Goal: Task Accomplishment & Management: Manage account settings

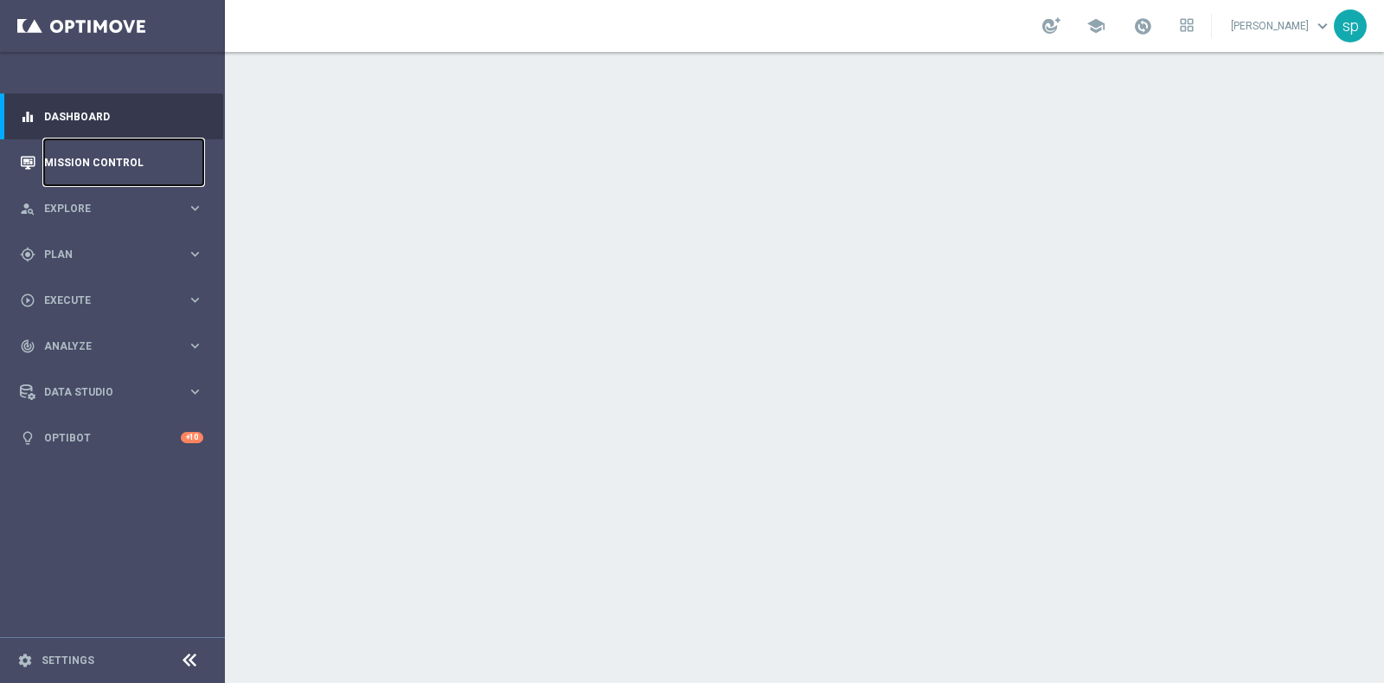
click at [114, 154] on link "Mission Control" at bounding box center [123, 162] width 159 height 46
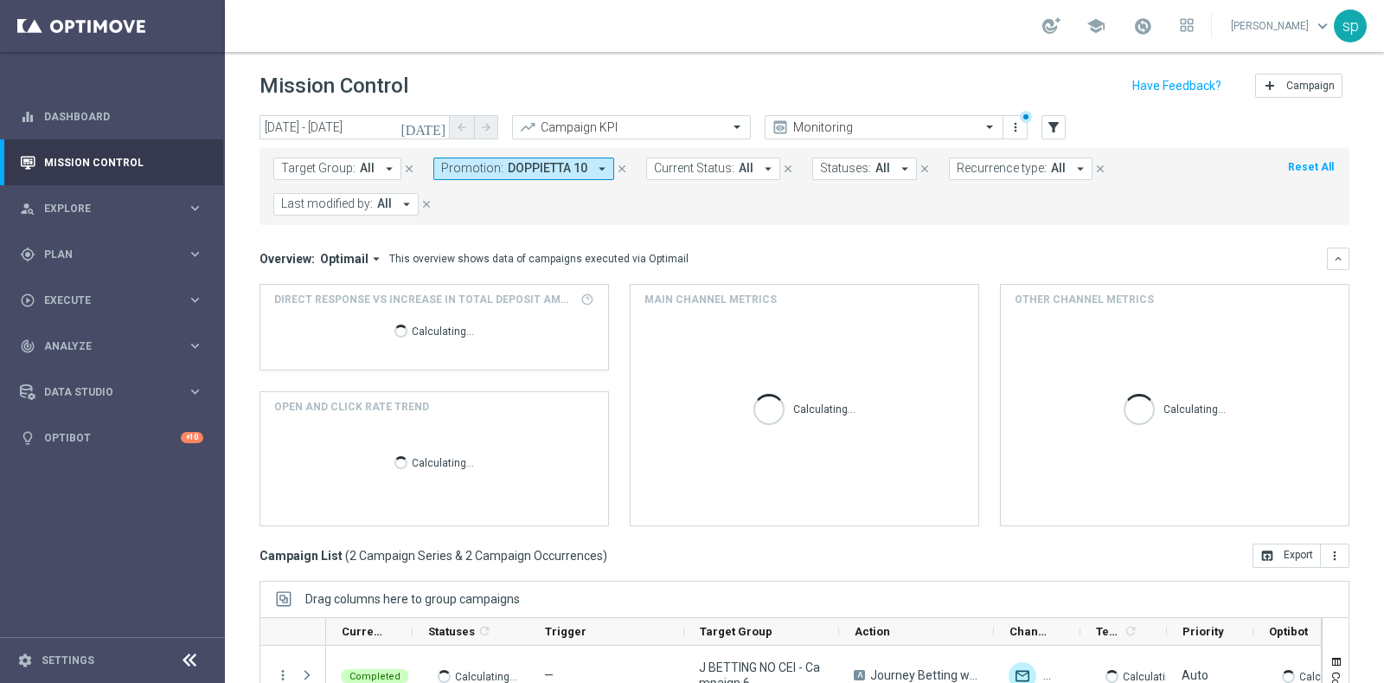
click at [621, 165] on icon "close" at bounding box center [622, 169] width 12 height 12
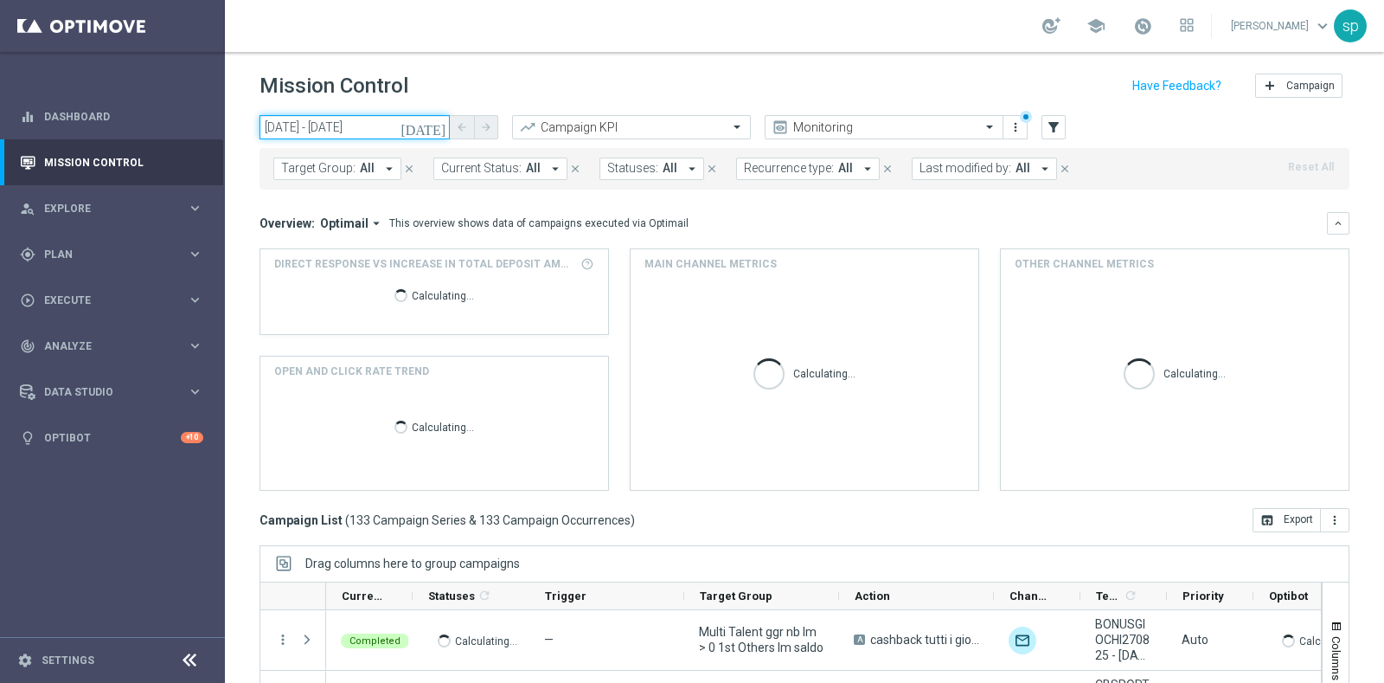
click at [362, 128] on input "27 Aug 2025 - 27 Aug 2025" at bounding box center [355, 127] width 190 height 24
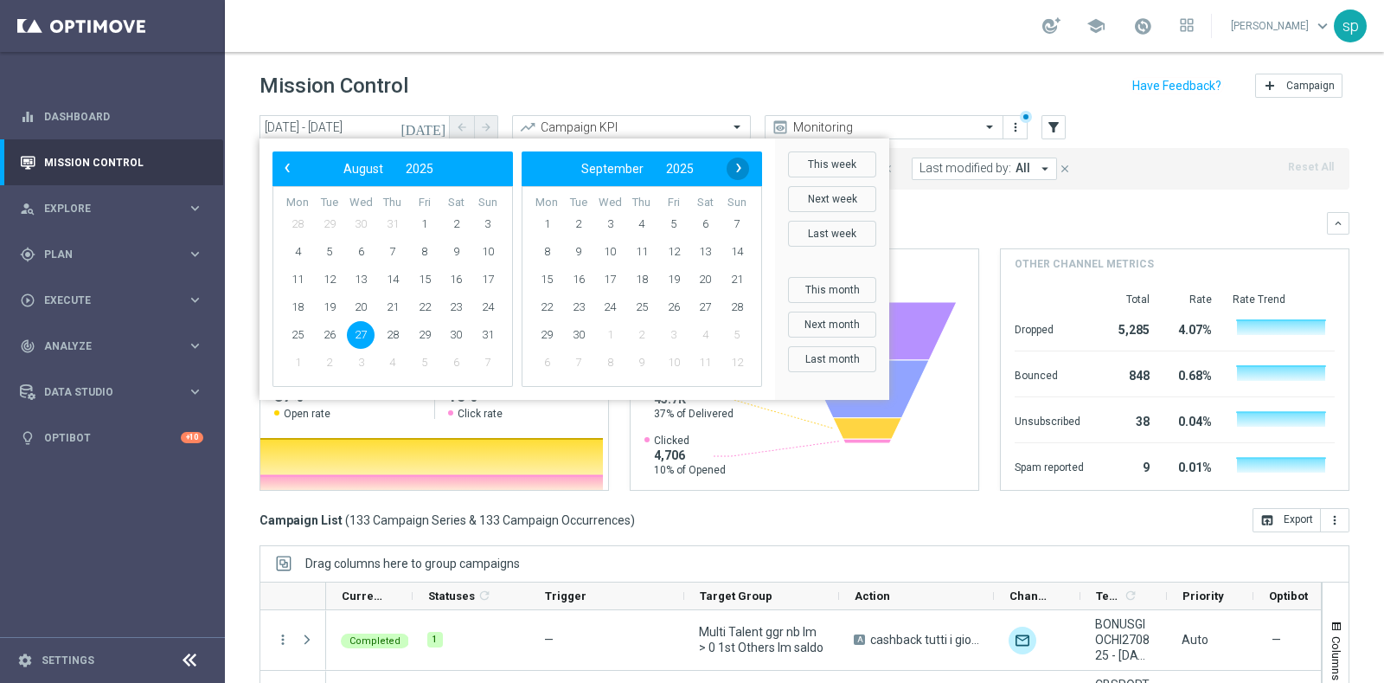
click at [735, 165] on span "›" at bounding box center [739, 168] width 22 height 22
click at [296, 308] on span "22" at bounding box center [298, 307] width 28 height 28
type input "22 Sep 2025 - 22 Sep 2025"
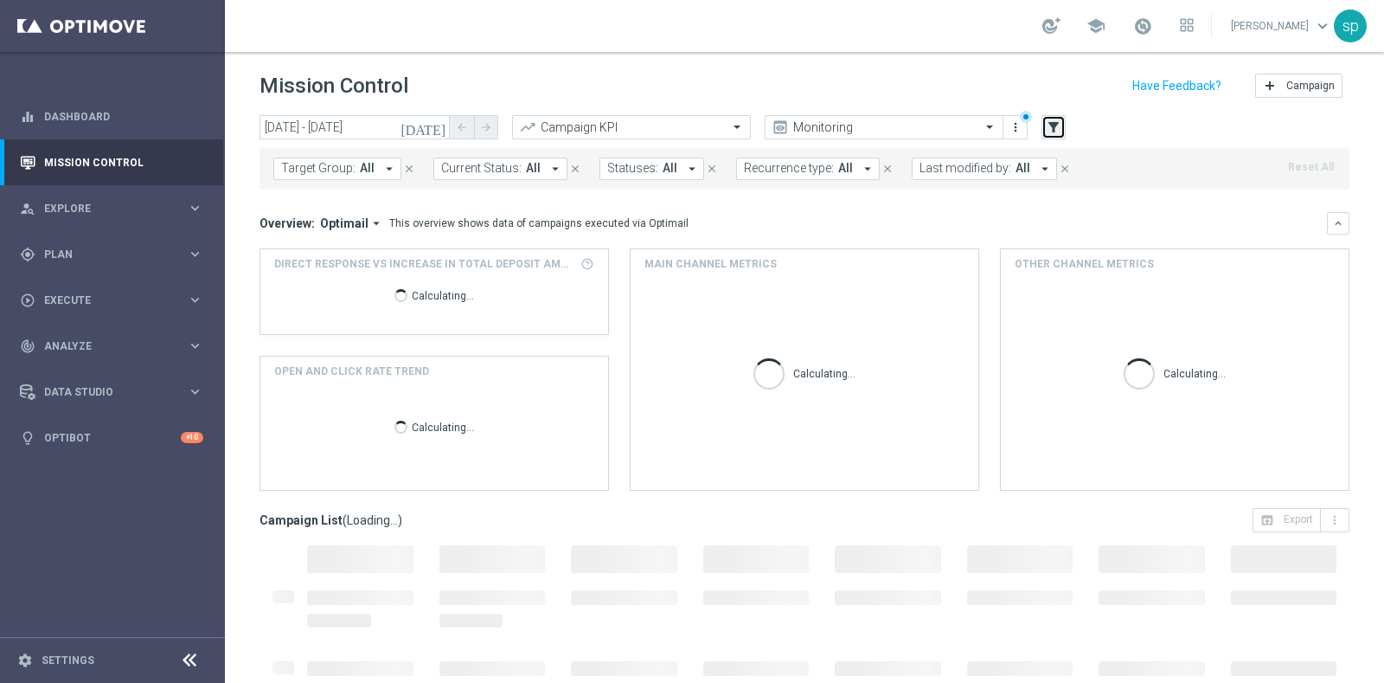
click at [1046, 128] on icon "filter_alt" at bounding box center [1054, 127] width 16 height 16
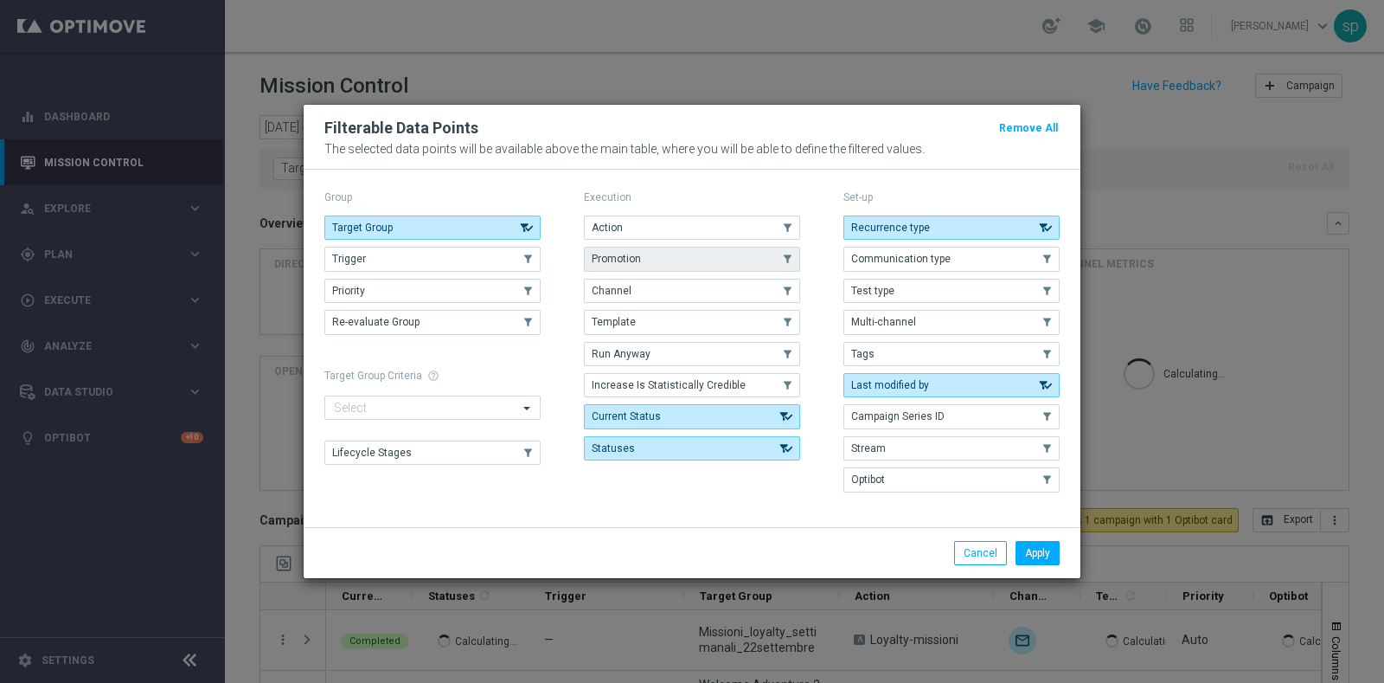
click at [678, 253] on button "Promotion" at bounding box center [692, 259] width 216 height 24
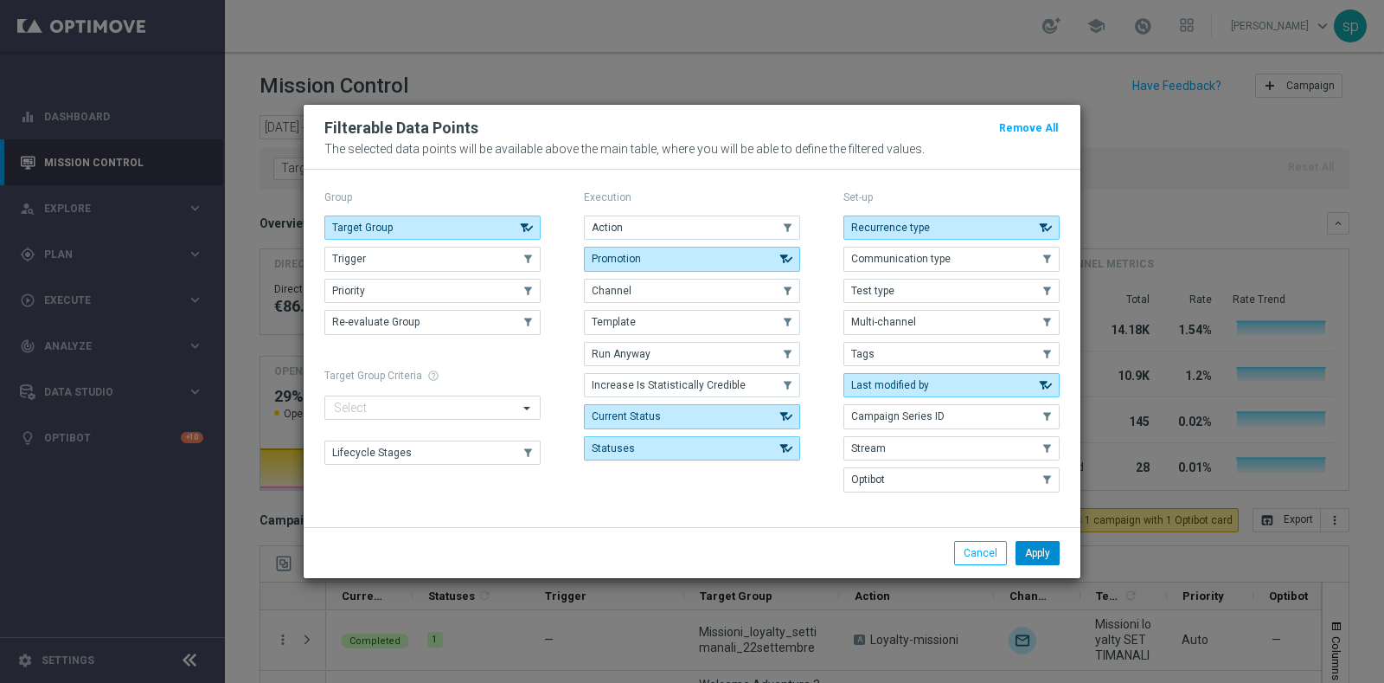
click at [1050, 551] on button "Apply" at bounding box center [1038, 553] width 44 height 24
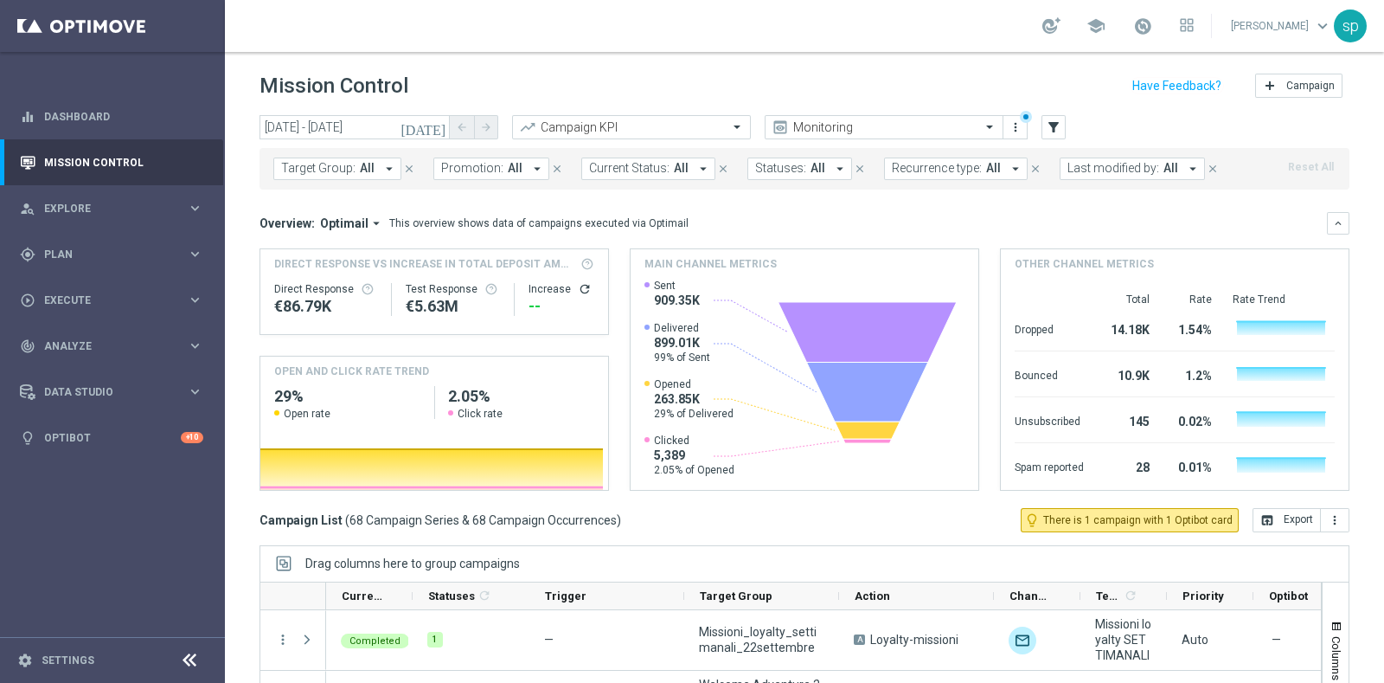
click at [498, 170] on button "Promotion: All arrow_drop_down" at bounding box center [492, 168] width 116 height 22
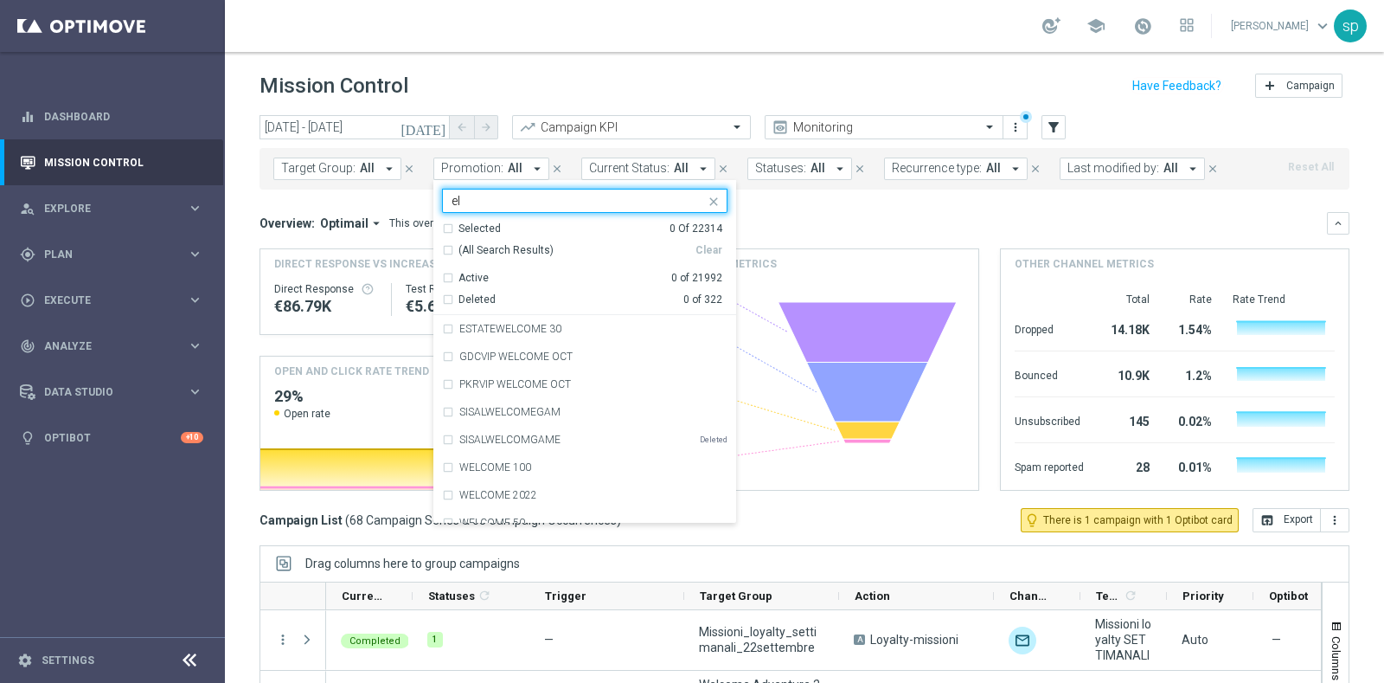
type input "e"
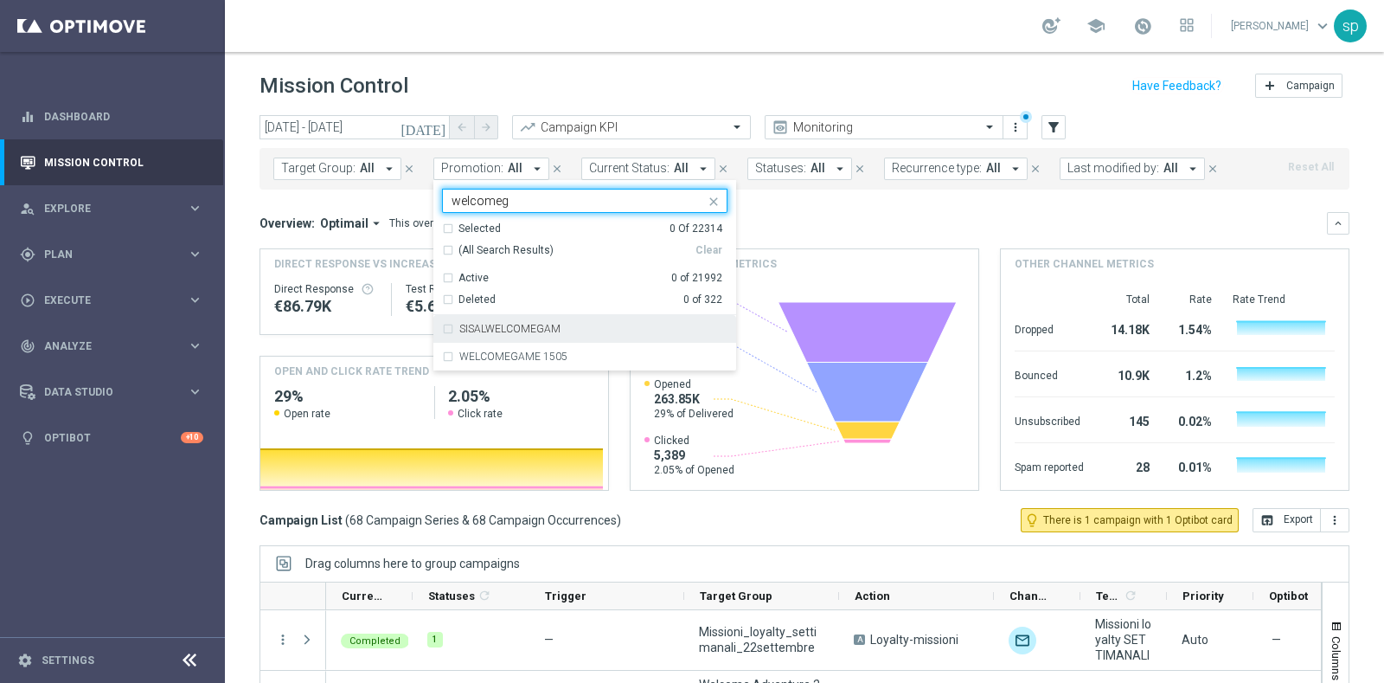
click at [584, 320] on div "SISALWELCOMEGAM" at bounding box center [585, 329] width 286 height 28
type input "welcomeg"
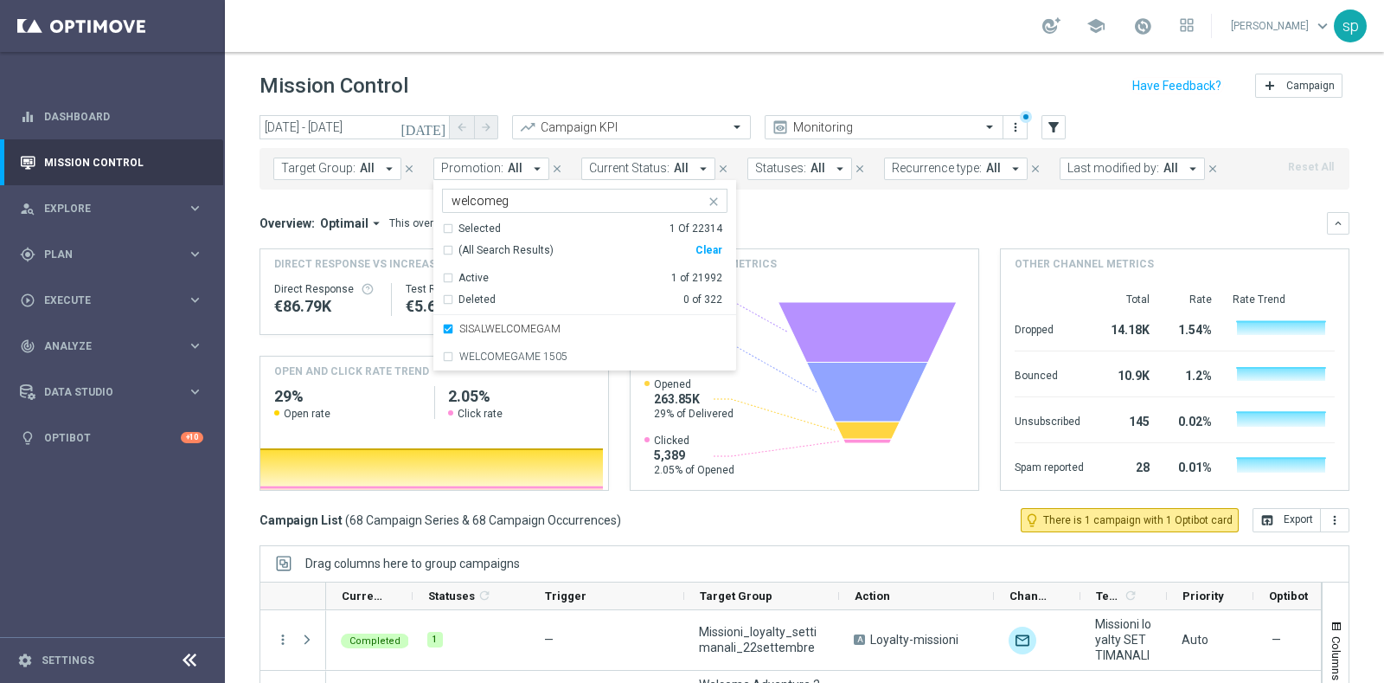
click at [785, 205] on mini-dashboard "Overview: Optimail arrow_drop_down This overview shows data of campaigns execut…" at bounding box center [805, 348] width 1090 height 318
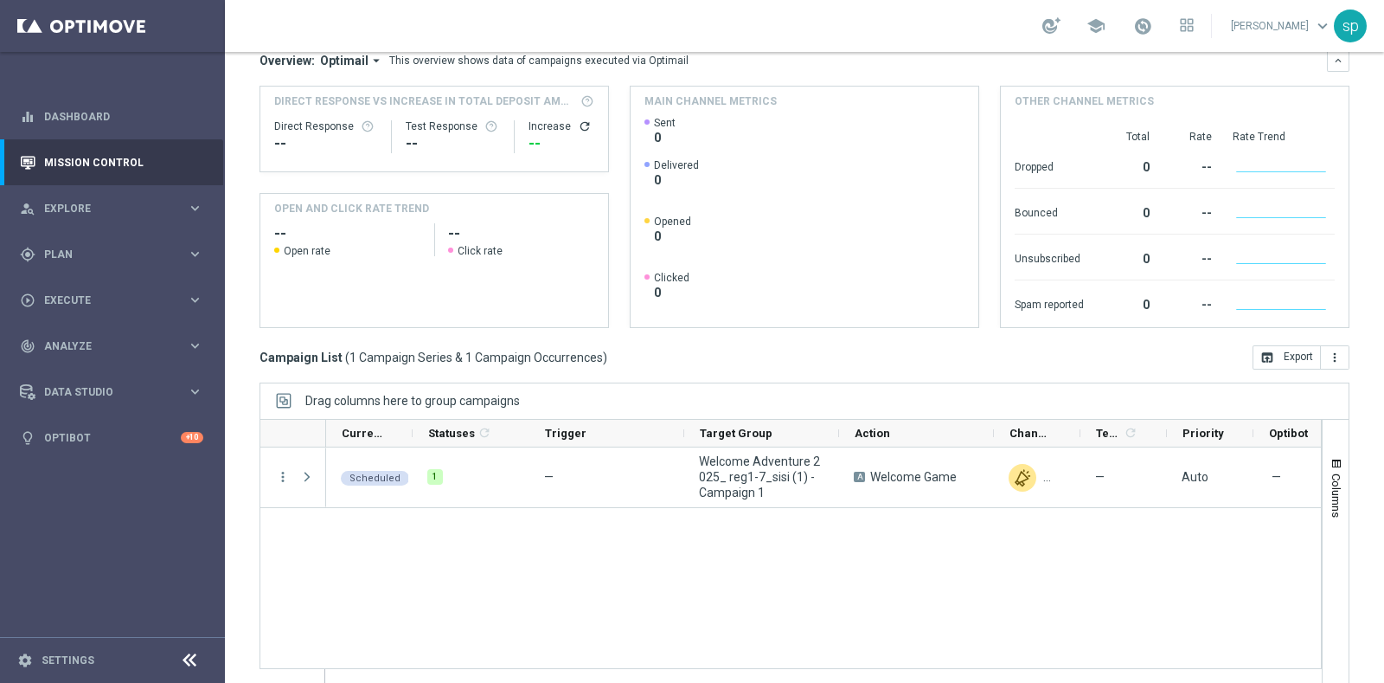
scroll to position [215, 0]
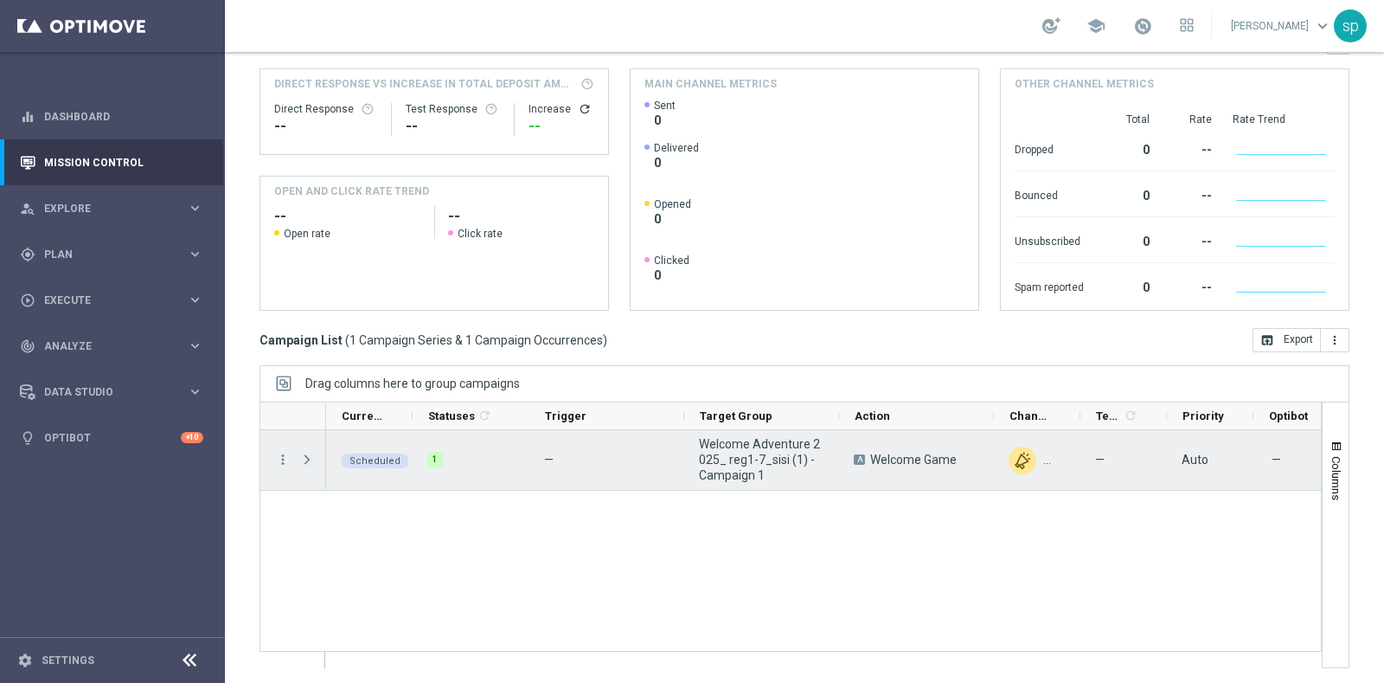
click at [311, 461] on span "Press SPACE to select this row." at bounding box center [307, 460] width 16 height 14
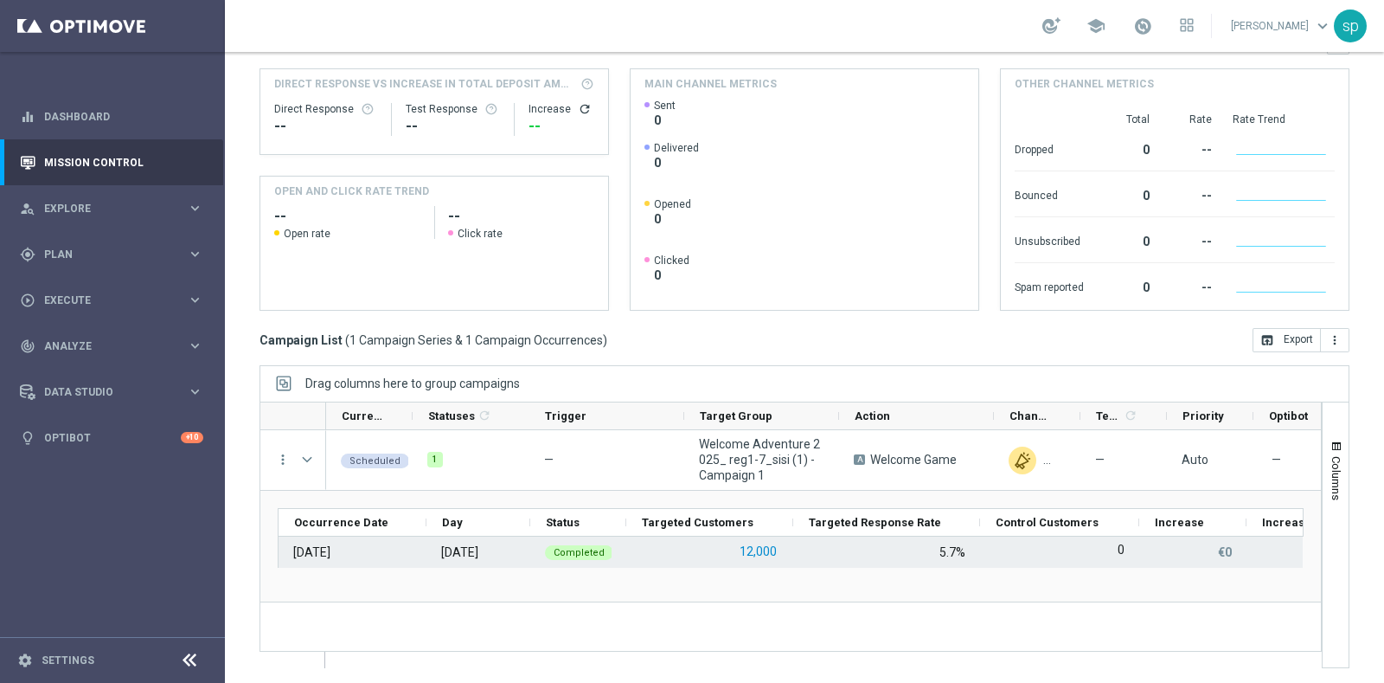
scroll to position [0, 0]
click at [757, 549] on button "12,000" at bounding box center [758, 552] width 41 height 22
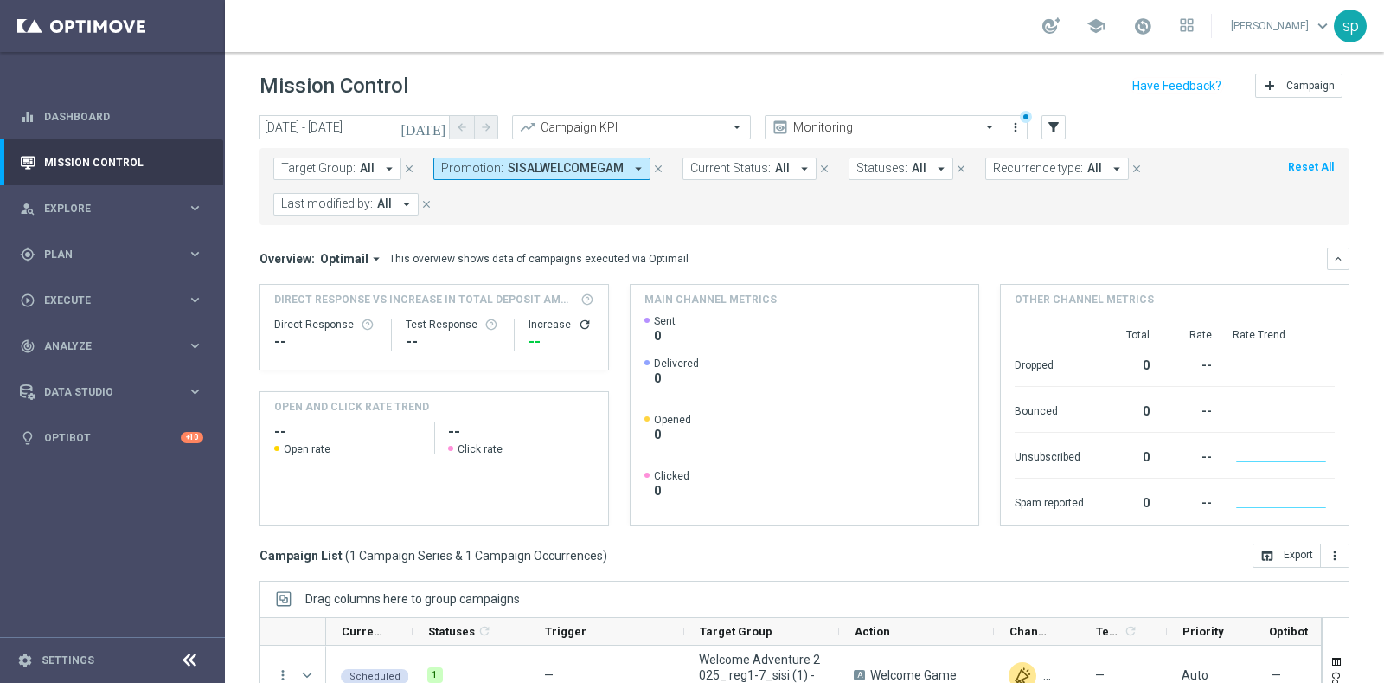
click at [486, 171] on span "Promotion:" at bounding box center [472, 168] width 62 height 15
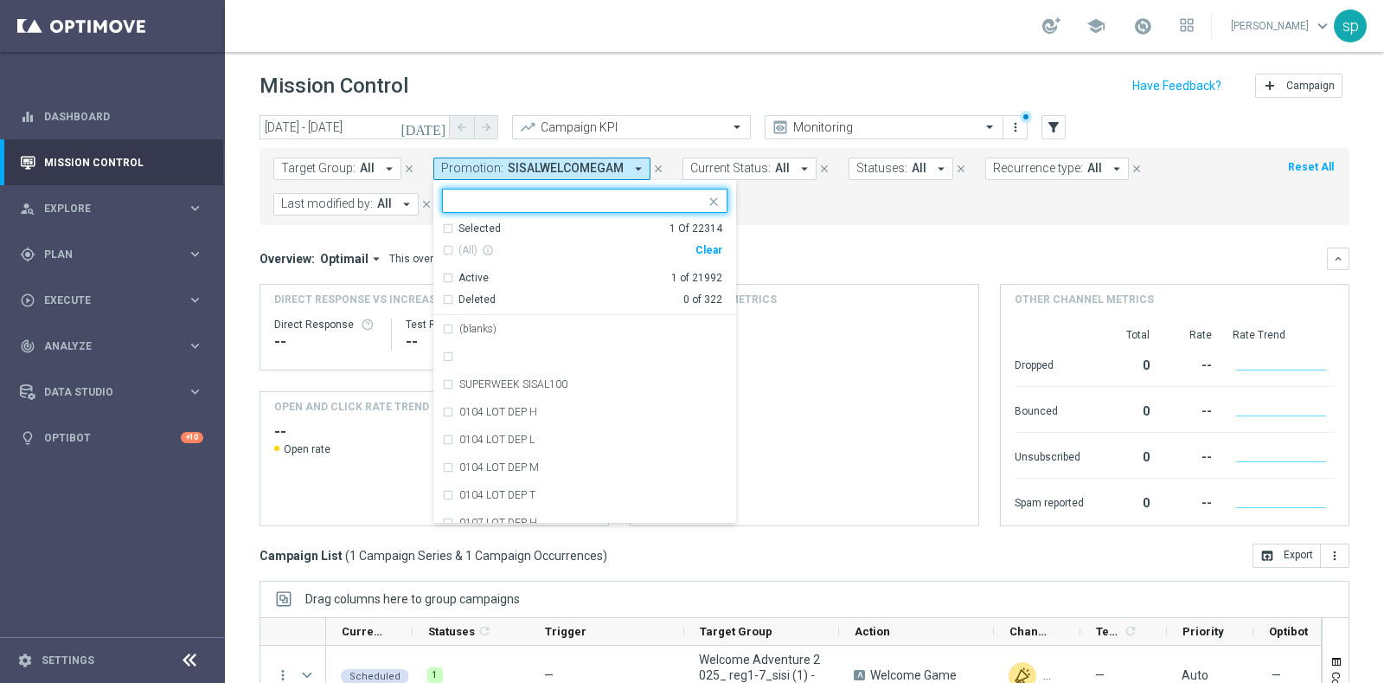
click at [0, 0] on div "Clear" at bounding box center [0, 0] width 0 height 0
click at [510, 165] on span "SISALWELCOMEGAM" at bounding box center [566, 168] width 116 height 15
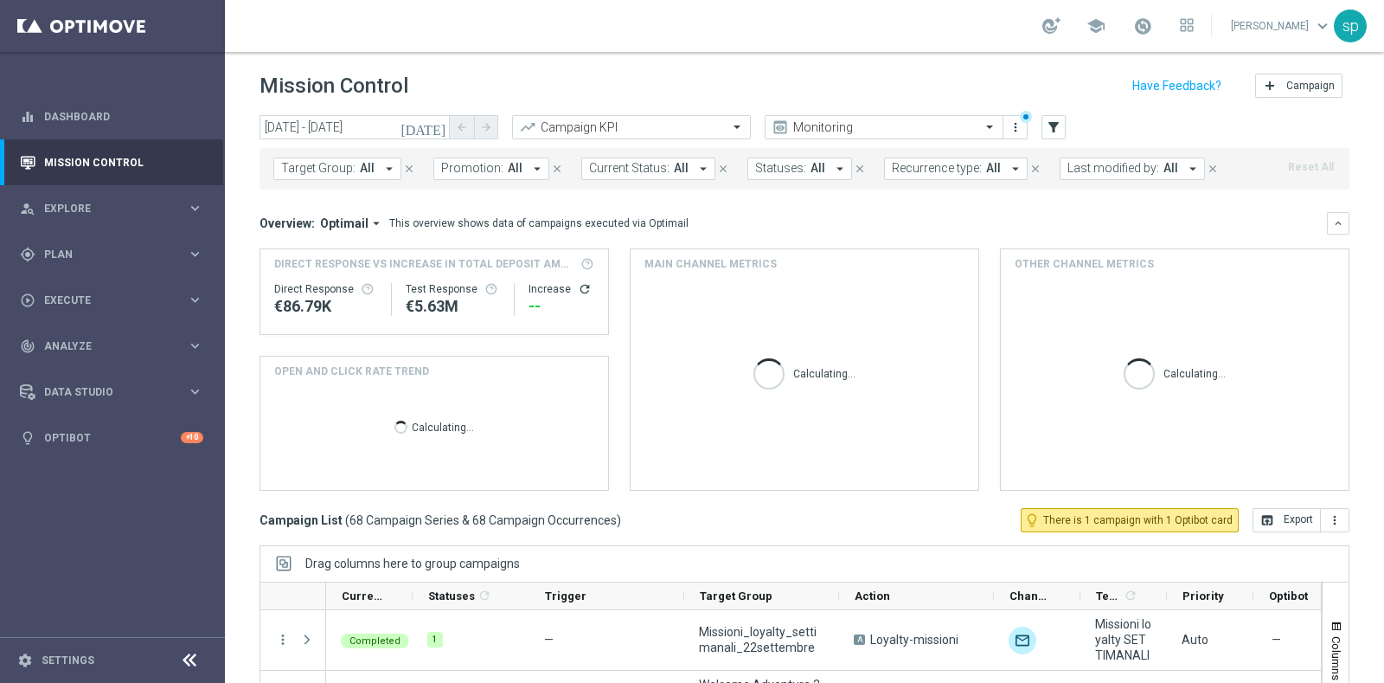
click at [511, 166] on span "All" at bounding box center [515, 168] width 15 height 15
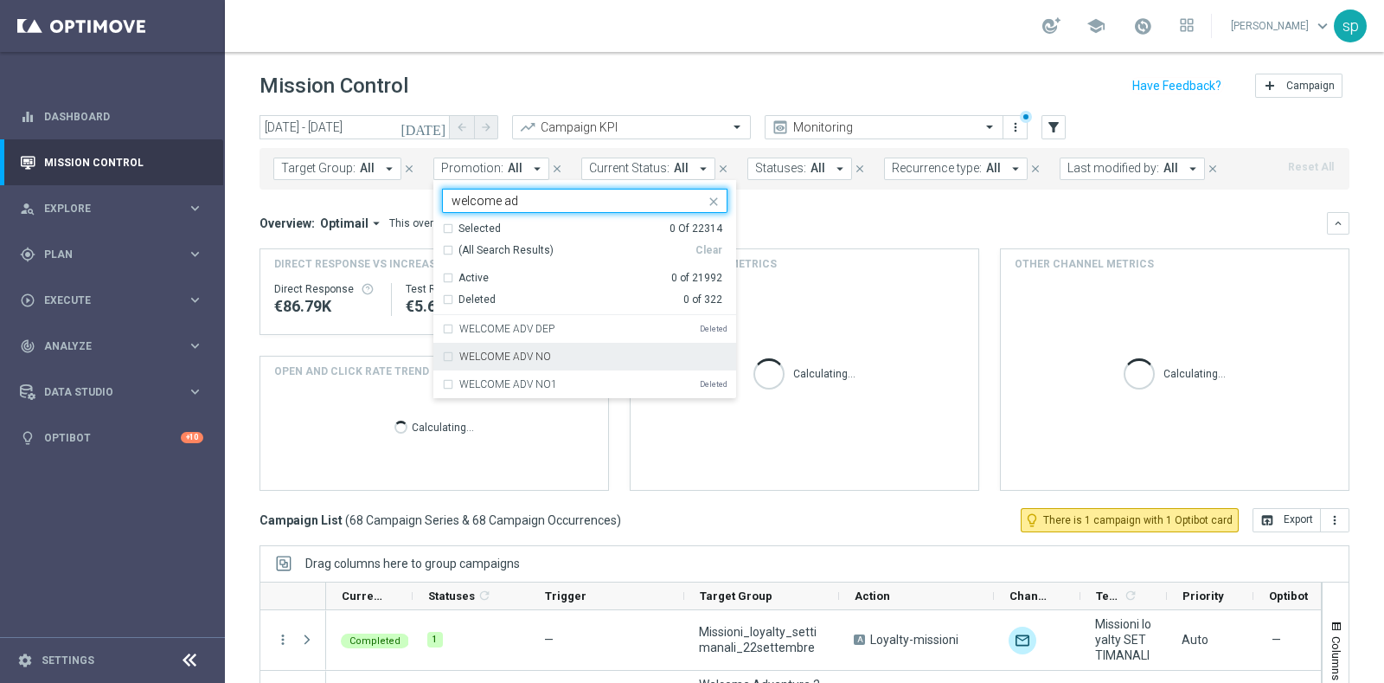
click at [601, 355] on div "WELCOME ADV NO" at bounding box center [593, 356] width 268 height 10
type input "welcome ad"
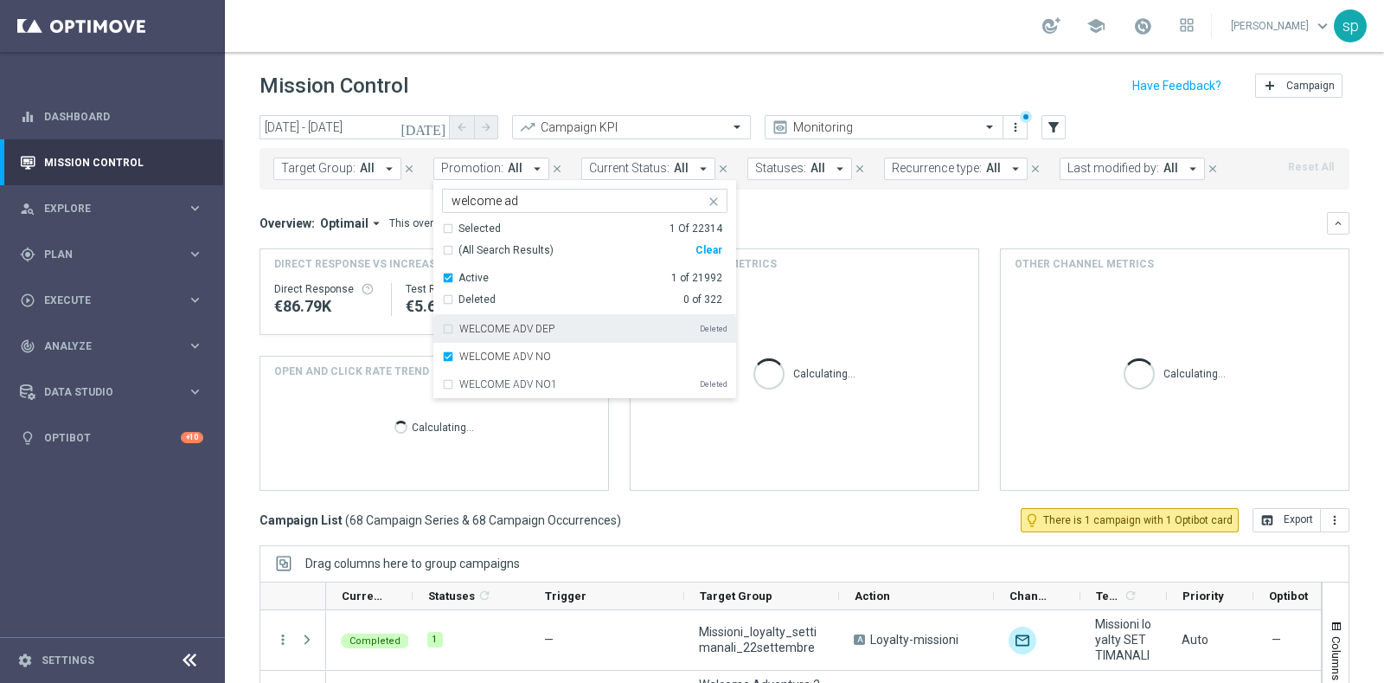
click at [857, 215] on div "Overview: Optimail arrow_drop_down This overview shows data of campaigns execut…" at bounding box center [794, 223] width 1068 height 16
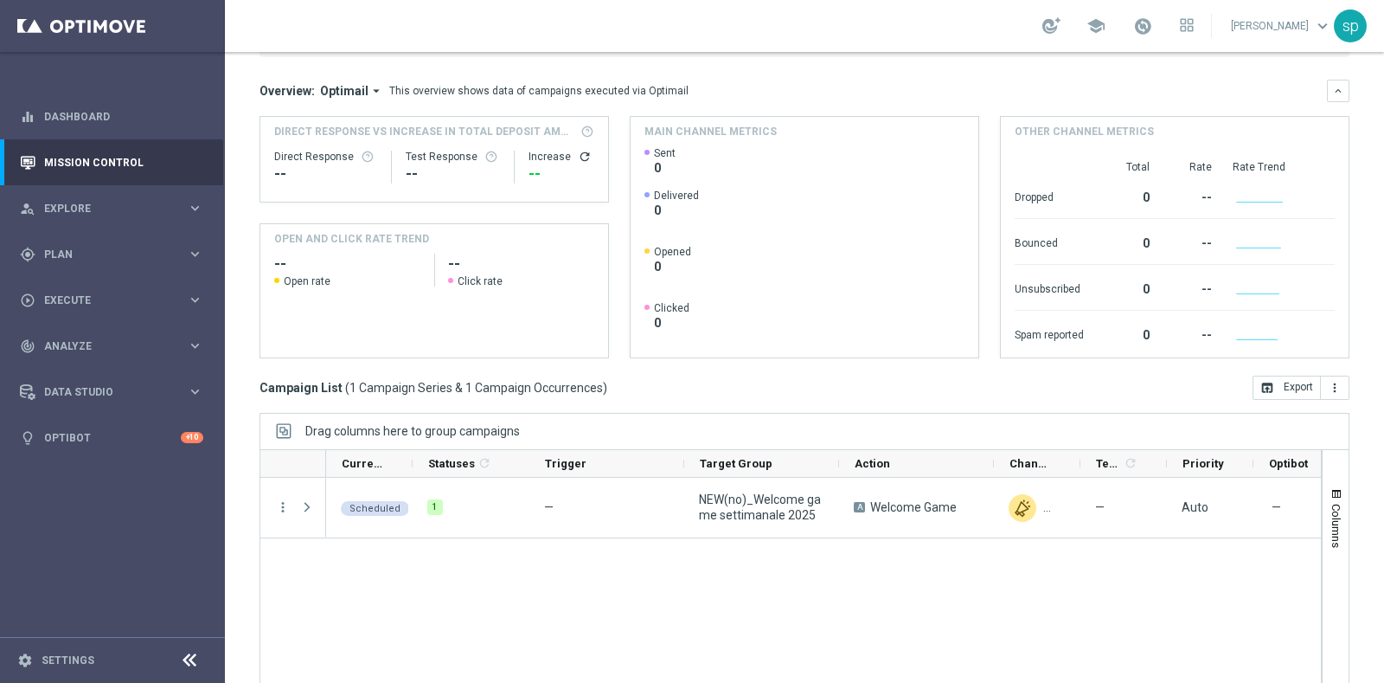
scroll to position [216, 0]
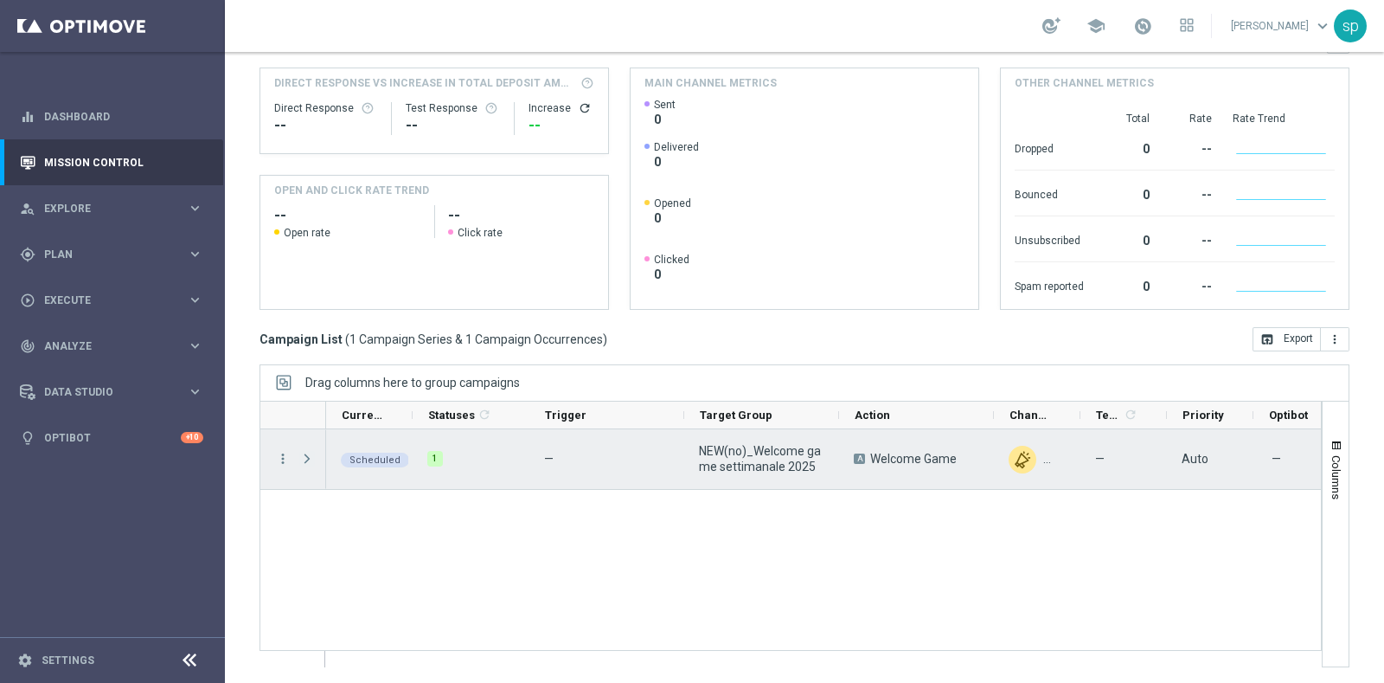
click at [312, 452] on span at bounding box center [307, 459] width 16 height 14
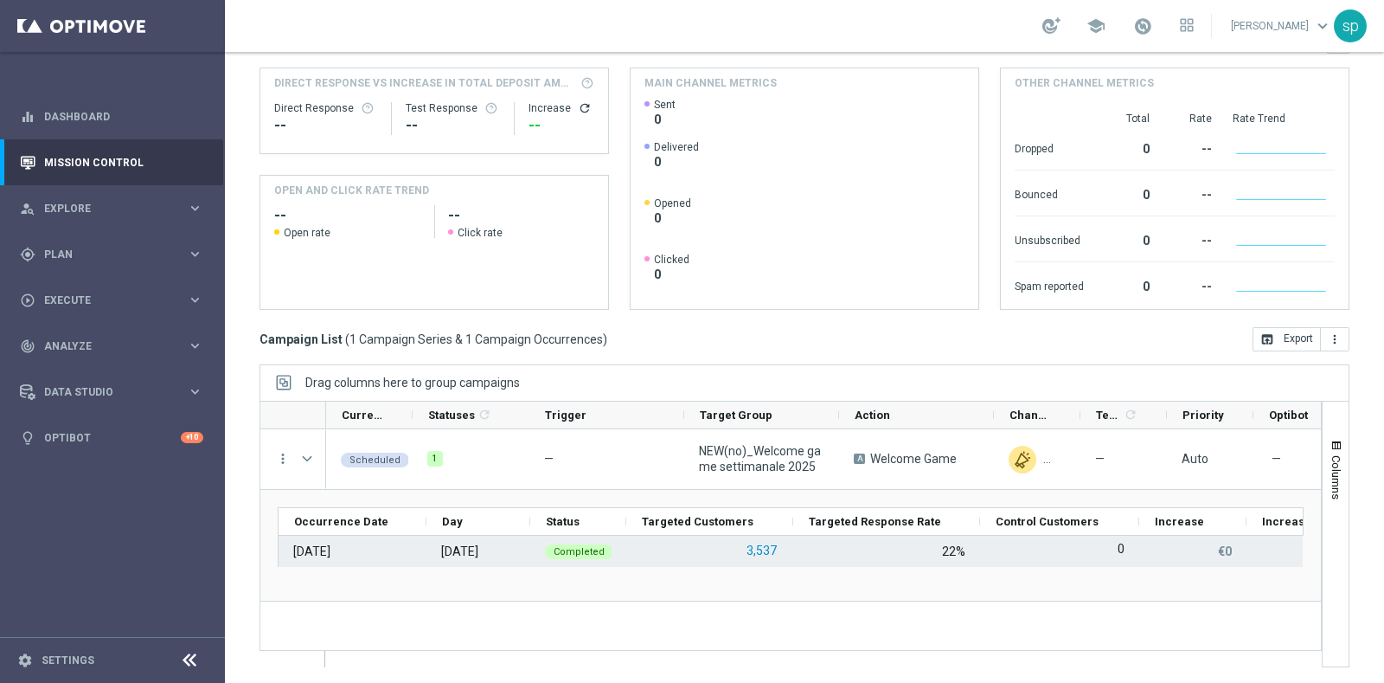
click at [763, 547] on button "3,537" at bounding box center [762, 551] width 34 height 22
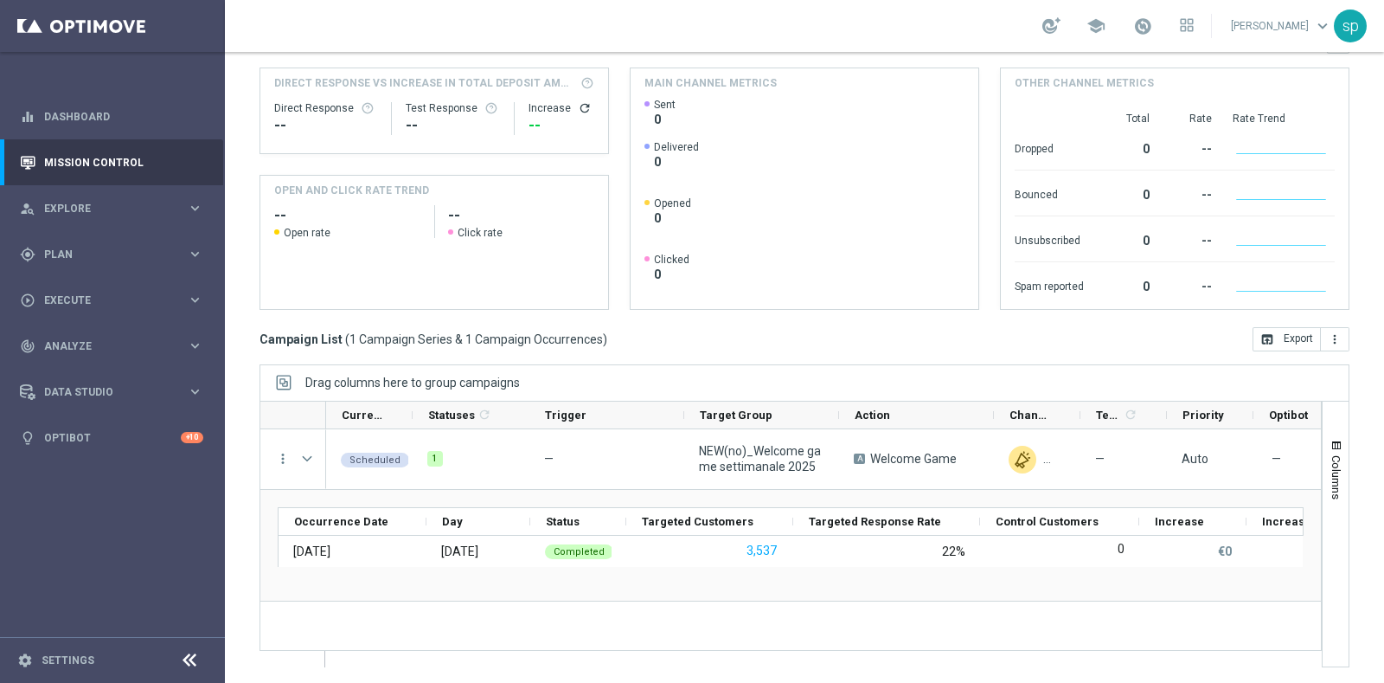
scroll to position [0, 0]
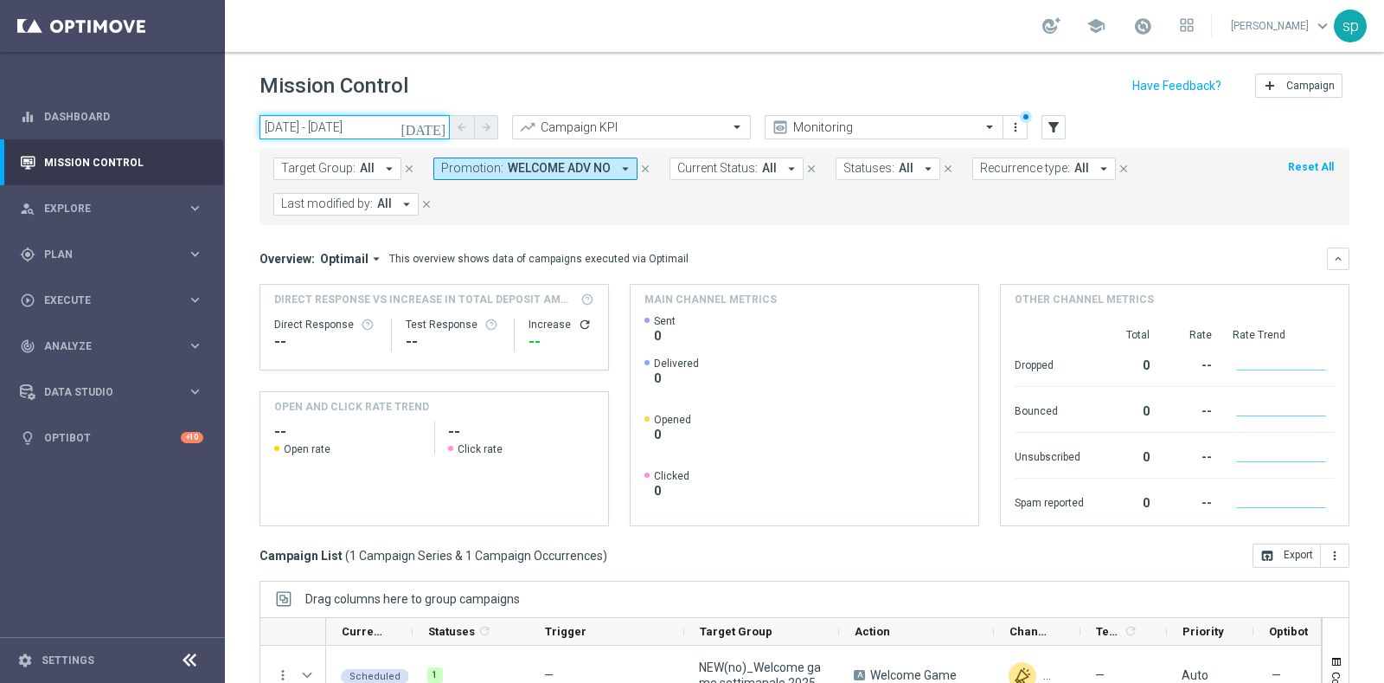
click at [354, 132] on input "22 Sep 2025 - 22 Sep 2025" at bounding box center [355, 127] width 190 height 24
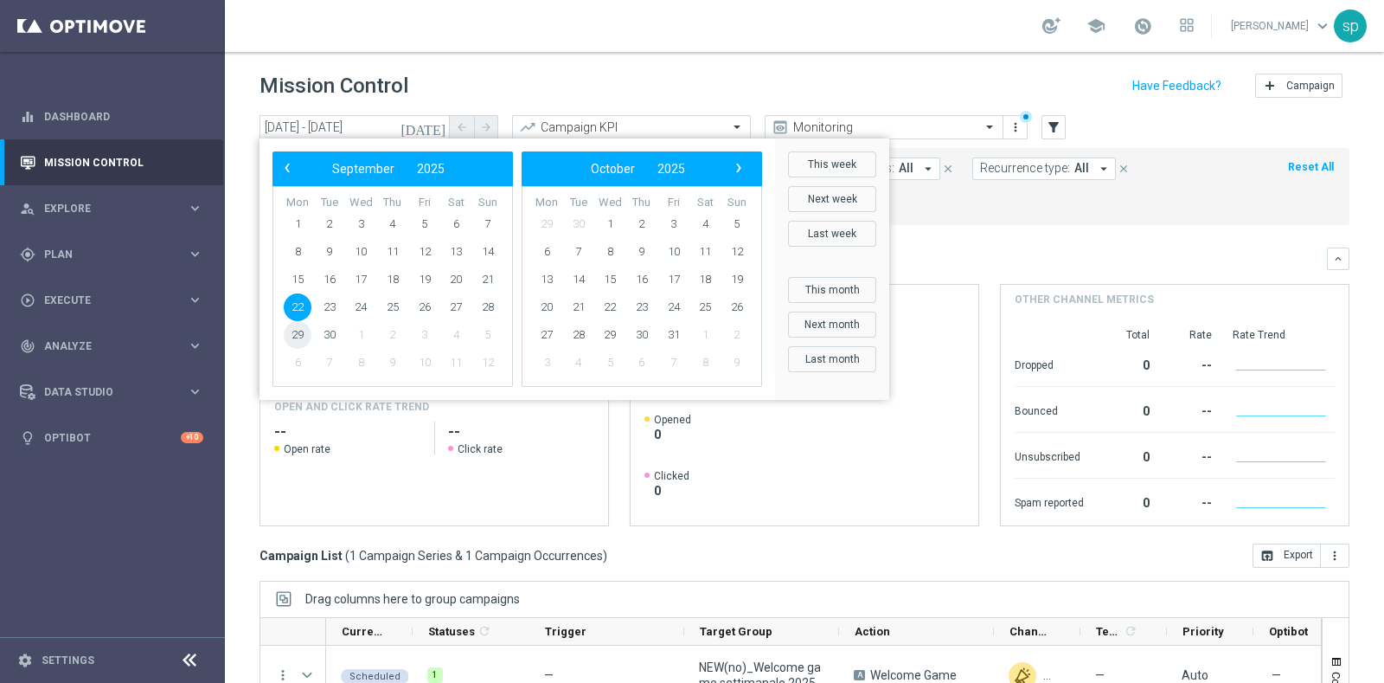
click at [303, 335] on span "29" at bounding box center [298, 335] width 28 height 28
type input "[DATE] - [DATE]"
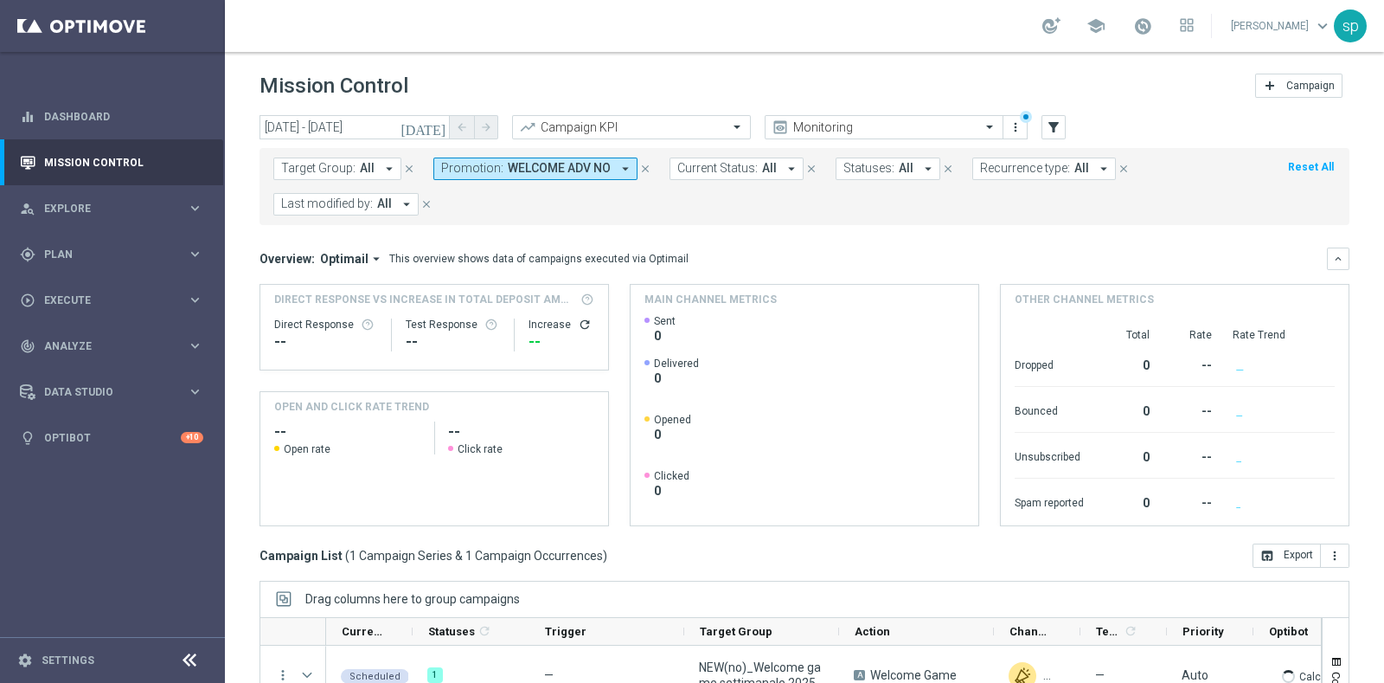
scroll to position [216, 0]
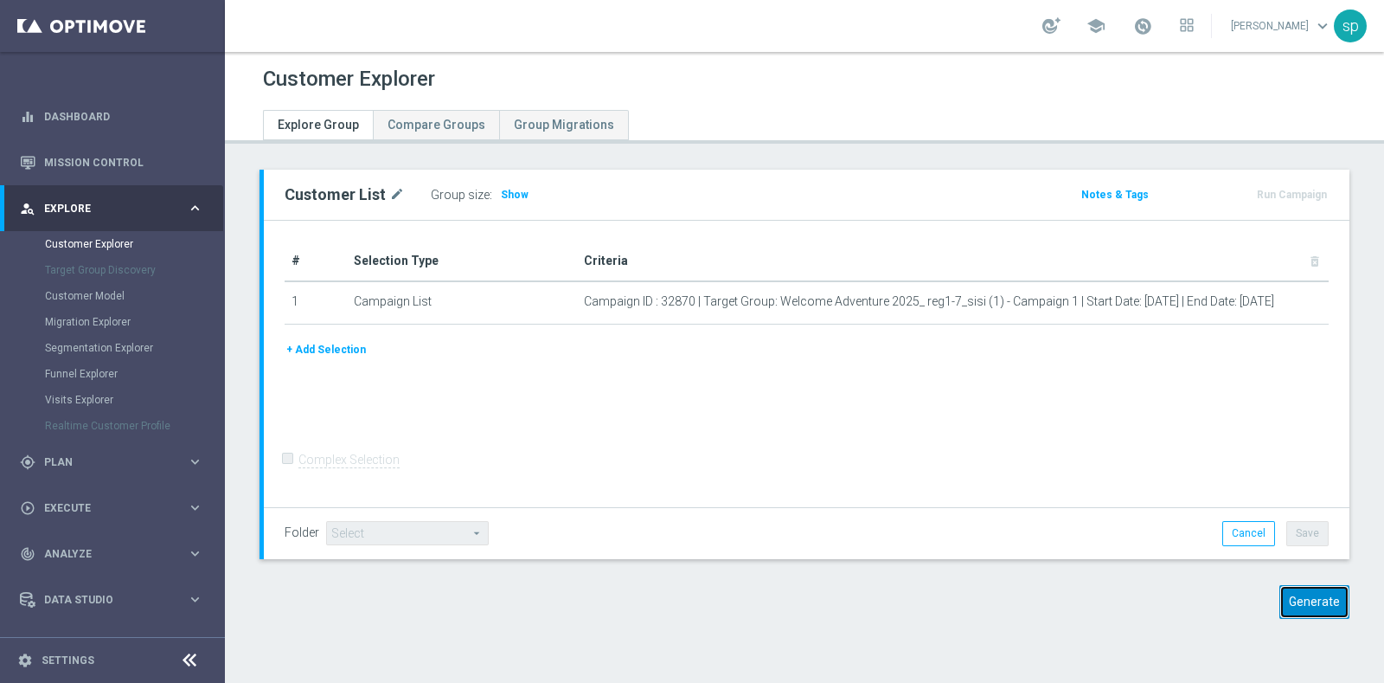
click at [1309, 607] on button "Generate" at bounding box center [1315, 602] width 70 height 34
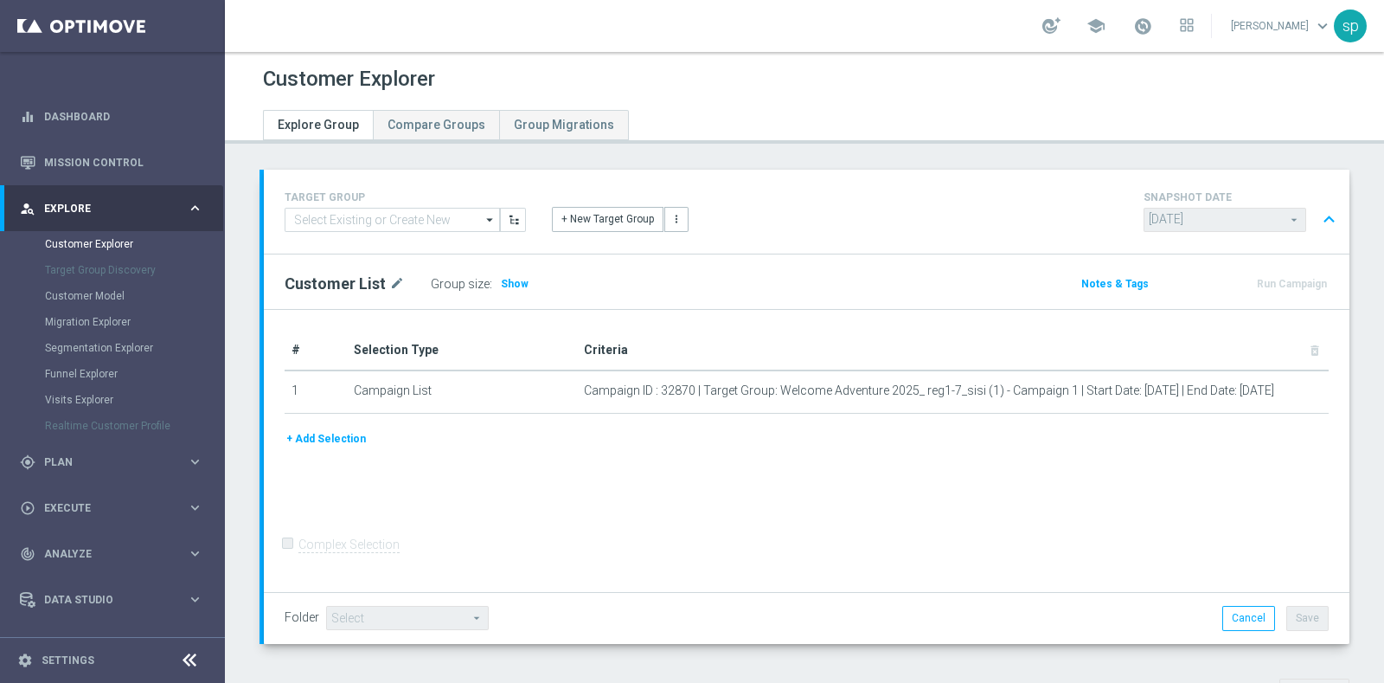
scroll to position [551, 0]
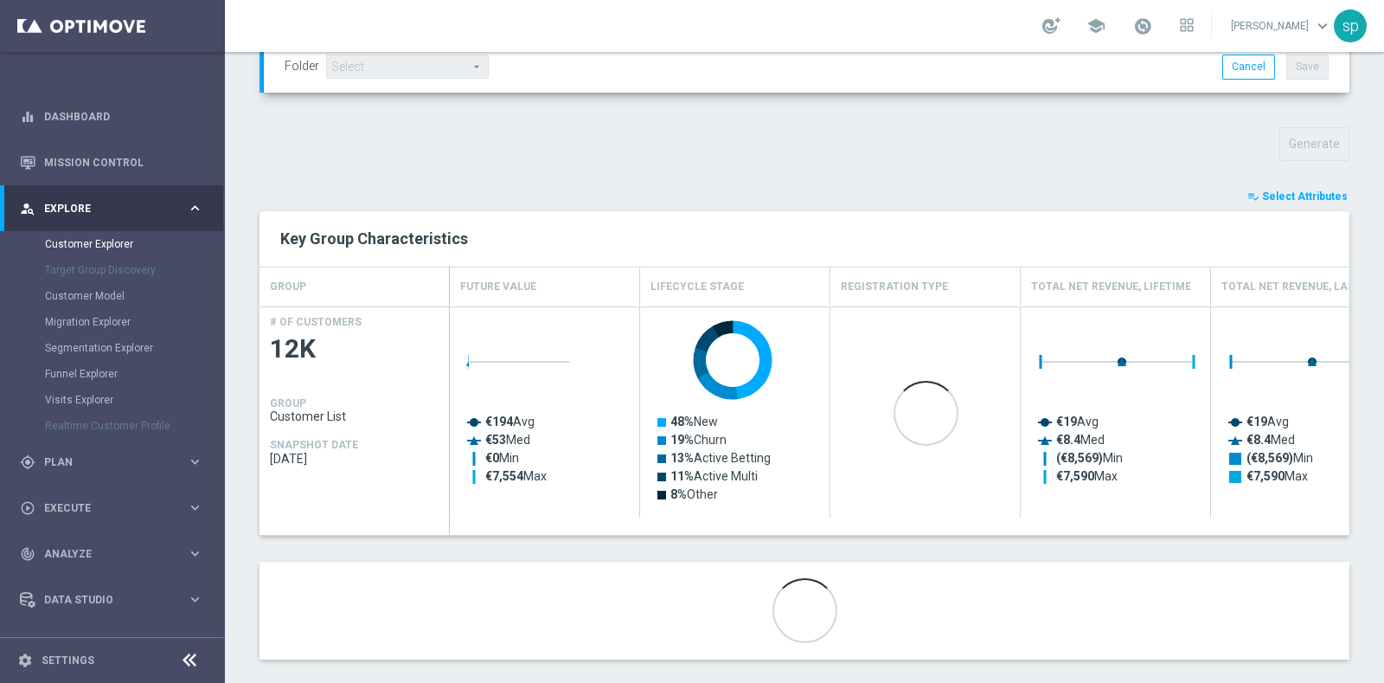
click at [1281, 201] on button "playlist_add_check Select Attributes" at bounding box center [1298, 196] width 104 height 19
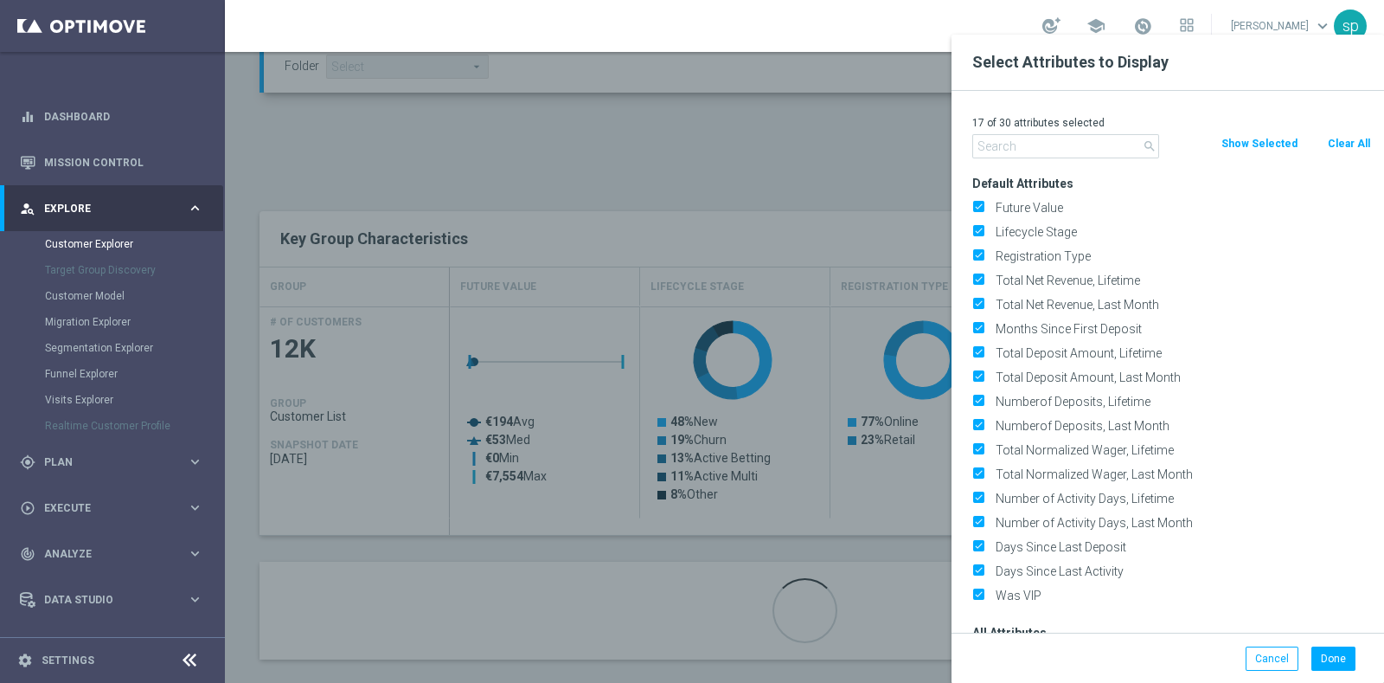
click at [1352, 129] on p "17 of 30 attributes selected" at bounding box center [1172, 123] width 399 height 14
click at [1354, 140] on button "Clear All" at bounding box center [1349, 143] width 46 height 19
checkbox input "false"
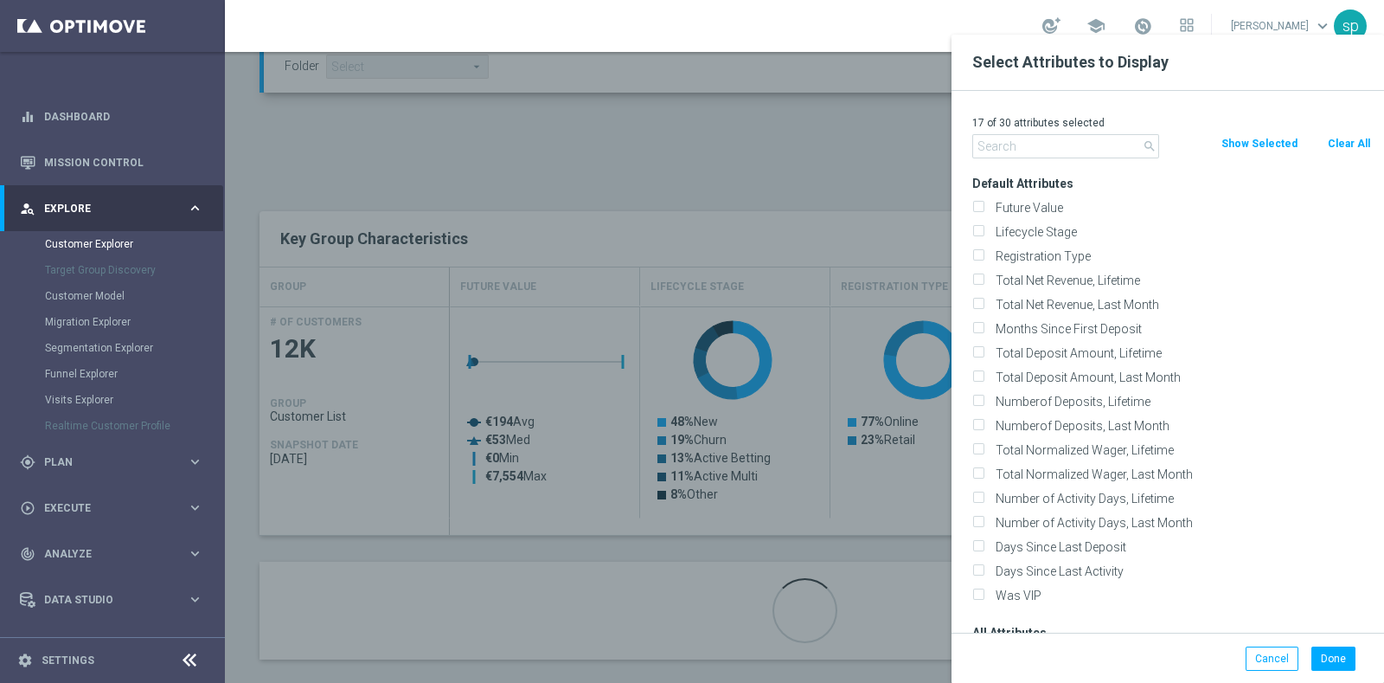
checkbox input "false"
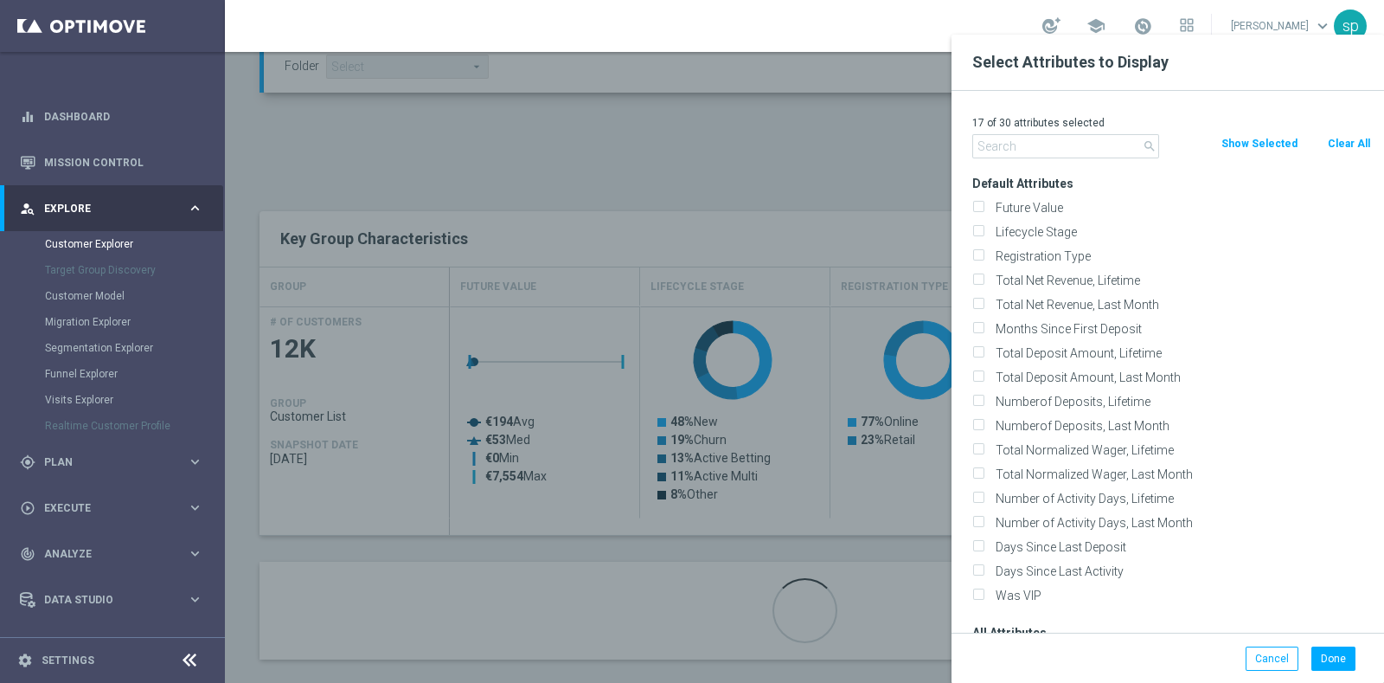
checkbox input "false"
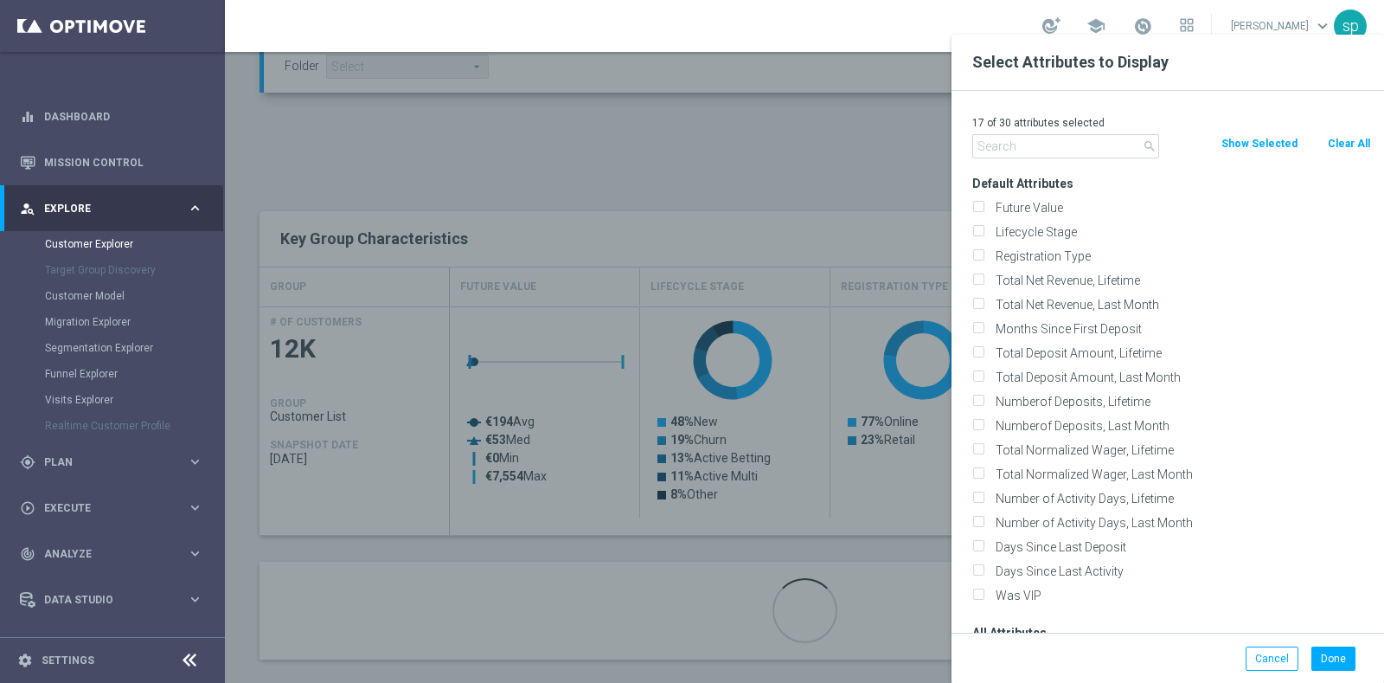
checkbox input "false"
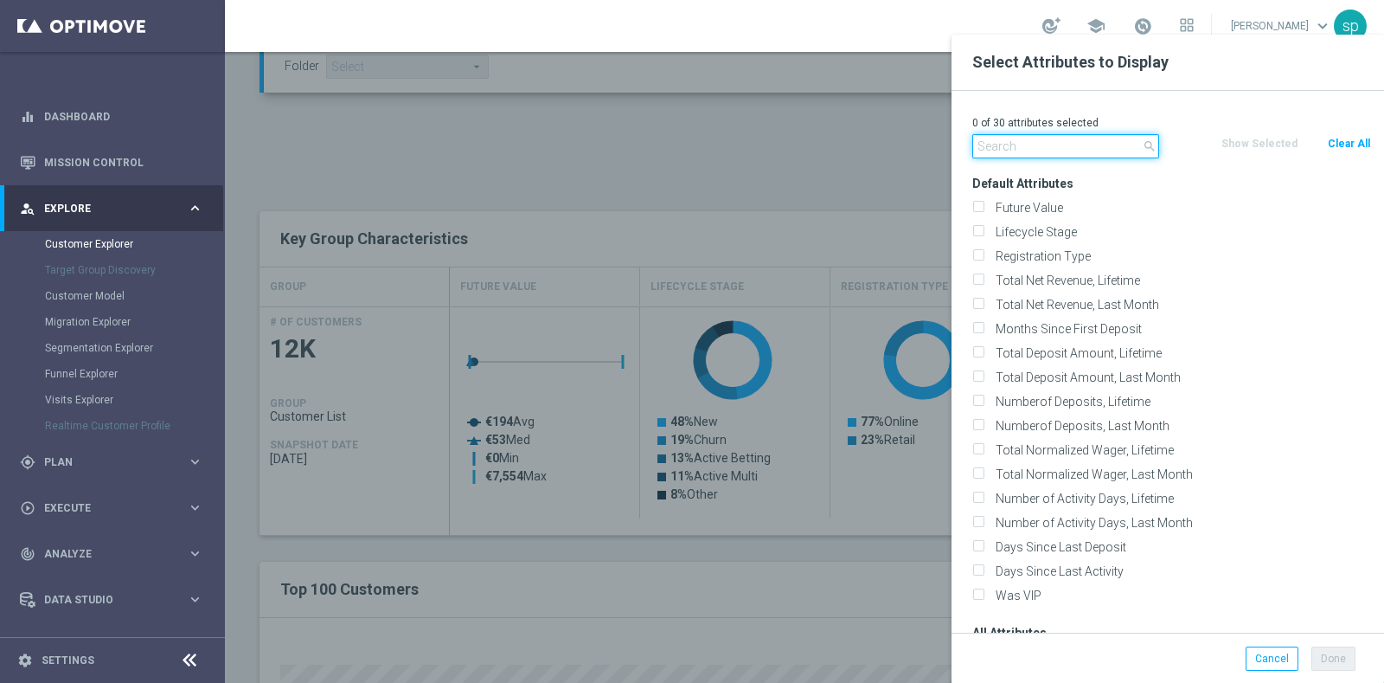
click at [1112, 144] on input "text" at bounding box center [1066, 146] width 187 height 24
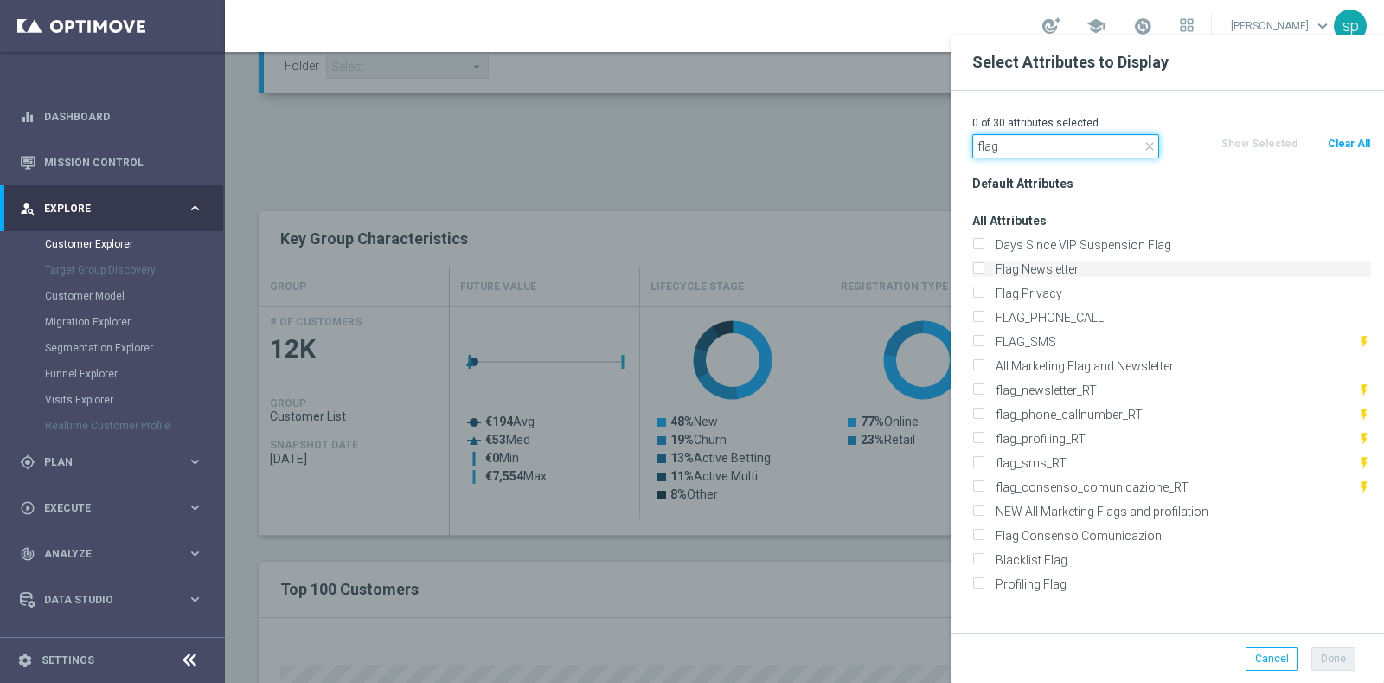
type input "flag"
click at [1076, 273] on label "Flag Newsletter" at bounding box center [1181, 269] width 382 height 16
click at [984, 273] on input "Flag Newsletter" at bounding box center [978, 271] width 11 height 11
checkbox input "true"
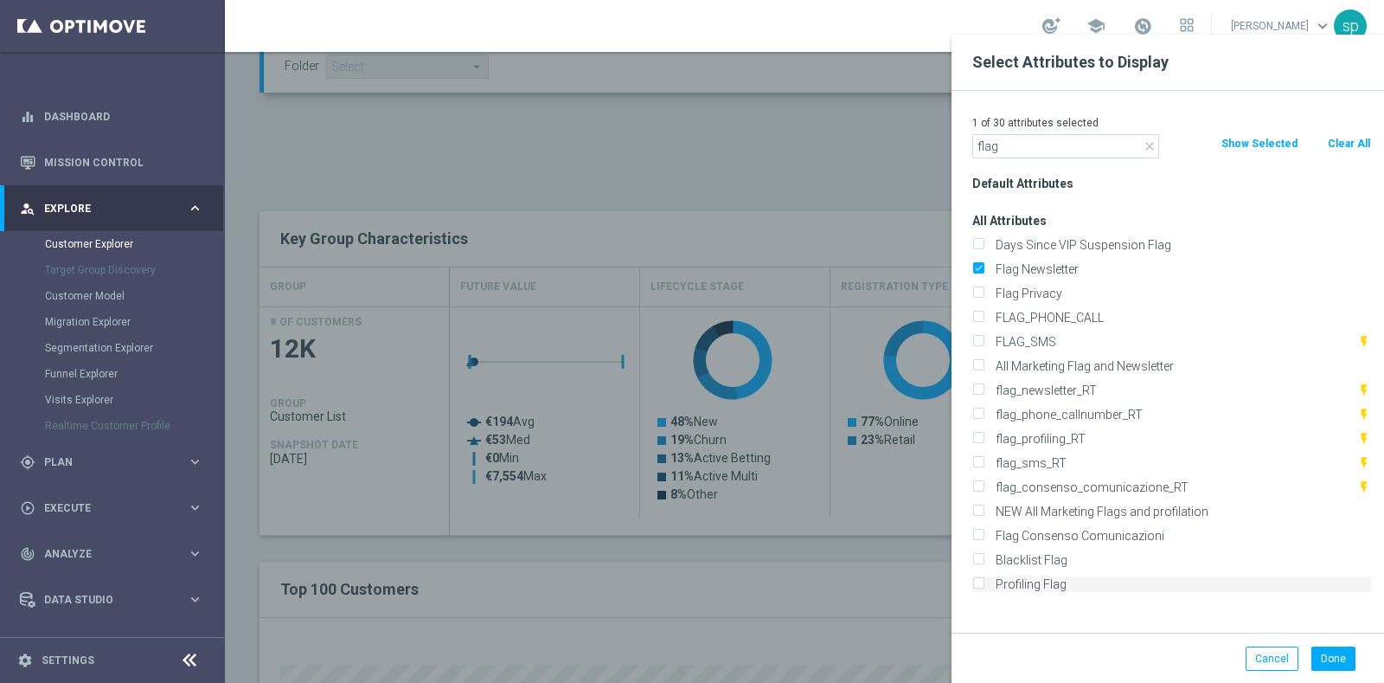
click at [1085, 577] on label "Profiling Flag" at bounding box center [1181, 584] width 382 height 16
click at [984, 581] on input "Profiling Flag" at bounding box center [978, 586] width 11 height 11
checkbox input "true"
click at [1339, 672] on div "Done Cancel" at bounding box center [1168, 658] width 433 height 51
click at [1337, 657] on button "Done" at bounding box center [1334, 658] width 44 height 24
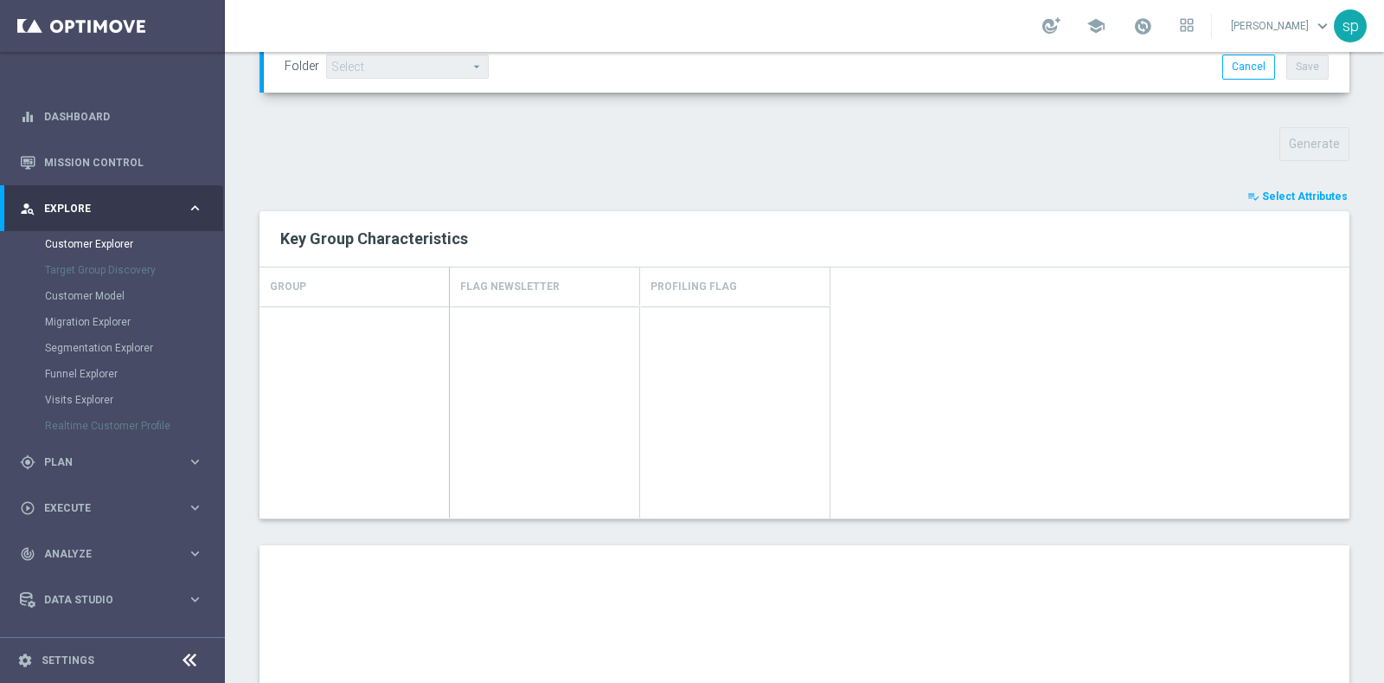
type input "Search"
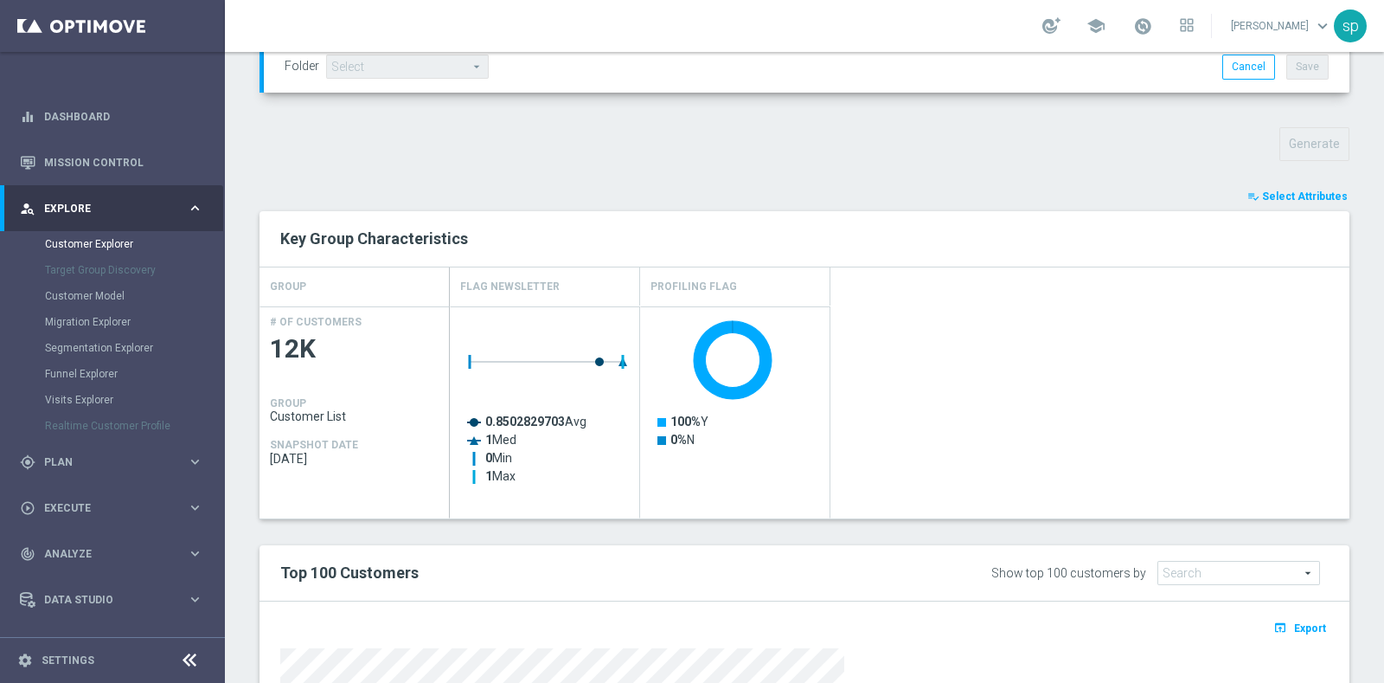
click at [1284, 191] on span "Select Attributes" at bounding box center [1305, 196] width 86 height 12
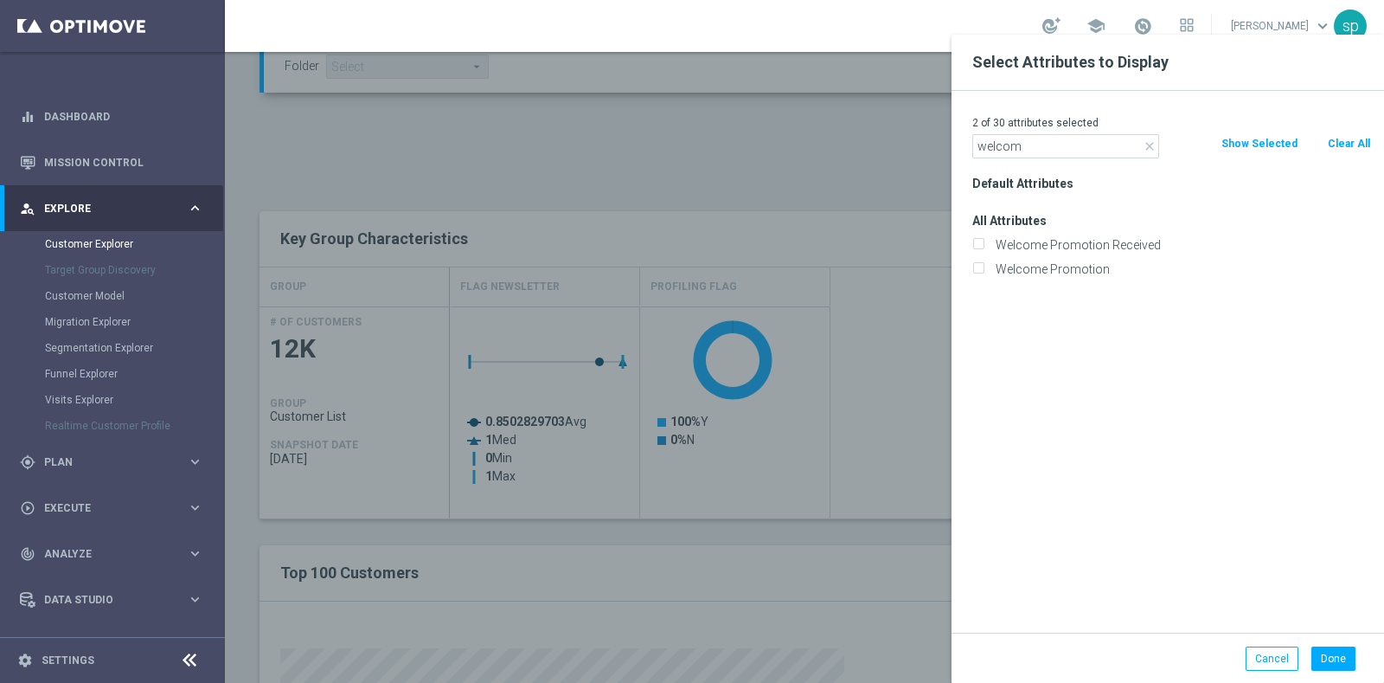
type input "welcom"
click at [1111, 258] on div "Welcome Promotion" at bounding box center [1172, 269] width 425 height 24
click at [1116, 274] on label "Welcome Promotion" at bounding box center [1181, 269] width 382 height 16
click at [984, 274] on input "Welcome Promotion" at bounding box center [978, 271] width 11 height 11
checkbox input "true"
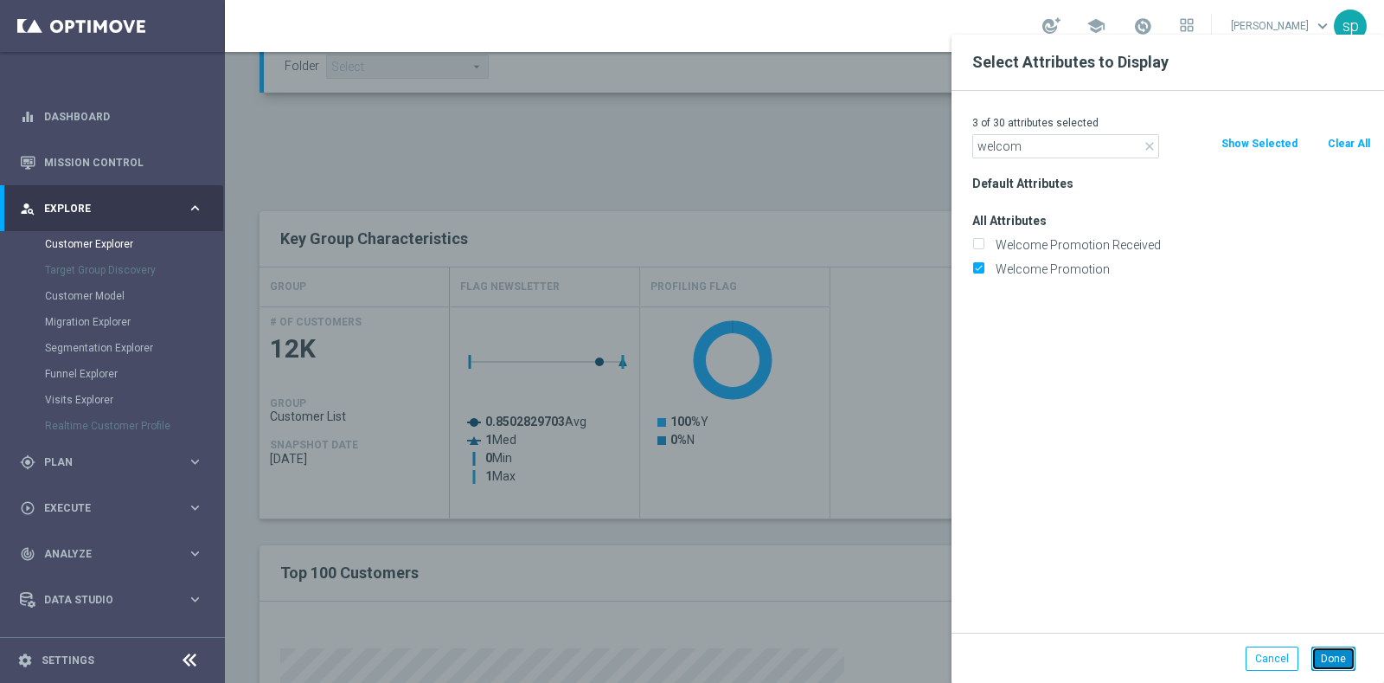
click at [1342, 660] on button "Done" at bounding box center [1334, 658] width 44 height 24
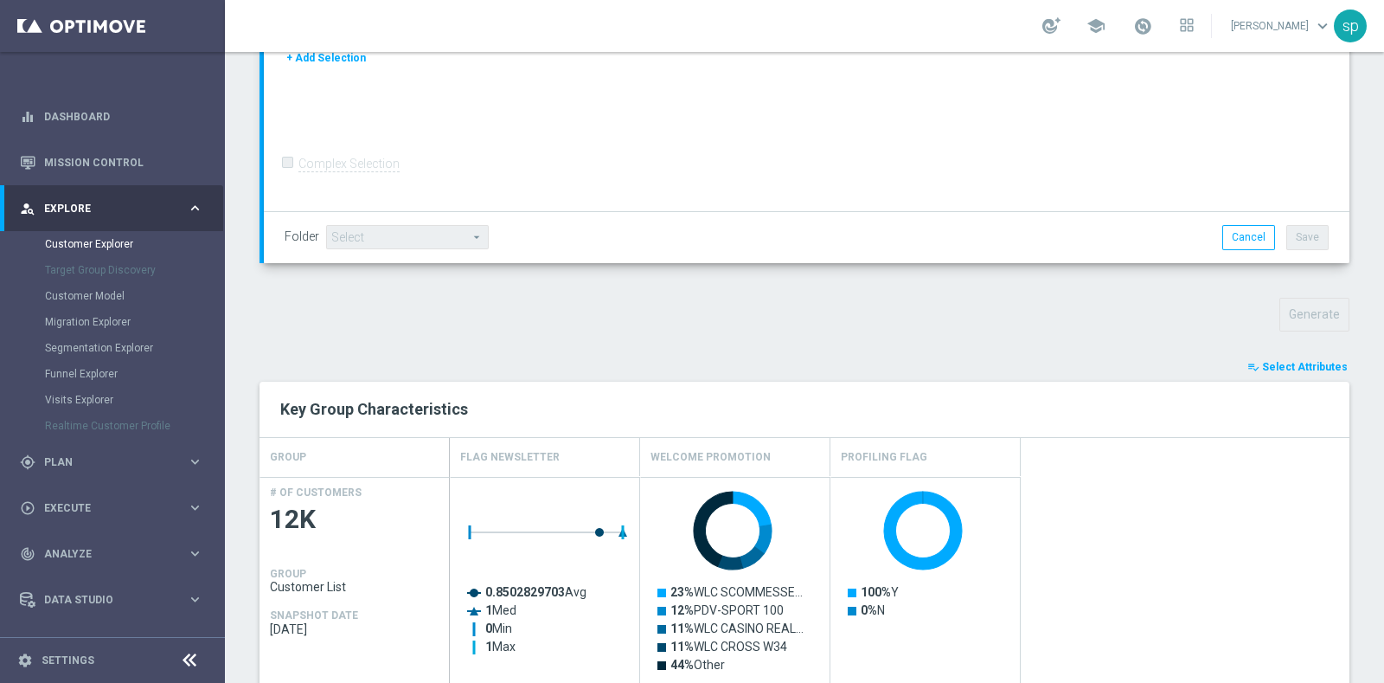
scroll to position [0, 0]
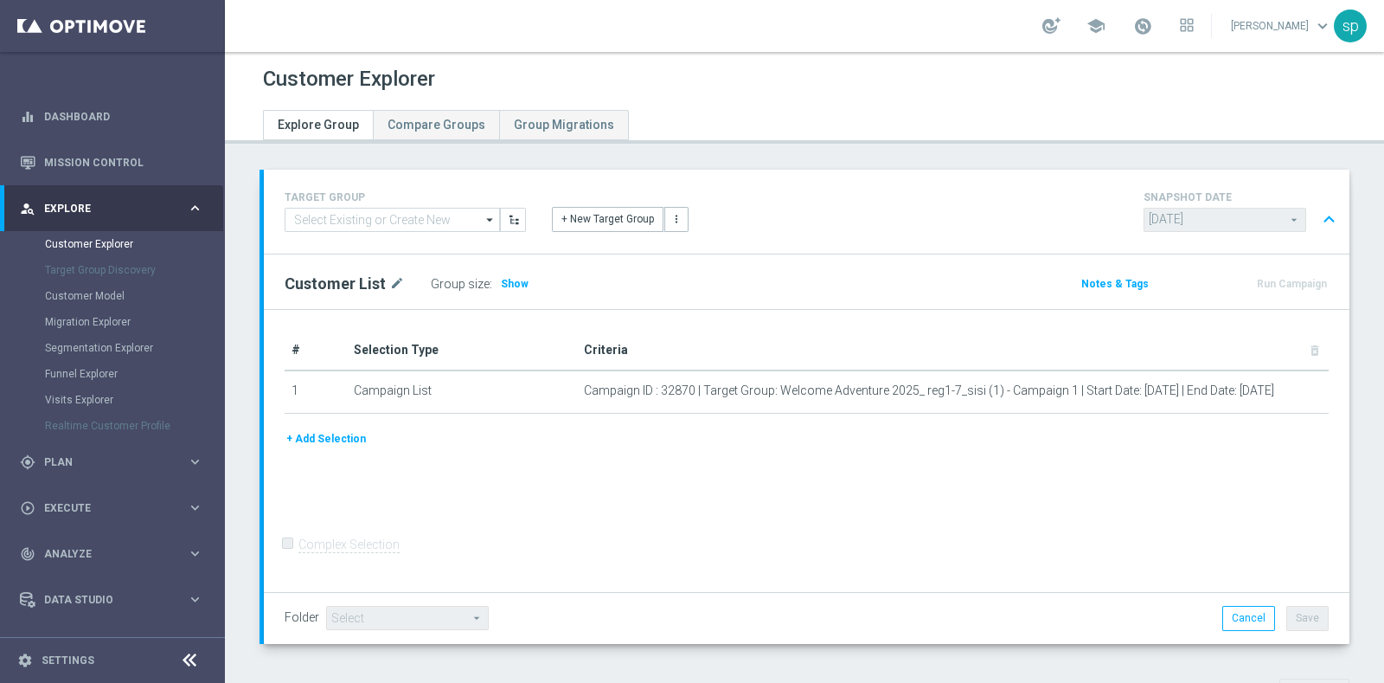
click at [1317, 222] on button "expand_less" at bounding box center [1329, 219] width 25 height 33
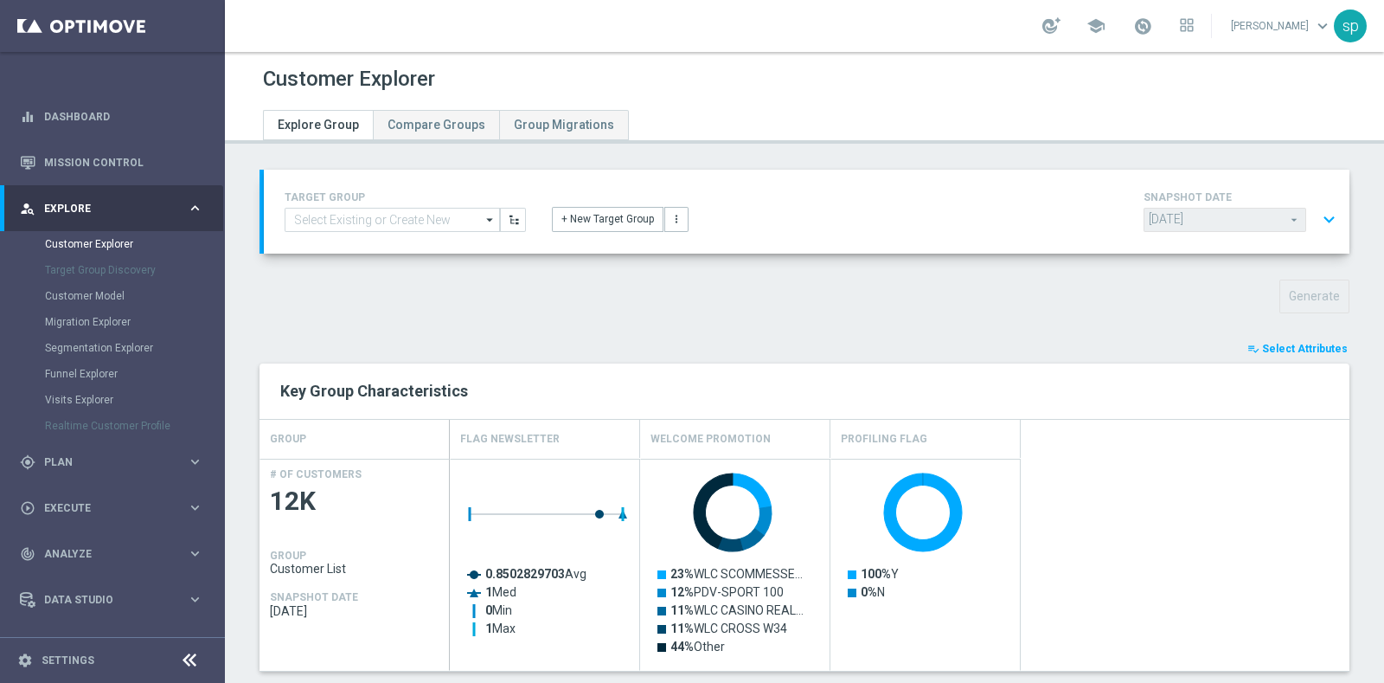
click at [1317, 222] on button "expand_more" at bounding box center [1329, 219] width 25 height 33
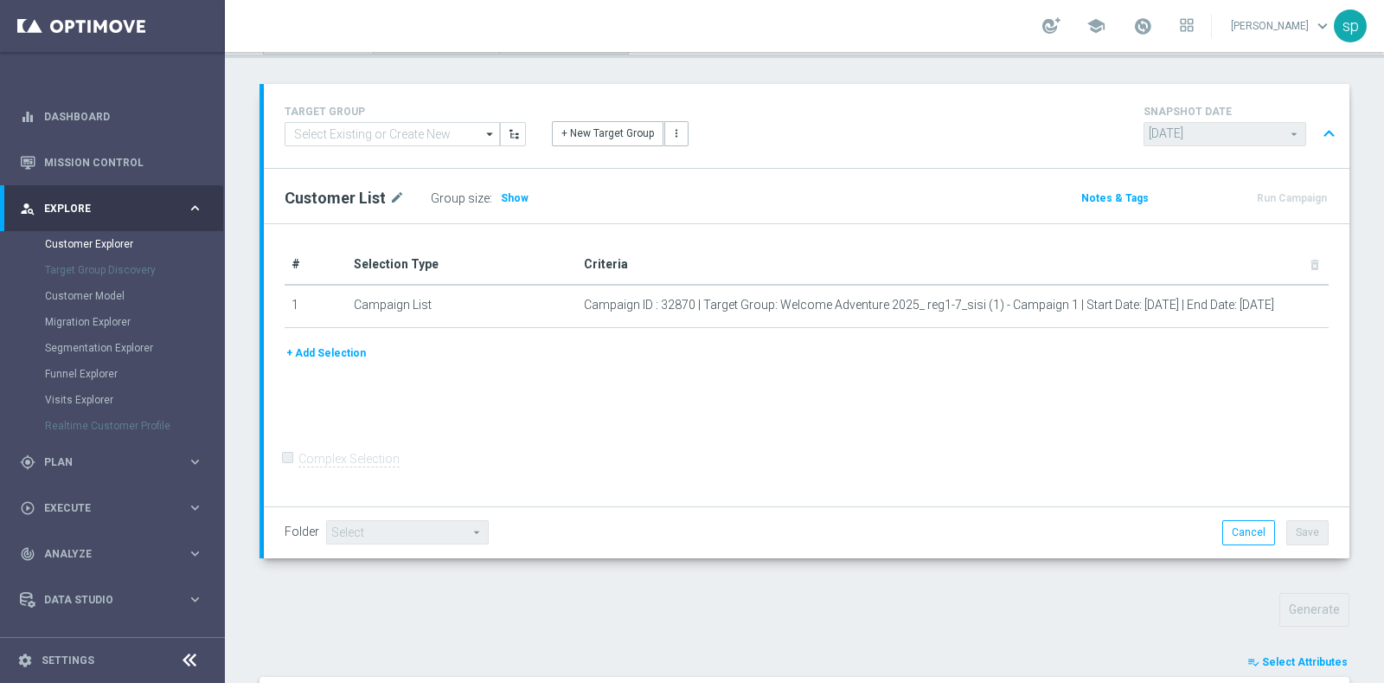
scroll to position [130, 0]
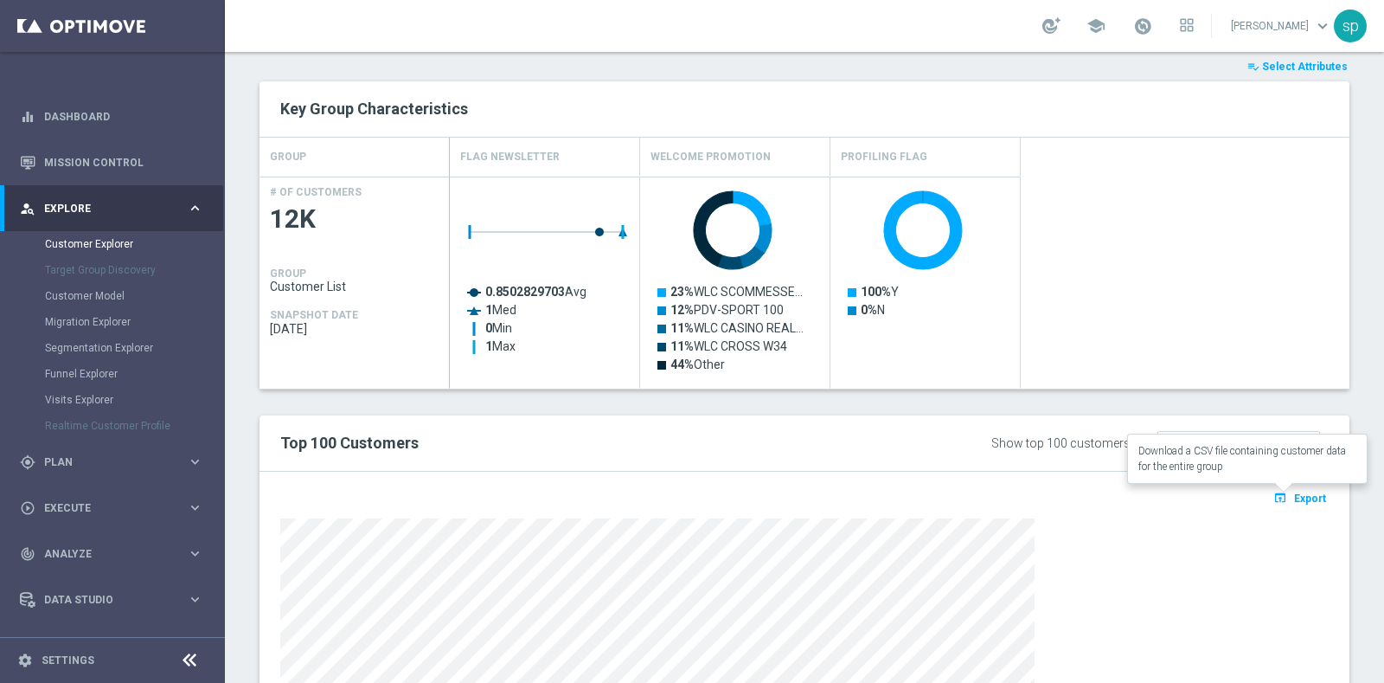
click at [1294, 499] on span "Export" at bounding box center [1310, 498] width 32 height 12
click at [1307, 63] on span "Select Attributes" at bounding box center [1305, 67] width 86 height 12
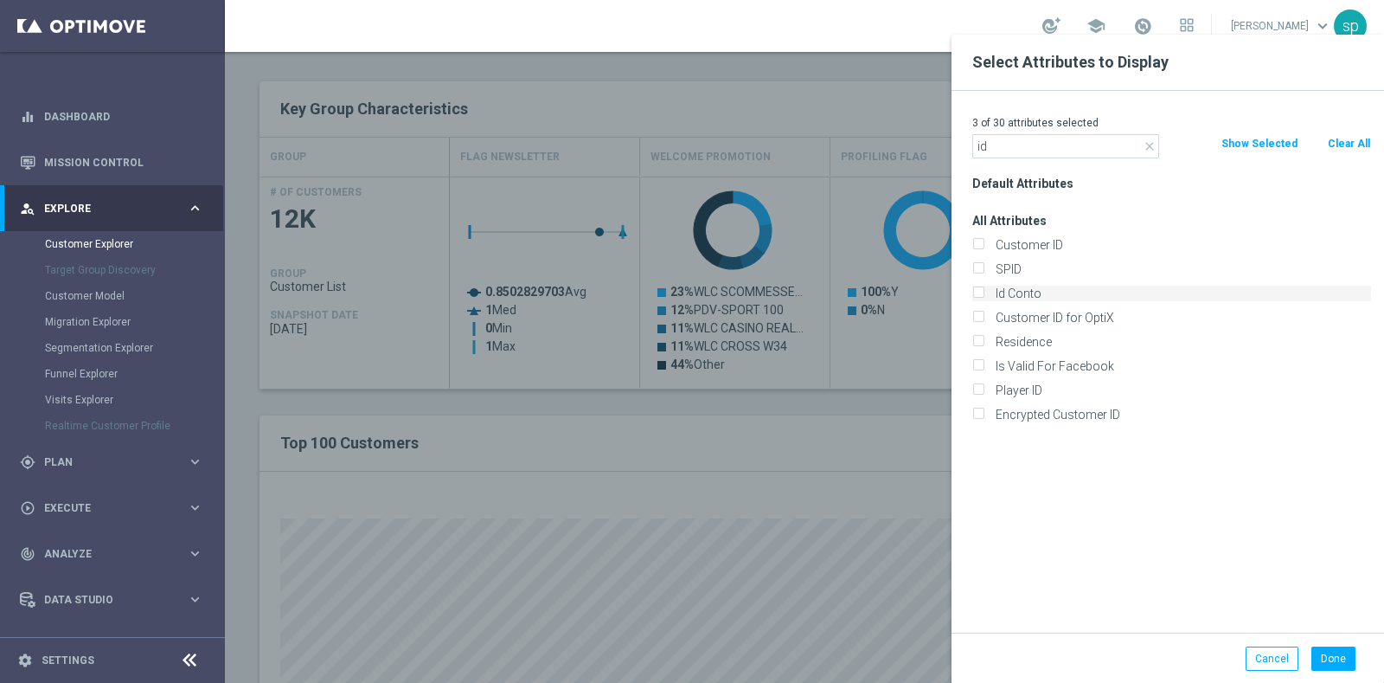
type input "id"
click at [1079, 292] on label "Id Conto" at bounding box center [1181, 294] width 382 height 16
click at [984, 292] on input "Id Conto" at bounding box center [978, 295] width 11 height 11
checkbox input "true"
click at [1339, 657] on button "Done" at bounding box center [1334, 658] width 44 height 24
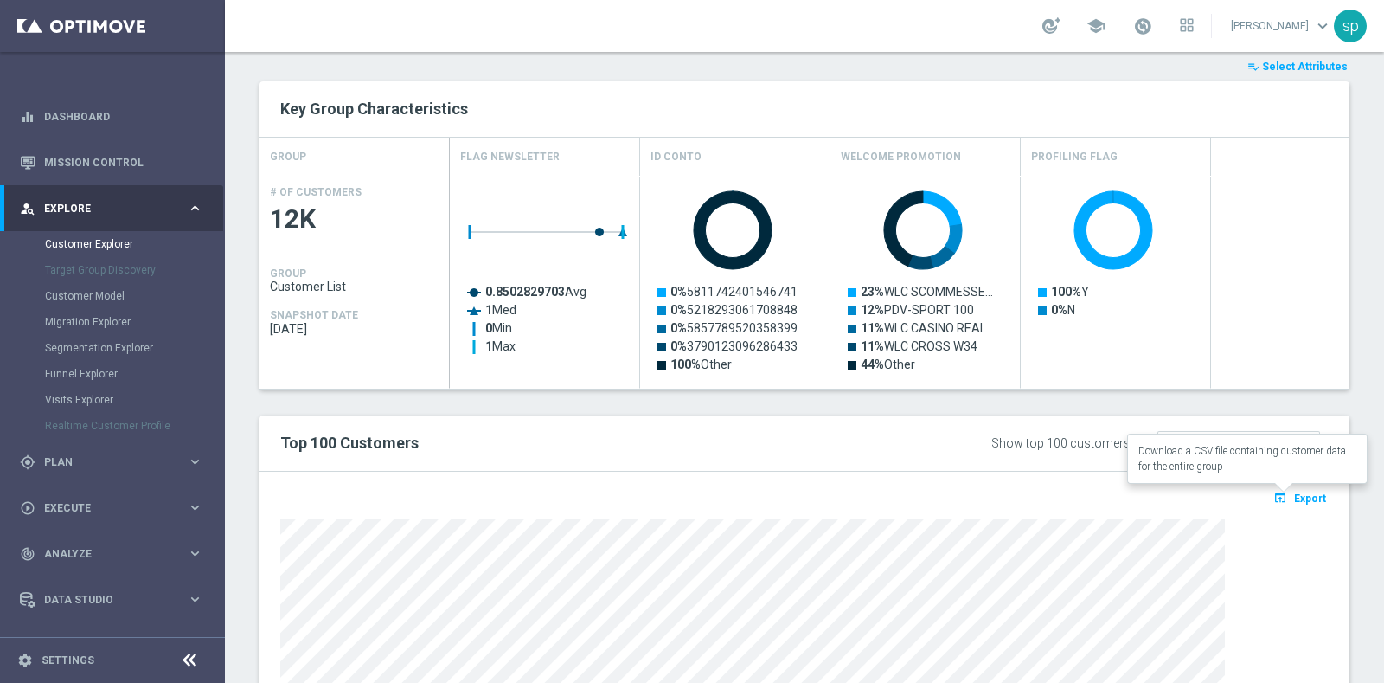
click at [1274, 496] on icon "open_in_browser" at bounding box center [1283, 498] width 18 height 14
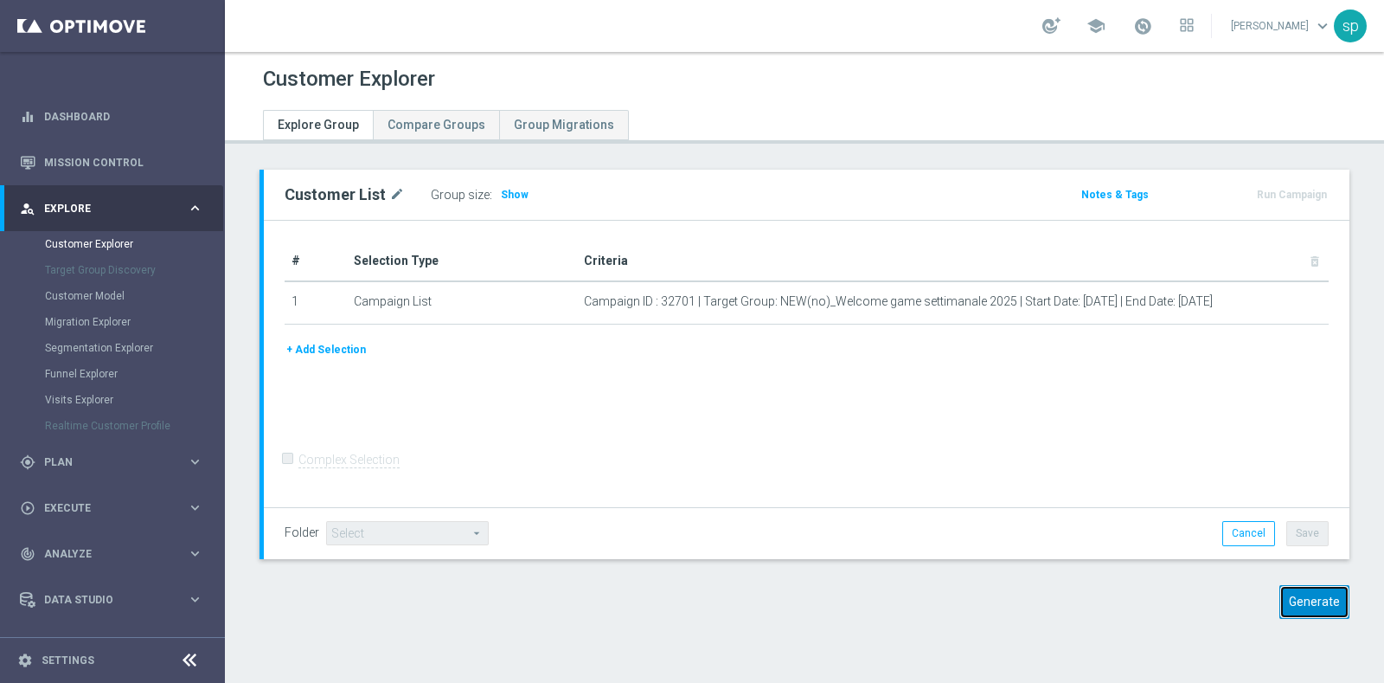
click at [1294, 588] on button "Generate" at bounding box center [1315, 602] width 70 height 34
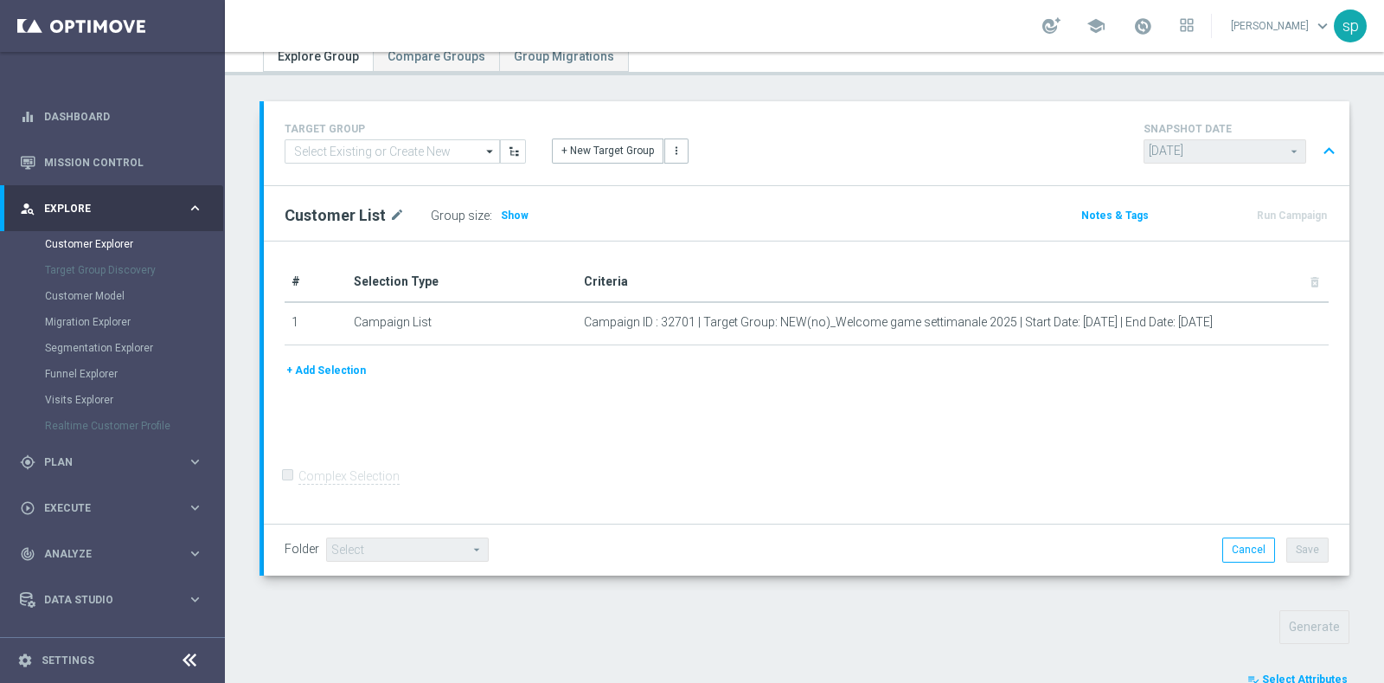
scroll to position [568, 0]
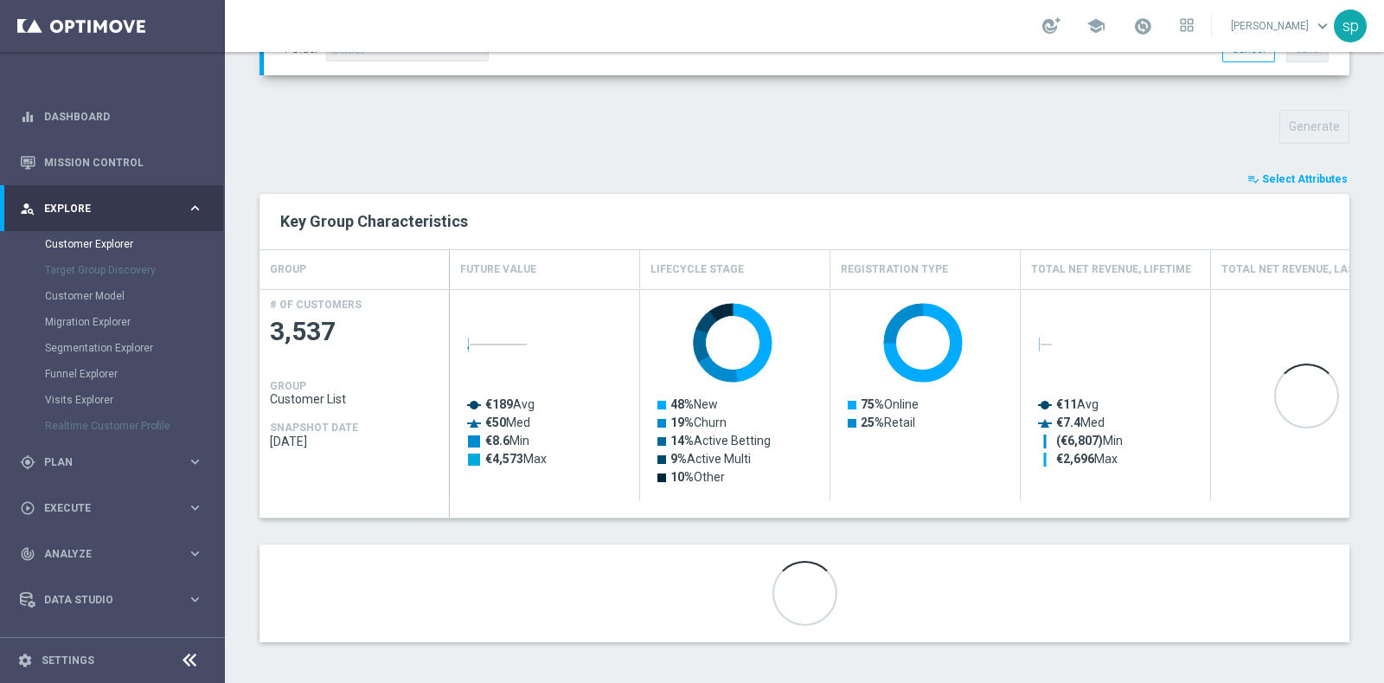
click at [1293, 176] on span "Select Attributes" at bounding box center [1305, 179] width 86 height 12
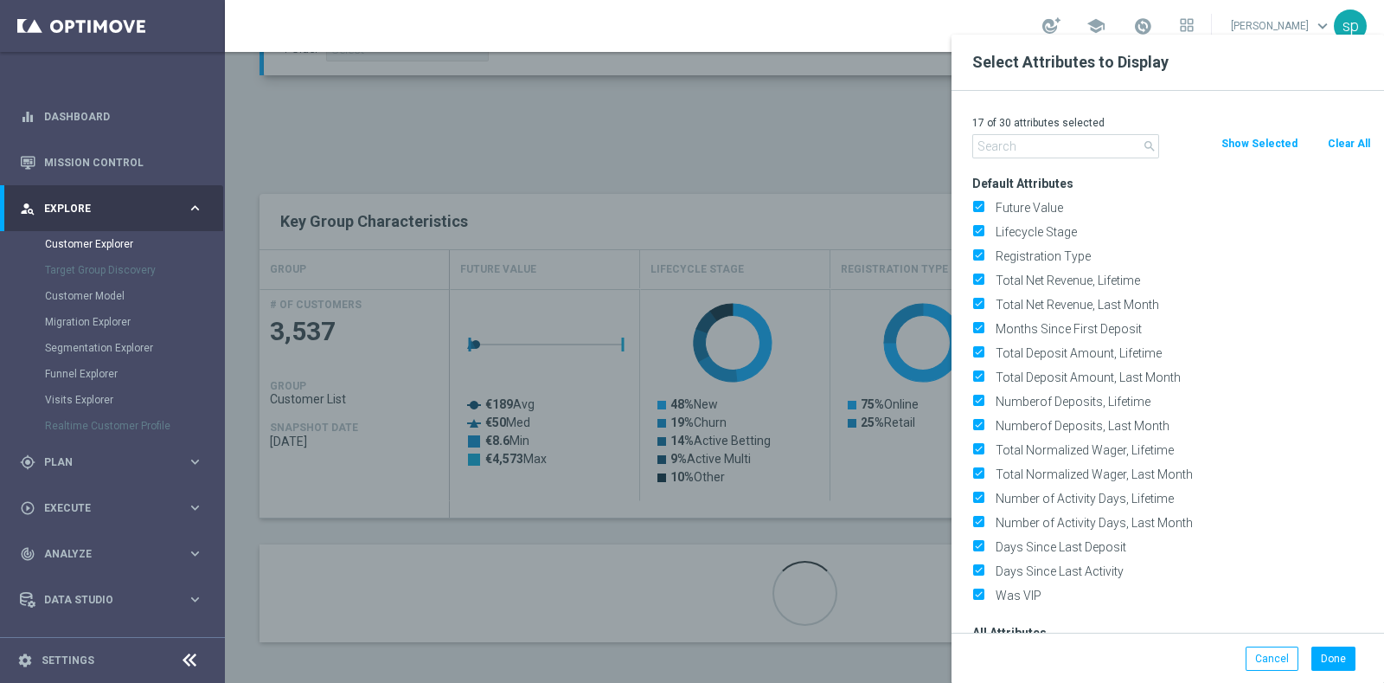
click at [1332, 144] on button "Clear All" at bounding box center [1349, 143] width 46 height 19
checkbox input "false"
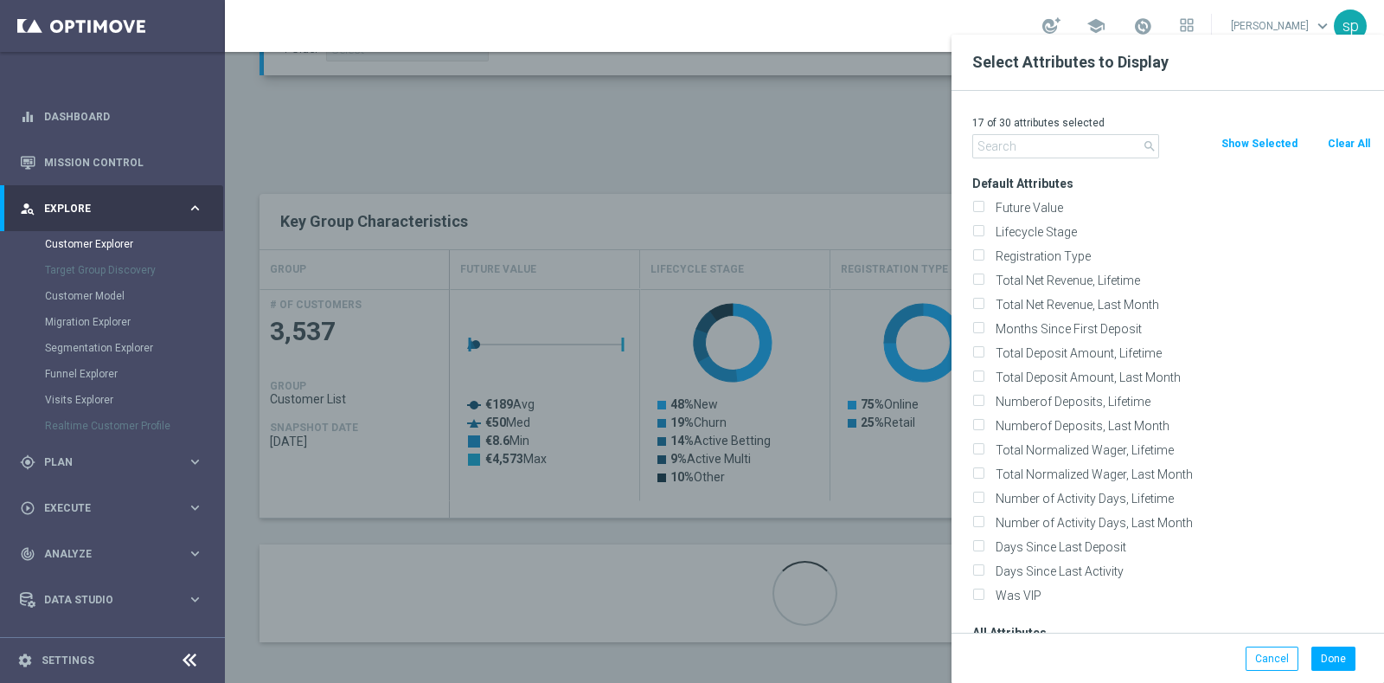
checkbox input "false"
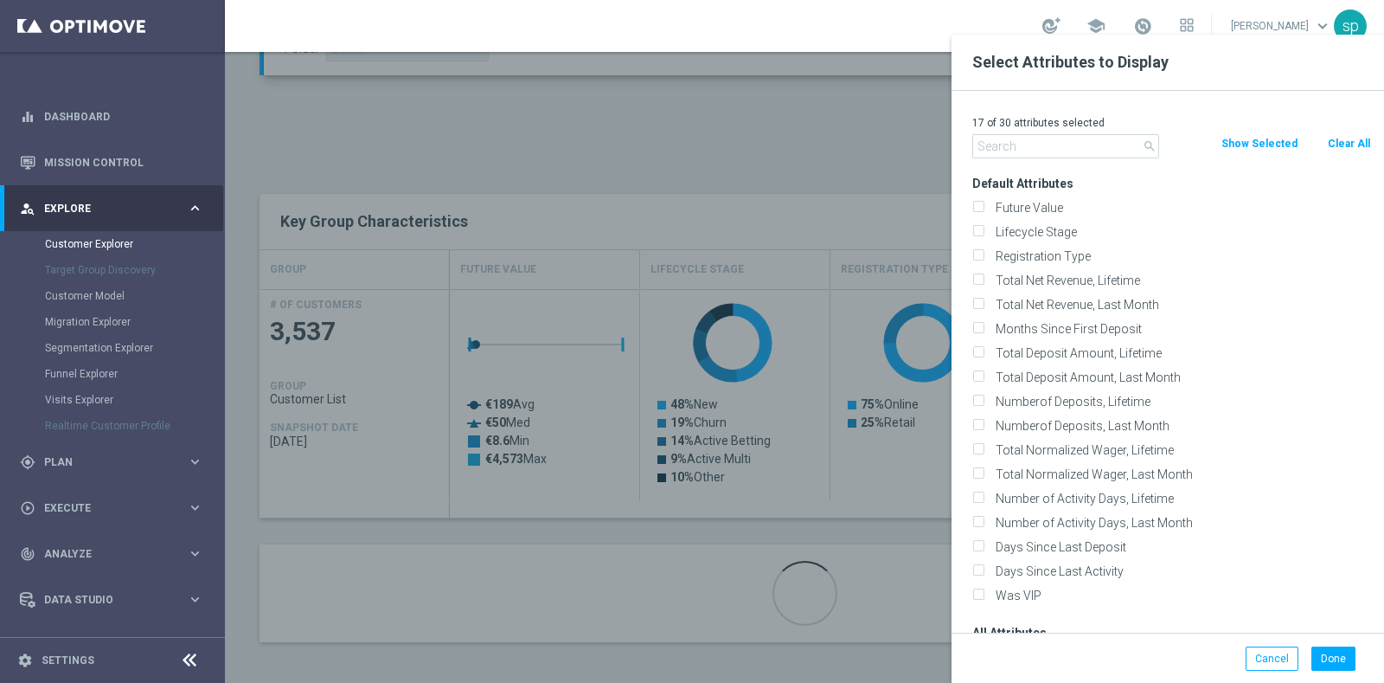
checkbox input "false"
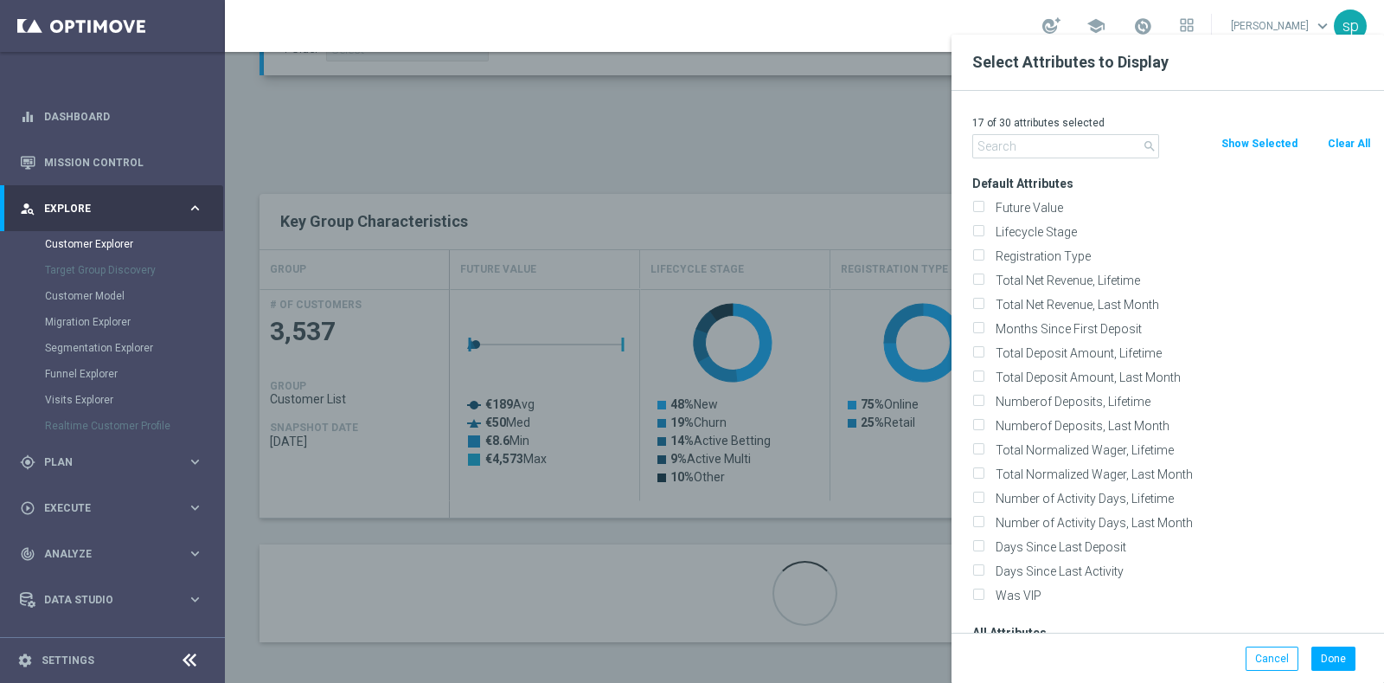
checkbox input "false"
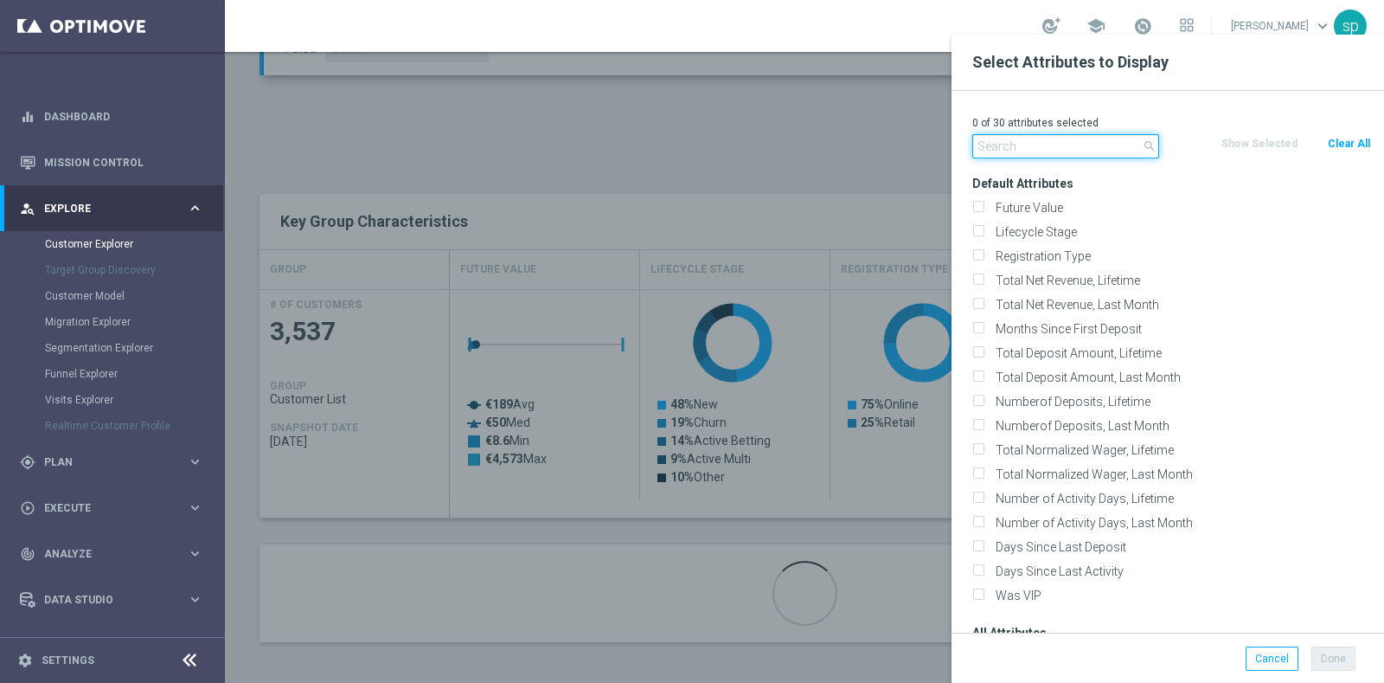
click at [1057, 141] on input "text" at bounding box center [1066, 146] width 187 height 24
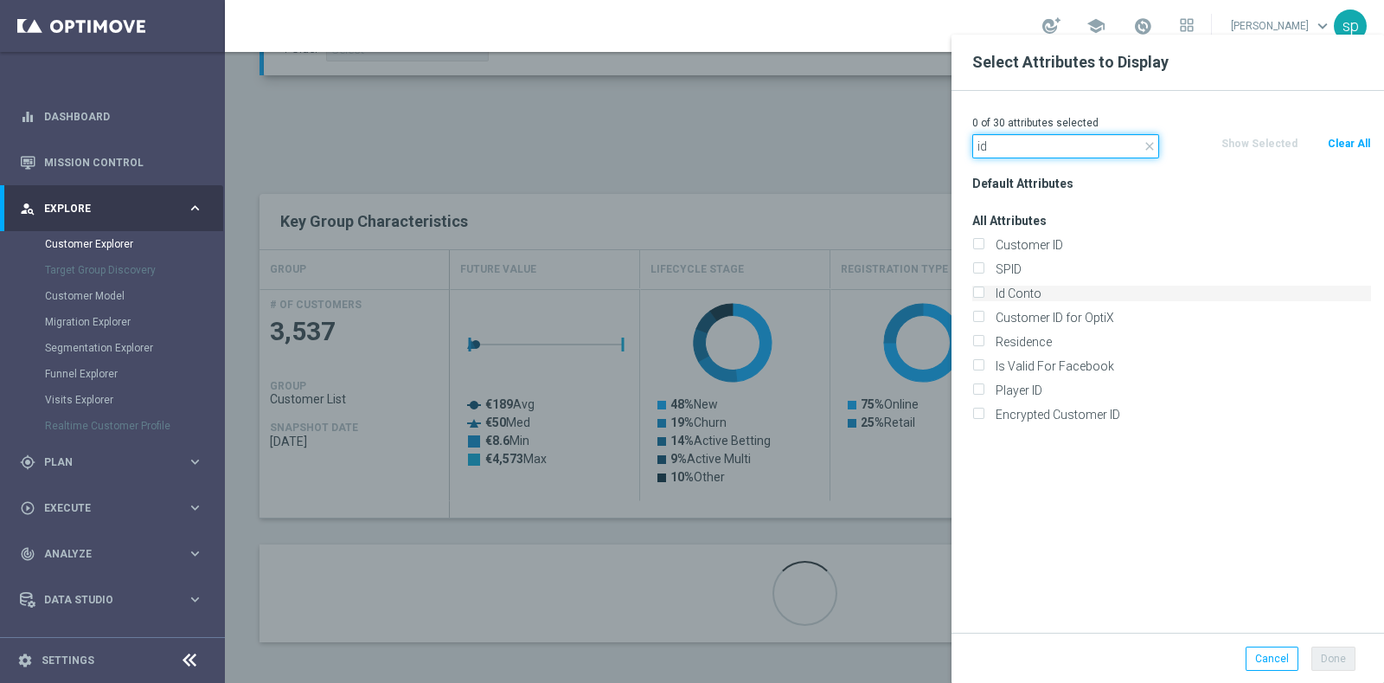
type input "id"
click at [1063, 296] on label "Id Conto" at bounding box center [1181, 294] width 382 height 16
click at [984, 296] on input "Id Conto" at bounding box center [978, 295] width 11 height 11
checkbox input "true"
click at [1068, 157] on input "id" at bounding box center [1066, 146] width 187 height 24
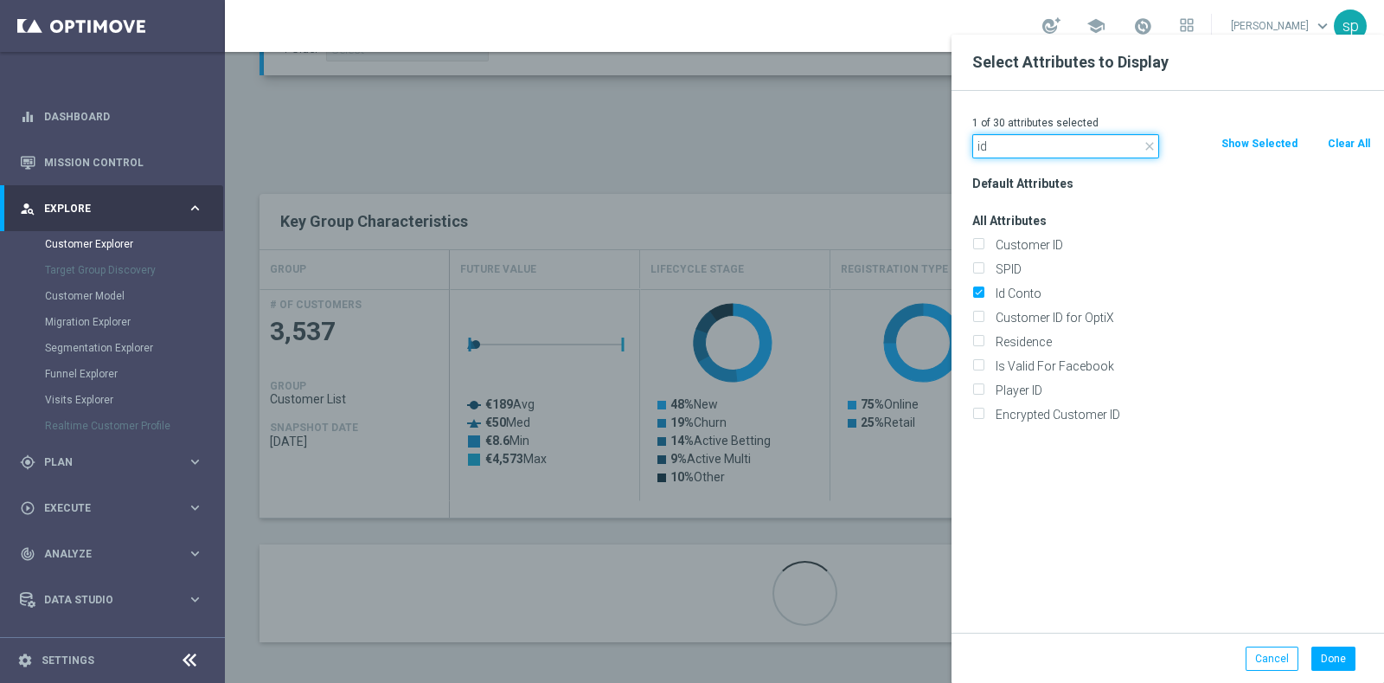
type input "i"
type input "3"
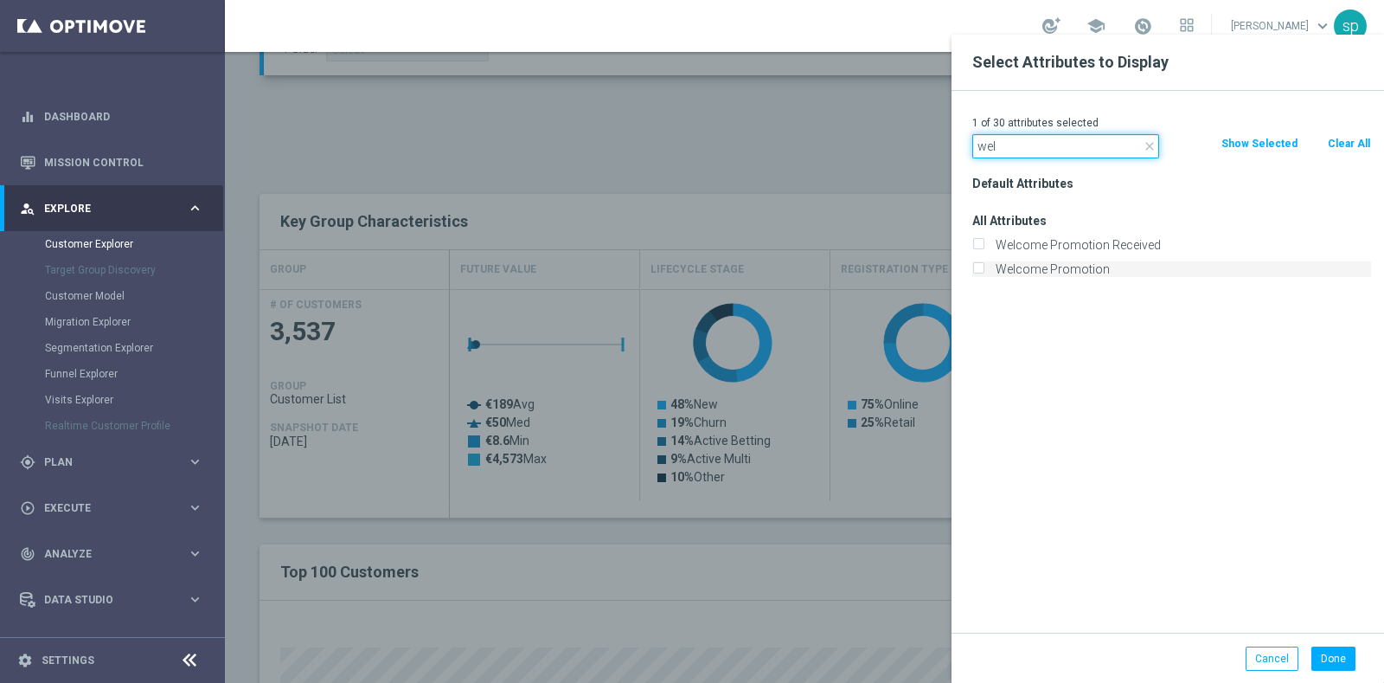
type input "wel"
click at [1077, 267] on label "Welcome Promotion" at bounding box center [1181, 269] width 382 height 16
click at [984, 267] on input "Welcome Promotion" at bounding box center [978, 271] width 11 height 11
checkbox input "true"
click at [1019, 145] on input "wel" at bounding box center [1066, 146] width 187 height 24
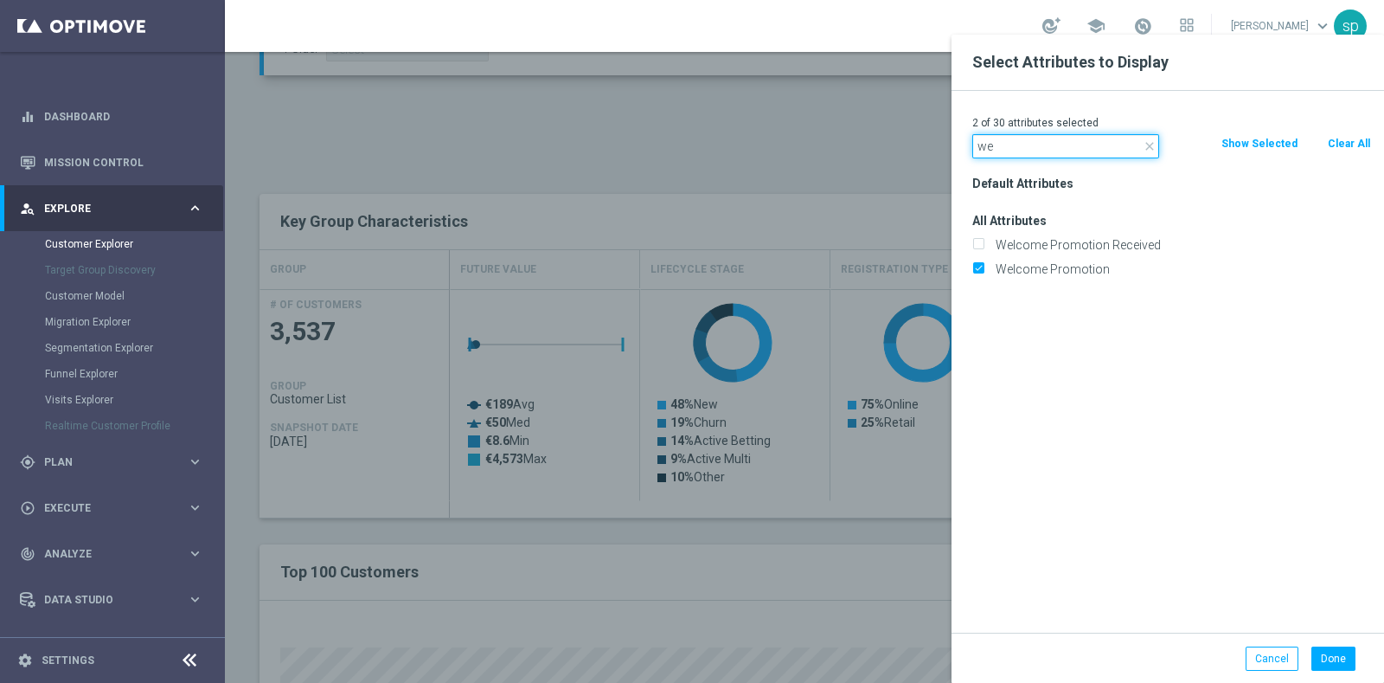
type input "w"
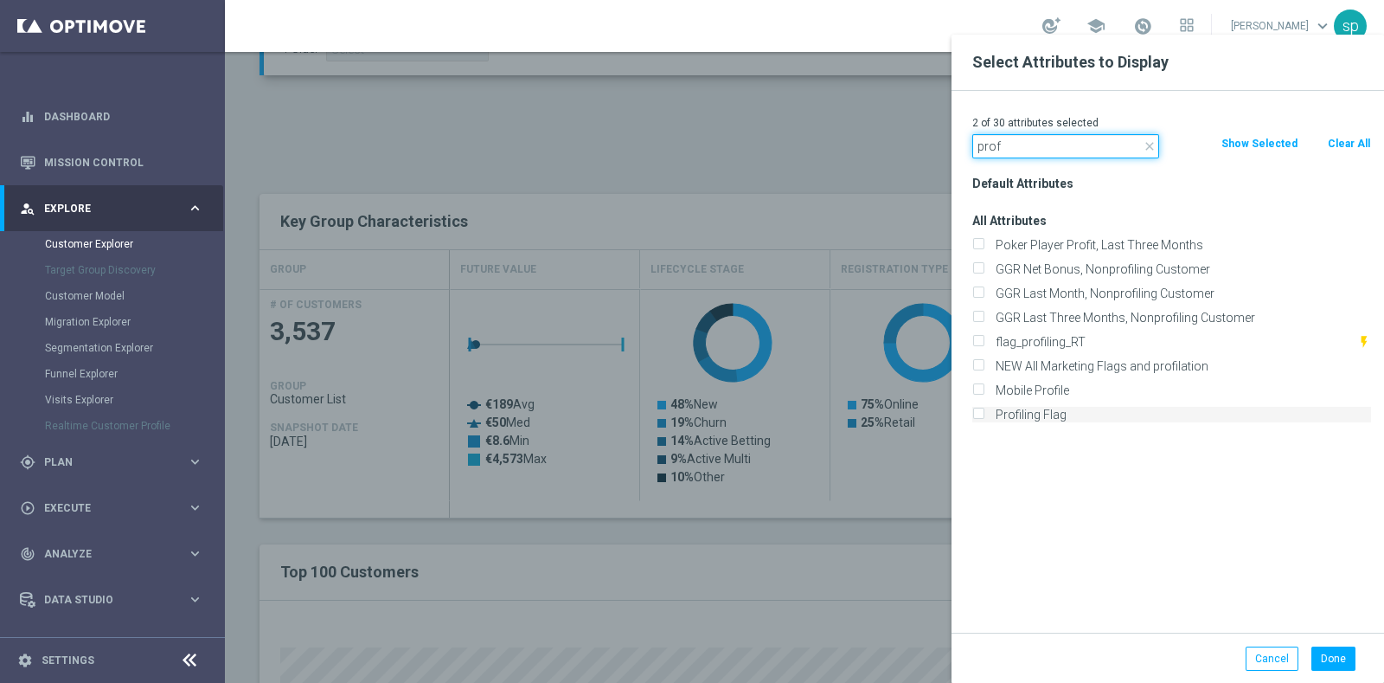
type input "prof"
click at [1107, 414] on label "Profiling Flag" at bounding box center [1181, 415] width 382 height 16
click at [984, 414] on input "Profiling Flag" at bounding box center [978, 416] width 11 height 11
checkbox input "true"
click at [1050, 143] on input "prof" at bounding box center [1066, 146] width 187 height 24
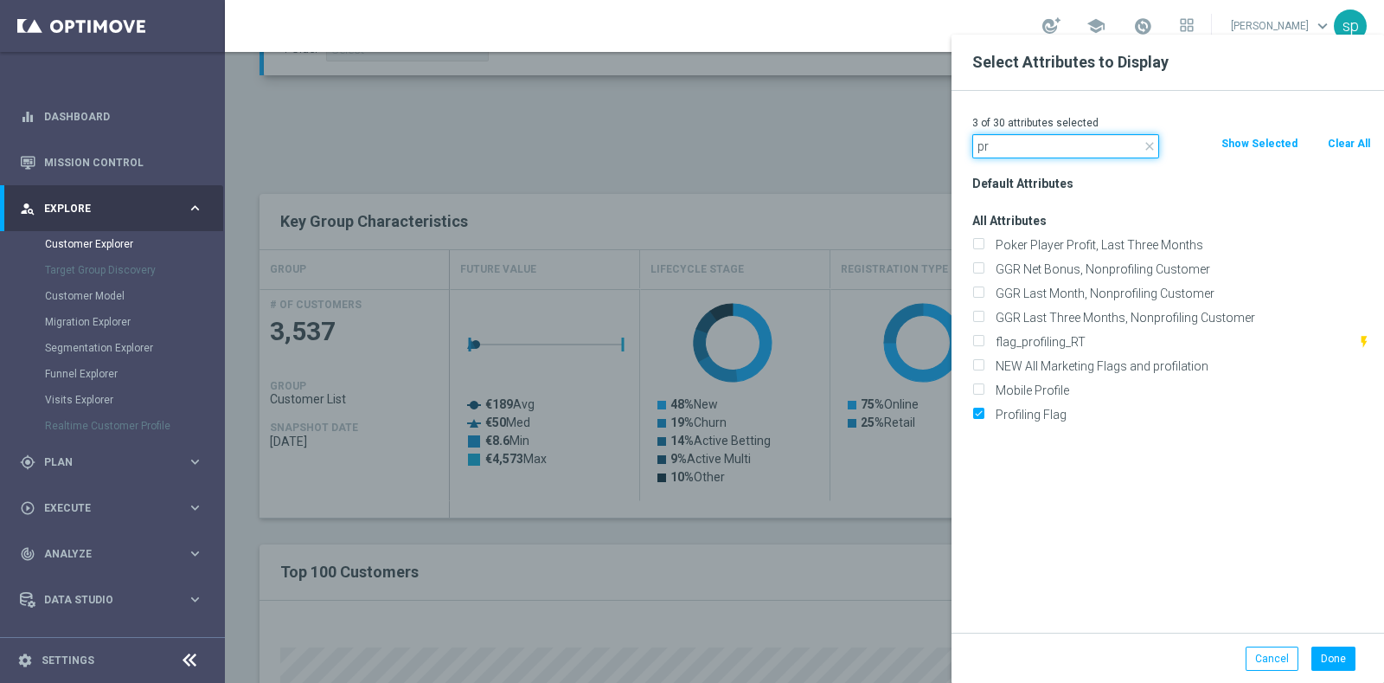
type input "p"
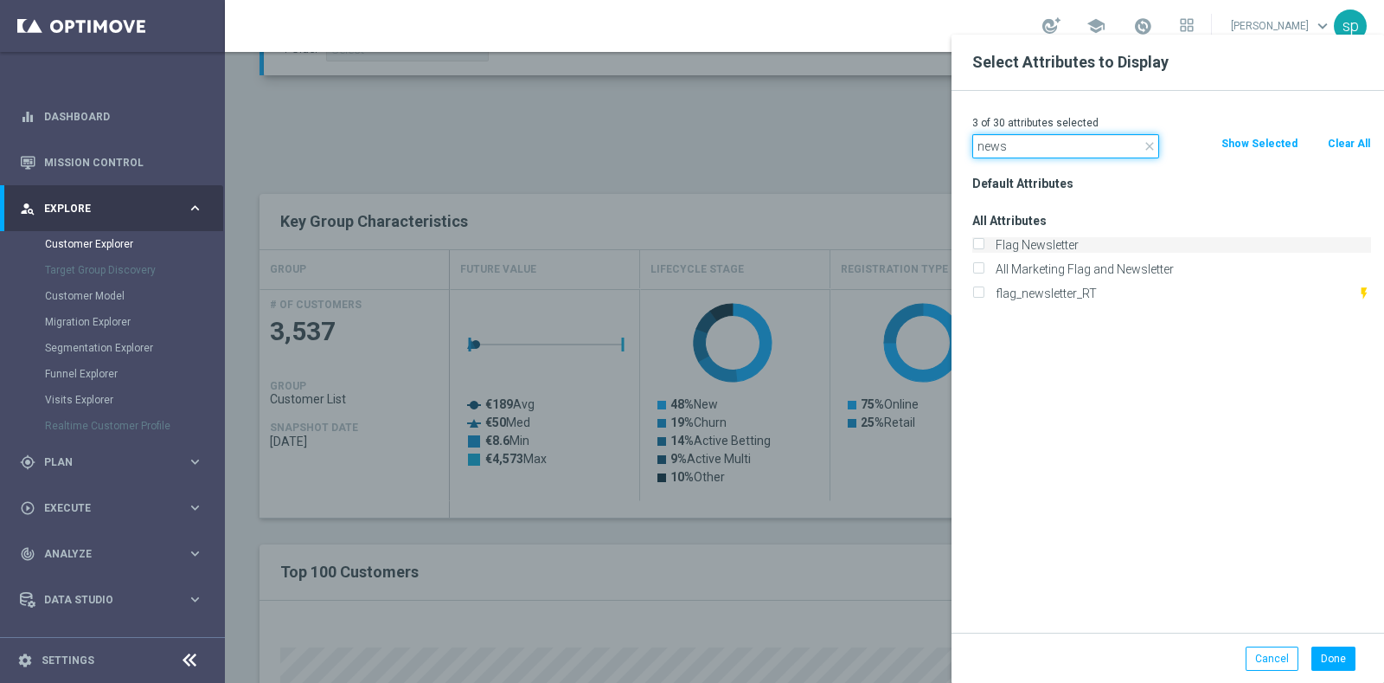
type input "news"
click at [1094, 244] on label "Flag Newsletter" at bounding box center [1181, 245] width 382 height 16
click at [984, 244] on input "Flag Newsletter" at bounding box center [978, 246] width 11 height 11
checkbox input "true"
click at [1337, 662] on button "Done" at bounding box center [1334, 658] width 44 height 24
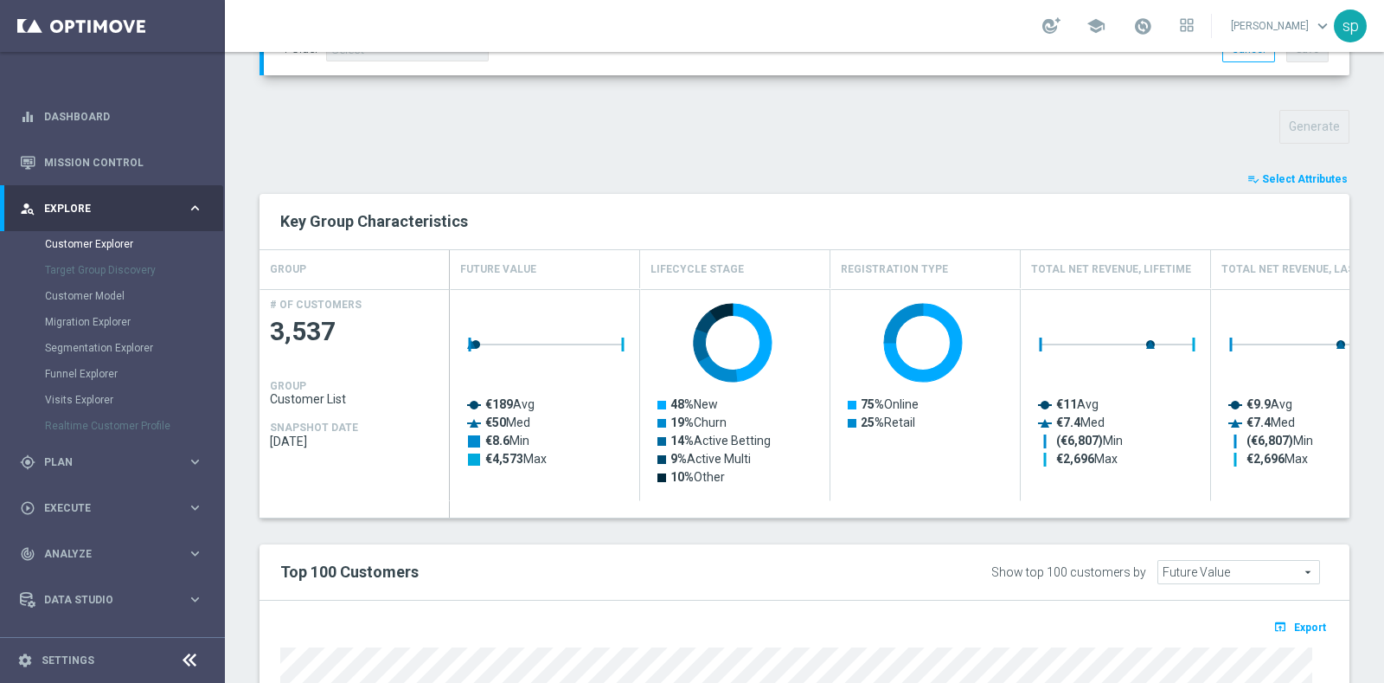
type input "Search"
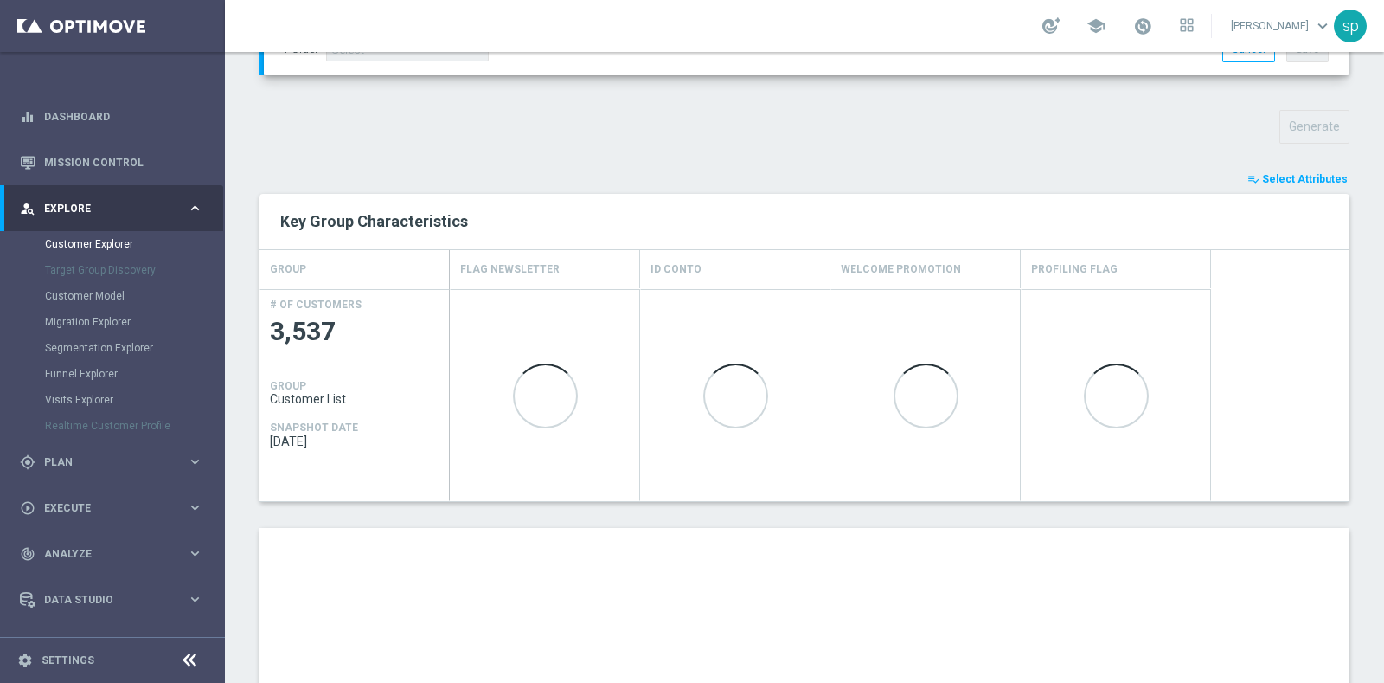
scroll to position [933, 0]
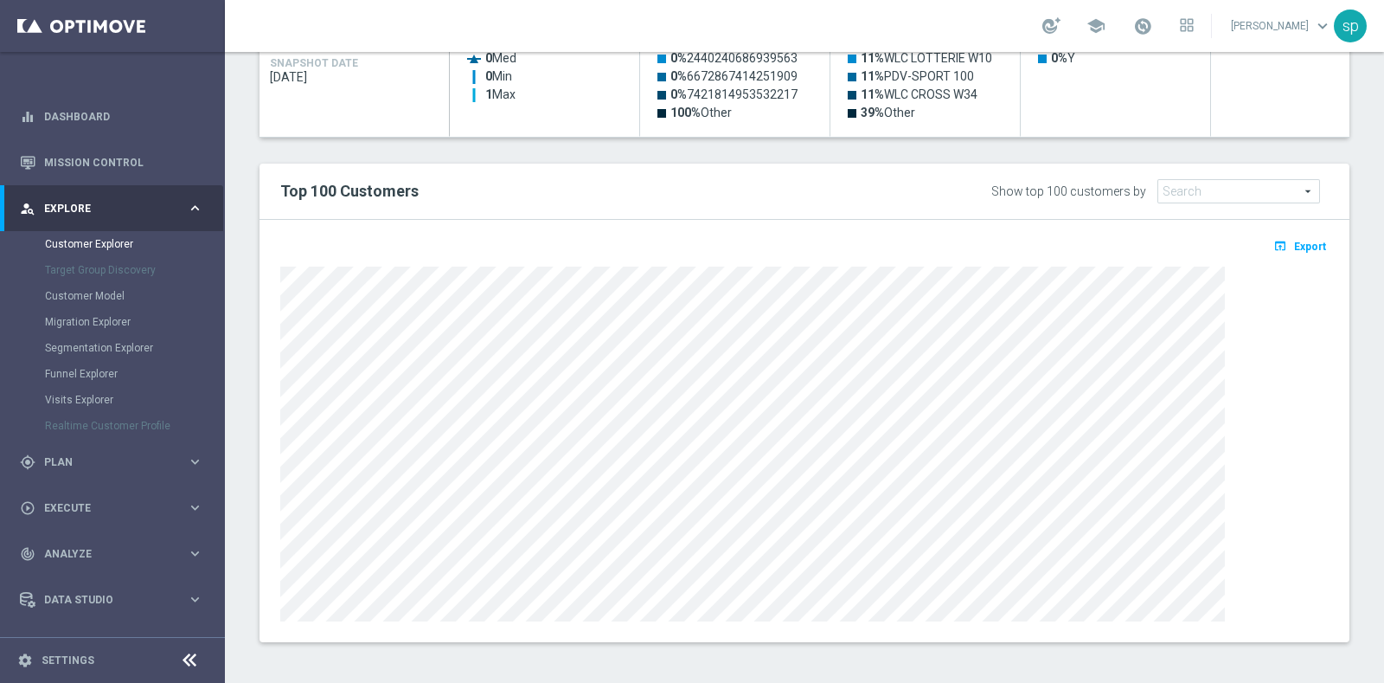
click at [1287, 251] on button "open_in_browser Export" at bounding box center [1300, 245] width 58 height 22
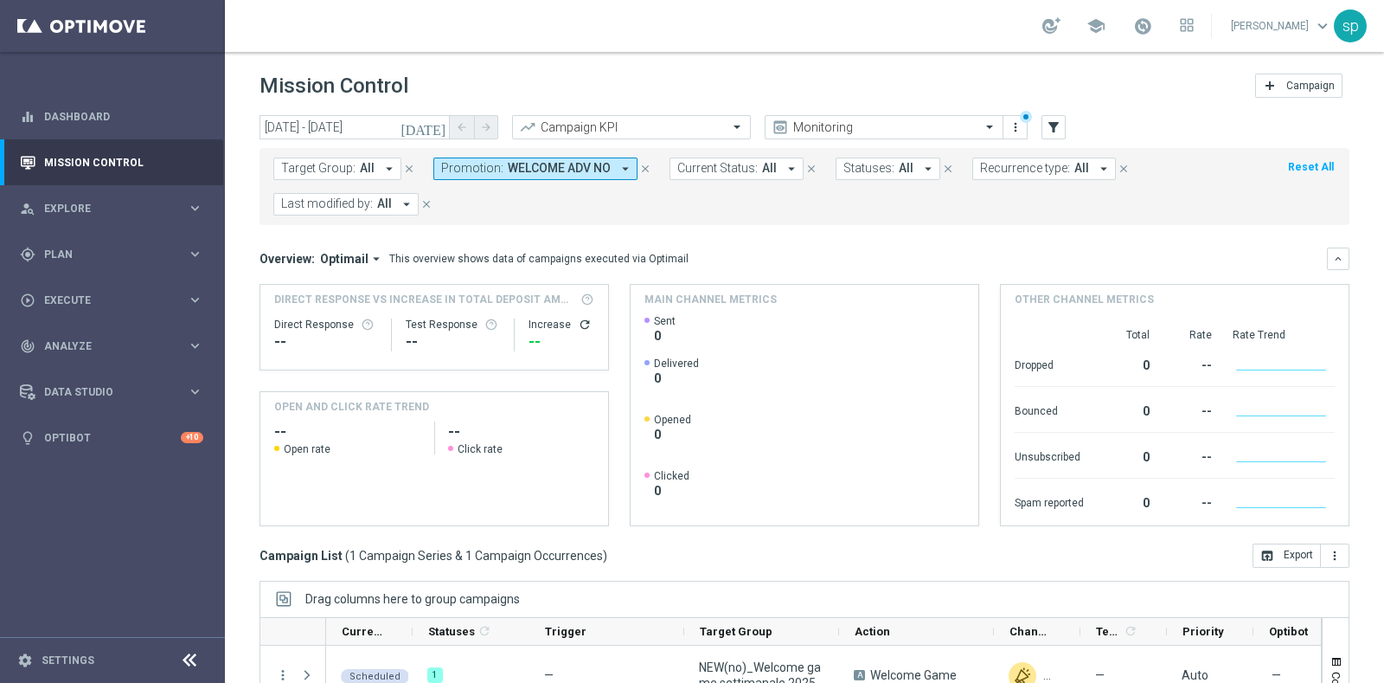
scroll to position [216, 0]
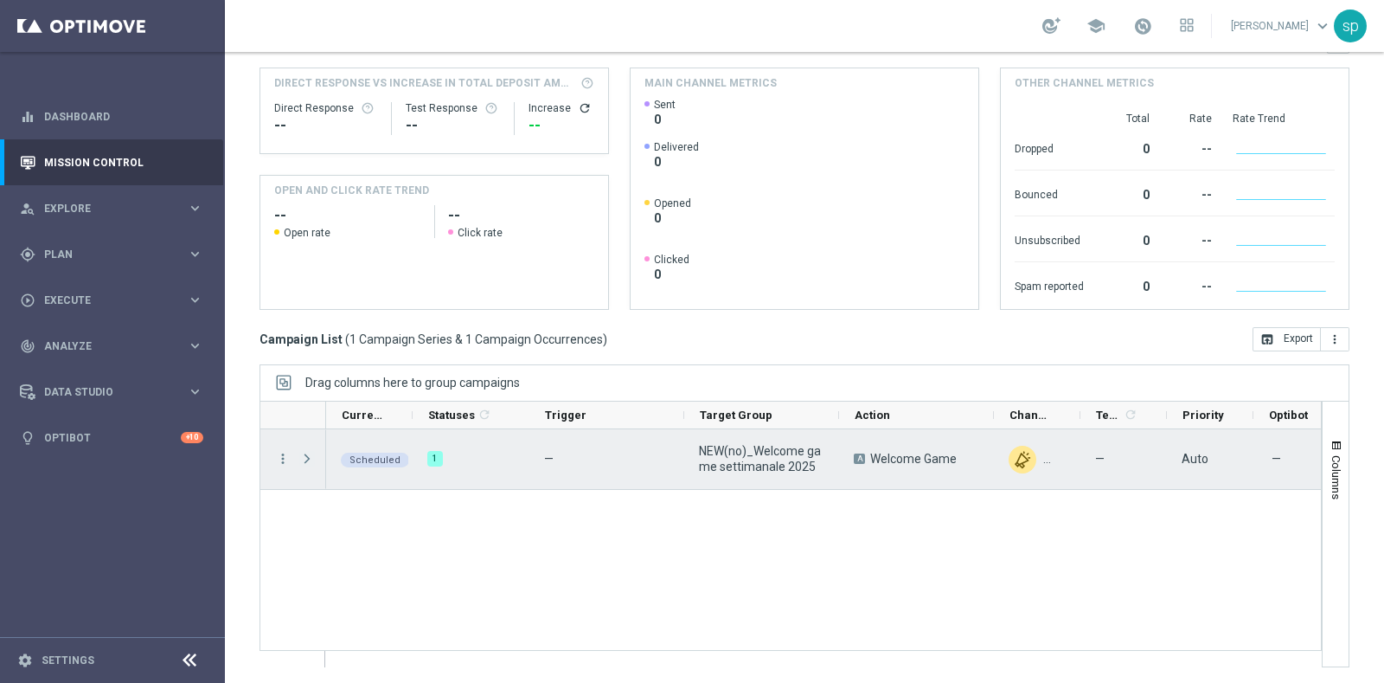
click at [304, 457] on span "Press SPACE to select this row." at bounding box center [307, 459] width 16 height 14
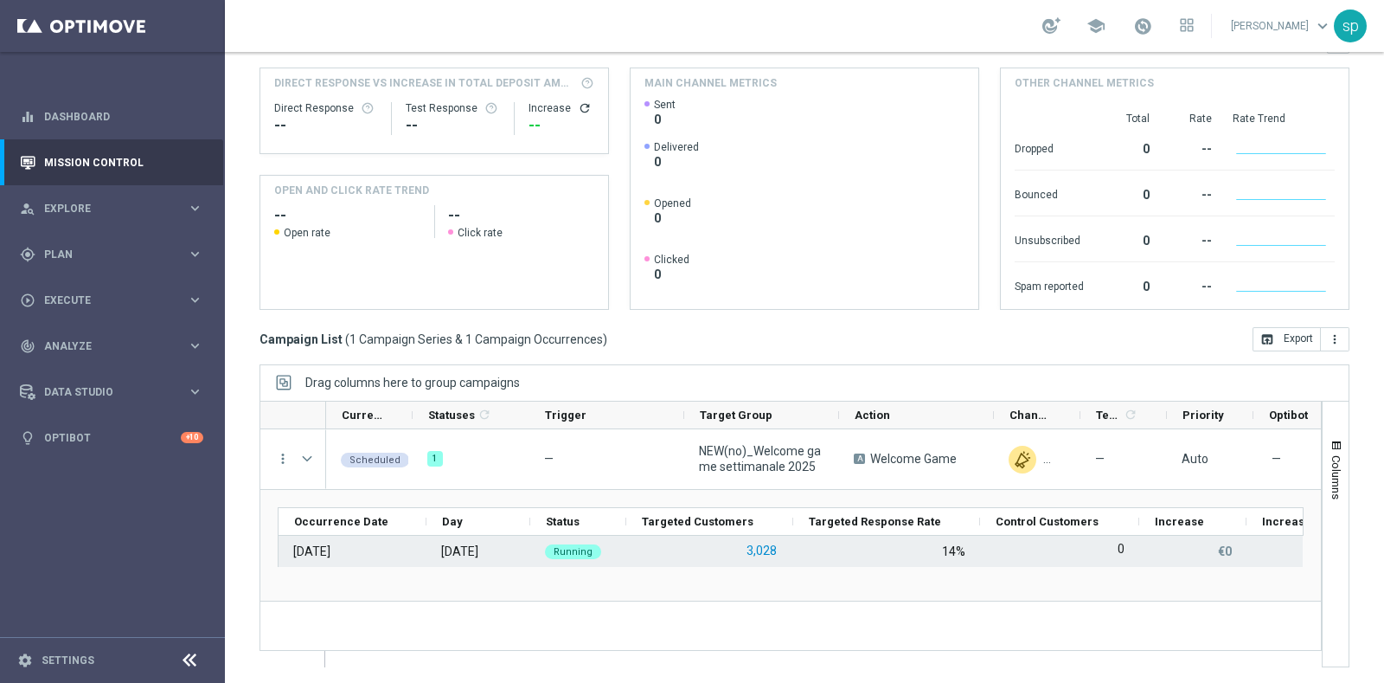
click at [763, 551] on button "3,028" at bounding box center [762, 551] width 34 height 22
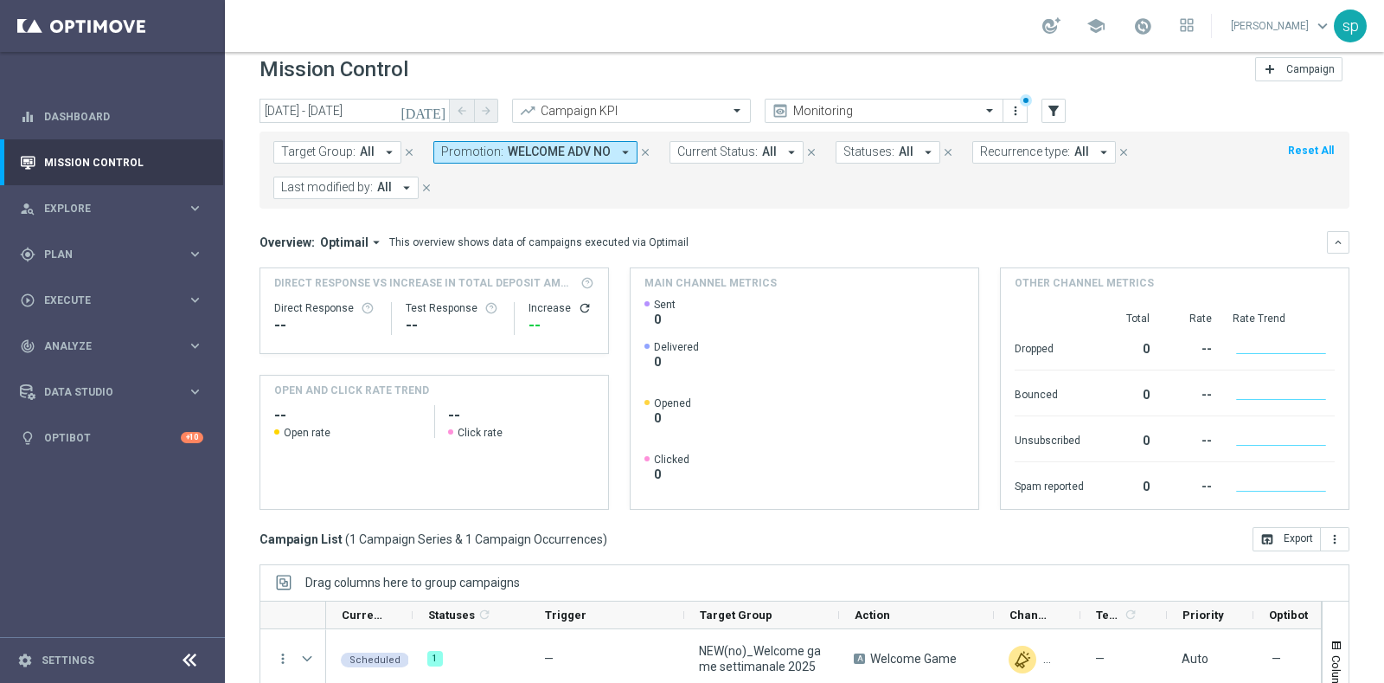
scroll to position [0, 0]
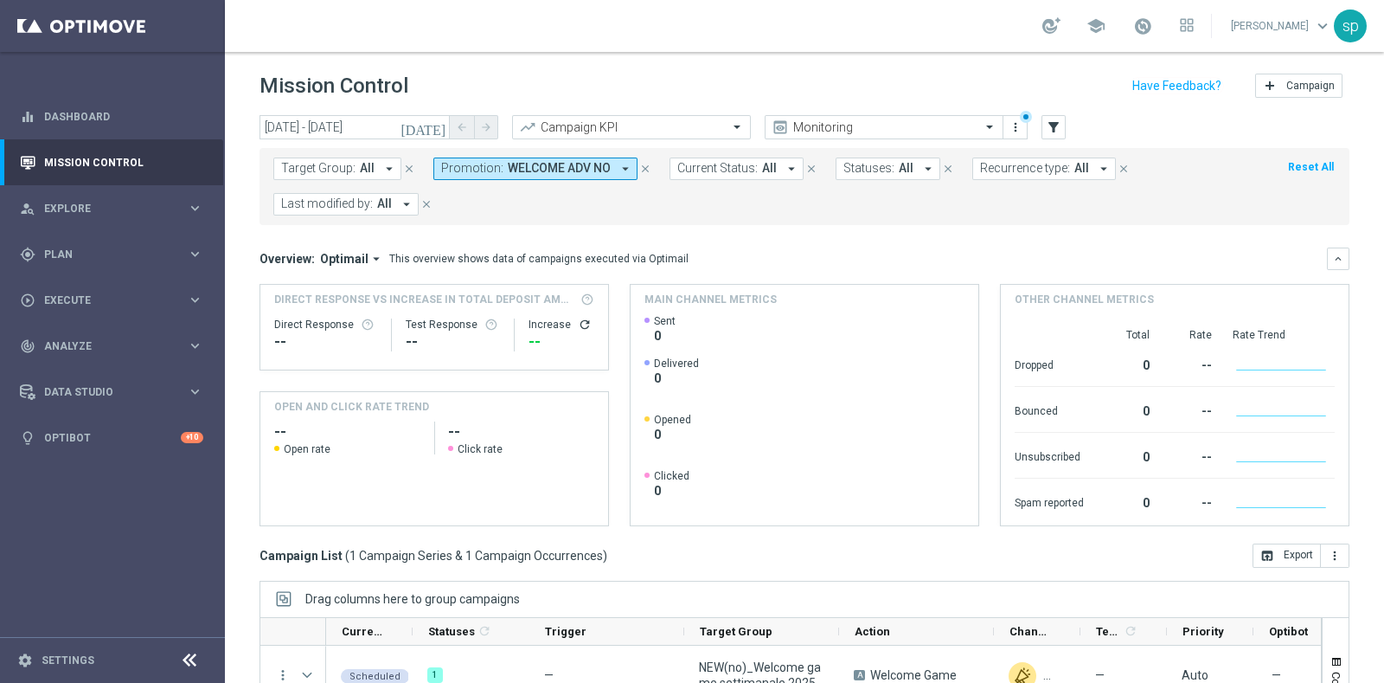
click at [508, 161] on span "WELCOME ADV NO" at bounding box center [559, 168] width 103 height 15
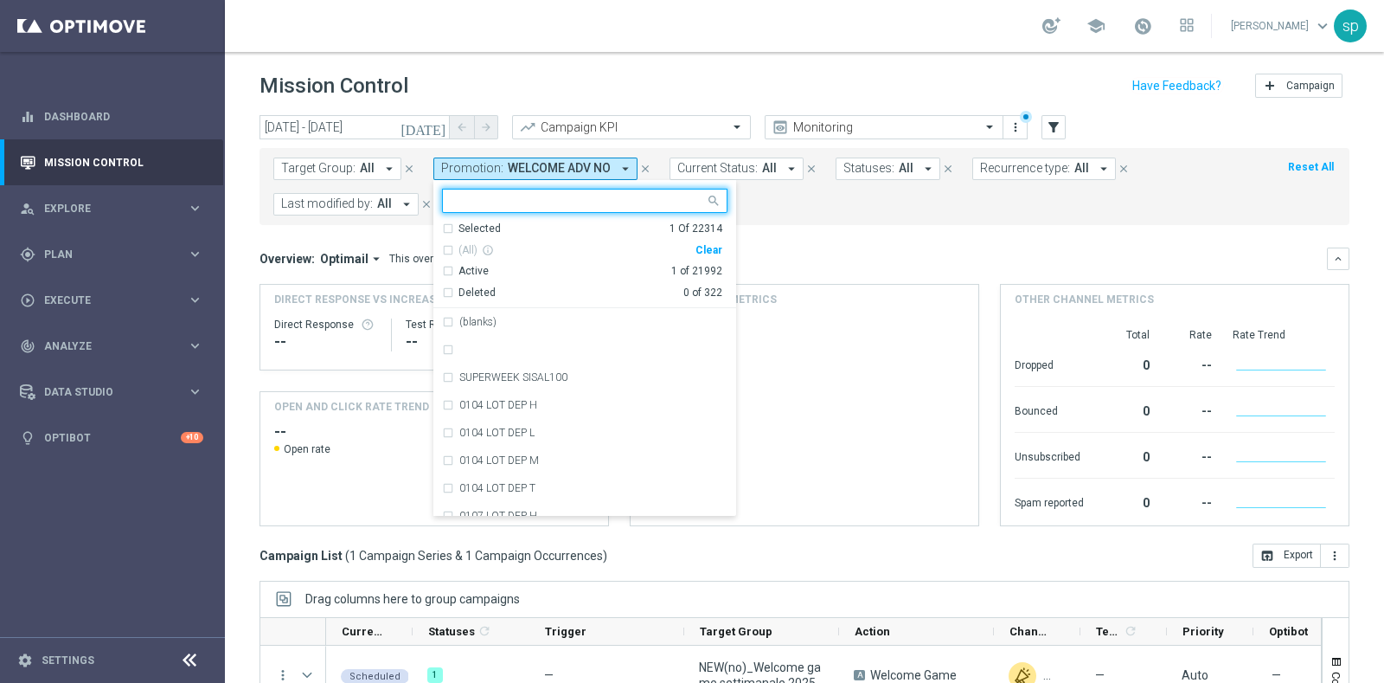
click at [0, 0] on div "Clear" at bounding box center [0, 0] width 0 height 0
click at [791, 204] on form "Target Group: All arrow_drop_down close Promotion: WELCOME ADV NO arrow_drop_do…" at bounding box center [766, 186] width 986 height 58
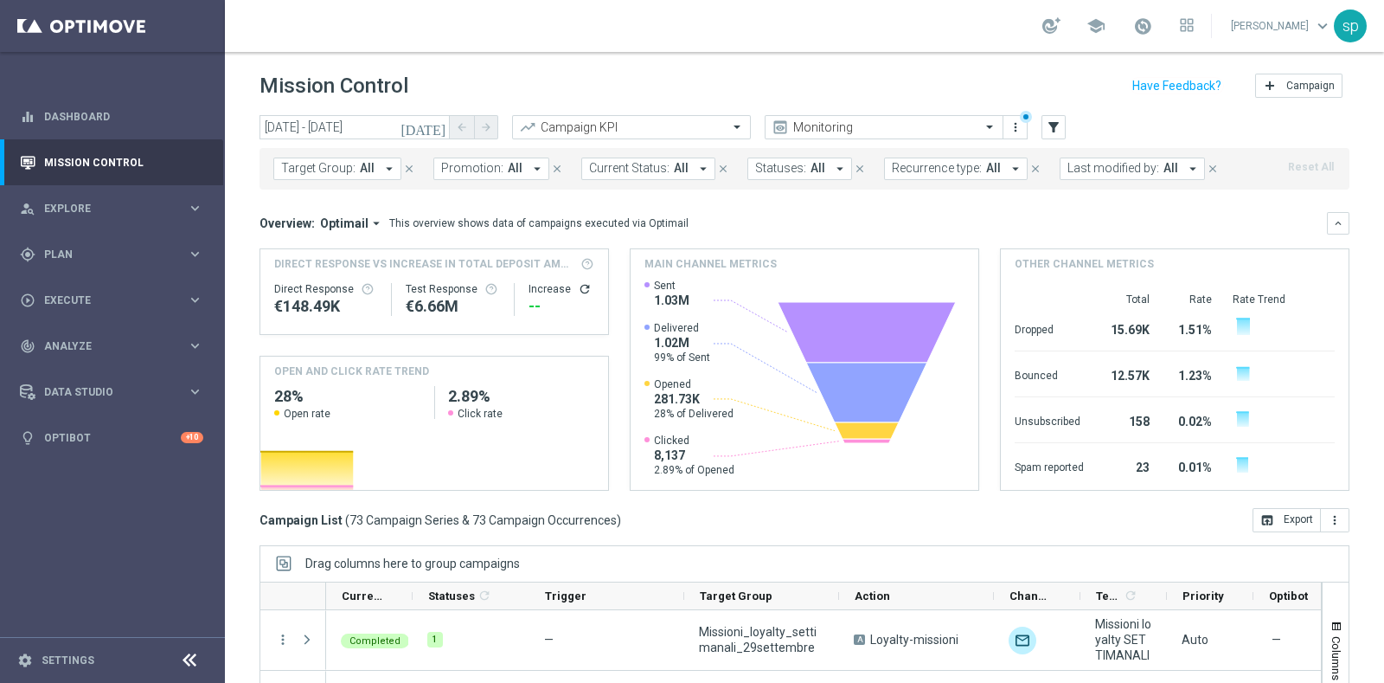
click at [491, 172] on span "Promotion:" at bounding box center [472, 168] width 62 height 15
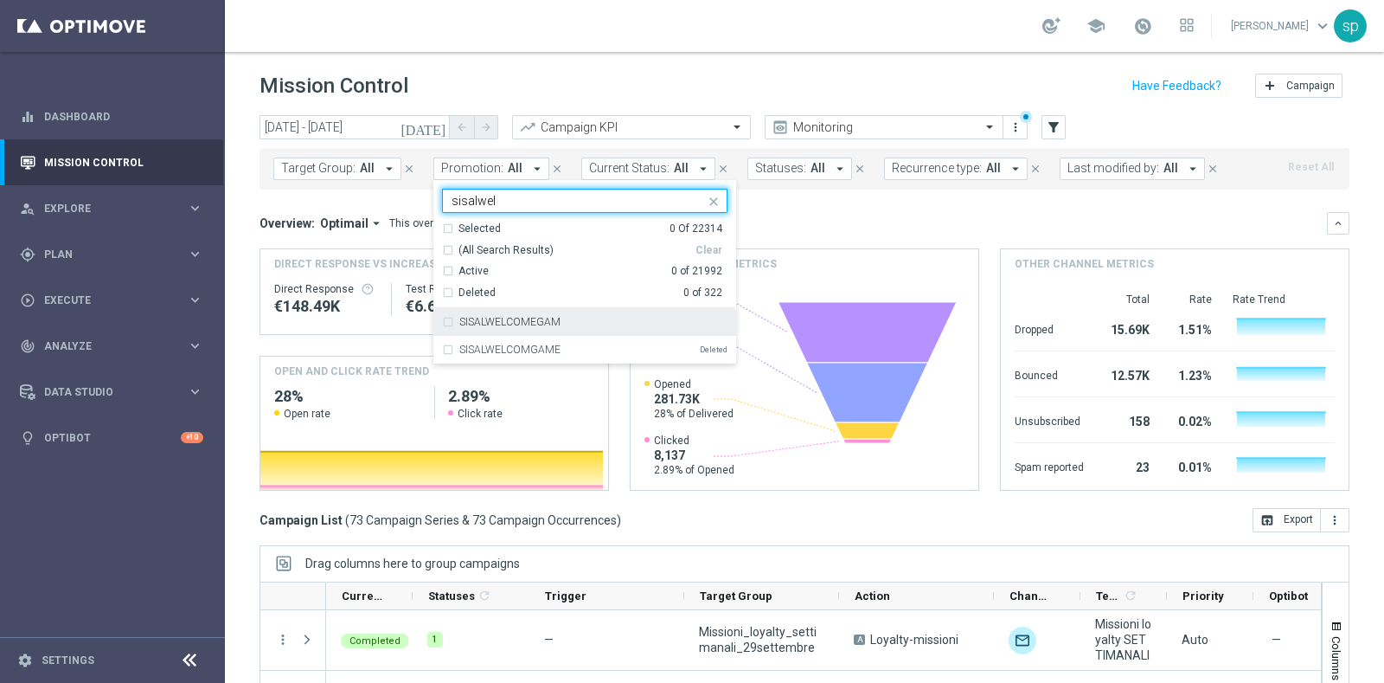
click at [587, 320] on div "SISALWELCOMEGAM" at bounding box center [593, 322] width 268 height 10
type input "sisalwel"
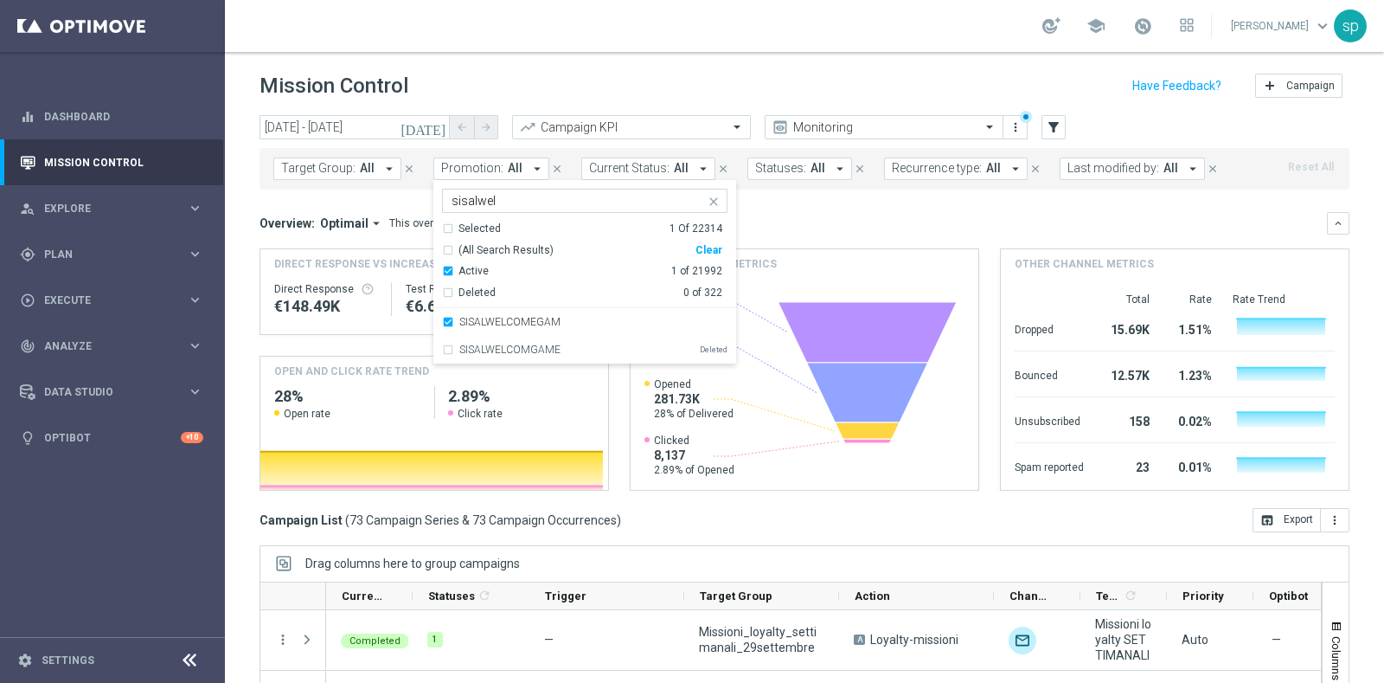
click at [806, 198] on mini-dashboard "Overview: Optimail arrow_drop_down This overview shows data of campaigns execut…" at bounding box center [805, 348] width 1090 height 318
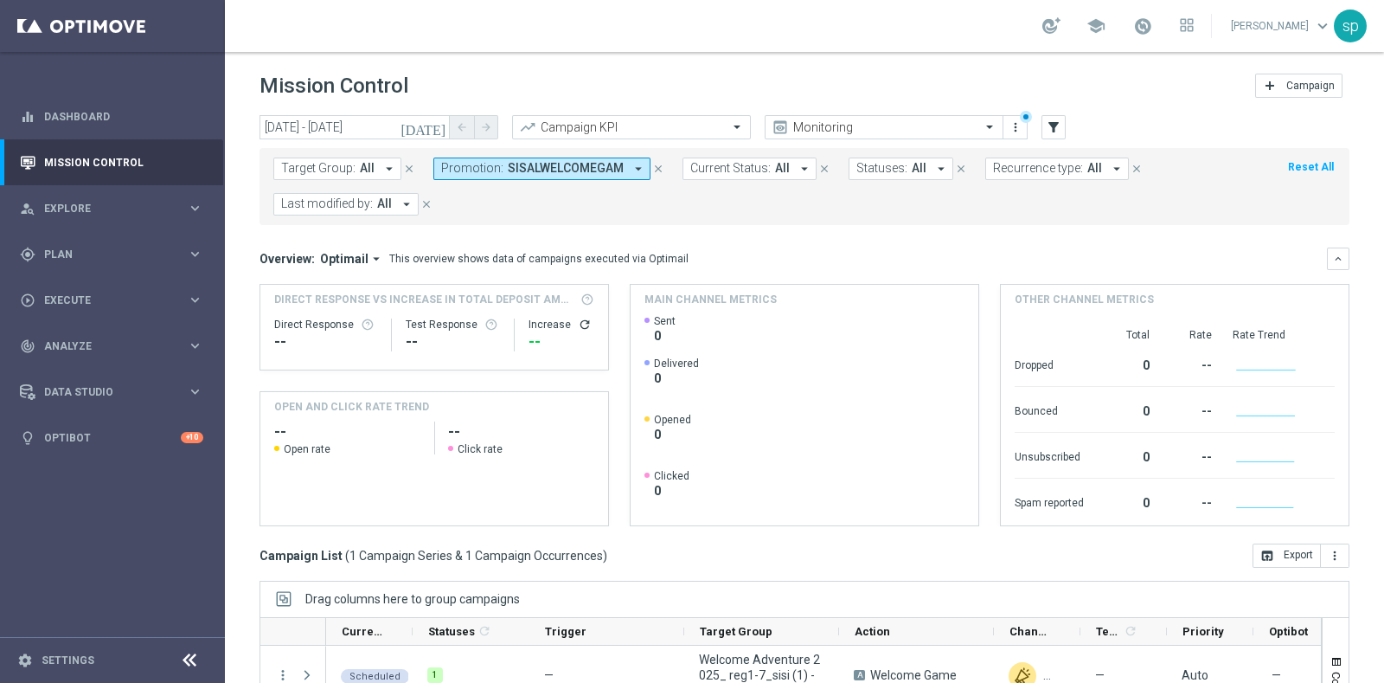
scroll to position [216, 0]
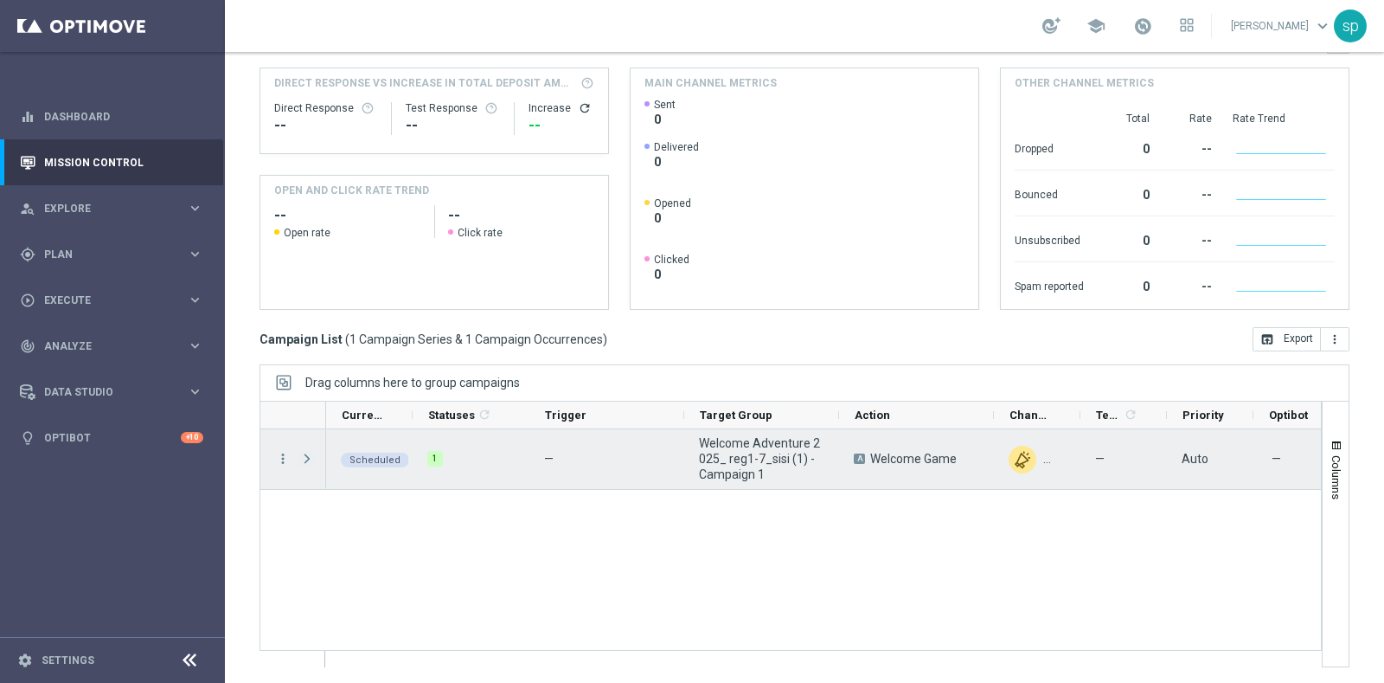
click at [306, 463] on span at bounding box center [307, 459] width 16 height 14
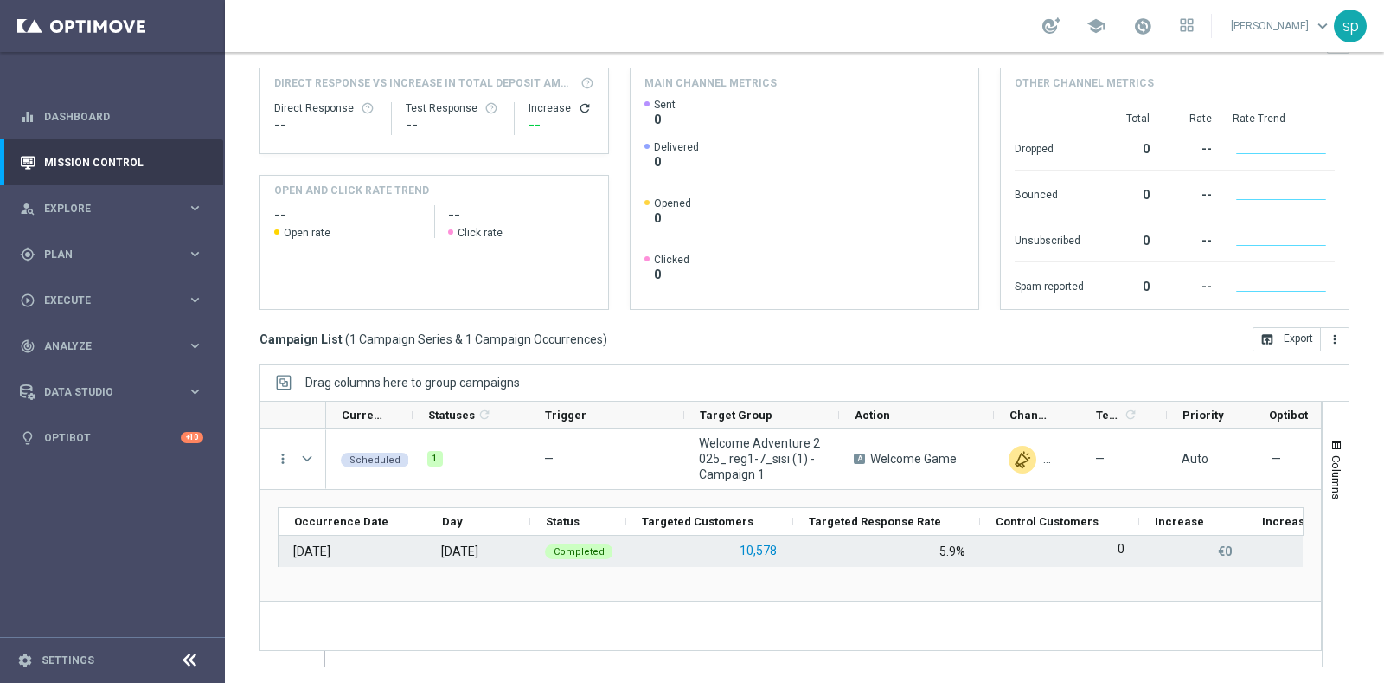
scroll to position [0, 0]
click at [761, 552] on button "10,578" at bounding box center [758, 551] width 41 height 22
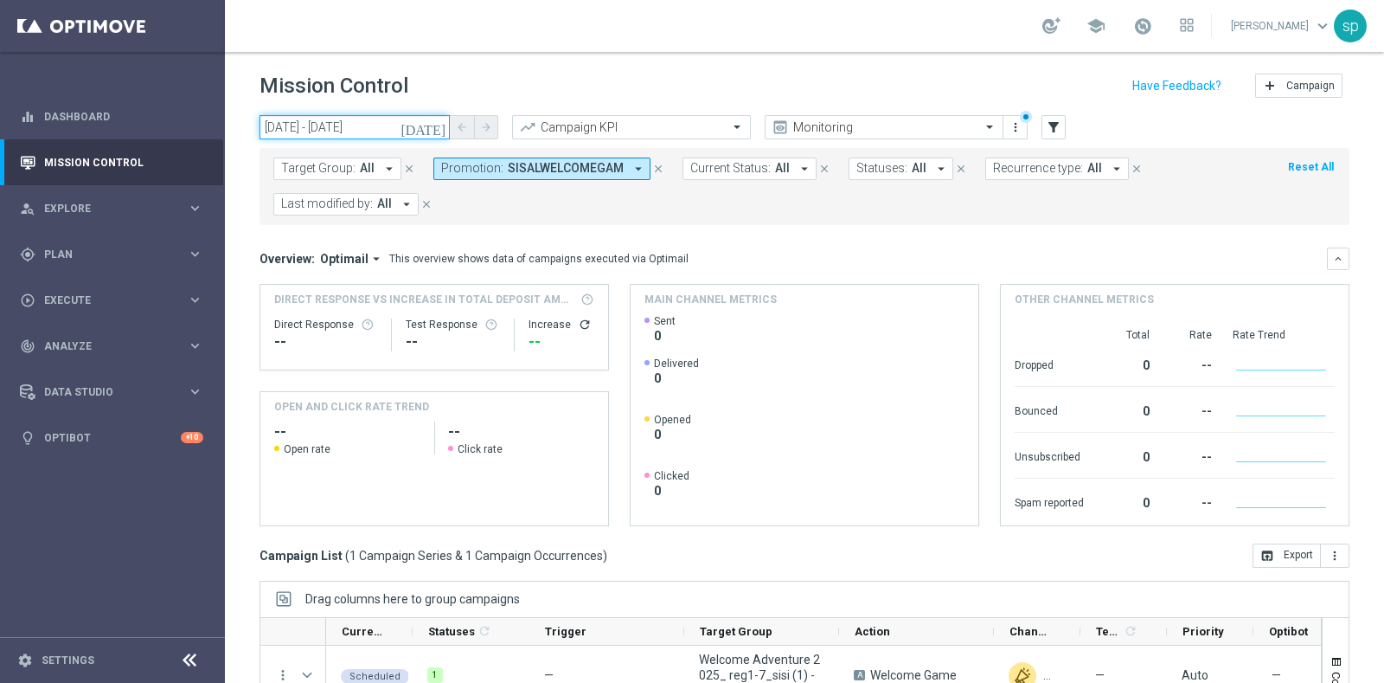
click at [321, 132] on input "[DATE] - [DATE]" at bounding box center [355, 127] width 190 height 24
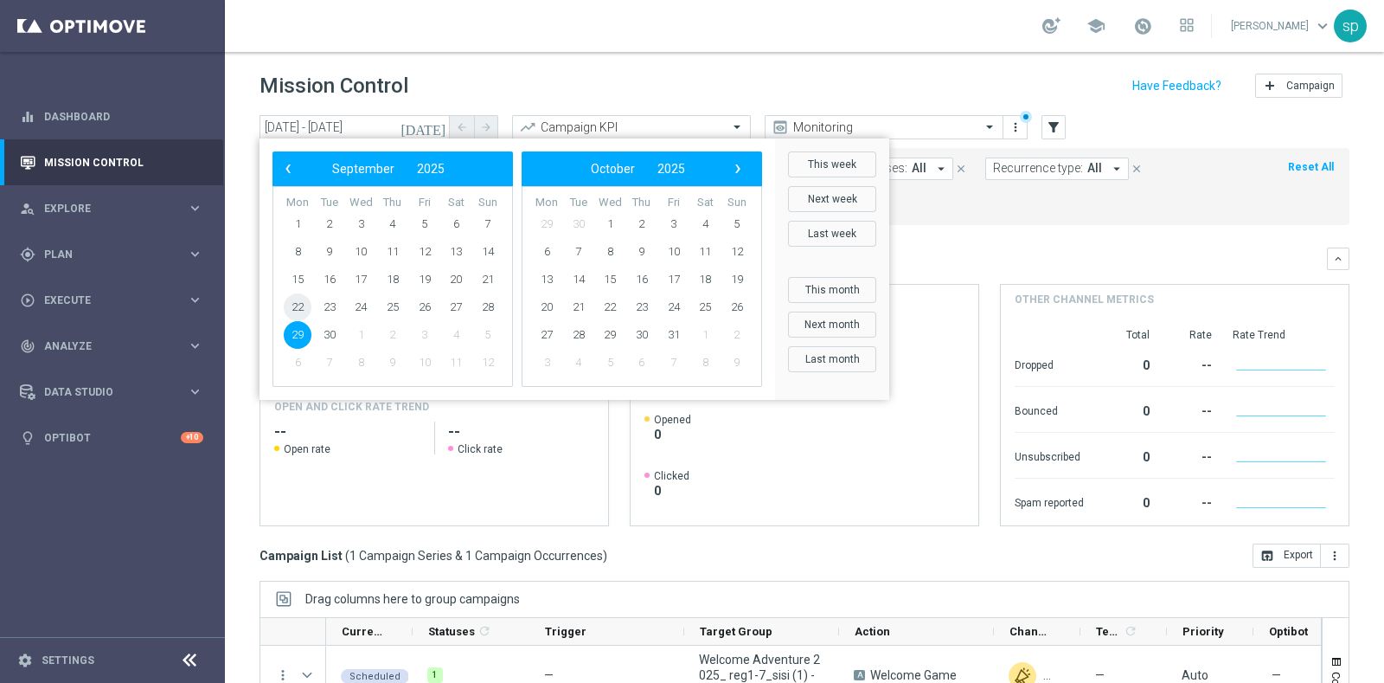
click at [305, 305] on span "22" at bounding box center [298, 307] width 28 height 28
click at [481, 305] on span "28" at bounding box center [488, 307] width 28 height 28
type input "[DATE] - [DATE]"
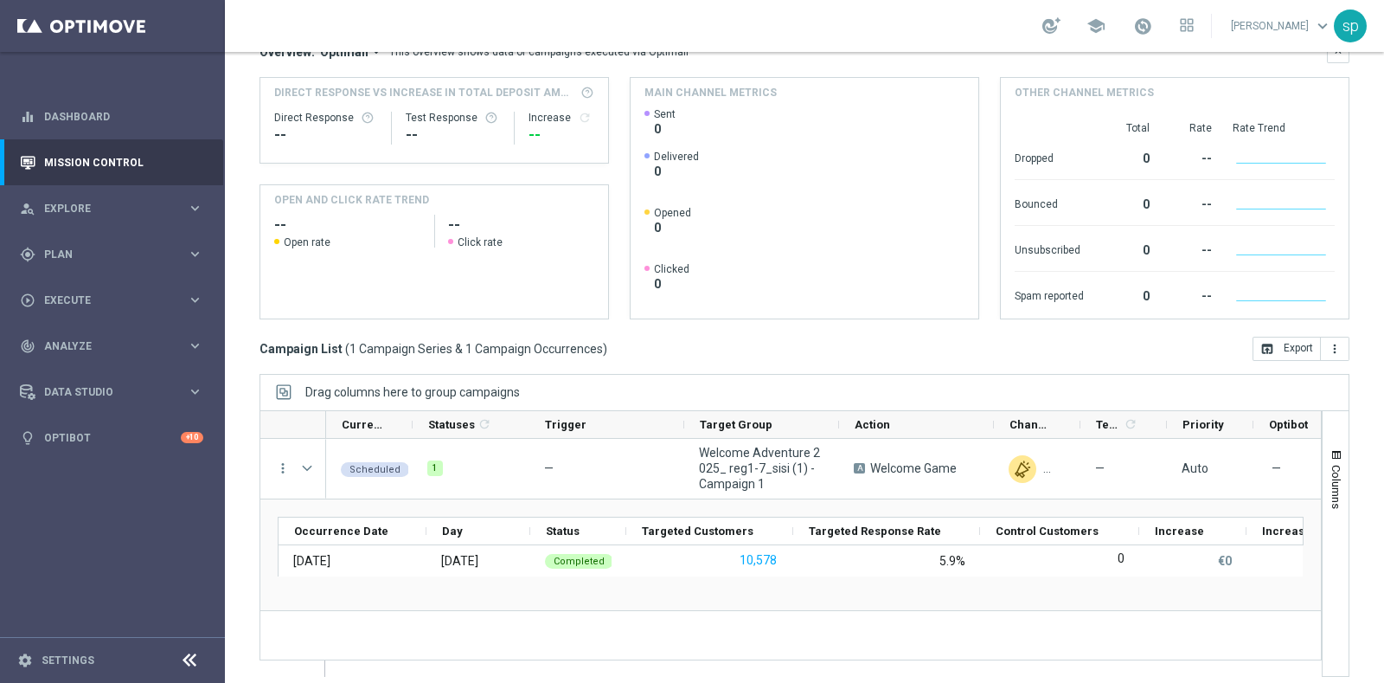
scroll to position [216, 0]
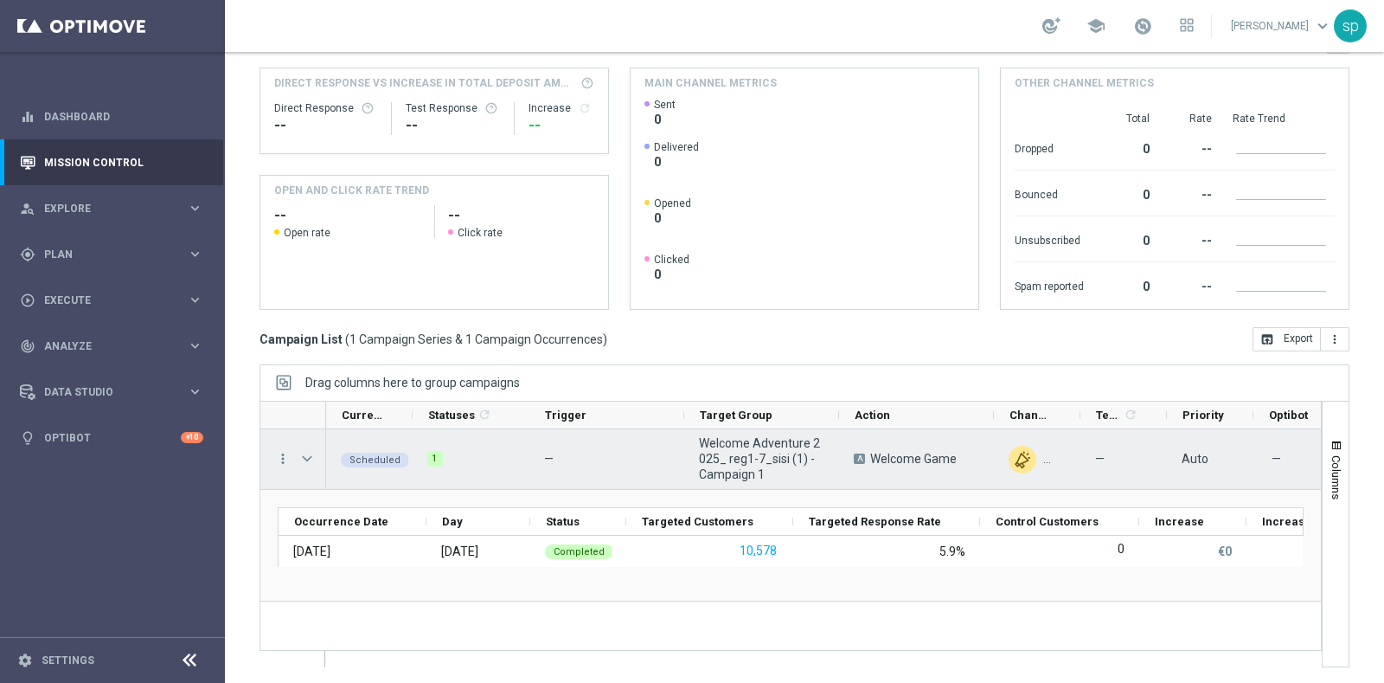
click at [310, 457] on span "Press SPACE to select this row." at bounding box center [307, 459] width 16 height 14
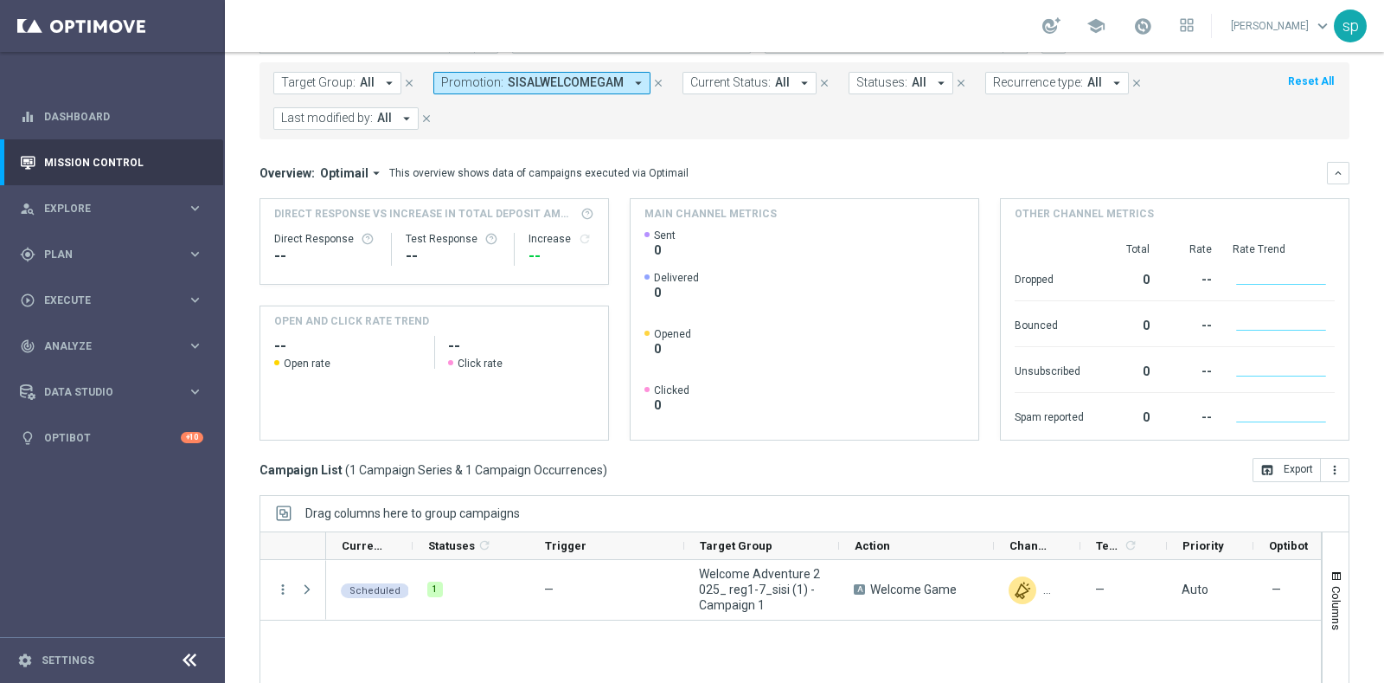
scroll to position [42, 0]
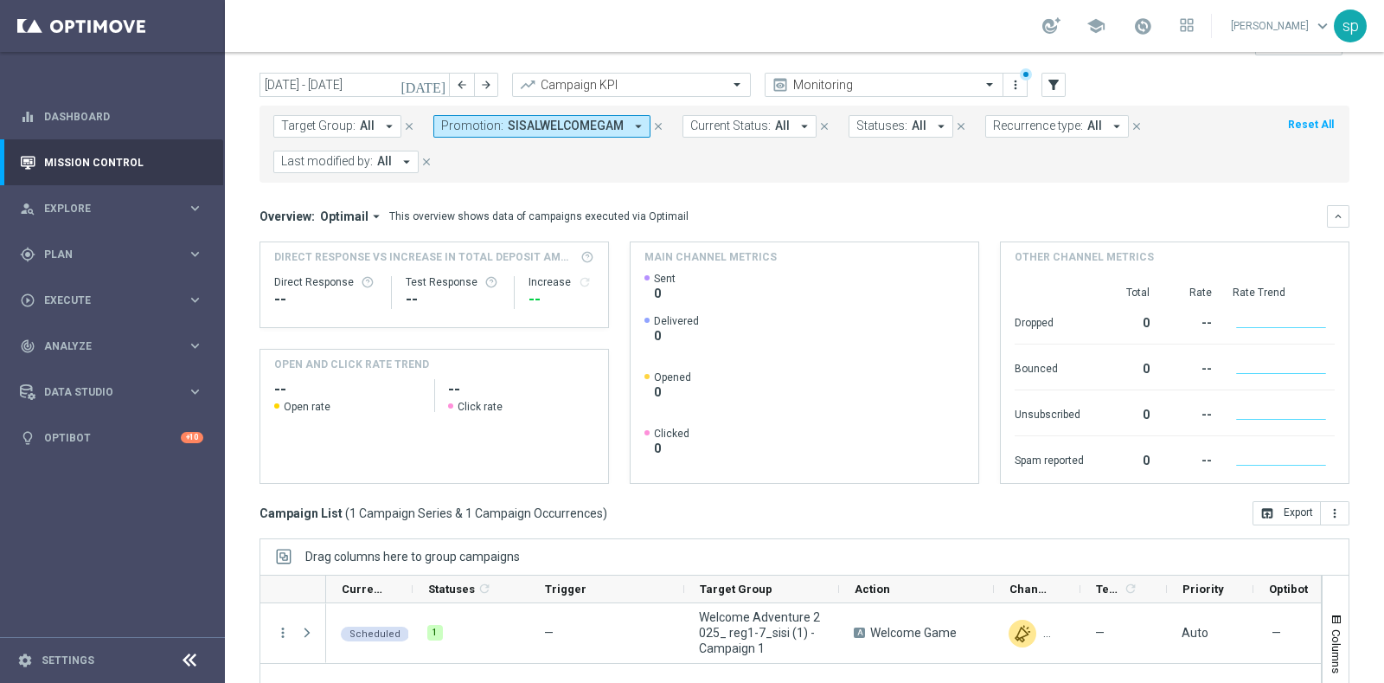
click at [527, 123] on span "SISALWELCOMEGAM" at bounding box center [566, 126] width 116 height 15
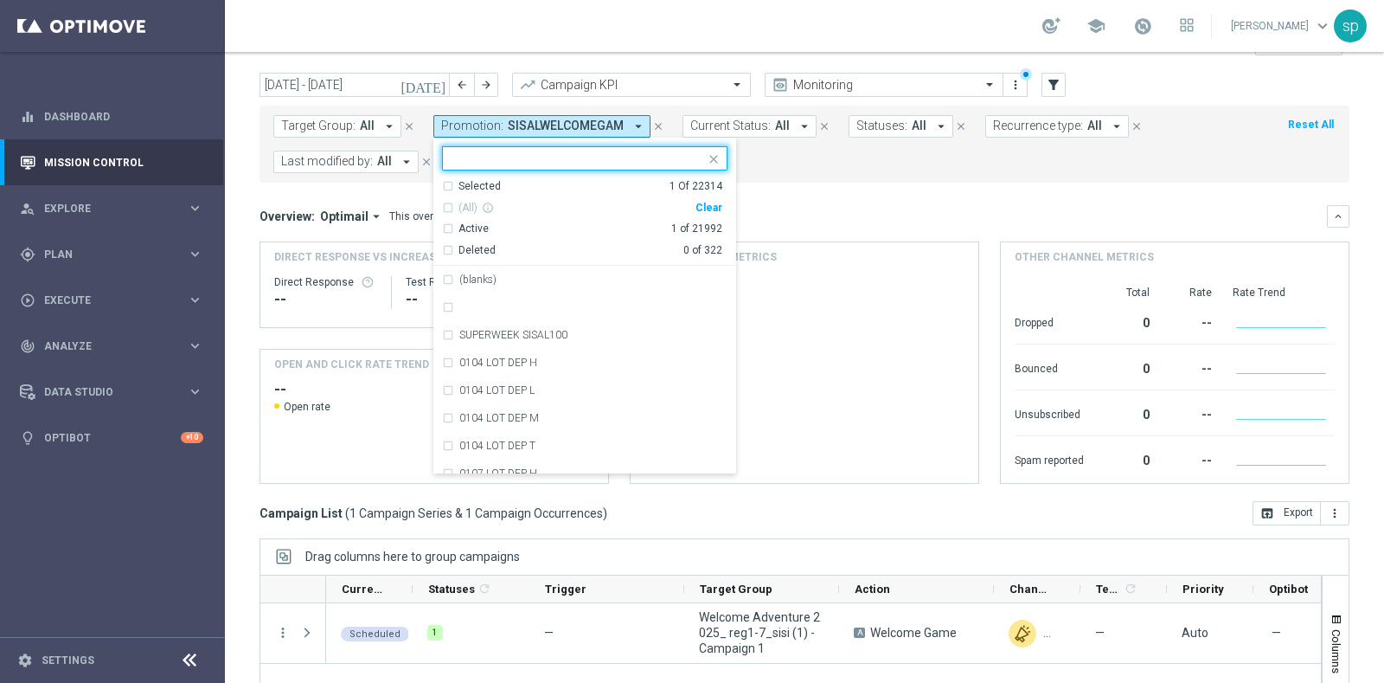
click at [0, 0] on div "Clear" at bounding box center [0, 0] width 0 height 0
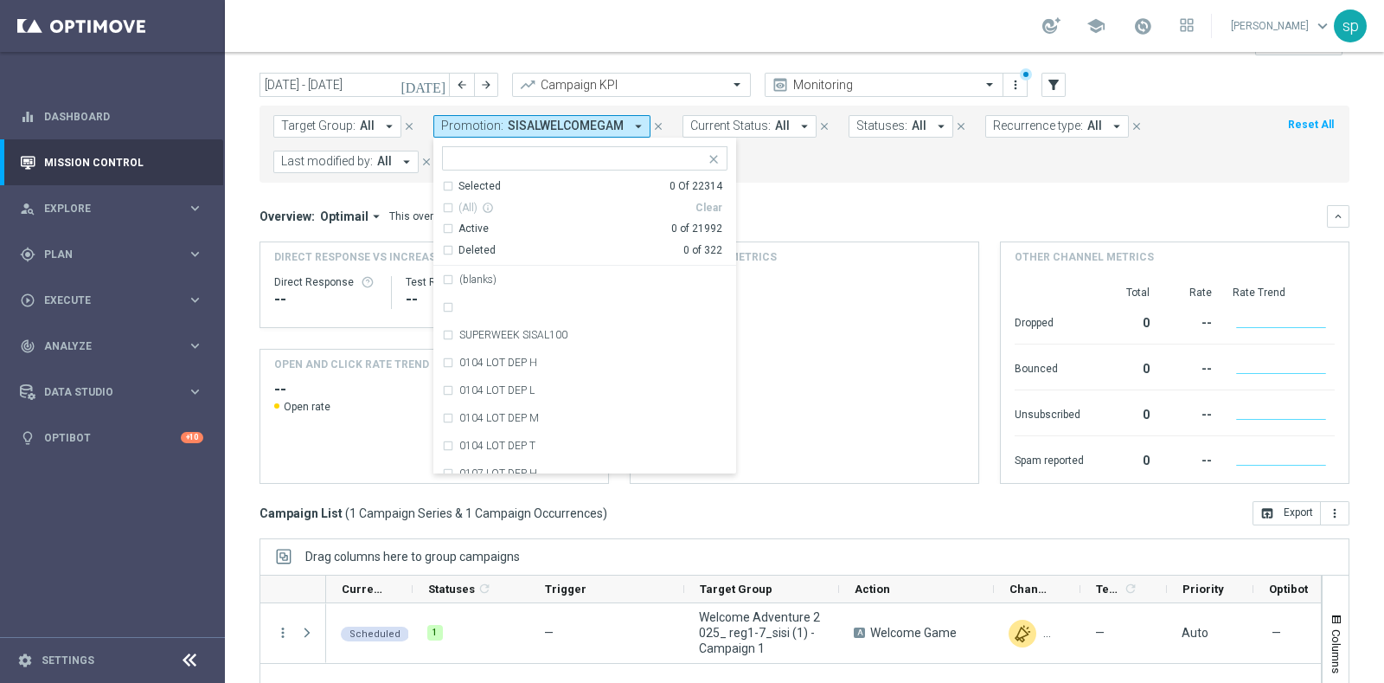
click at [849, 186] on mini-dashboard "Overview: Optimail arrow_drop_down This overview shows data of campaigns execut…" at bounding box center [805, 342] width 1090 height 318
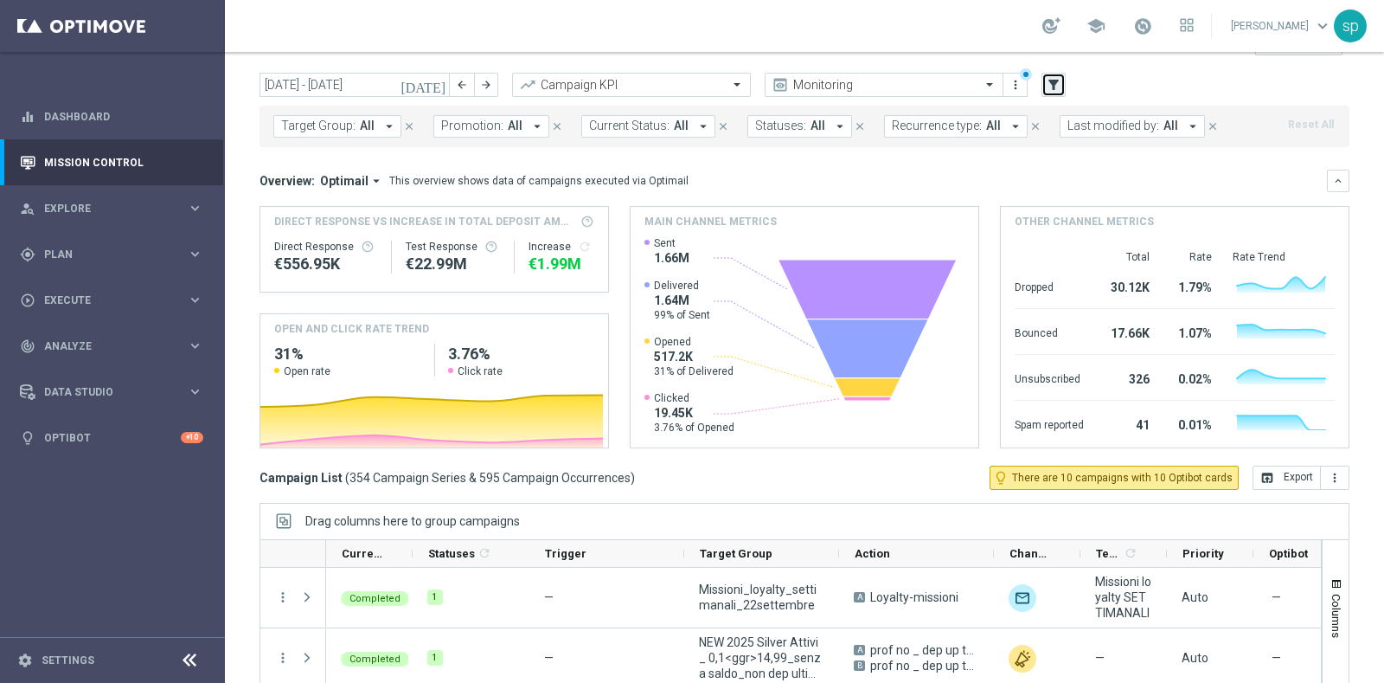
click at [1051, 85] on icon "filter_alt" at bounding box center [1054, 85] width 16 height 16
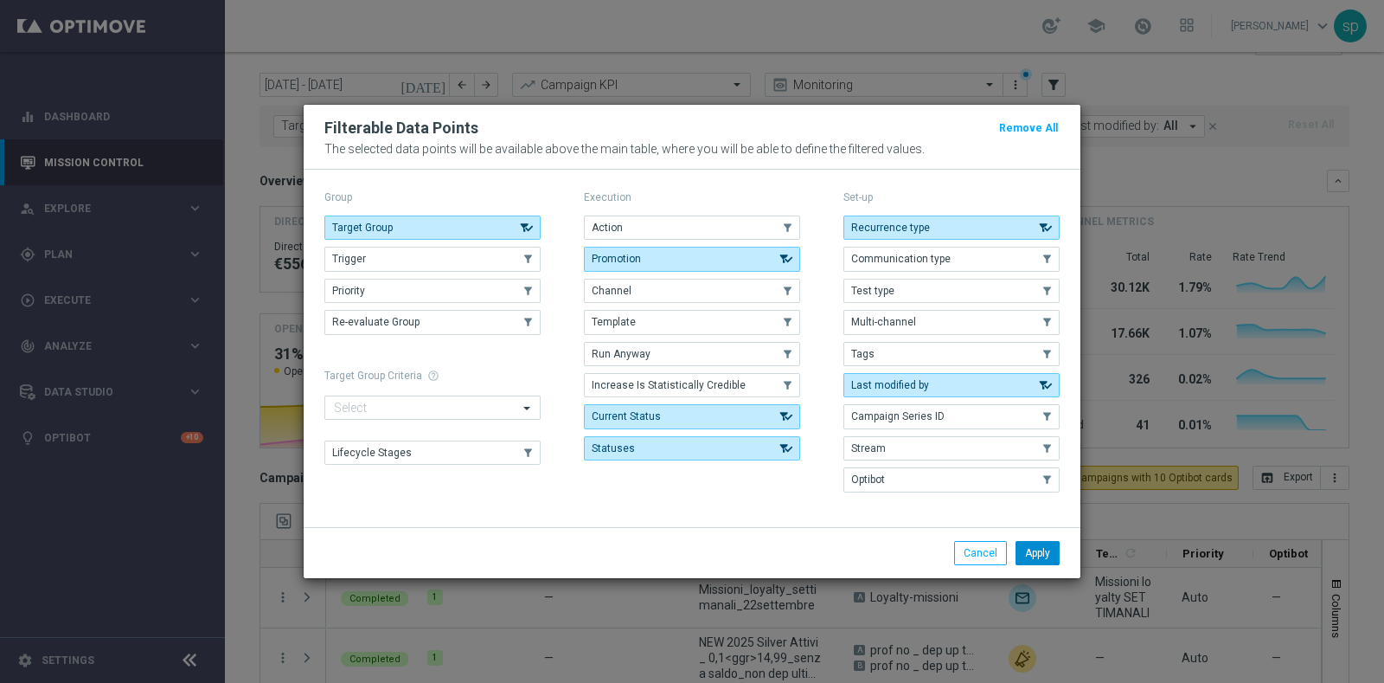
click at [1026, 552] on button "Apply" at bounding box center [1038, 553] width 44 height 24
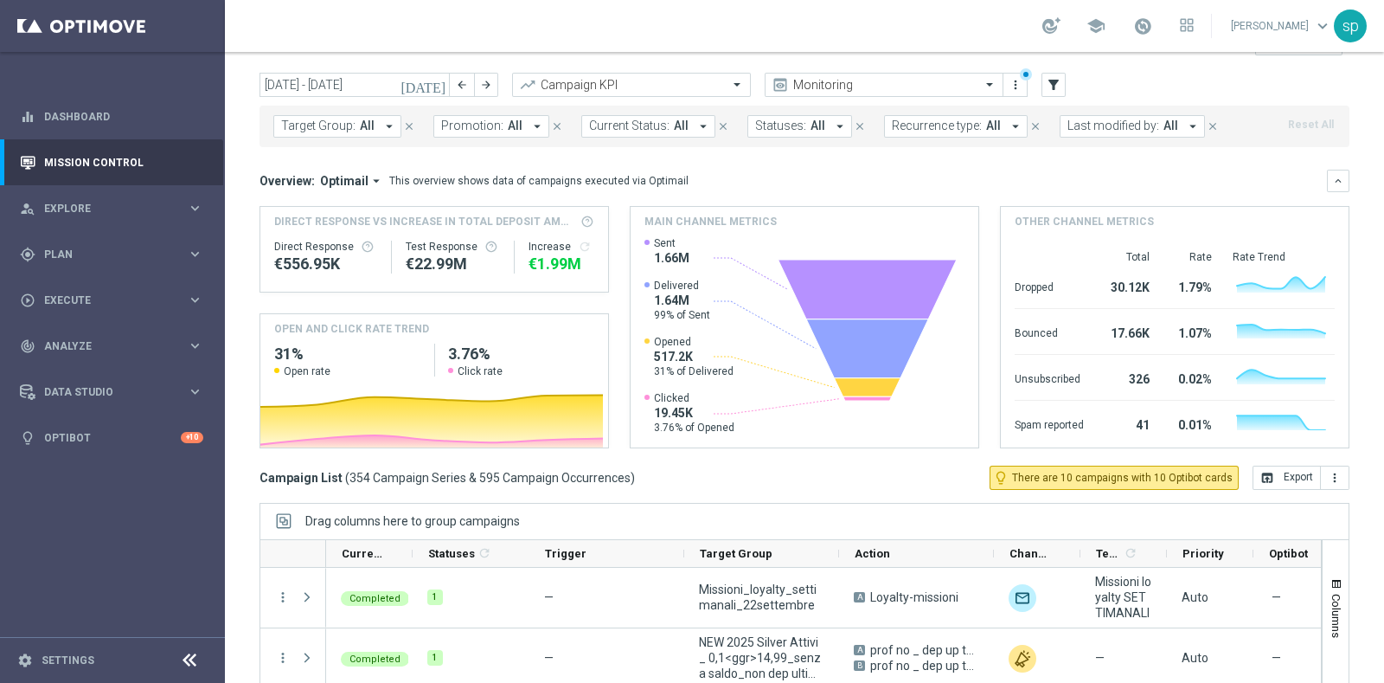
click at [343, 132] on button "Target Group: All arrow_drop_down" at bounding box center [337, 126] width 128 height 22
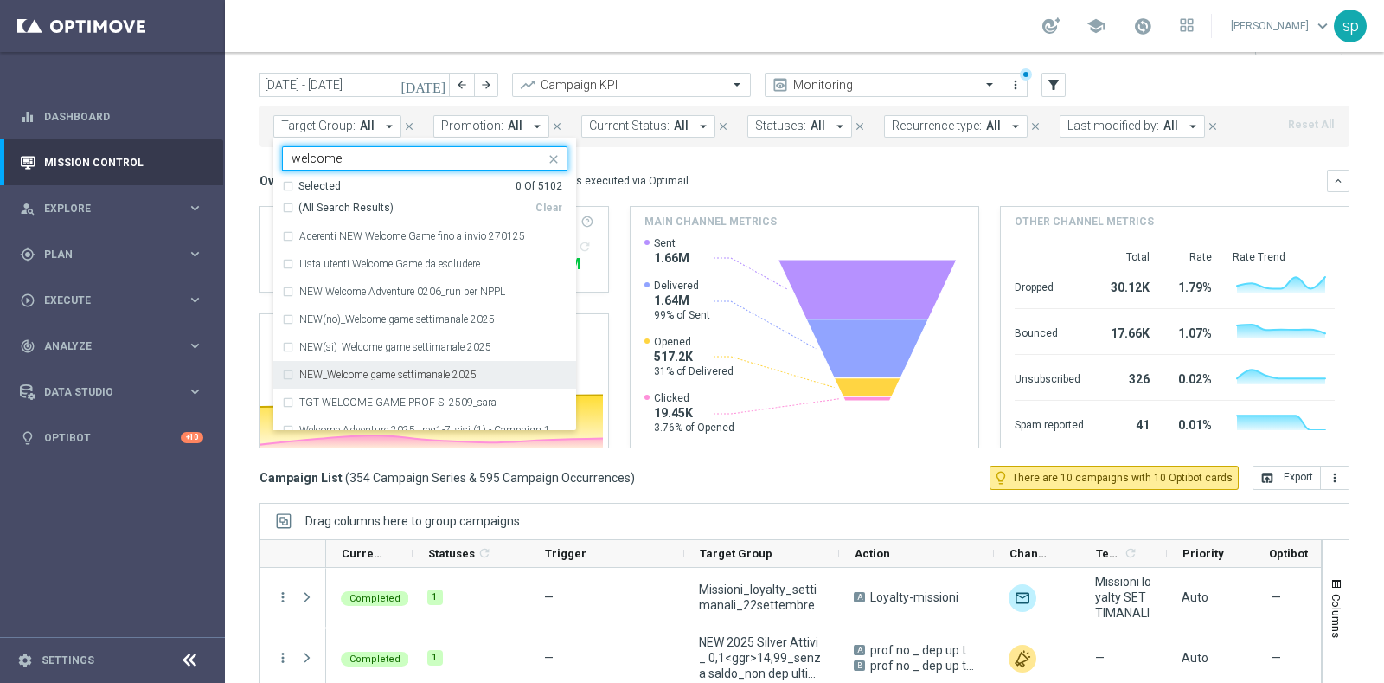
click at [441, 382] on div "NEW_Welcome game settimanale 2025" at bounding box center [425, 375] width 286 height 28
type input "welcome"
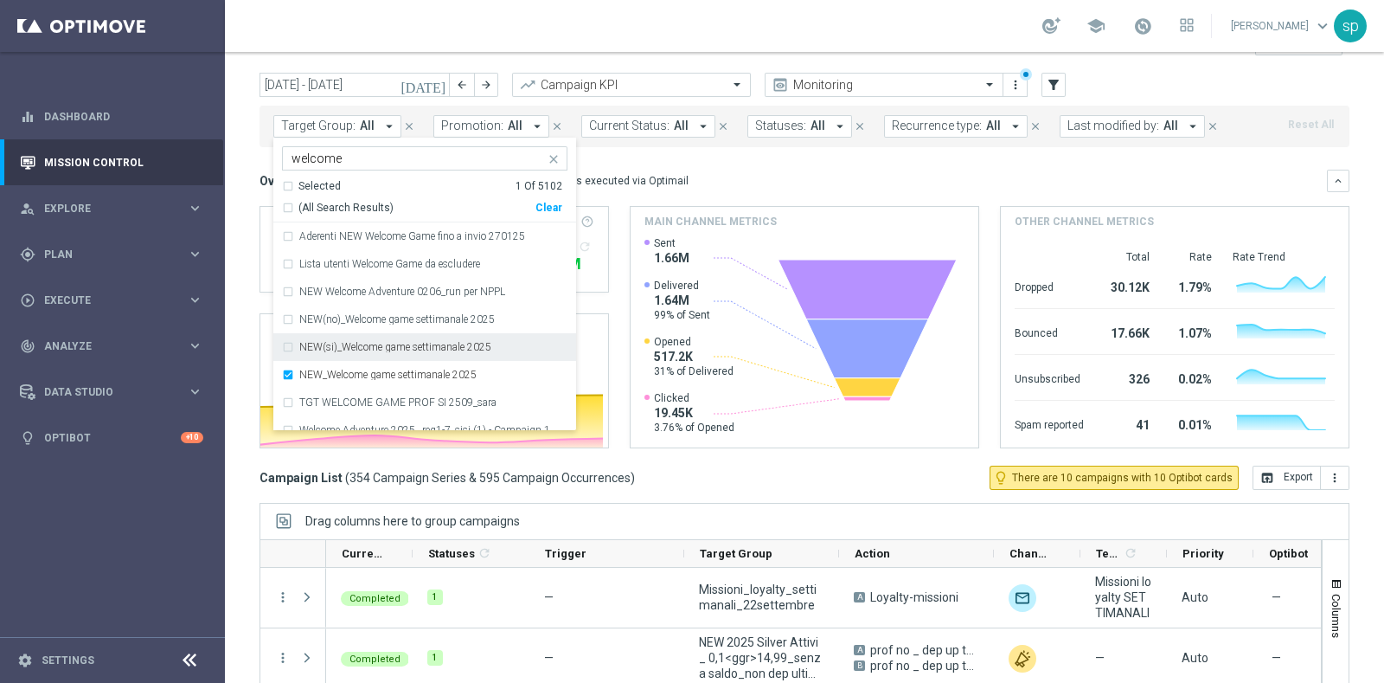
click at [414, 347] on label "NEW(si)_Welcome game settimanale 2025" at bounding box center [395, 347] width 192 height 10
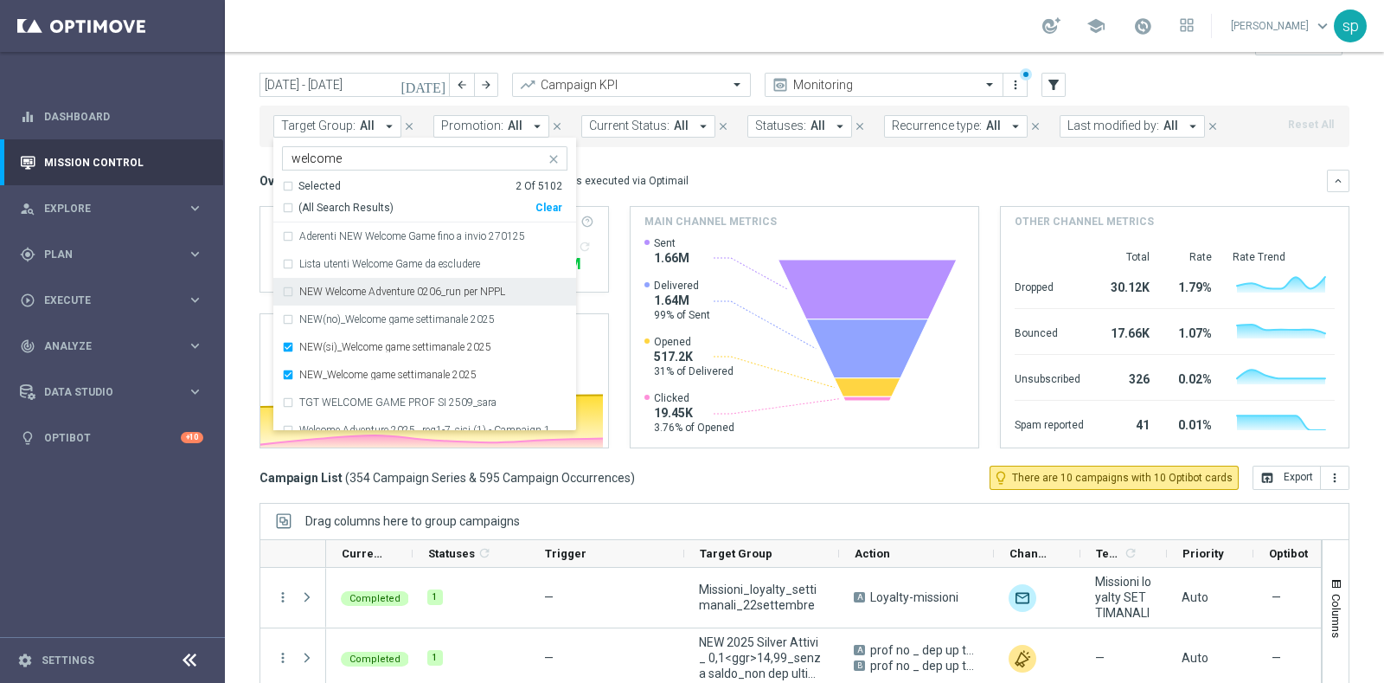
click at [689, 157] on mini-dashboard "Overview: Optimail arrow_drop_down This overview shows data of campaigns execut…" at bounding box center [805, 306] width 1090 height 318
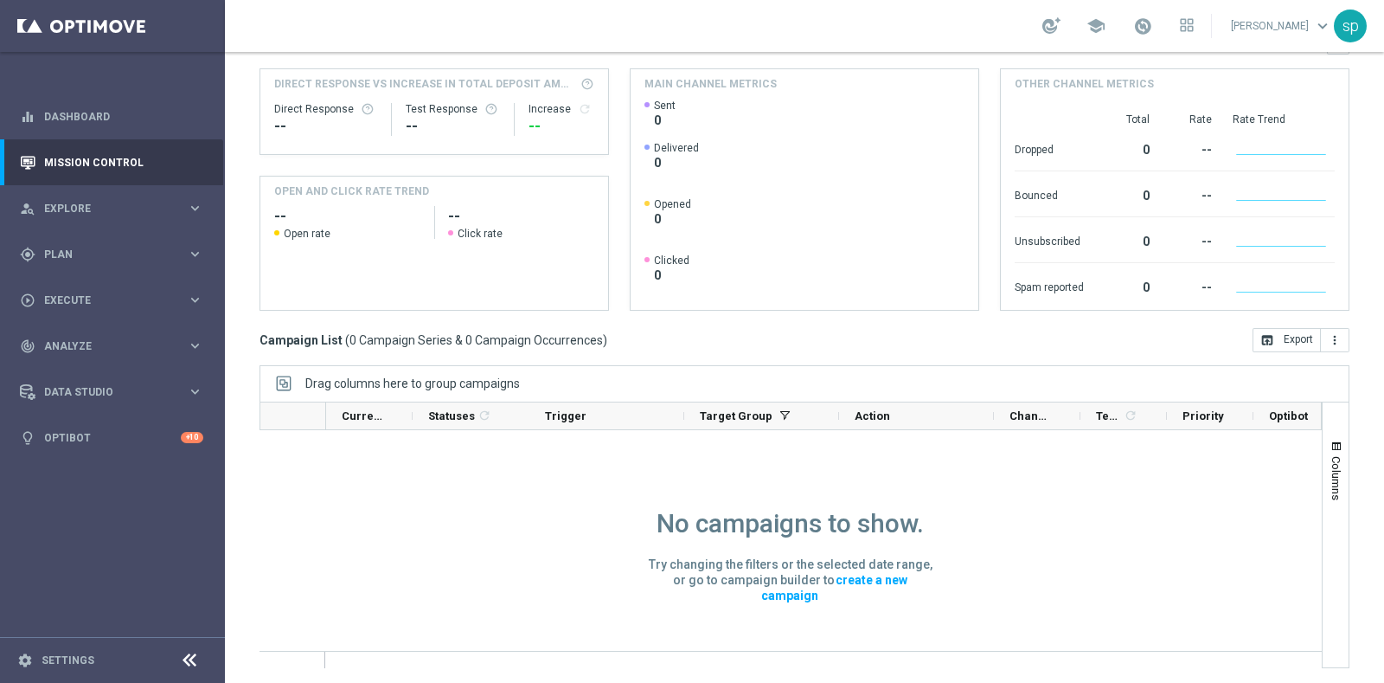
scroll to position [0, 0]
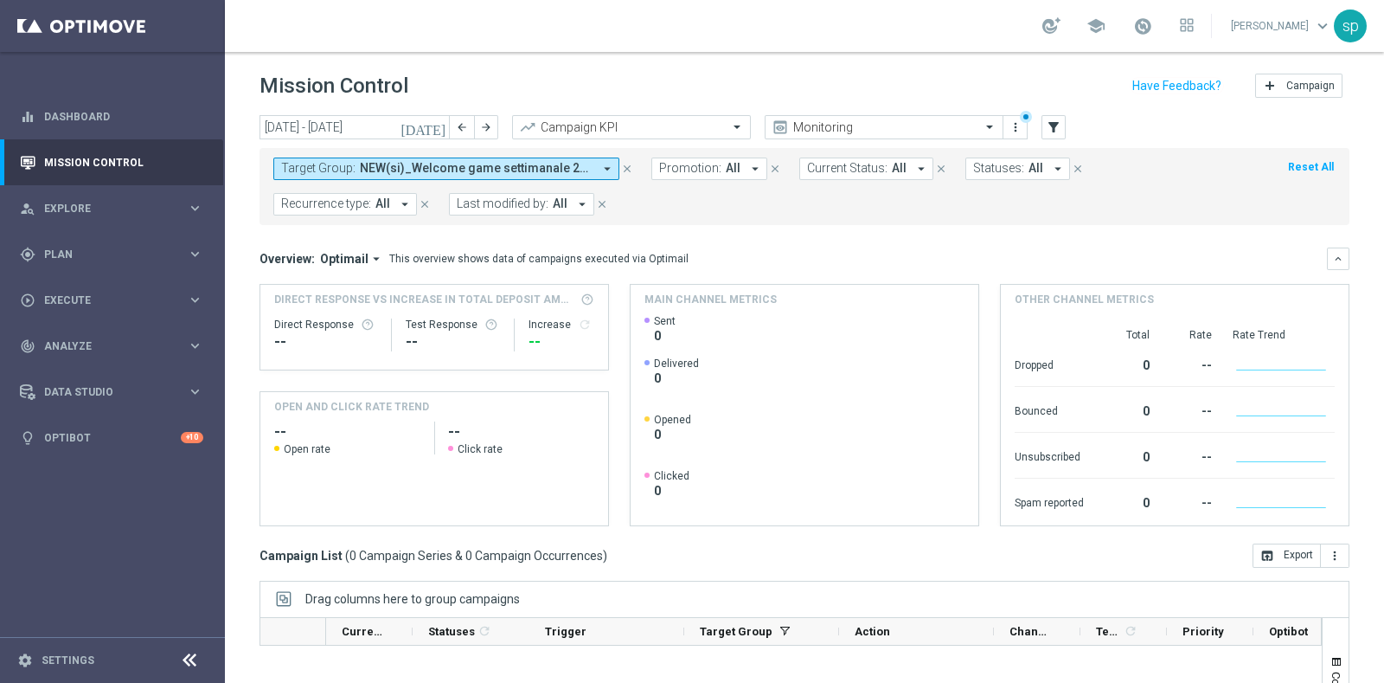
click at [540, 153] on div "Target Group: NEW(si)_Welcome game settimanale 2025, NEW_Welcome game settimana…" at bounding box center [805, 186] width 1090 height 77
click at [556, 163] on span "NEW(si)_Welcome game settimanale 2025, NEW_Welcome game settimanale 2025" at bounding box center [476, 168] width 233 height 15
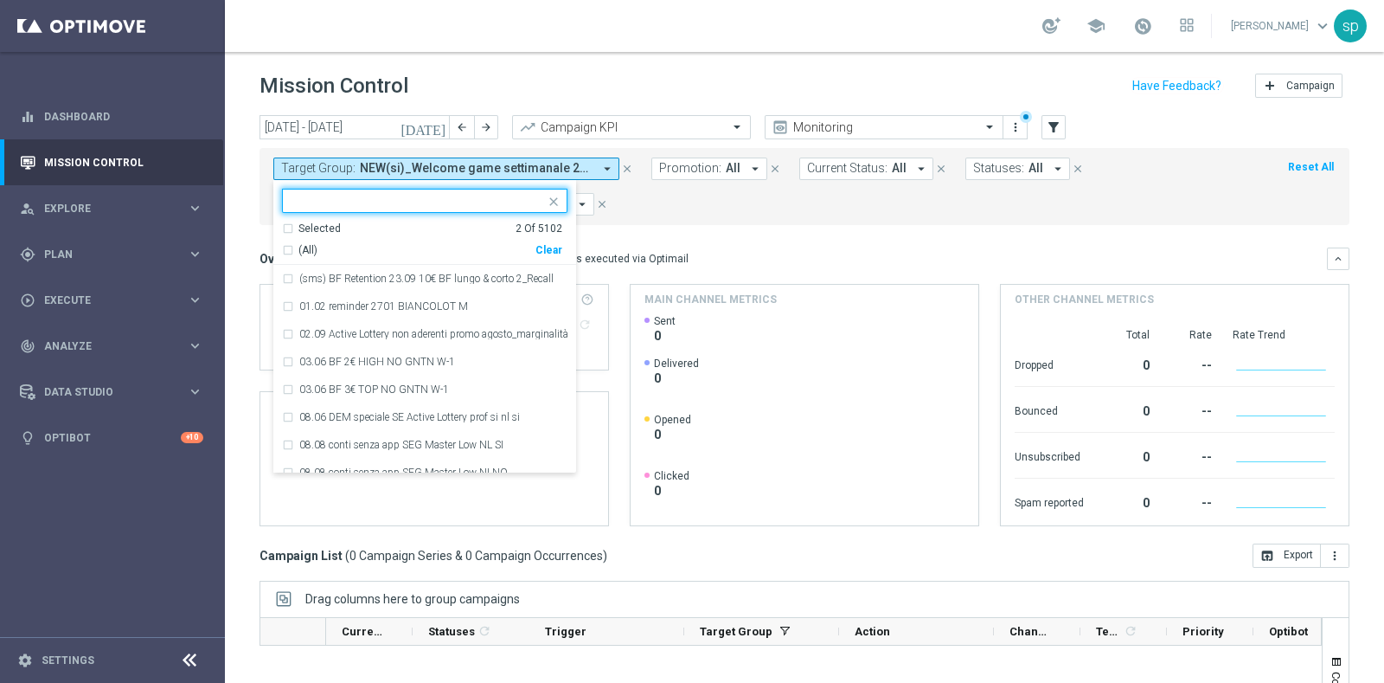
click at [0, 0] on div "Clear" at bounding box center [0, 0] width 0 height 0
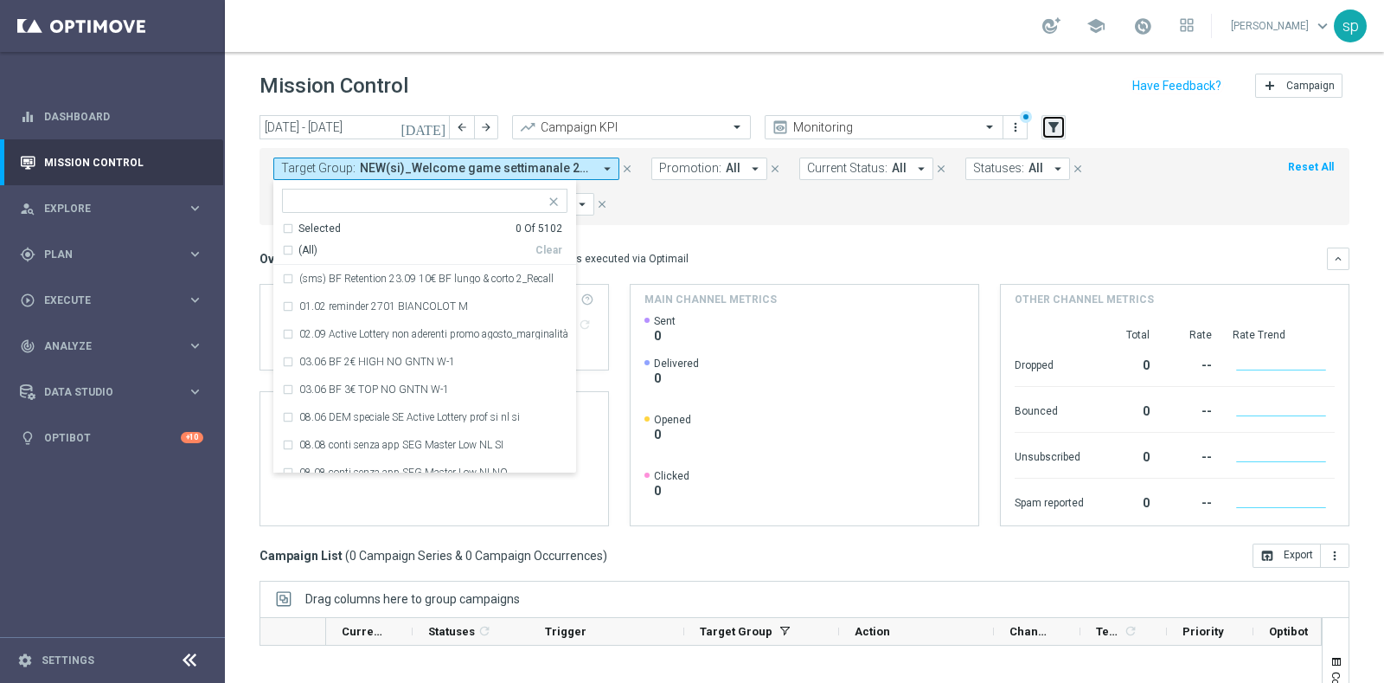
click at [1056, 125] on icon "filter_alt" at bounding box center [1054, 127] width 16 height 16
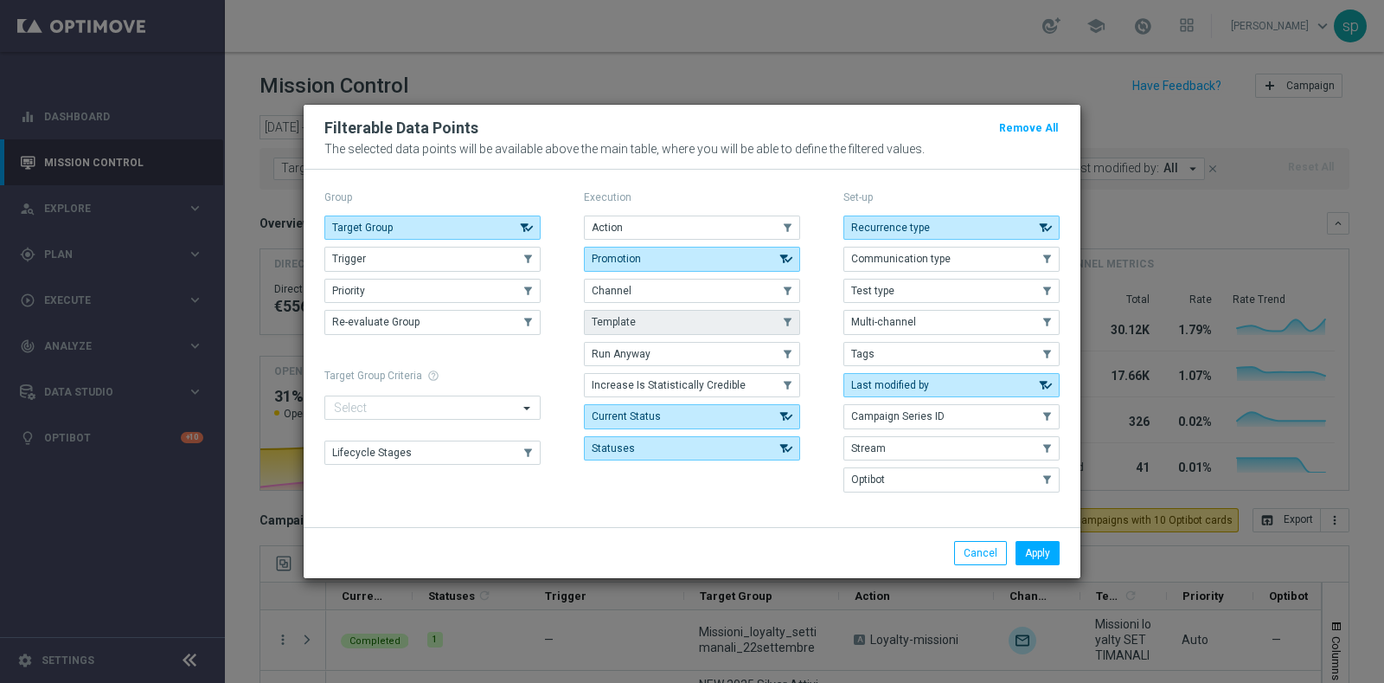
click at [678, 325] on button "Template" at bounding box center [692, 322] width 216 height 24
click at [1031, 549] on button "Apply" at bounding box center [1038, 553] width 44 height 24
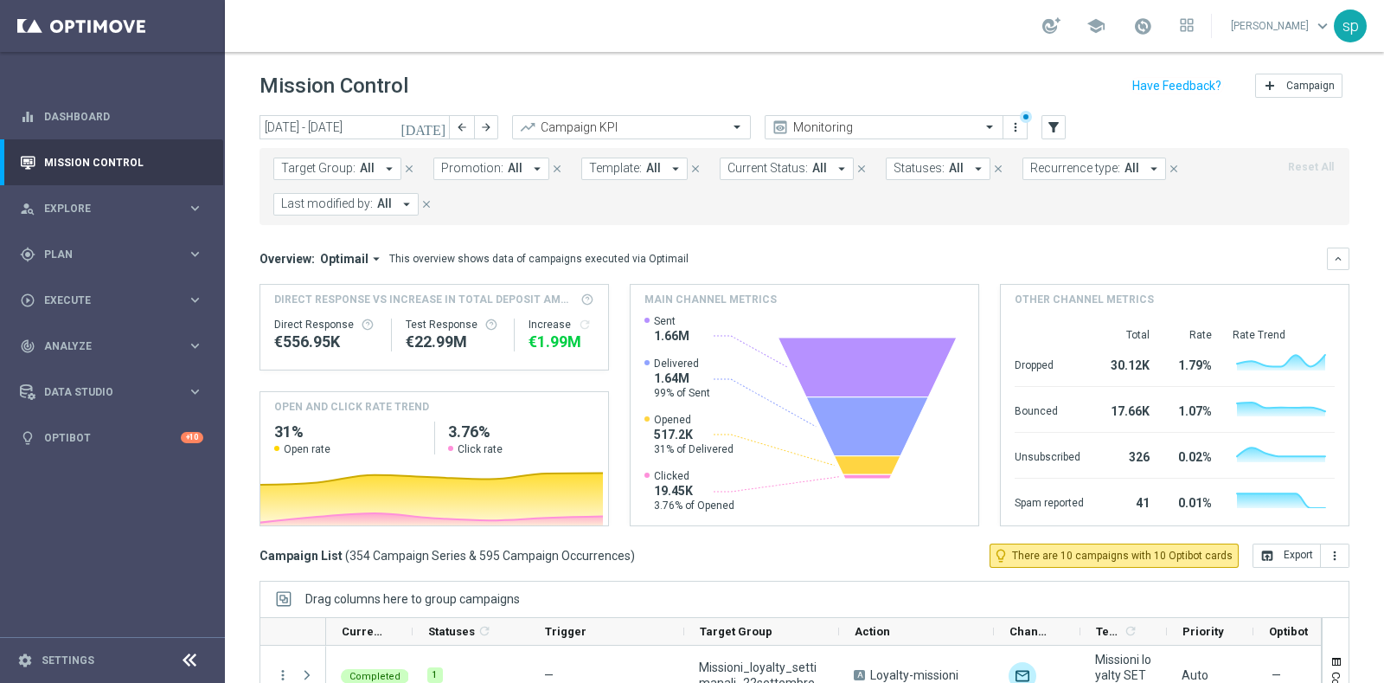
click at [629, 167] on span "Template:" at bounding box center [615, 168] width 53 height 15
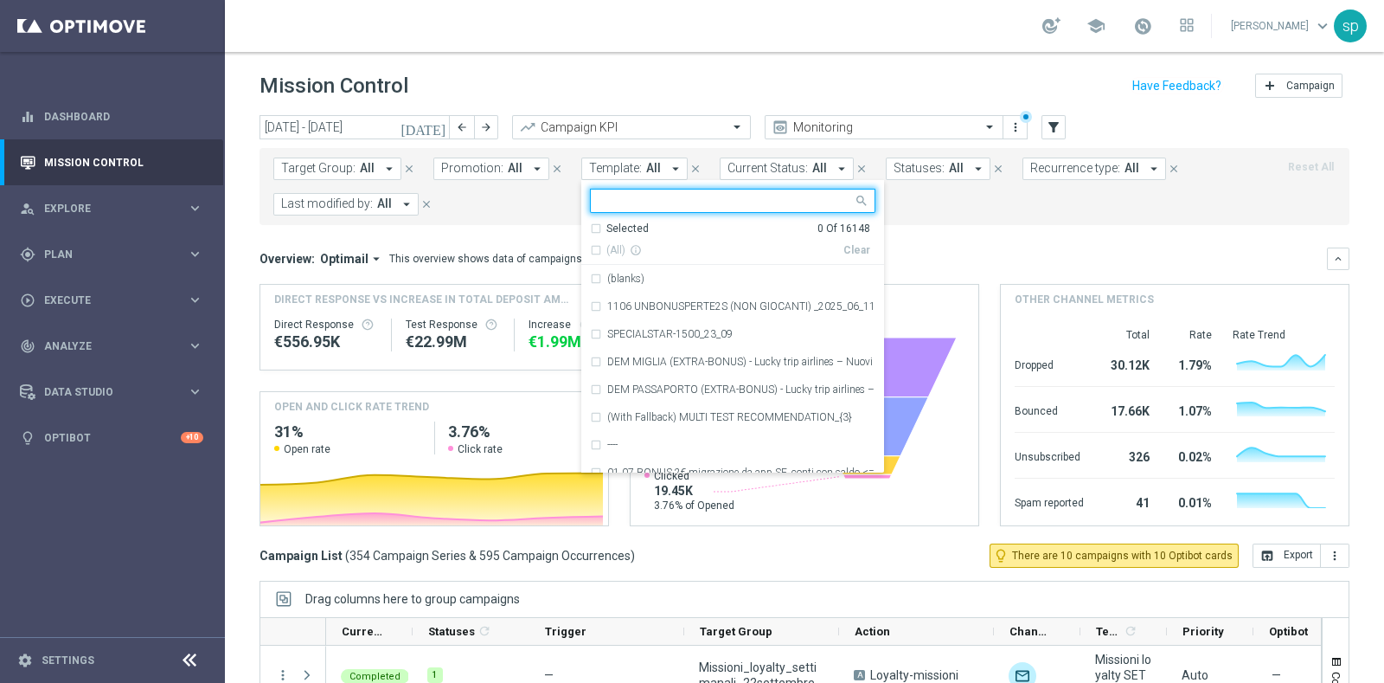
type input "n"
type input "r"
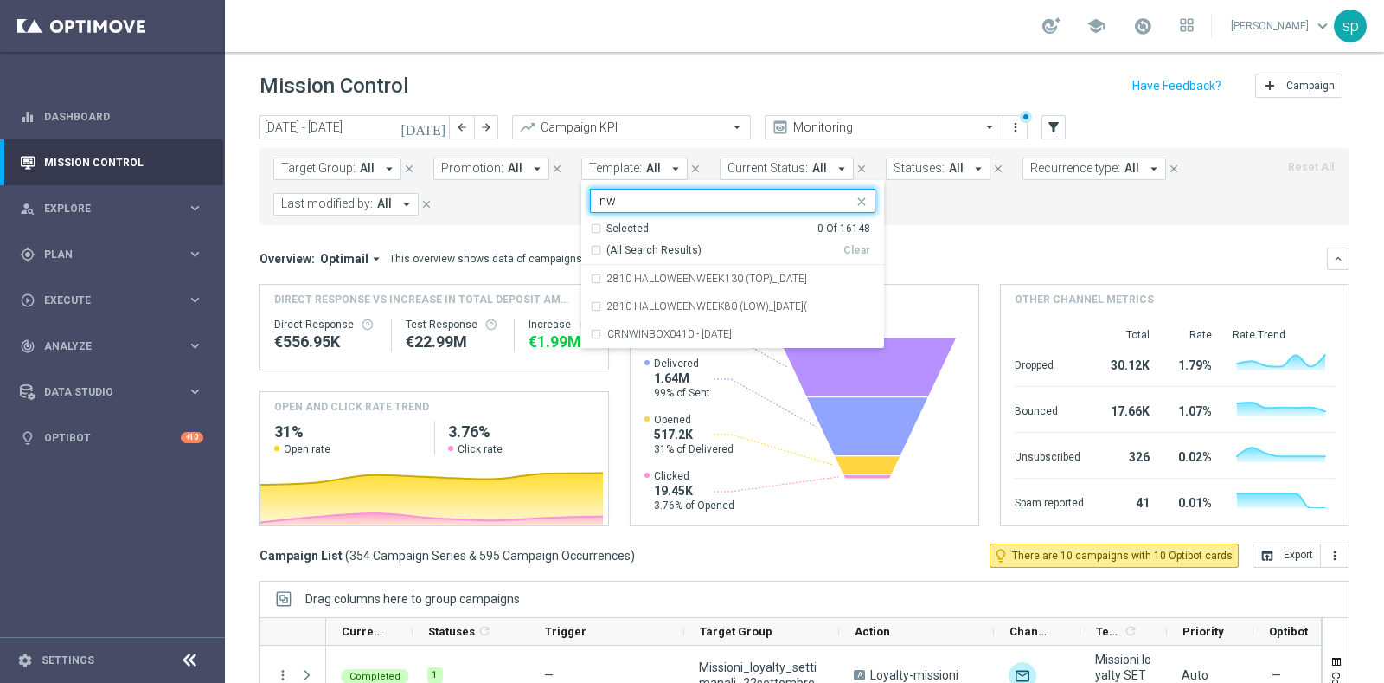
type input "n"
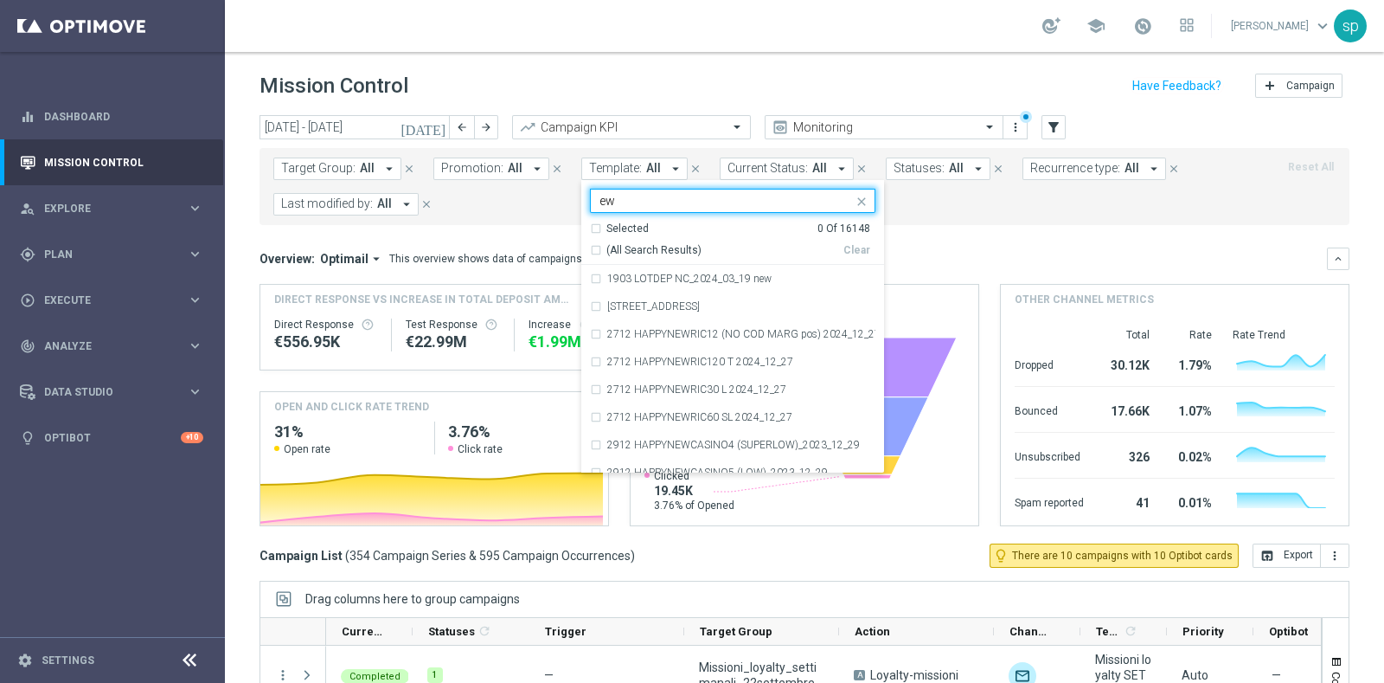
type input "e"
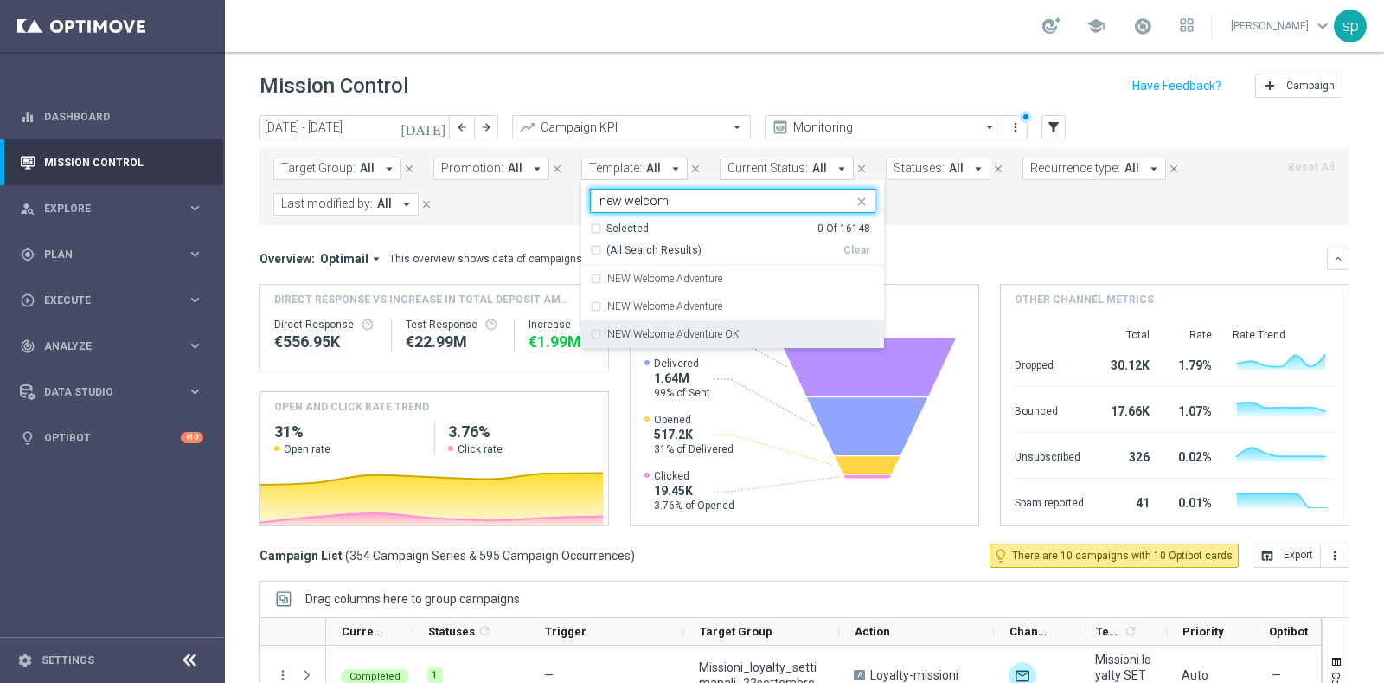
click at [740, 326] on div "NEW Welcome Adventure OK" at bounding box center [733, 334] width 286 height 28
type input "new welcom"
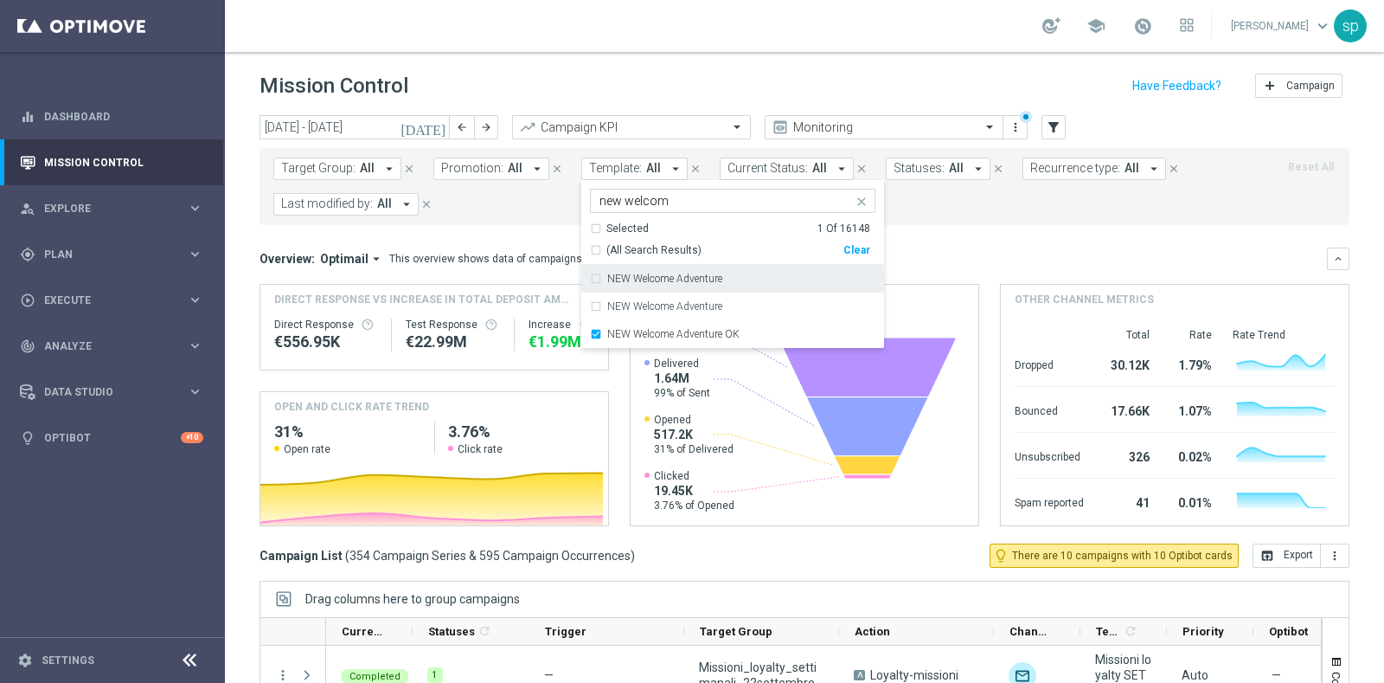
click at [949, 228] on mini-dashboard "Overview: Optimail arrow_drop_down This overview shows data of campaigns execut…" at bounding box center [805, 384] width 1090 height 318
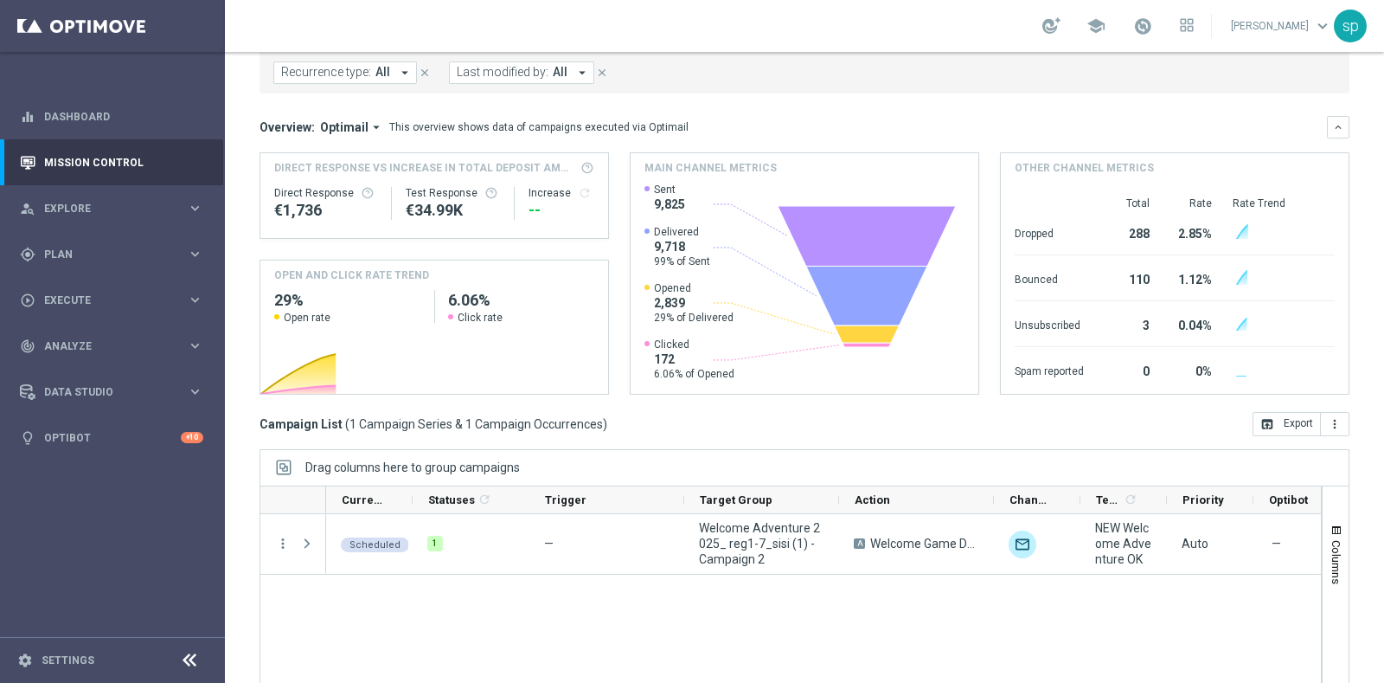
scroll to position [216, 0]
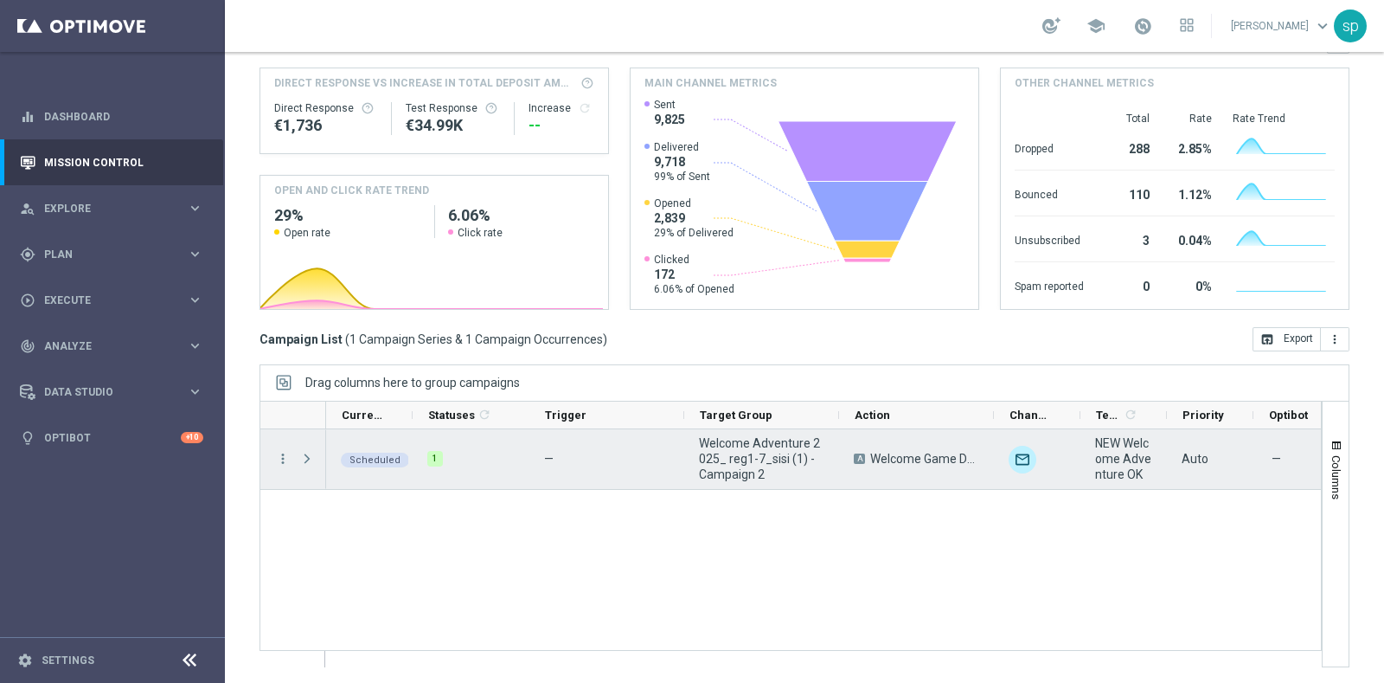
click at [304, 465] on span at bounding box center [308, 458] width 19 height 35
click at [304, 463] on span at bounding box center [307, 459] width 16 height 14
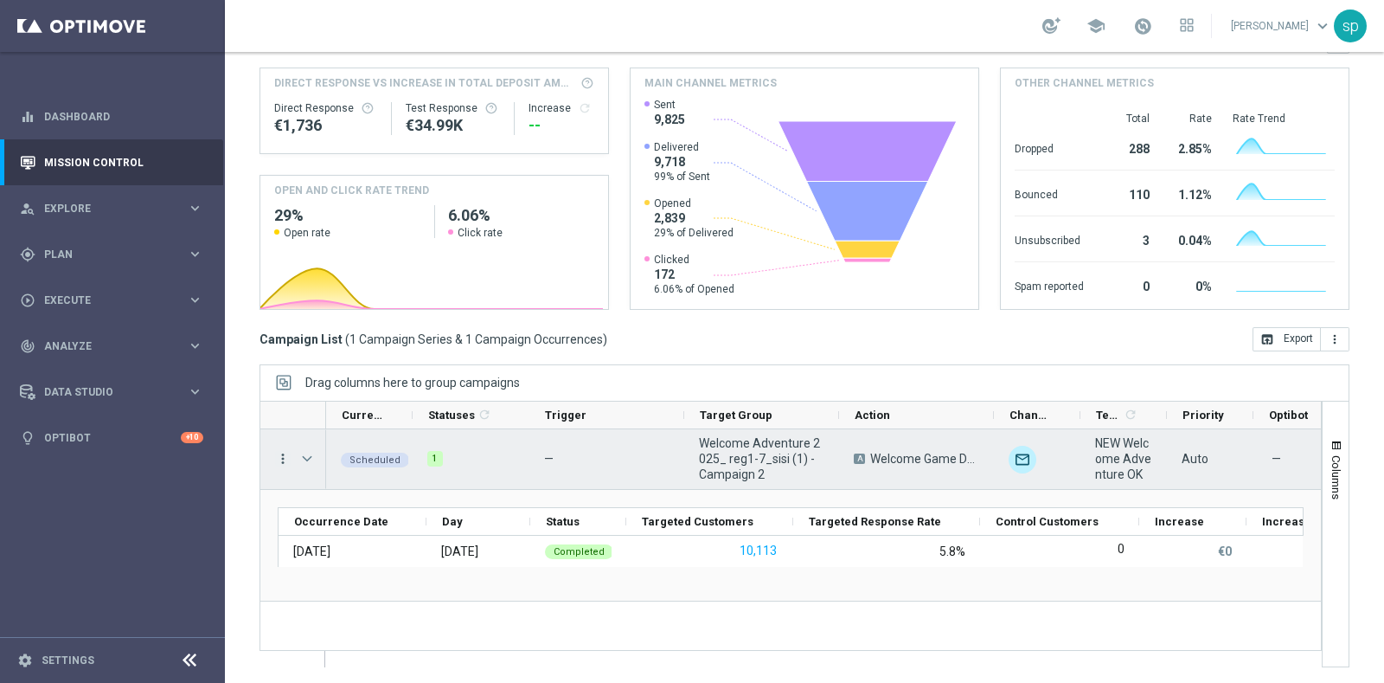
click at [285, 455] on icon "more_vert" at bounding box center [283, 459] width 16 height 16
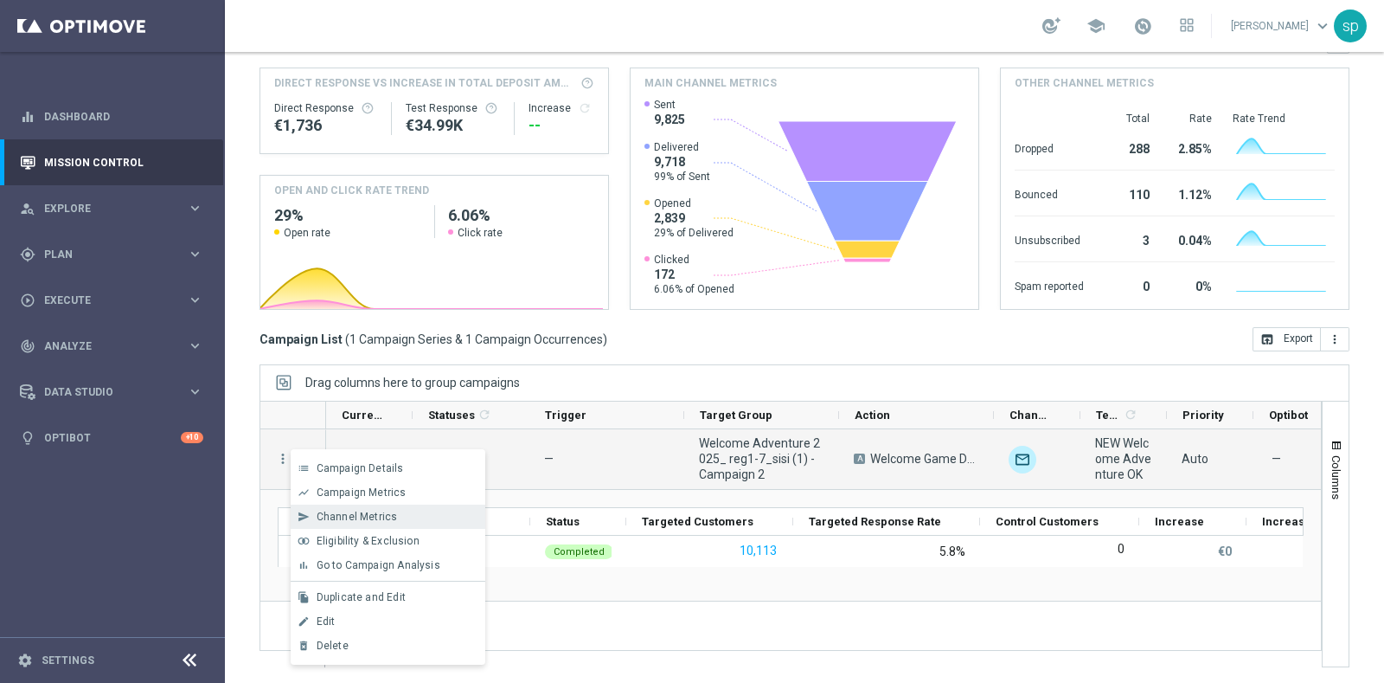
click at [369, 516] on span "Channel Metrics" at bounding box center [357, 517] width 81 height 12
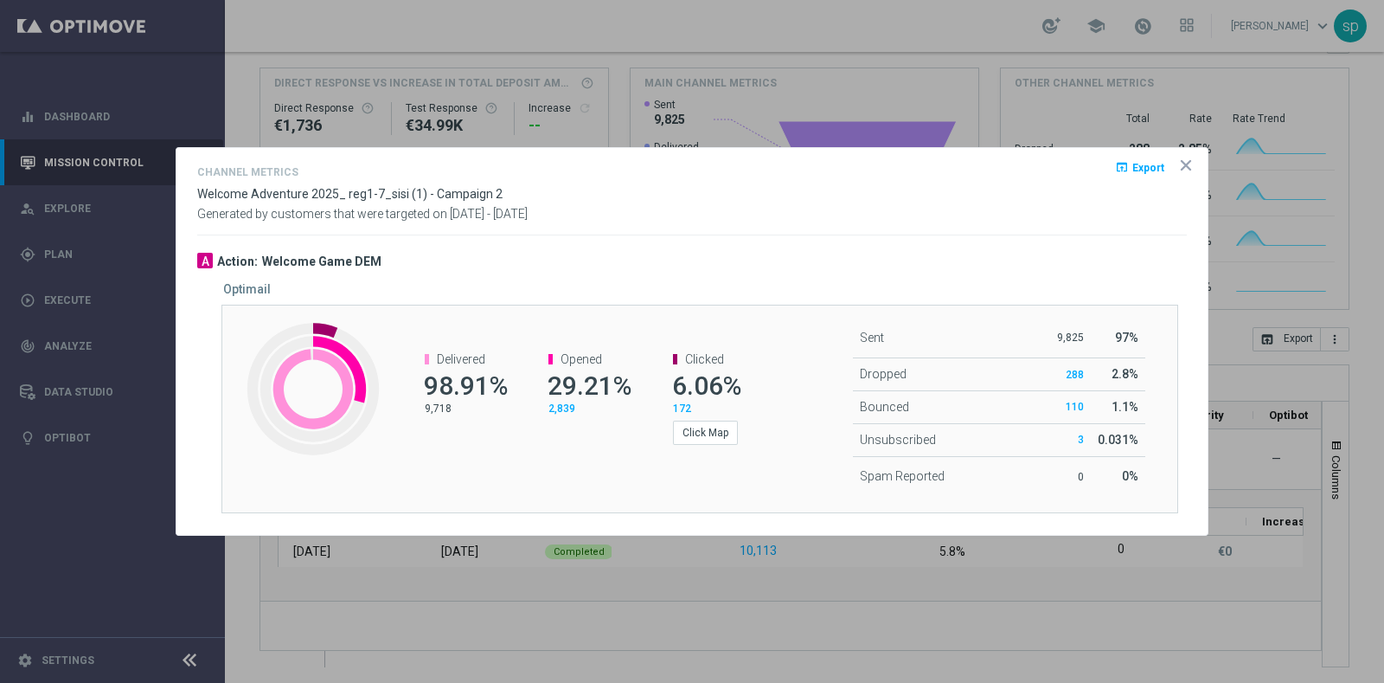
click at [1179, 164] on icon "icon" at bounding box center [1186, 165] width 17 height 17
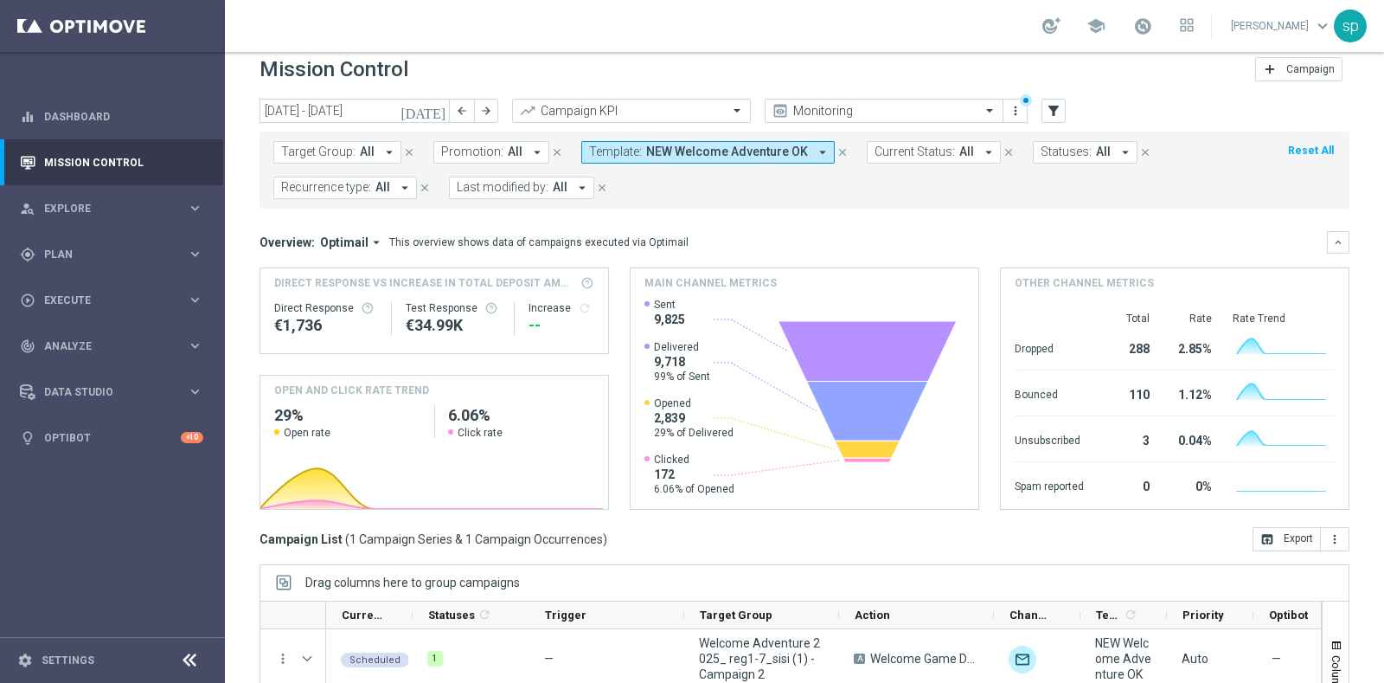
scroll to position [0, 0]
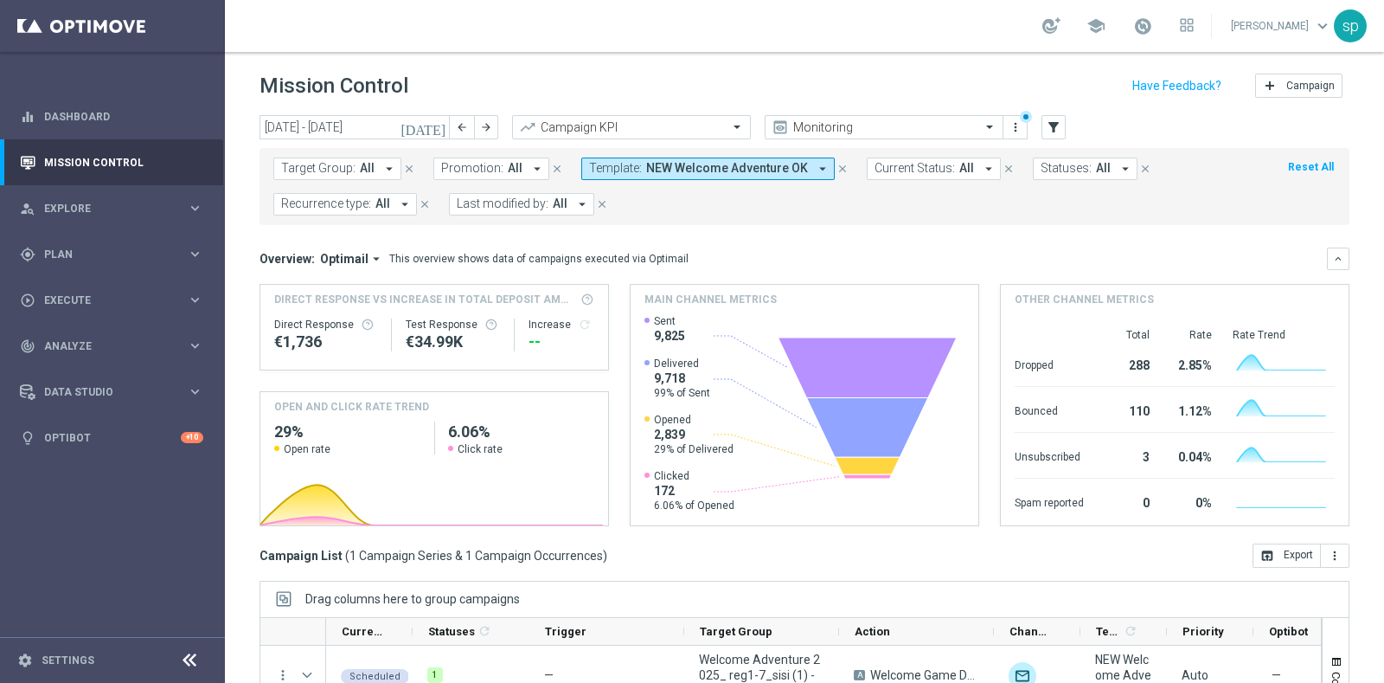
click at [710, 174] on span "NEW Welcome Adventure OK" at bounding box center [727, 168] width 162 height 15
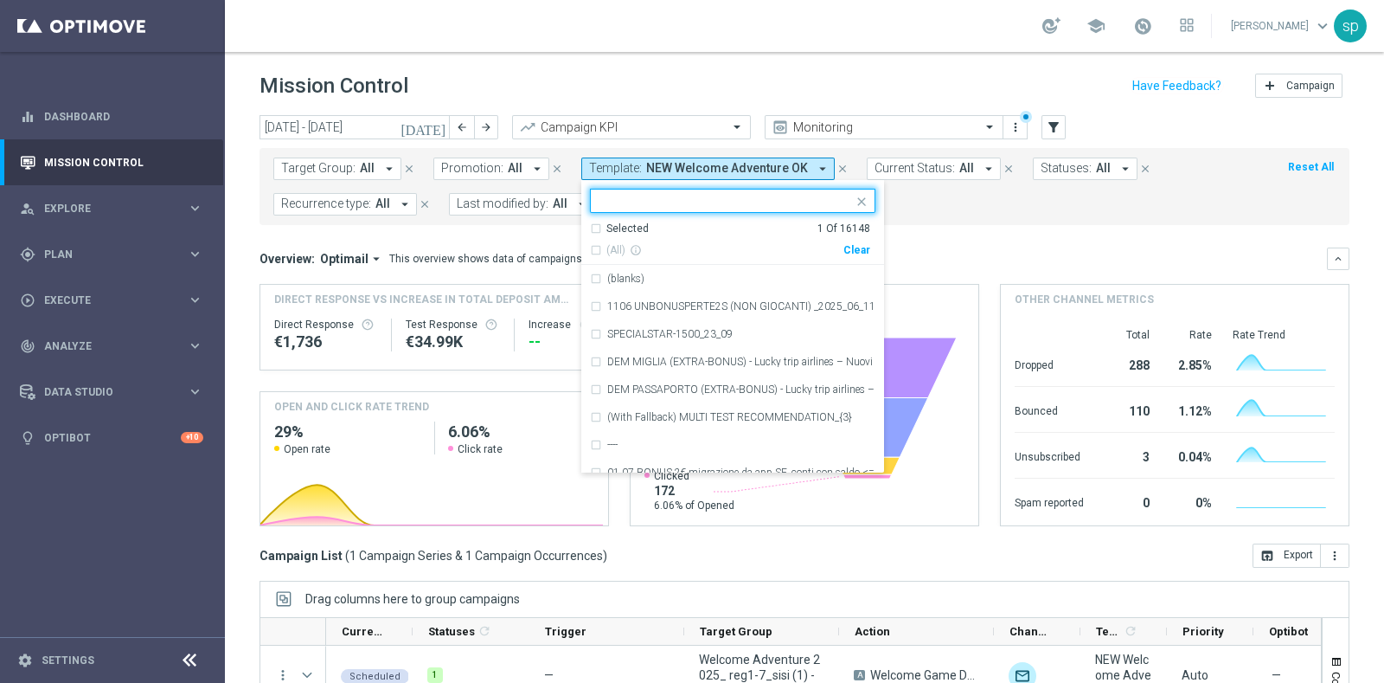
click at [0, 0] on div "Clear" at bounding box center [0, 0] width 0 height 0
click at [936, 205] on form "Target Group: All arrow_drop_down close Promotion: All arrow_drop_down close Te…" at bounding box center [766, 186] width 986 height 58
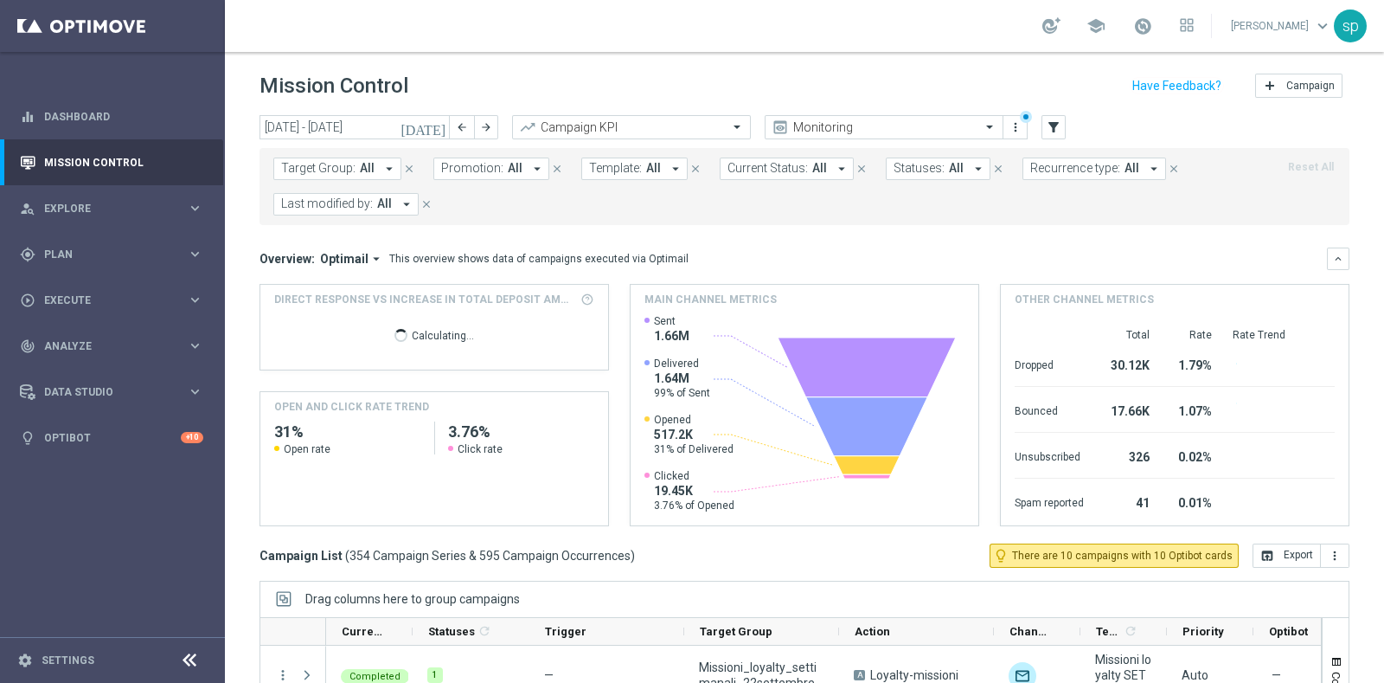
click at [626, 167] on span "Template:" at bounding box center [615, 168] width 53 height 15
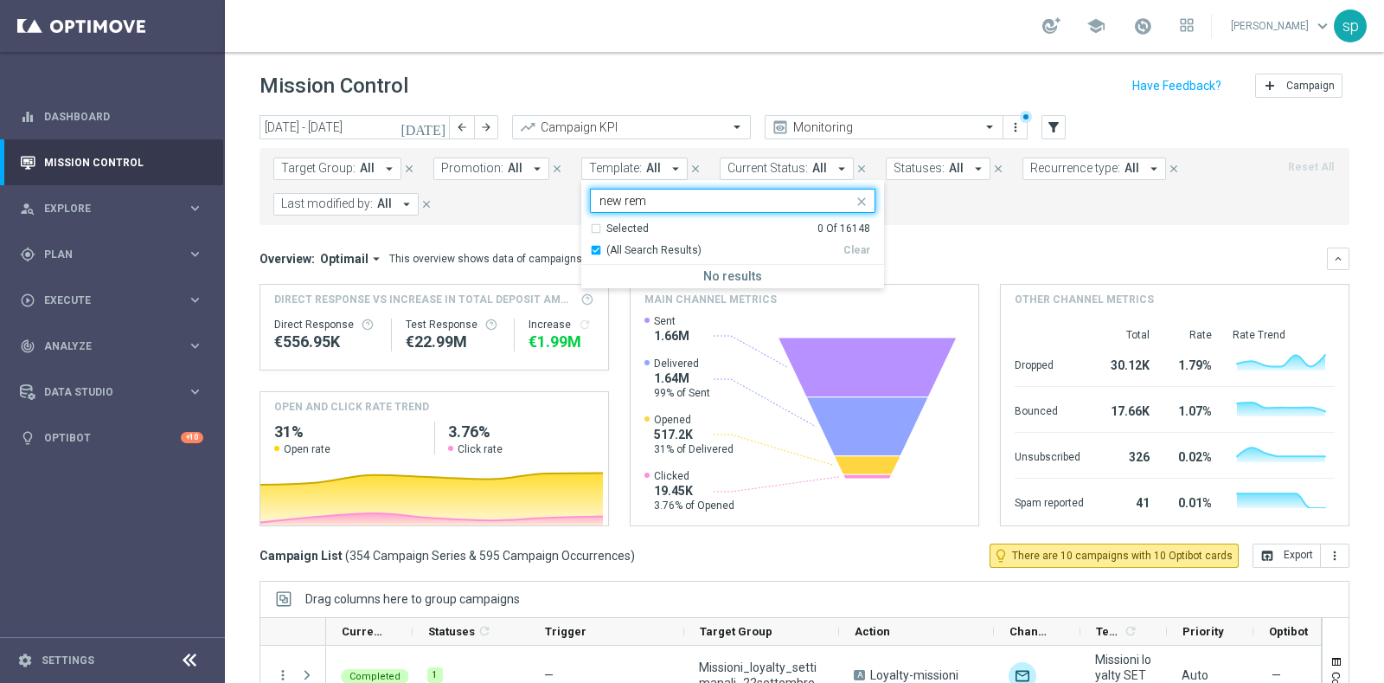
click at [619, 196] on input "new rem" at bounding box center [727, 201] width 254 height 15
click at [614, 201] on input "new rem" at bounding box center [727, 201] width 254 height 15
click at [706, 282] on label "NEW - Reminder Welcome Adventure" at bounding box center [690, 278] width 166 height 10
type input "new - rem"
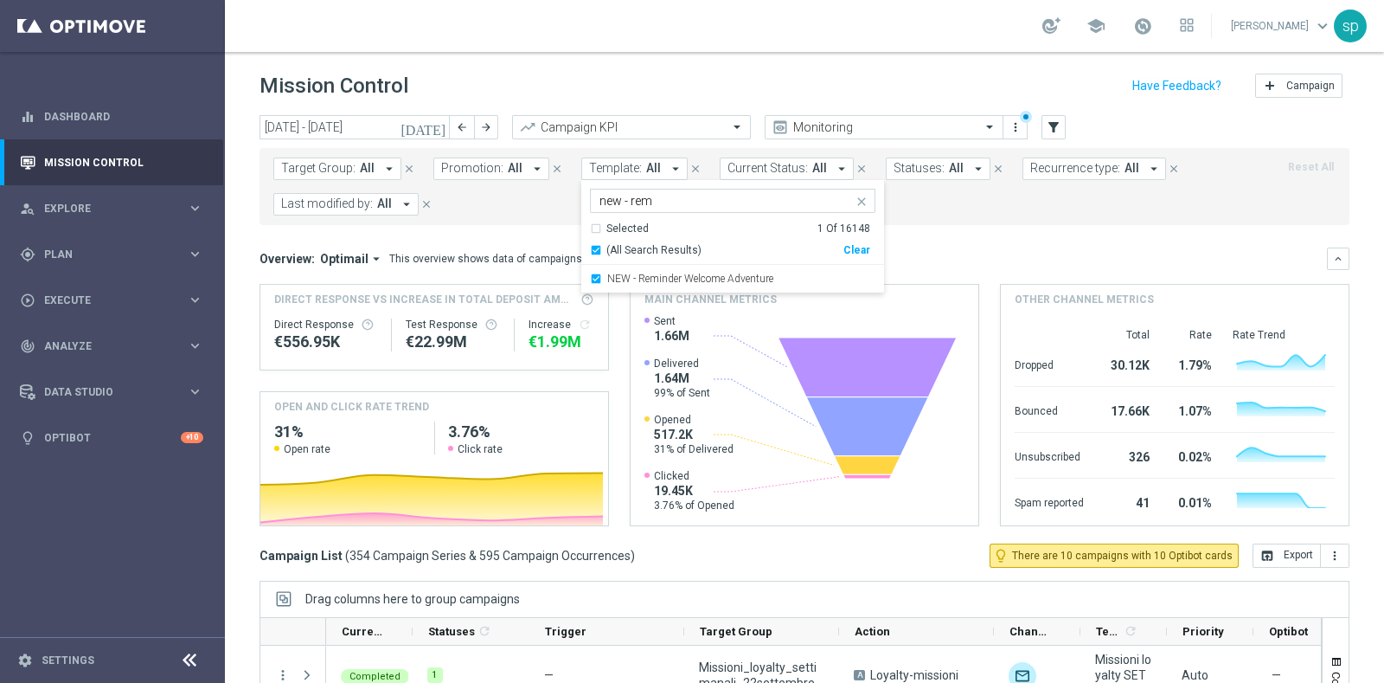
click at [939, 214] on form "Target Group: All arrow_drop_down close Promotion: All arrow_drop_down close Te…" at bounding box center [766, 186] width 986 height 58
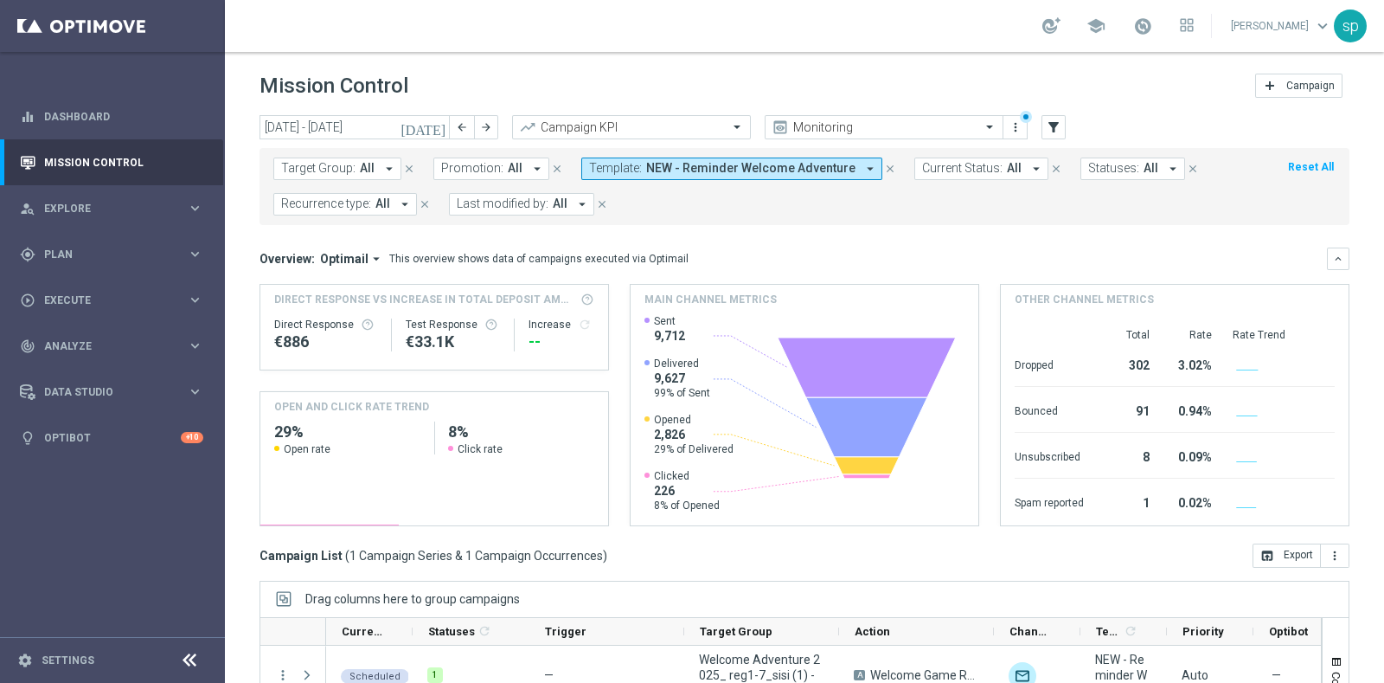
scroll to position [163, 0]
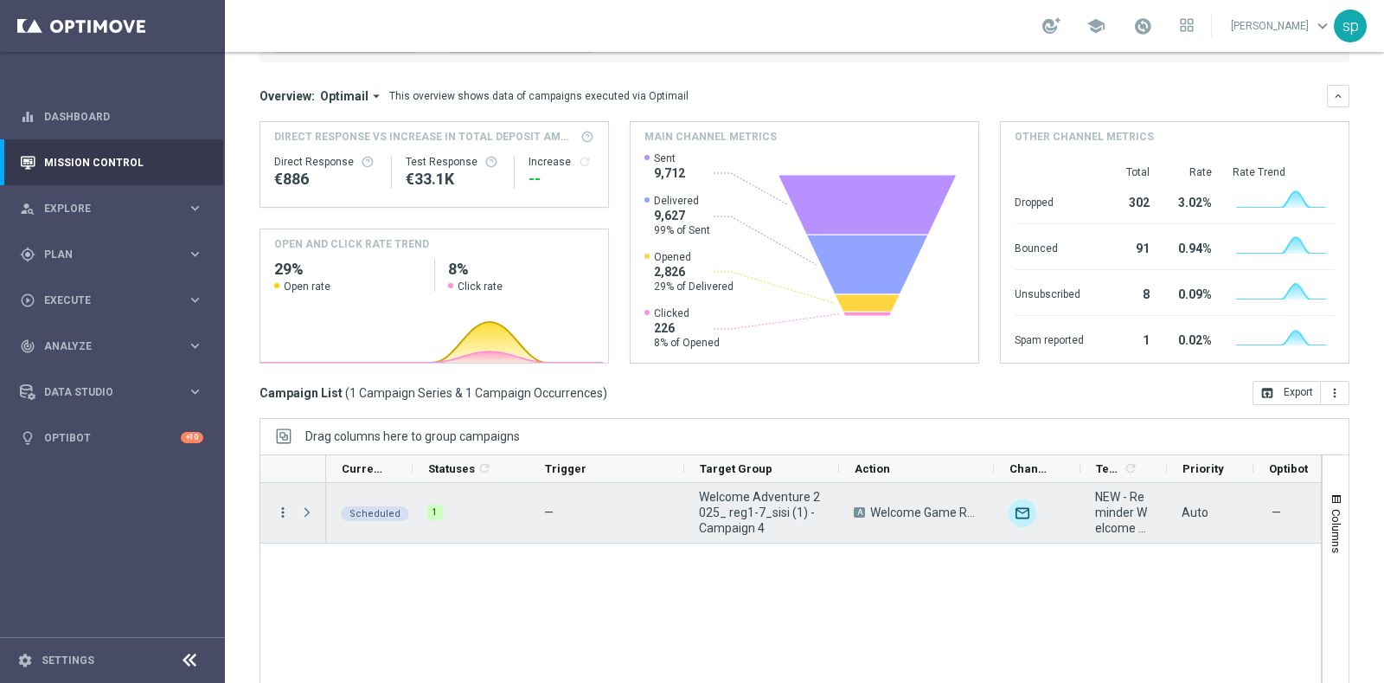
click at [280, 514] on icon "more_vert" at bounding box center [283, 512] width 16 height 16
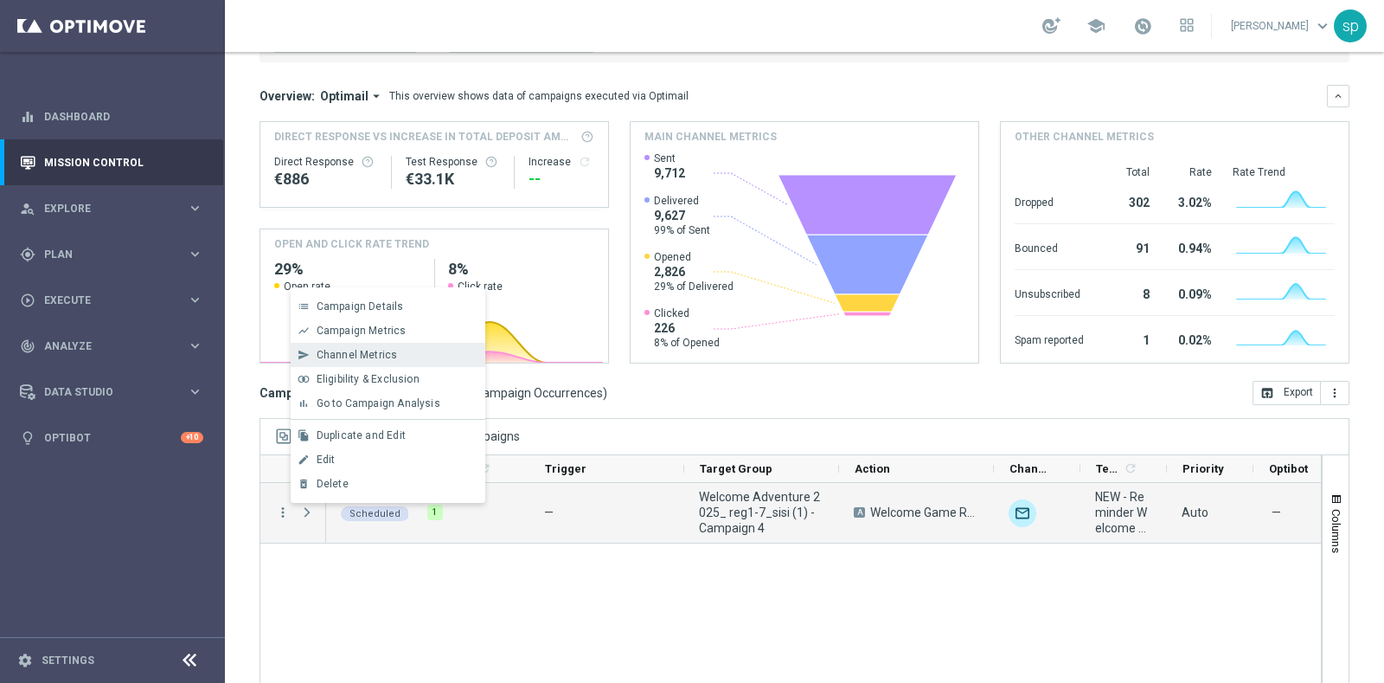
click at [418, 350] on div "Channel Metrics" at bounding box center [397, 355] width 161 height 12
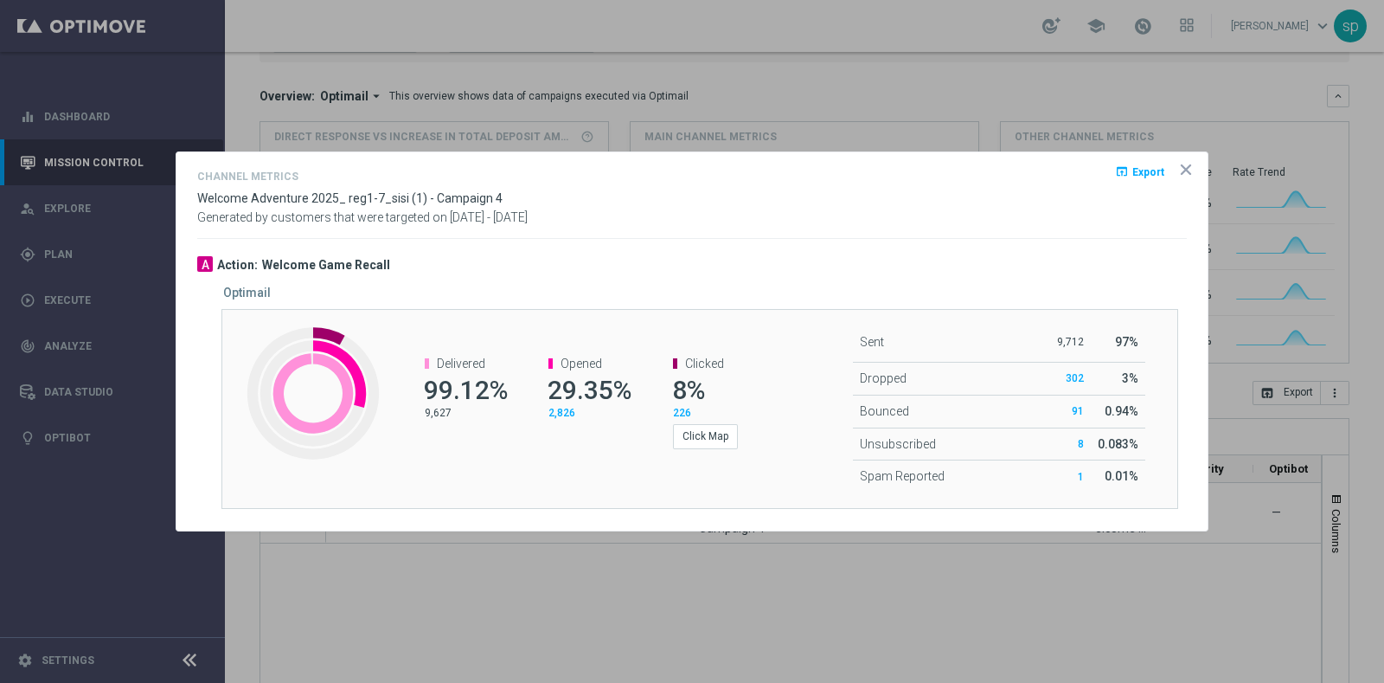
click at [1185, 170] on icon "icon" at bounding box center [1186, 169] width 9 height 9
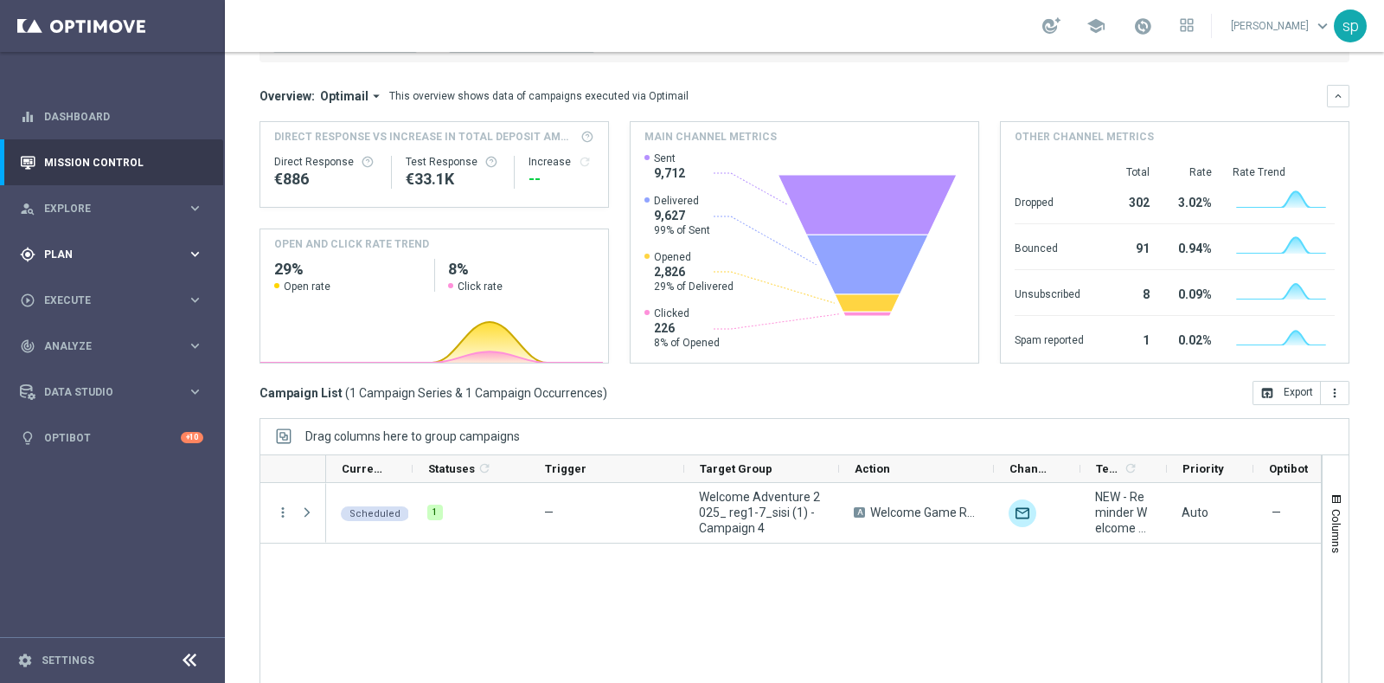
click at [55, 258] on span "Plan" at bounding box center [115, 254] width 143 height 10
click at [82, 286] on link "Target Groups" at bounding box center [112, 290] width 135 height 14
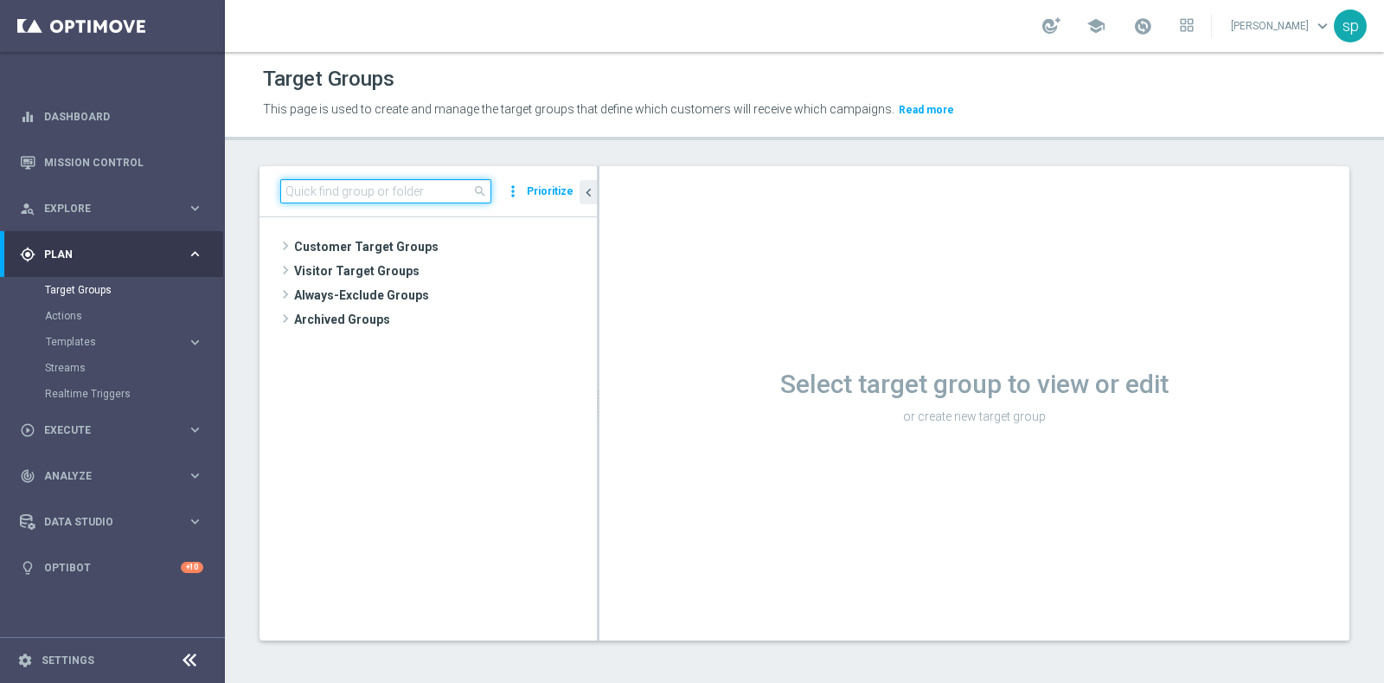
click at [368, 198] on input at bounding box center [385, 191] width 211 height 24
type input "attivi"
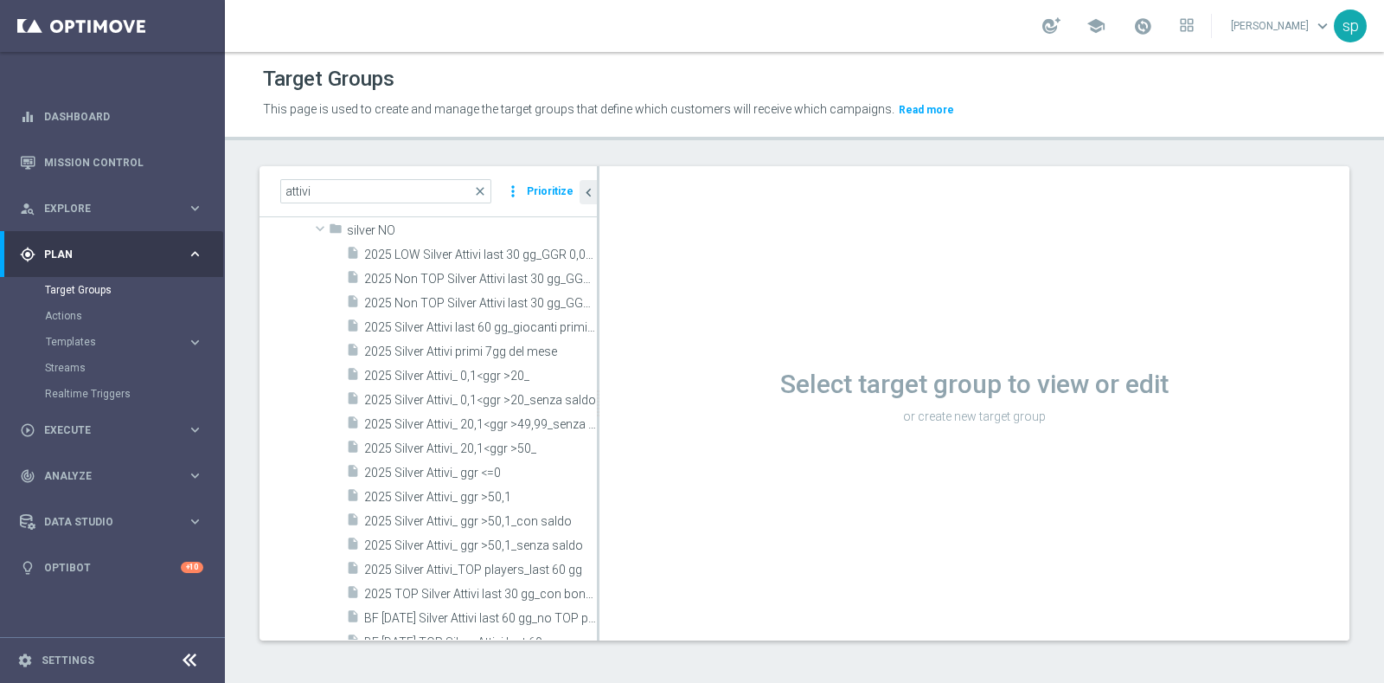
scroll to position [303, 0]
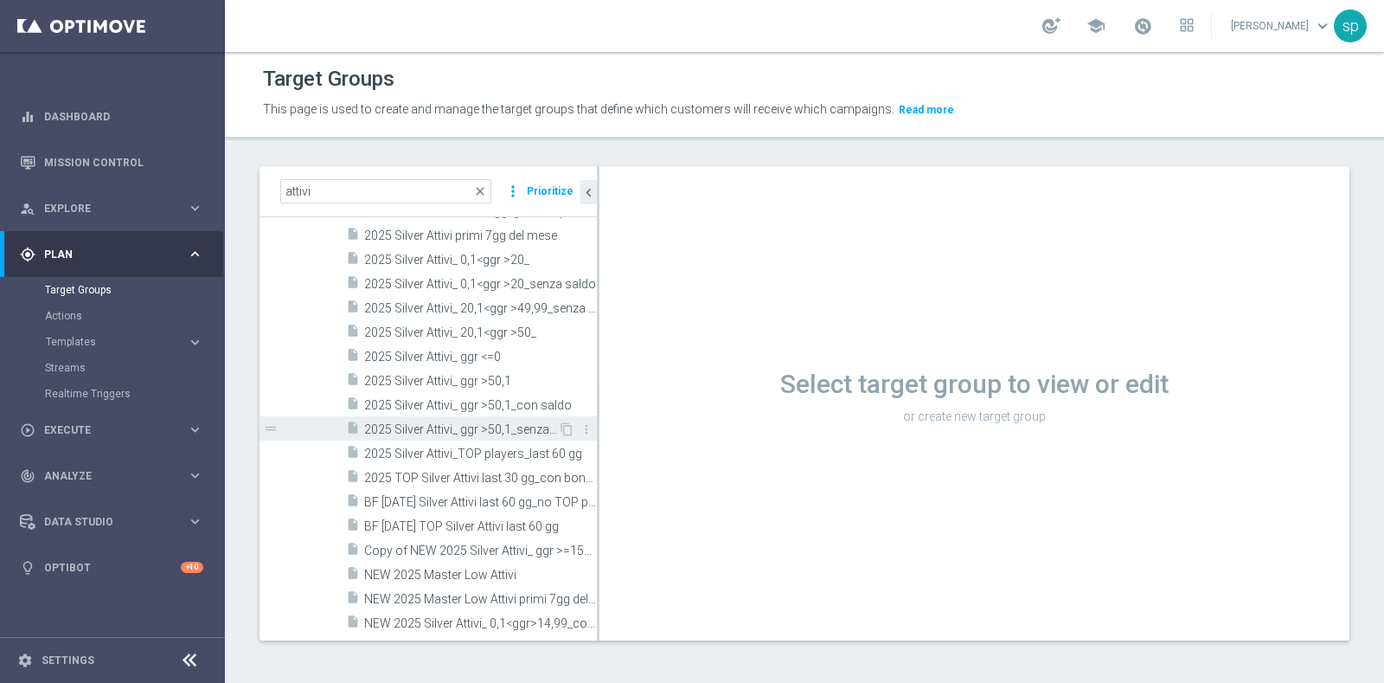
click at [459, 428] on span "2025 Silver Attivi_ ggr >50,1_senza saldo" at bounding box center [461, 429] width 194 height 15
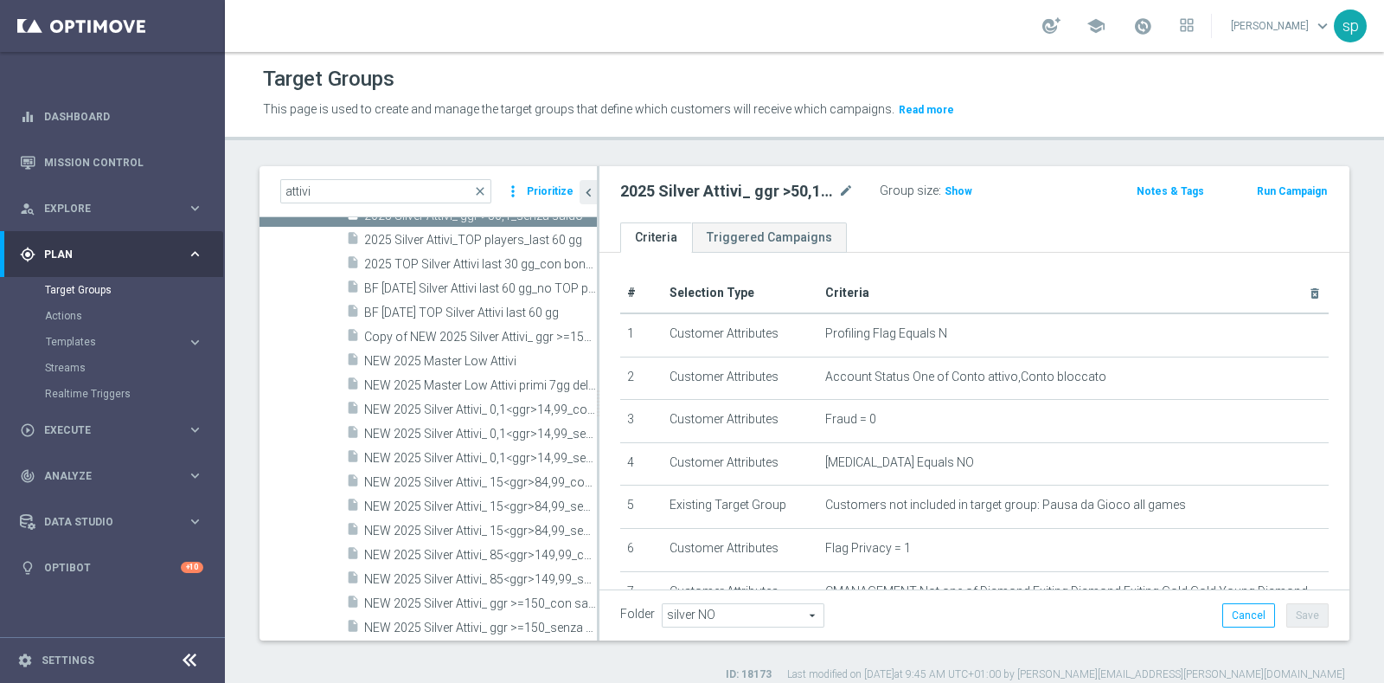
scroll to position [519, 0]
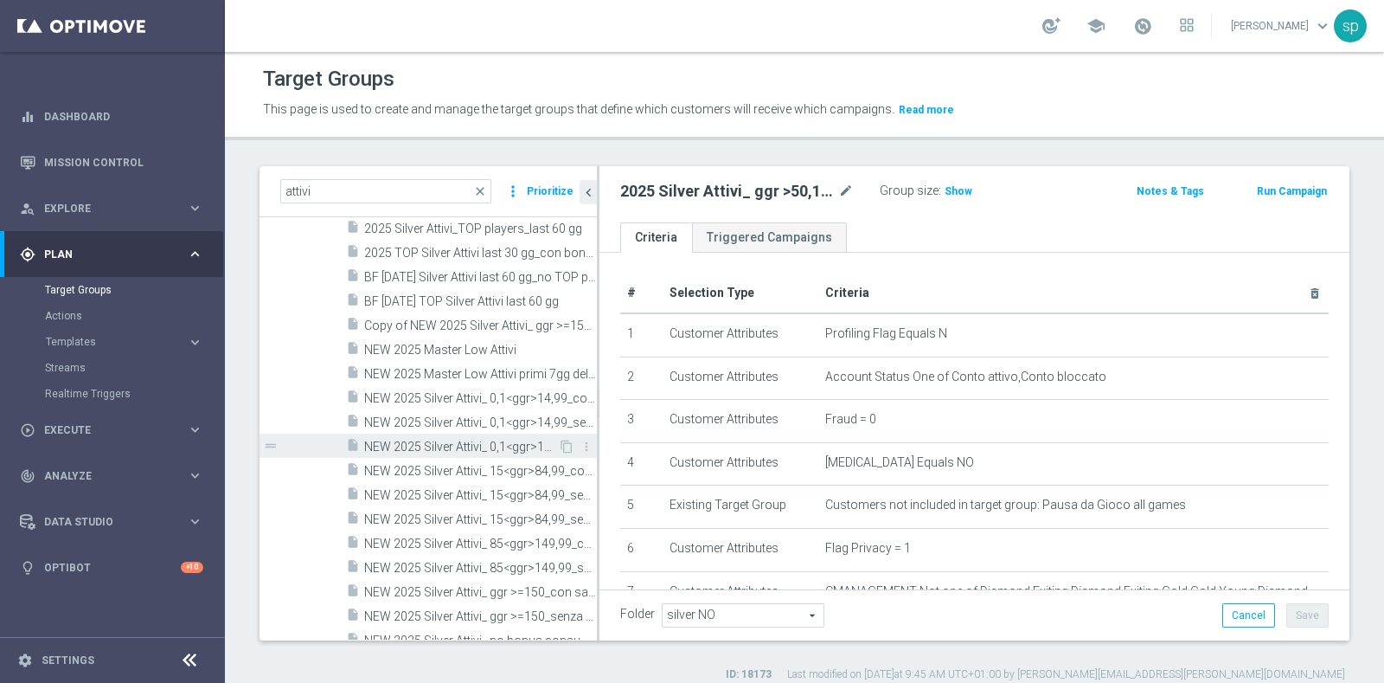
click at [470, 434] on div "insert_drive_file NEW 2025 Silver Attivi_ 0,1<ggr>14,99_senza saldo_non dep ult…" at bounding box center [452, 446] width 212 height 24
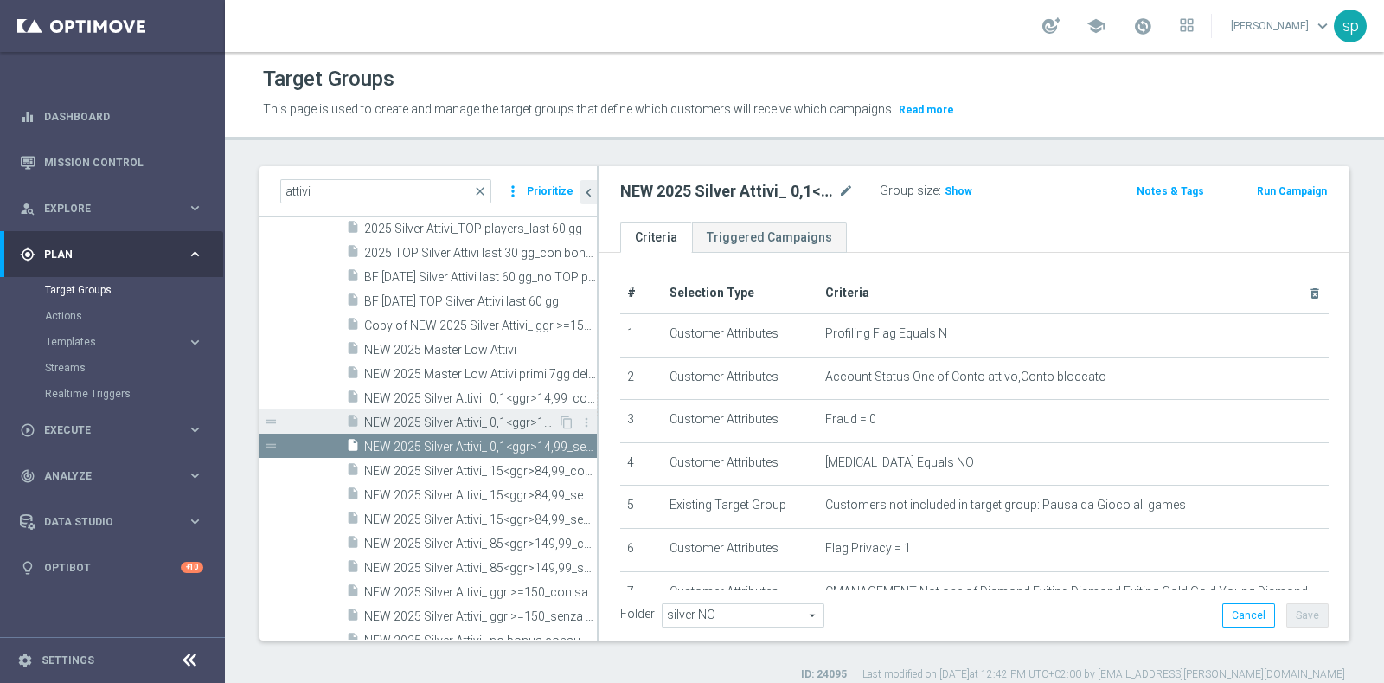
click at [471, 415] on span "NEW 2025 Silver Attivi_ 0,1<ggr>14,99_senza saldo" at bounding box center [461, 422] width 194 height 15
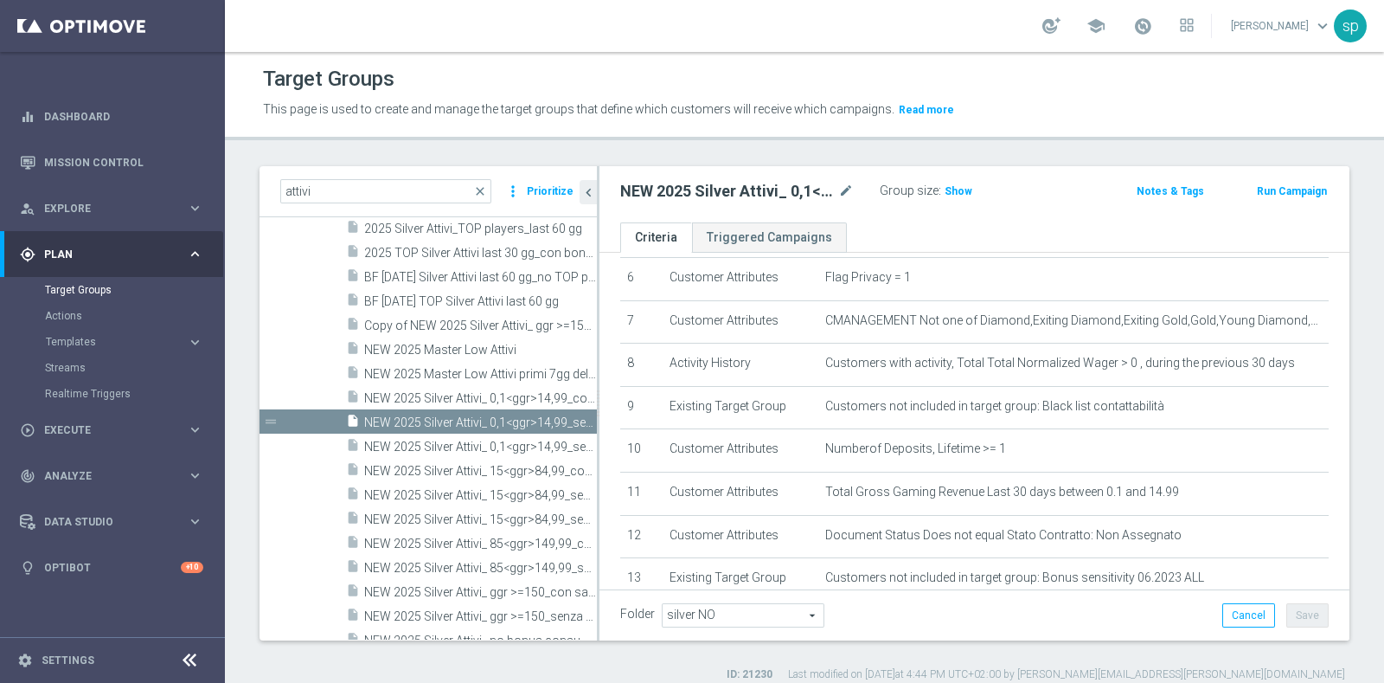
scroll to position [267, 0]
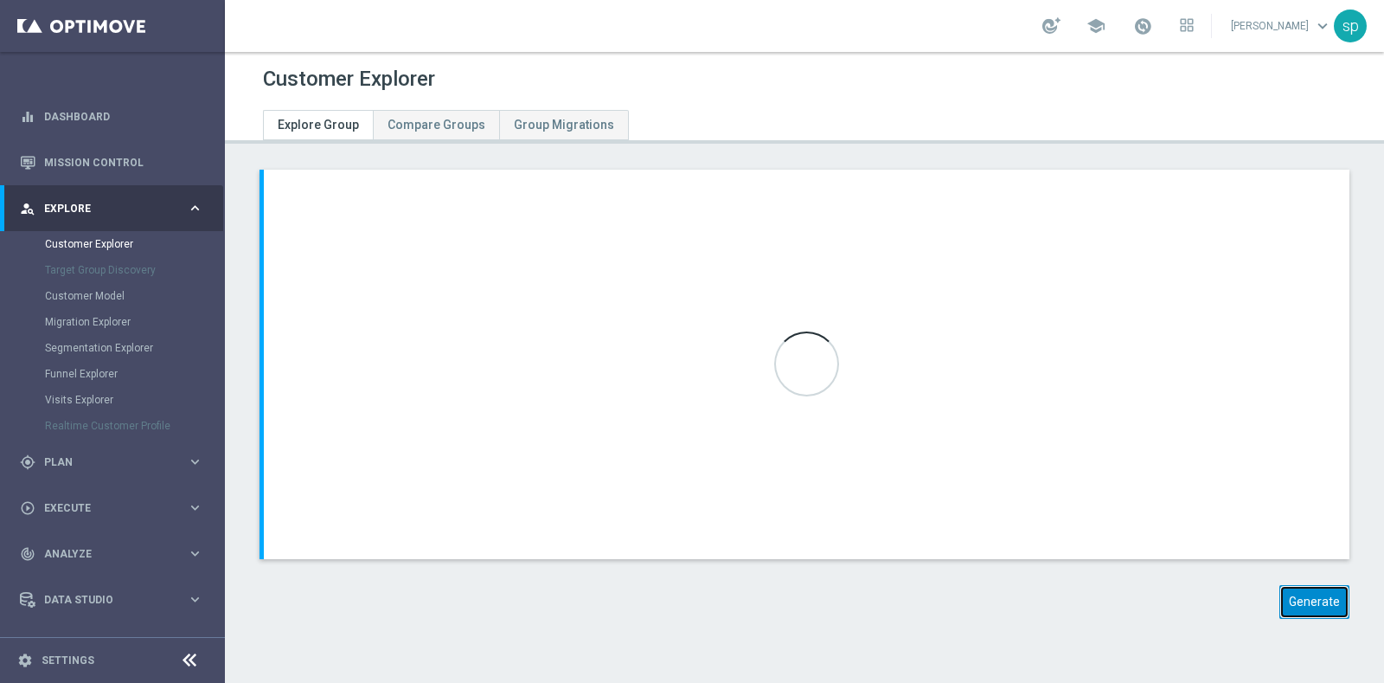
click at [1294, 604] on button "Generate" at bounding box center [1315, 602] width 70 height 34
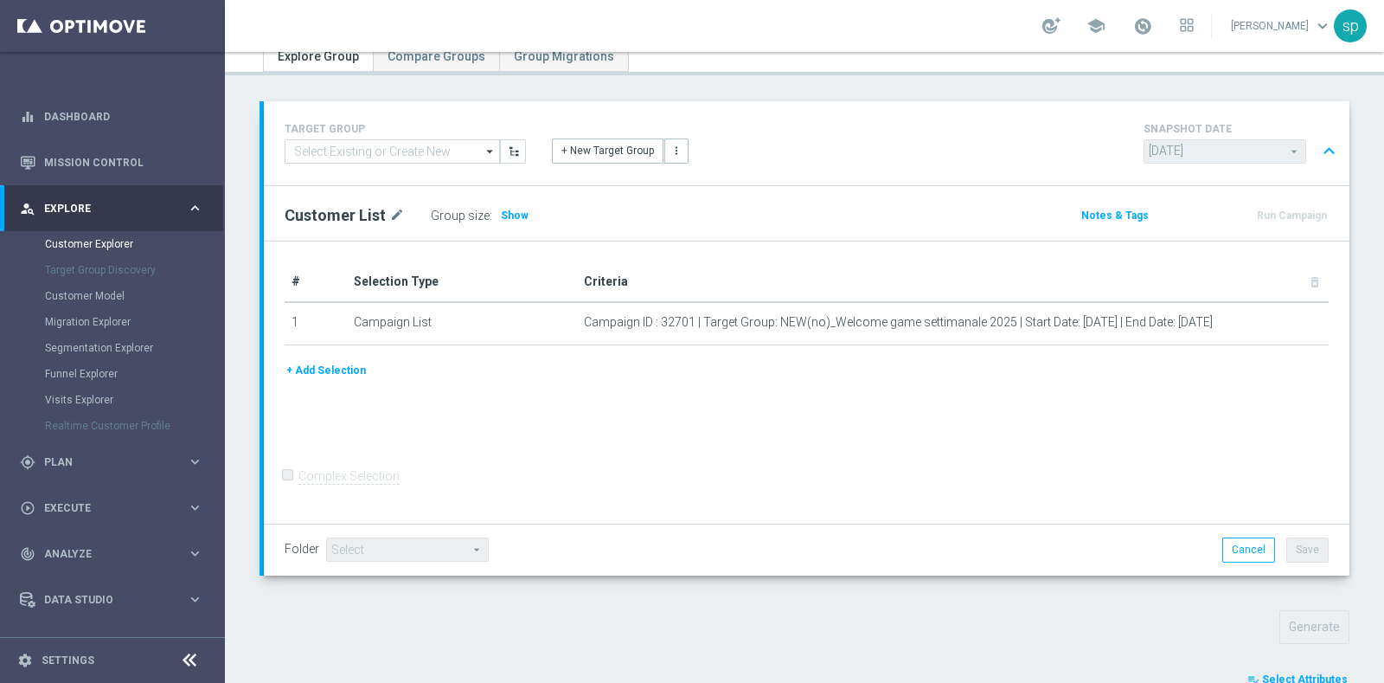
scroll to position [568, 0]
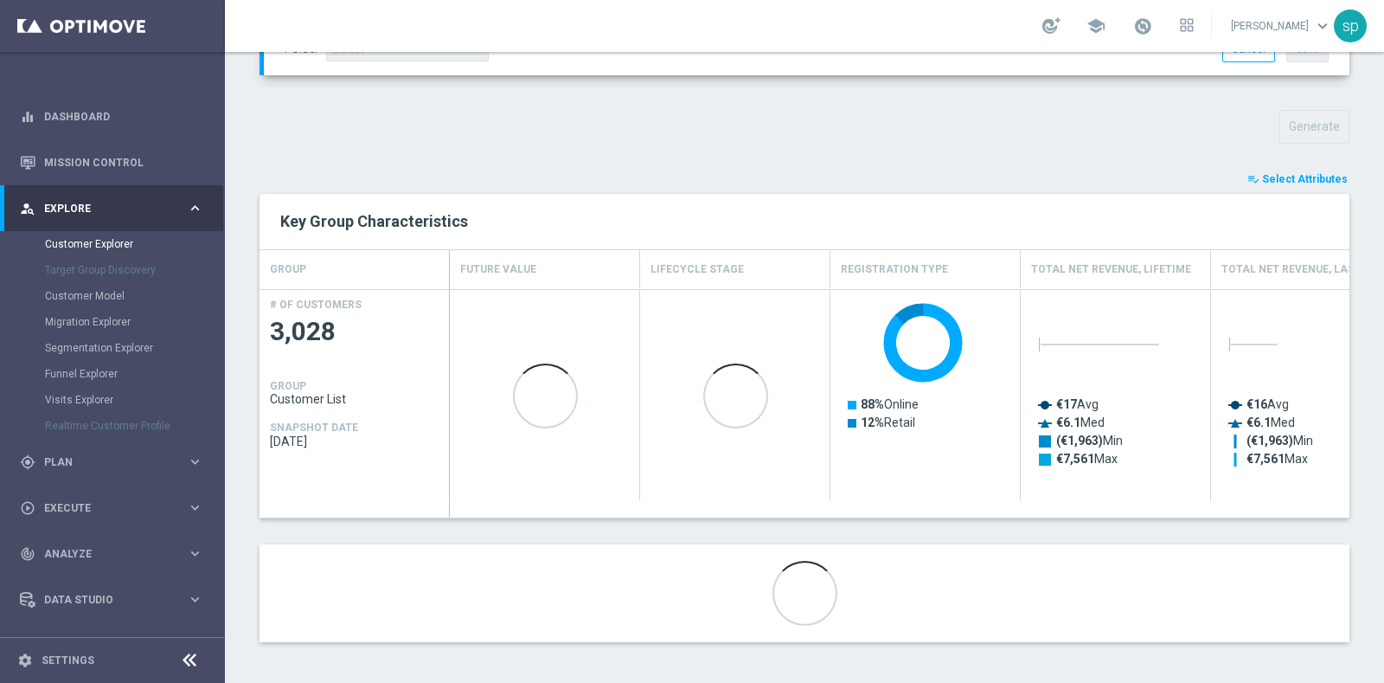
click at [1288, 175] on span "Select Attributes" at bounding box center [1305, 179] width 86 height 12
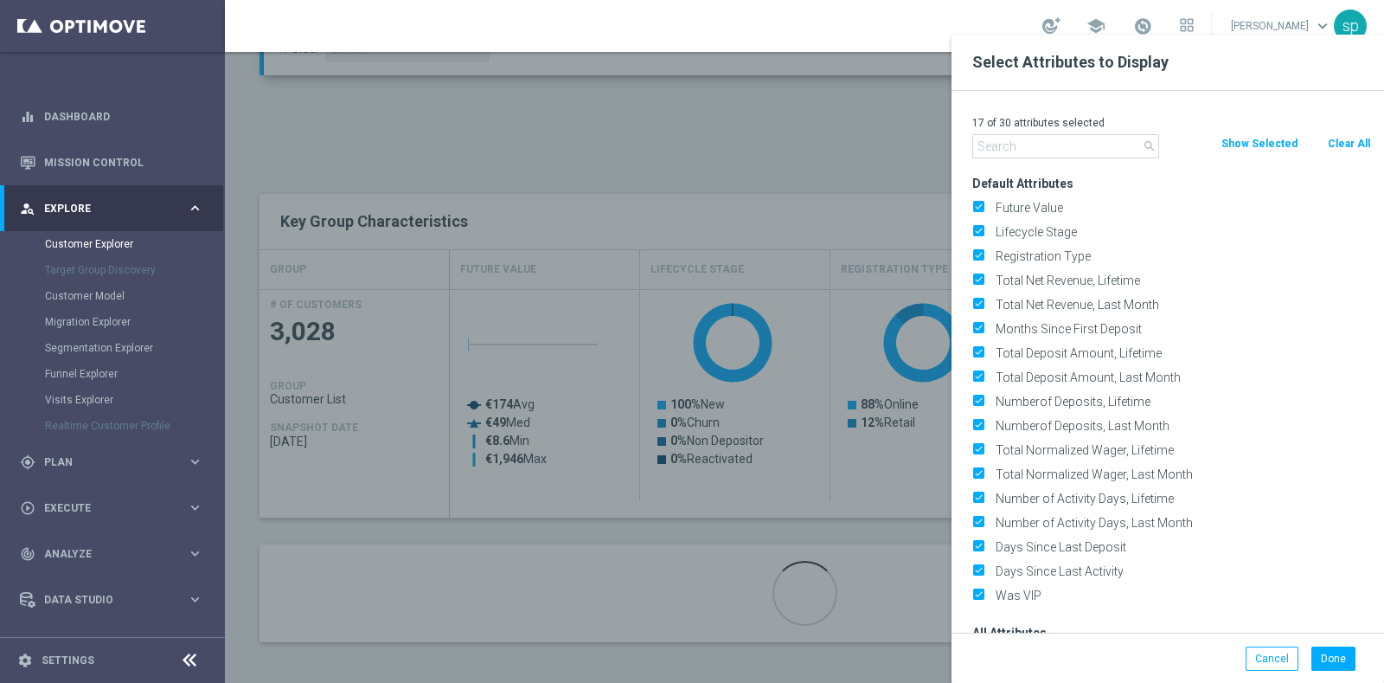
click at [1346, 146] on button "Clear All" at bounding box center [1349, 143] width 46 height 19
checkbox input "false"
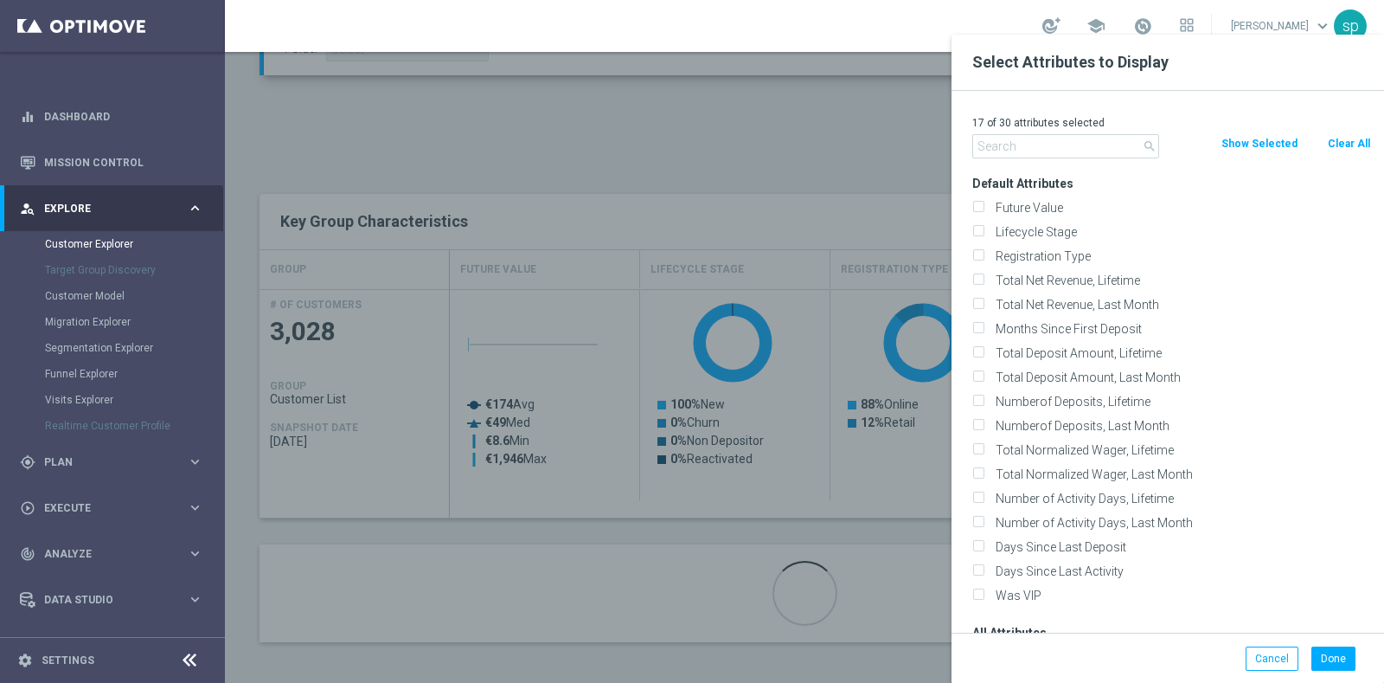
checkbox input "false"
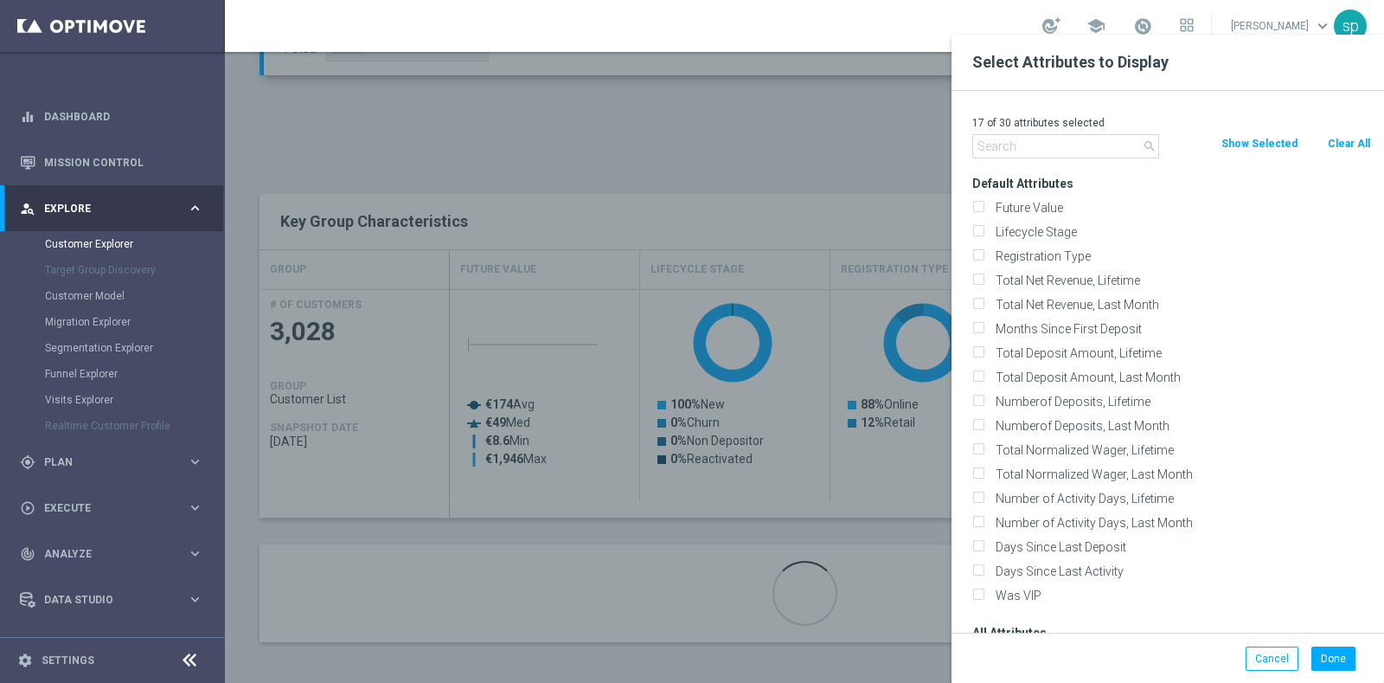
checkbox input "false"
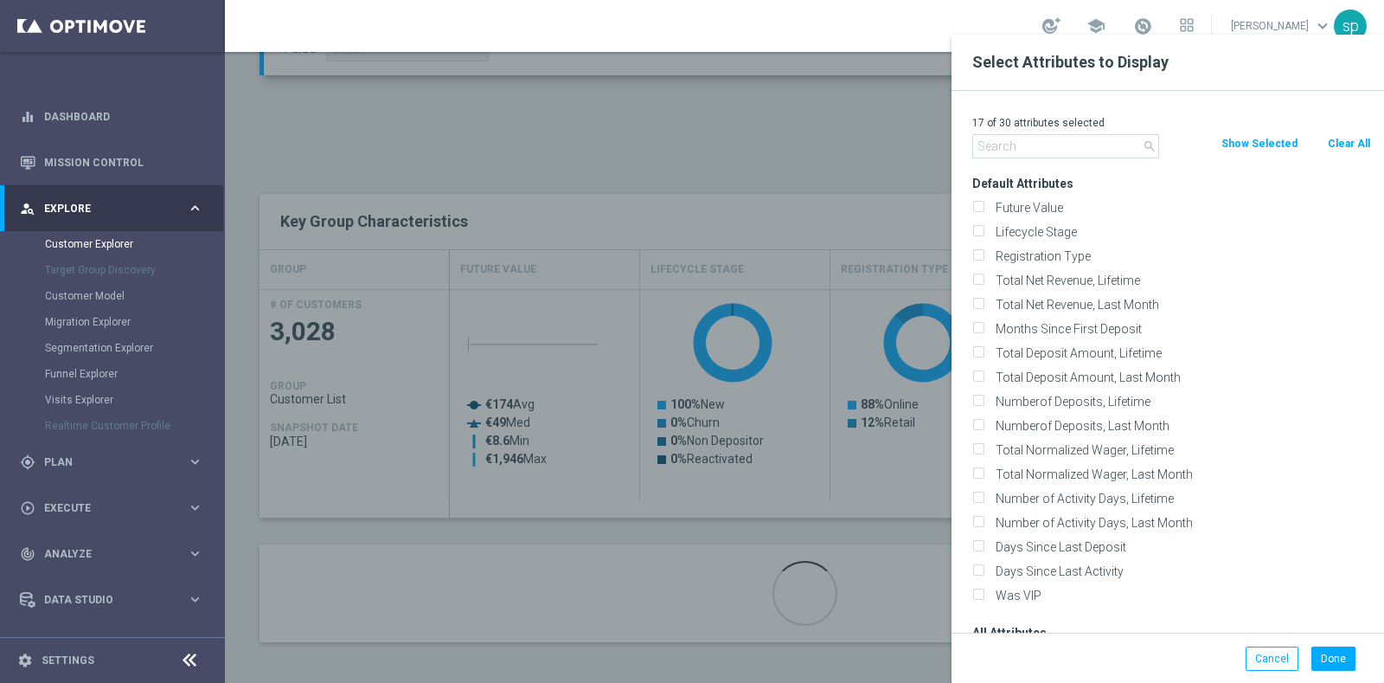
checkbox input "false"
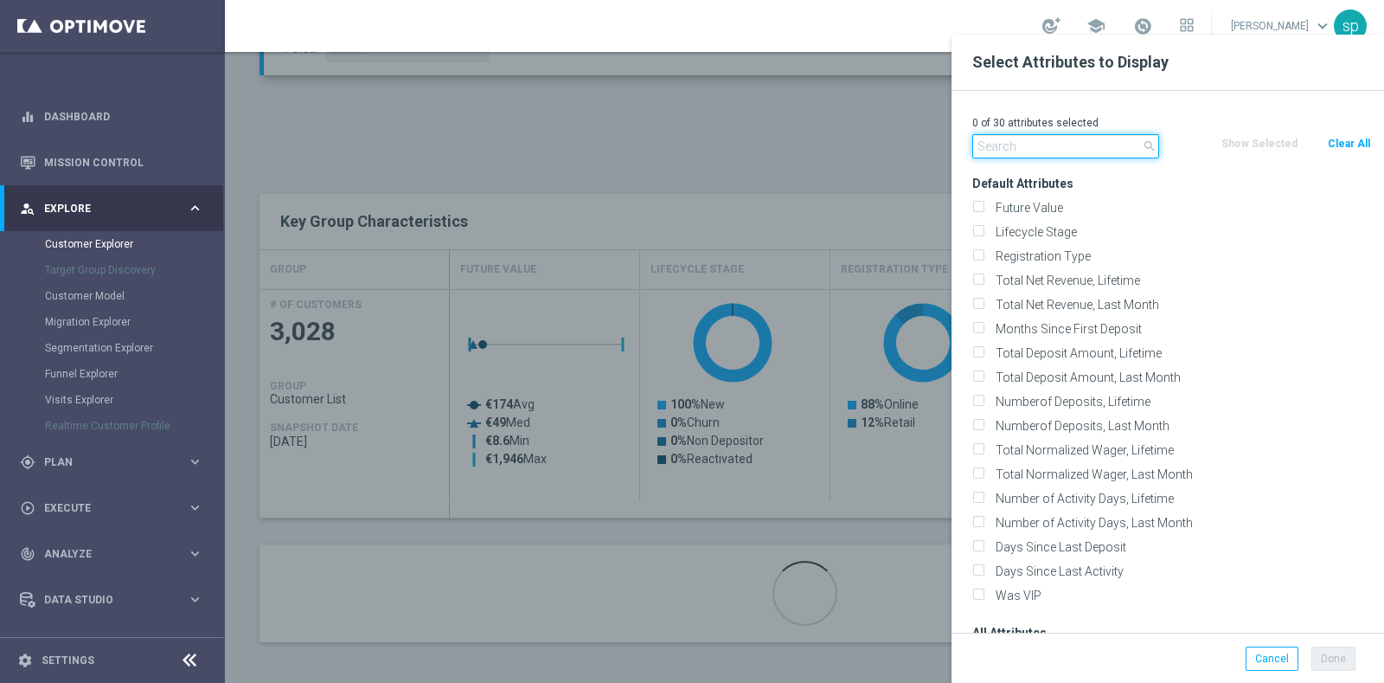
click at [1059, 145] on input "text" at bounding box center [1066, 146] width 187 height 24
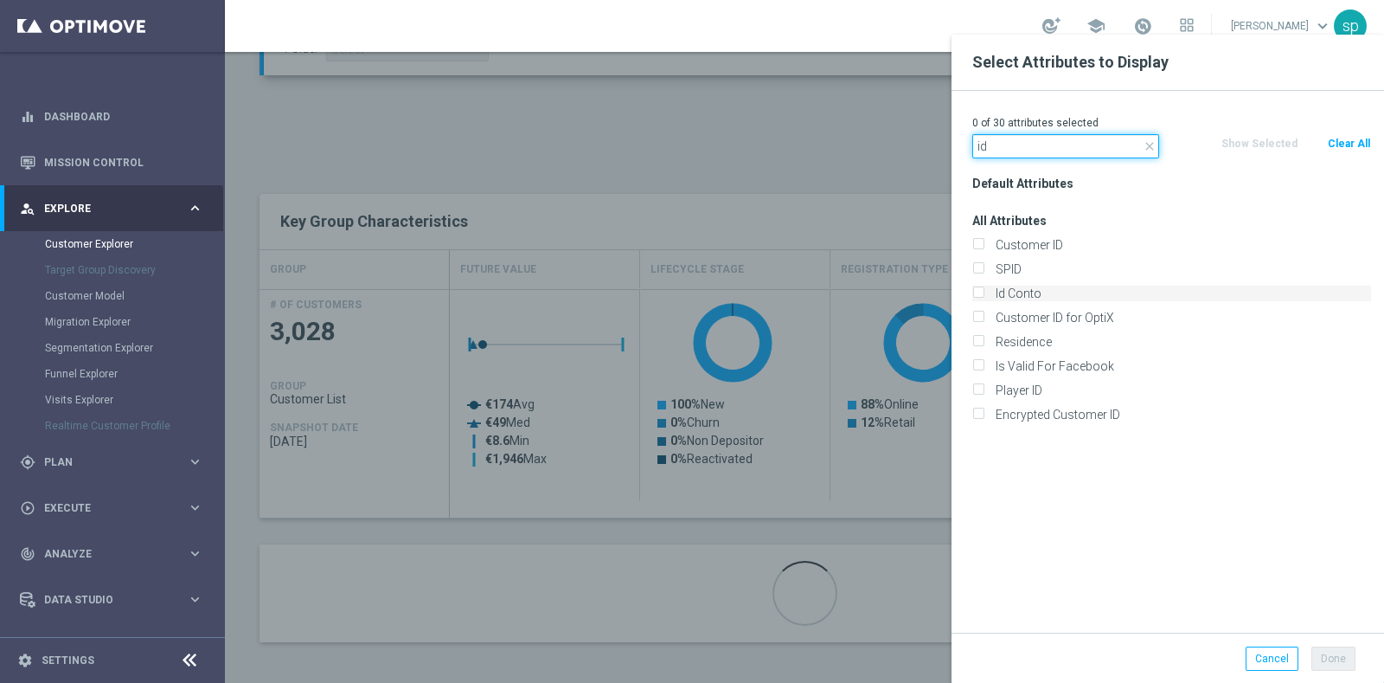
type input "id"
click at [1056, 286] on label "Id Conto" at bounding box center [1181, 294] width 382 height 16
click at [984, 290] on input "Id Conto" at bounding box center [978, 295] width 11 height 11
checkbox input "true"
click at [1034, 153] on input "id" at bounding box center [1066, 146] width 187 height 24
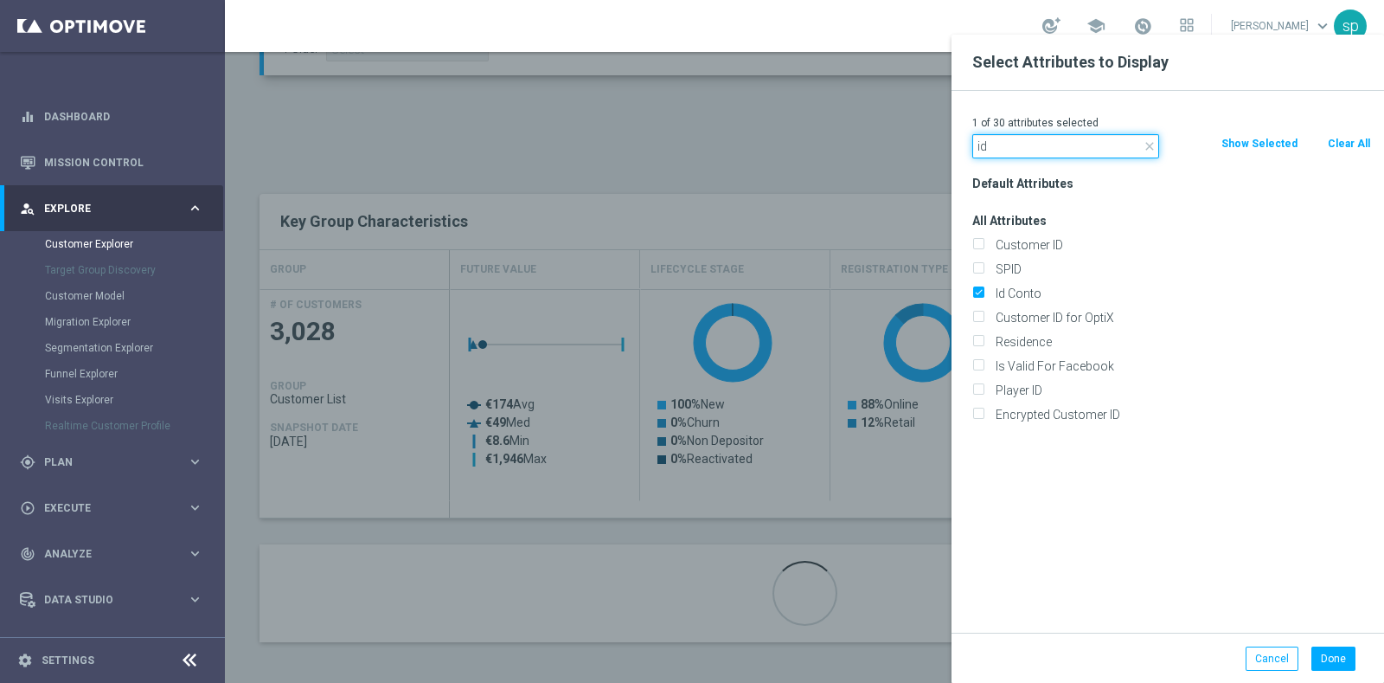
type input "i"
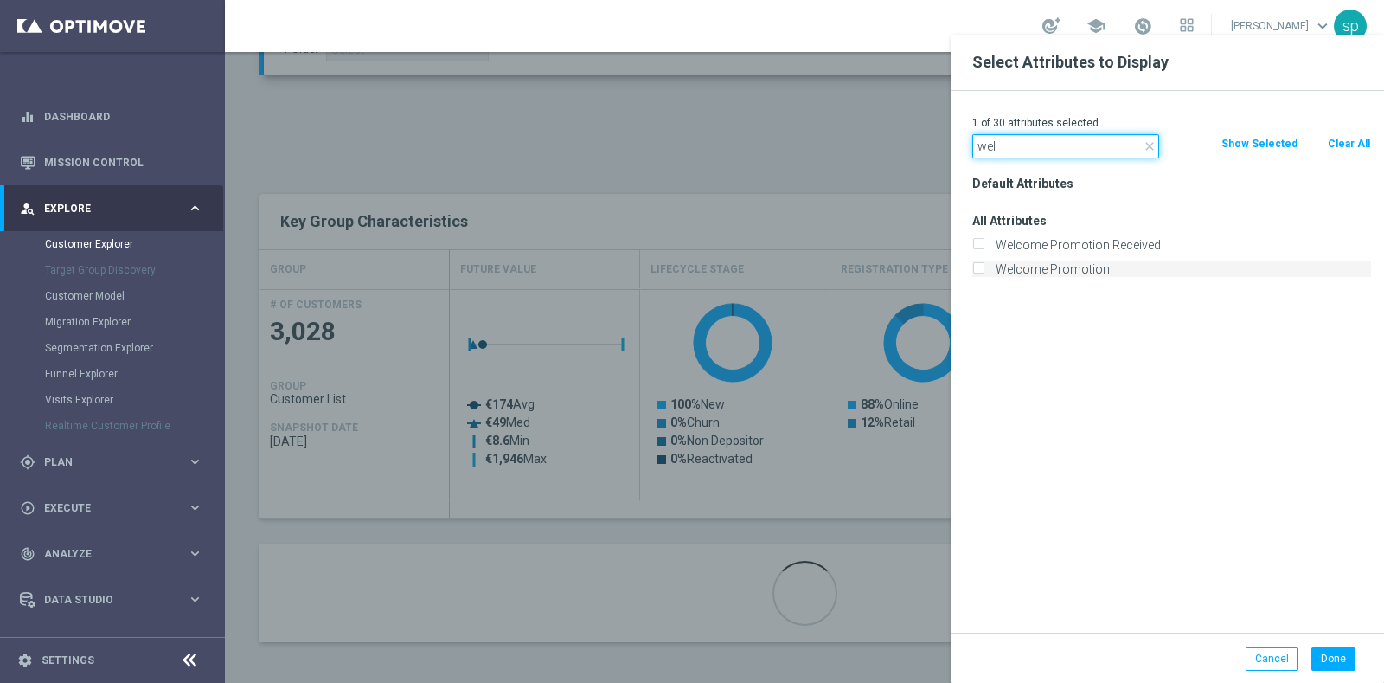
type input "wel"
click at [1061, 274] on label "Welcome Promotion" at bounding box center [1181, 269] width 382 height 16
click at [984, 274] on input "Welcome Promotion" at bounding box center [978, 271] width 11 height 11
checkbox input "true"
click at [1036, 139] on input "wel" at bounding box center [1066, 146] width 187 height 24
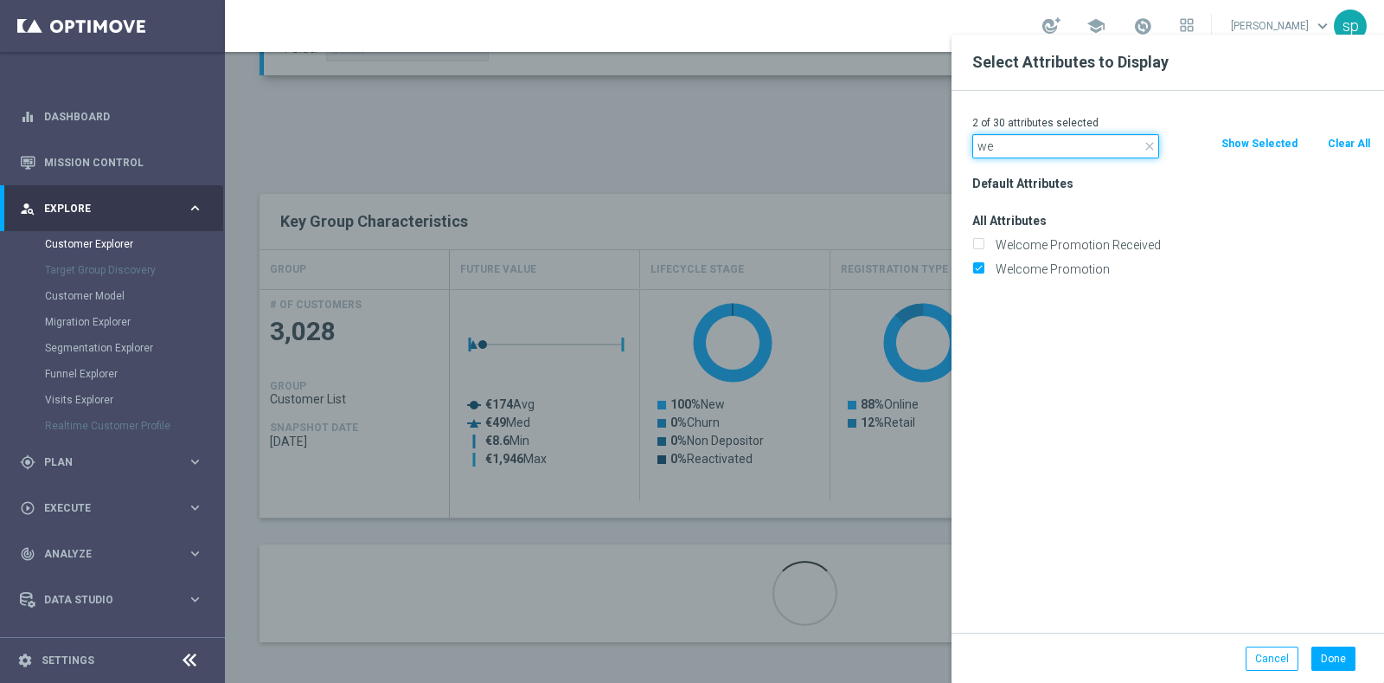
type input "w"
type input "news"
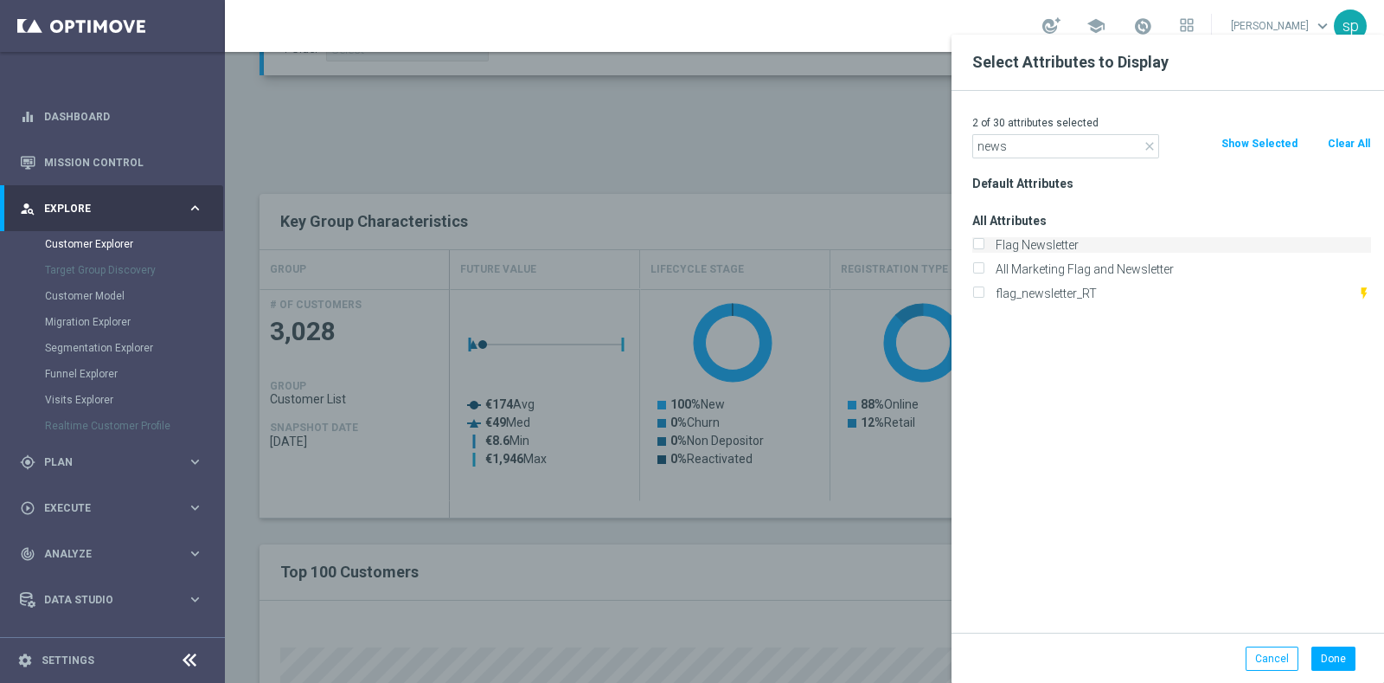
click at [1037, 247] on label "Flag Newsletter" at bounding box center [1181, 245] width 382 height 16
click at [984, 247] on input "Flag Newsletter" at bounding box center [978, 246] width 11 height 11
checkbox input "true"
click at [1025, 152] on input "news" at bounding box center [1066, 146] width 187 height 24
type input "n"
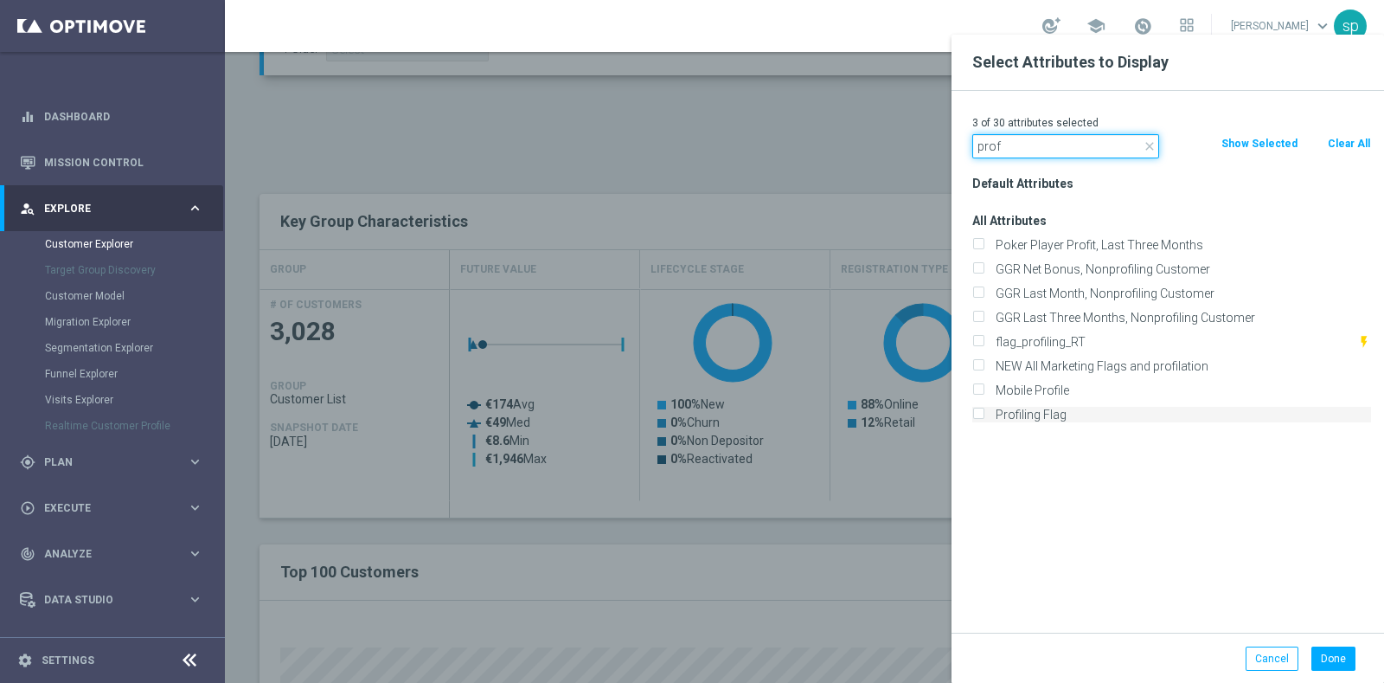
type input "prof"
click at [1057, 409] on label "Profiling Flag" at bounding box center [1181, 415] width 382 height 16
click at [984, 411] on input "Profiling Flag" at bounding box center [978, 416] width 11 height 11
checkbox input "true"
click at [1340, 658] on button "Done" at bounding box center [1334, 658] width 44 height 24
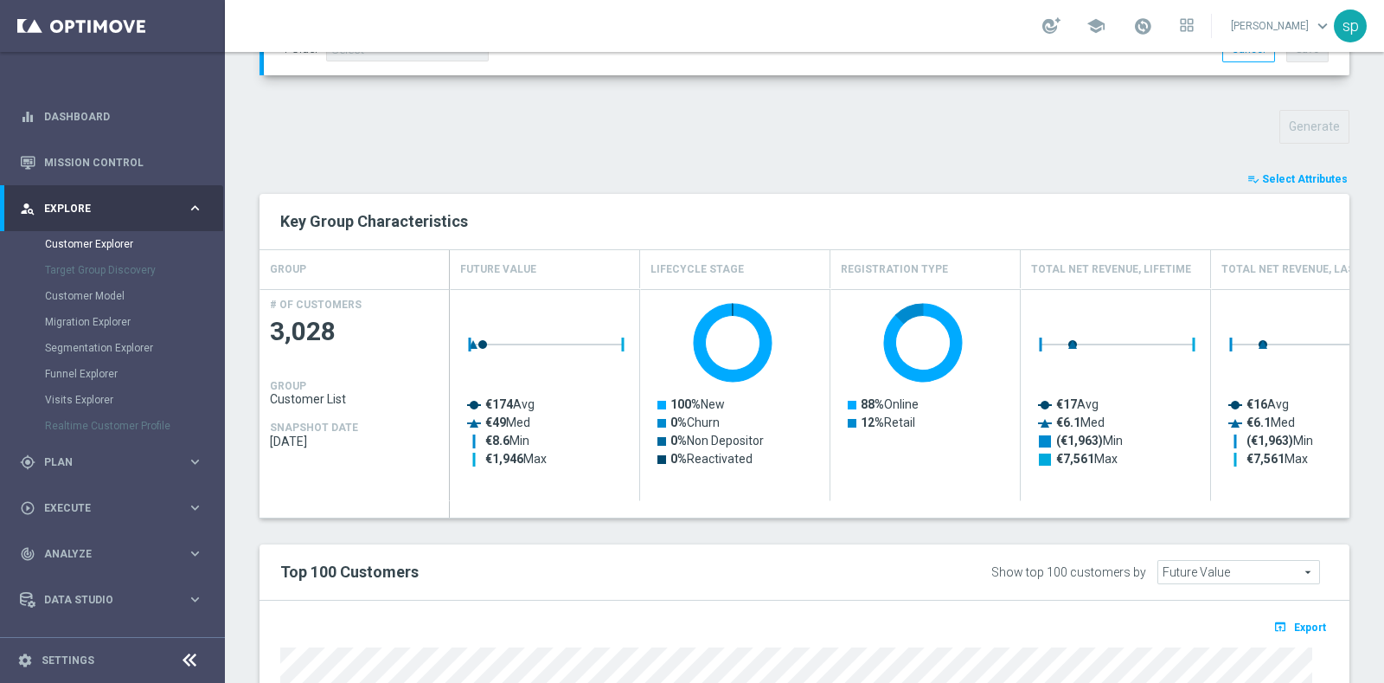
type input "Search"
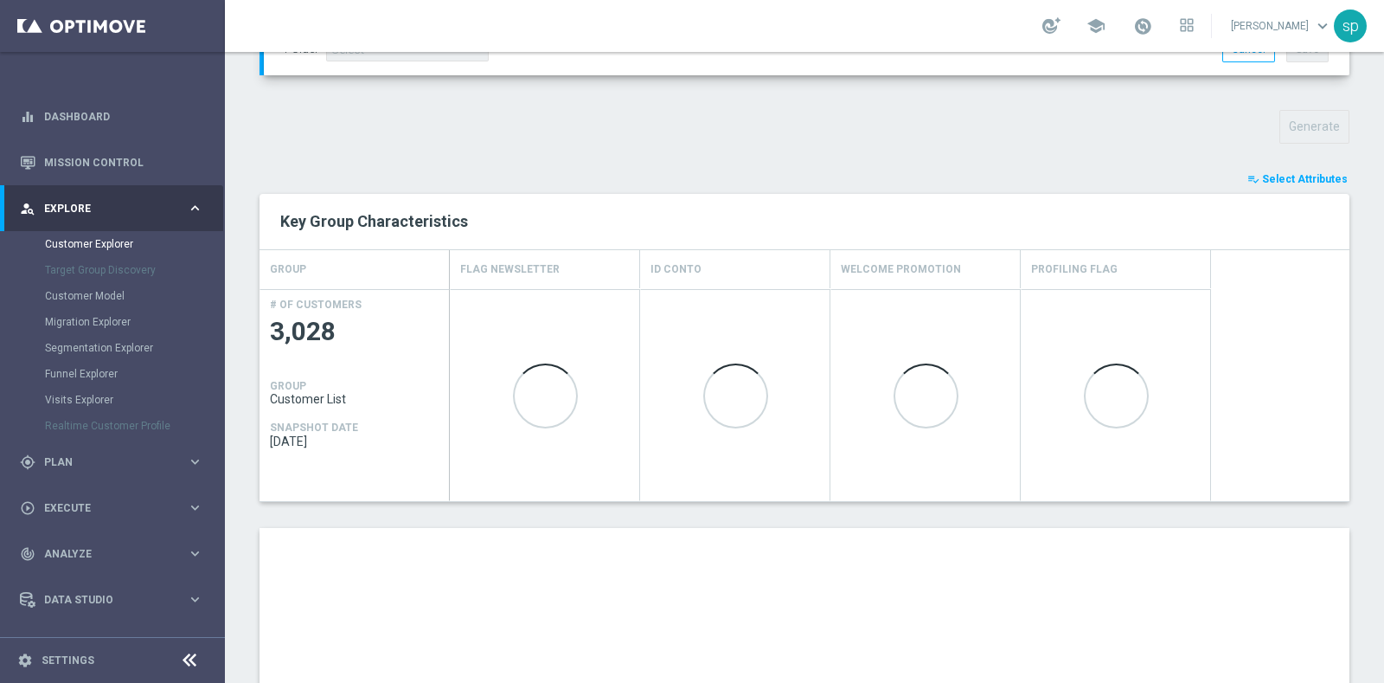
scroll to position [933, 0]
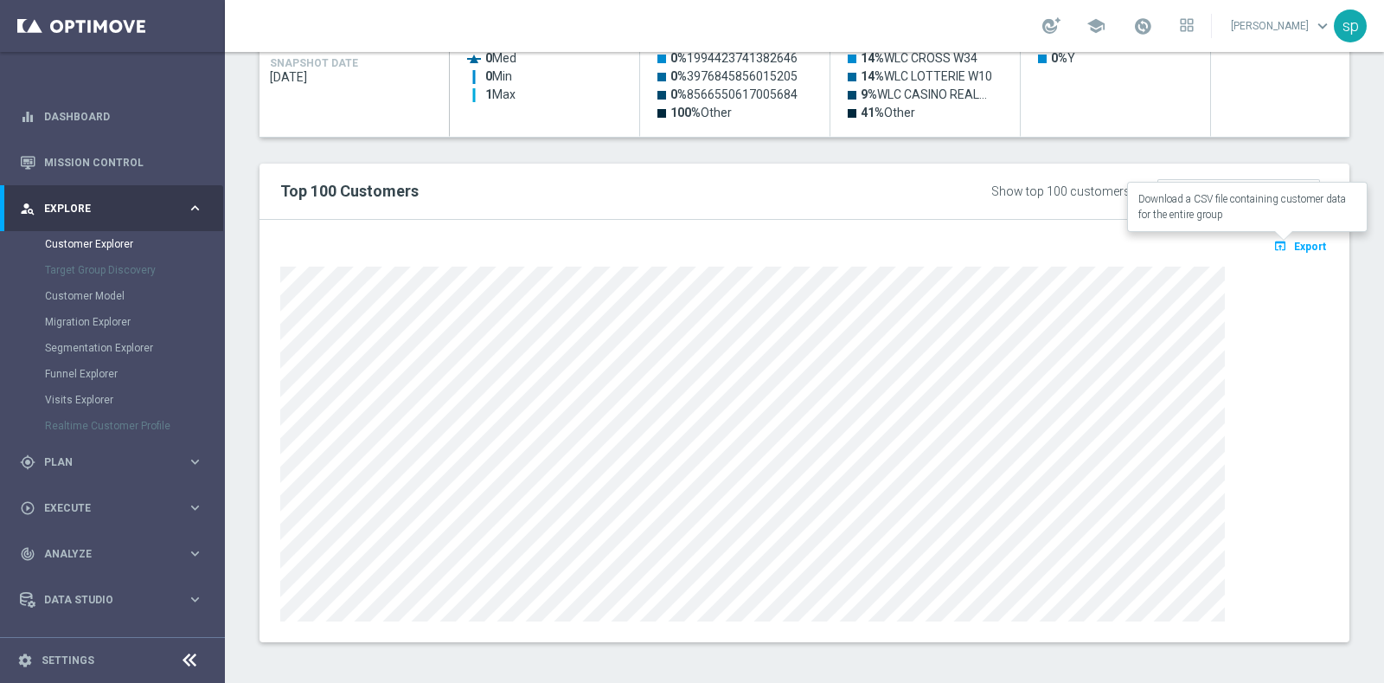
click at [1294, 241] on span "Export" at bounding box center [1310, 247] width 32 height 12
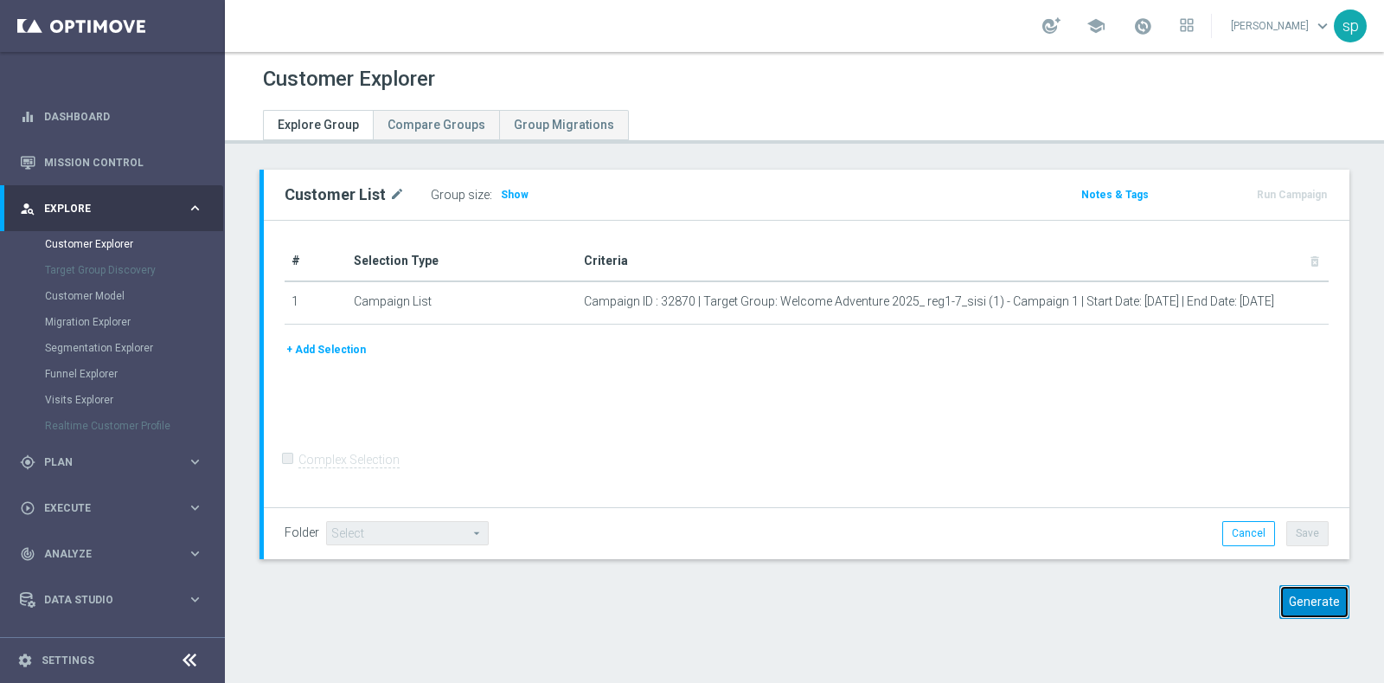
click at [1297, 611] on button "Generate" at bounding box center [1315, 602] width 70 height 34
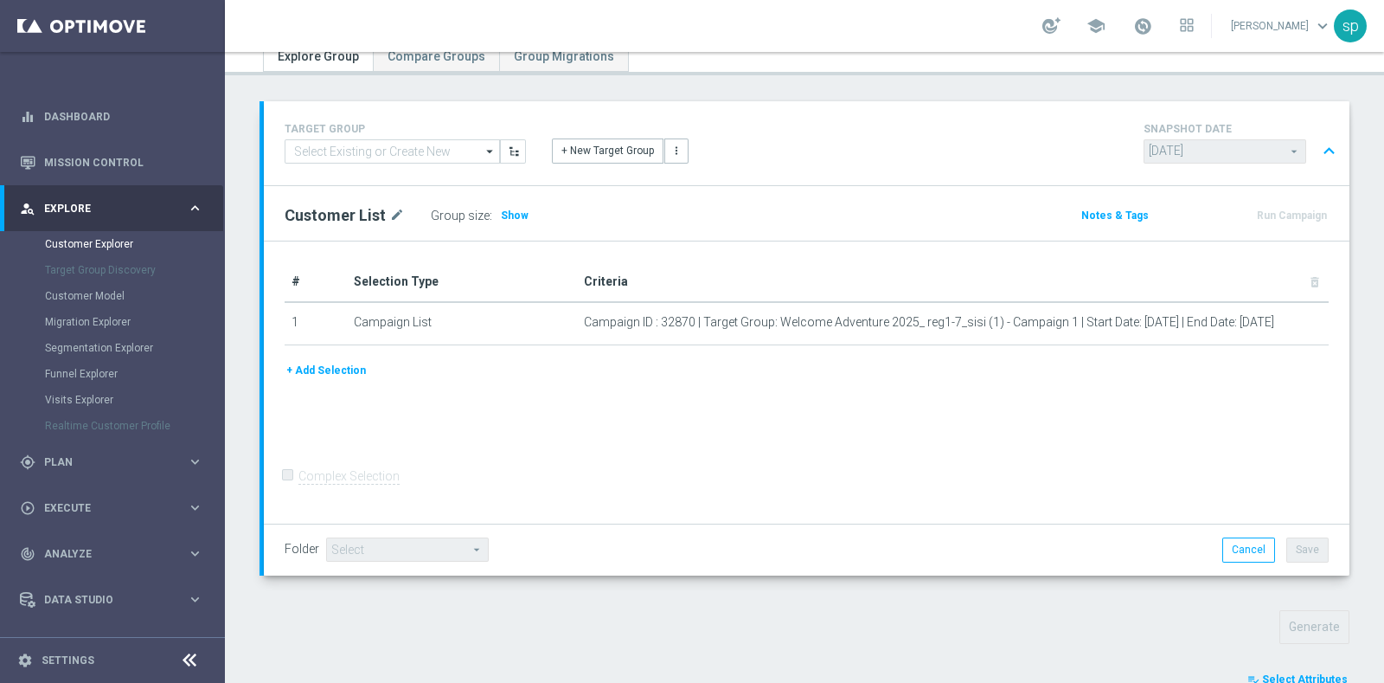
scroll to position [568, 0]
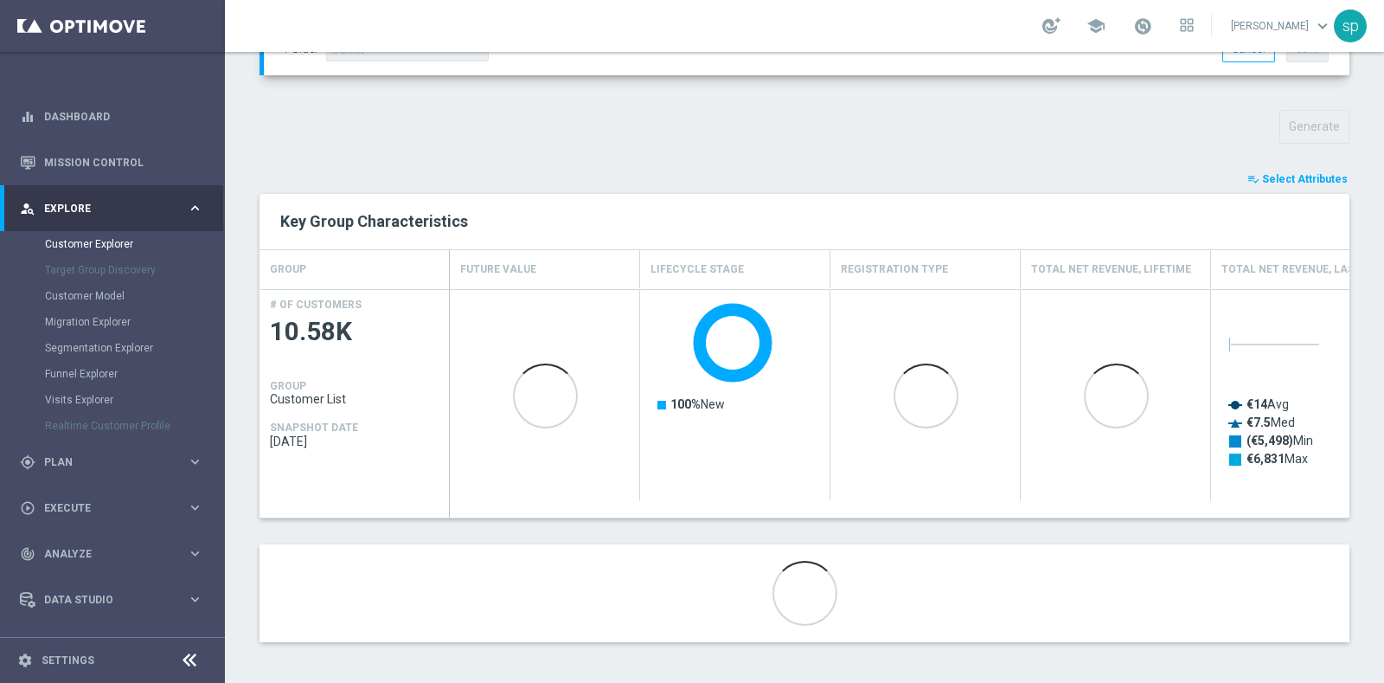
click at [1302, 180] on span "Select Attributes" at bounding box center [1305, 179] width 86 height 12
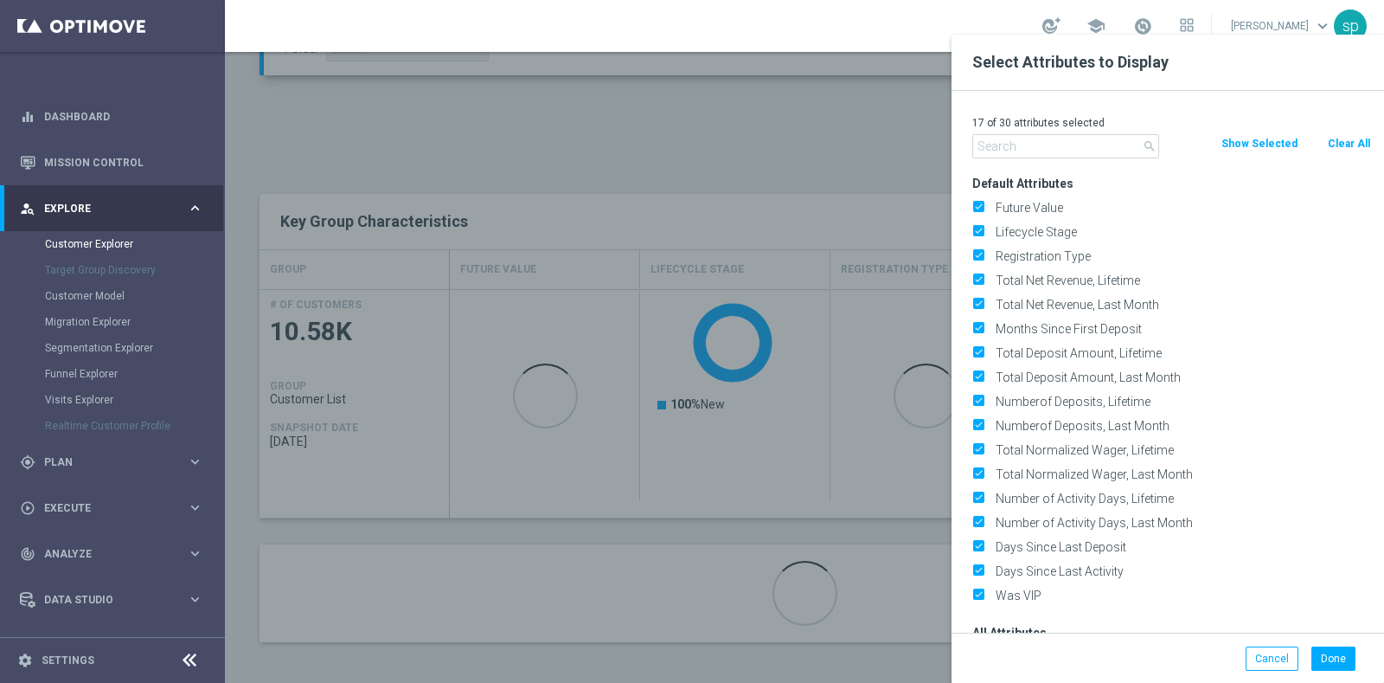
click at [1352, 132] on div "17 of 30 attributes selected" at bounding box center [1172, 123] width 425 height 22
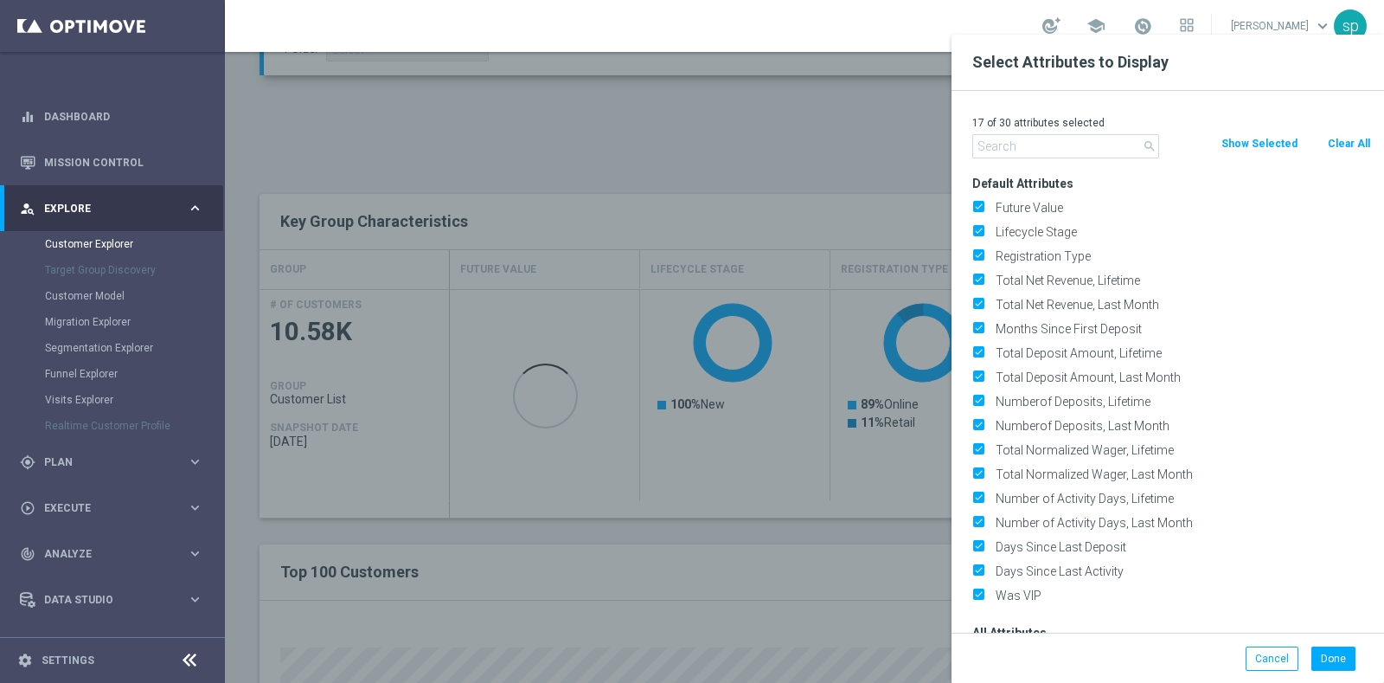
click at [1353, 145] on button "Clear All" at bounding box center [1349, 143] width 46 height 19
checkbox input "false"
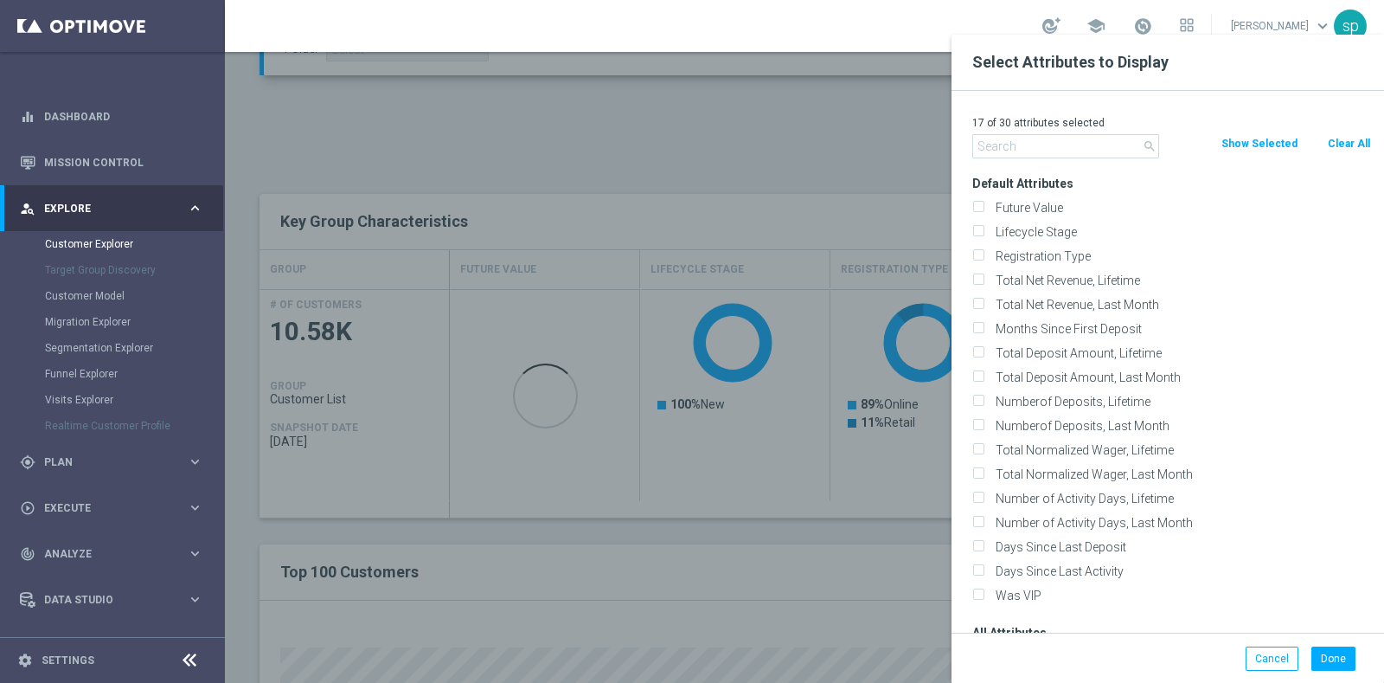
checkbox input "false"
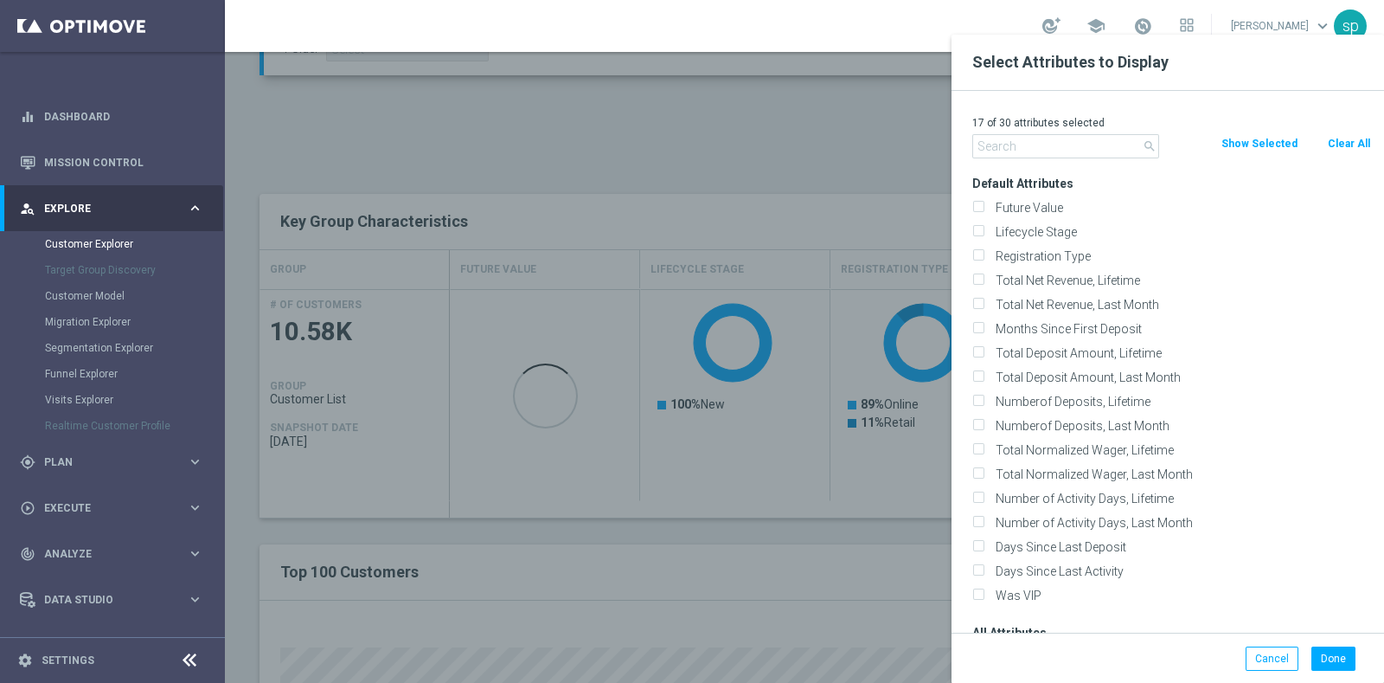
checkbox input "false"
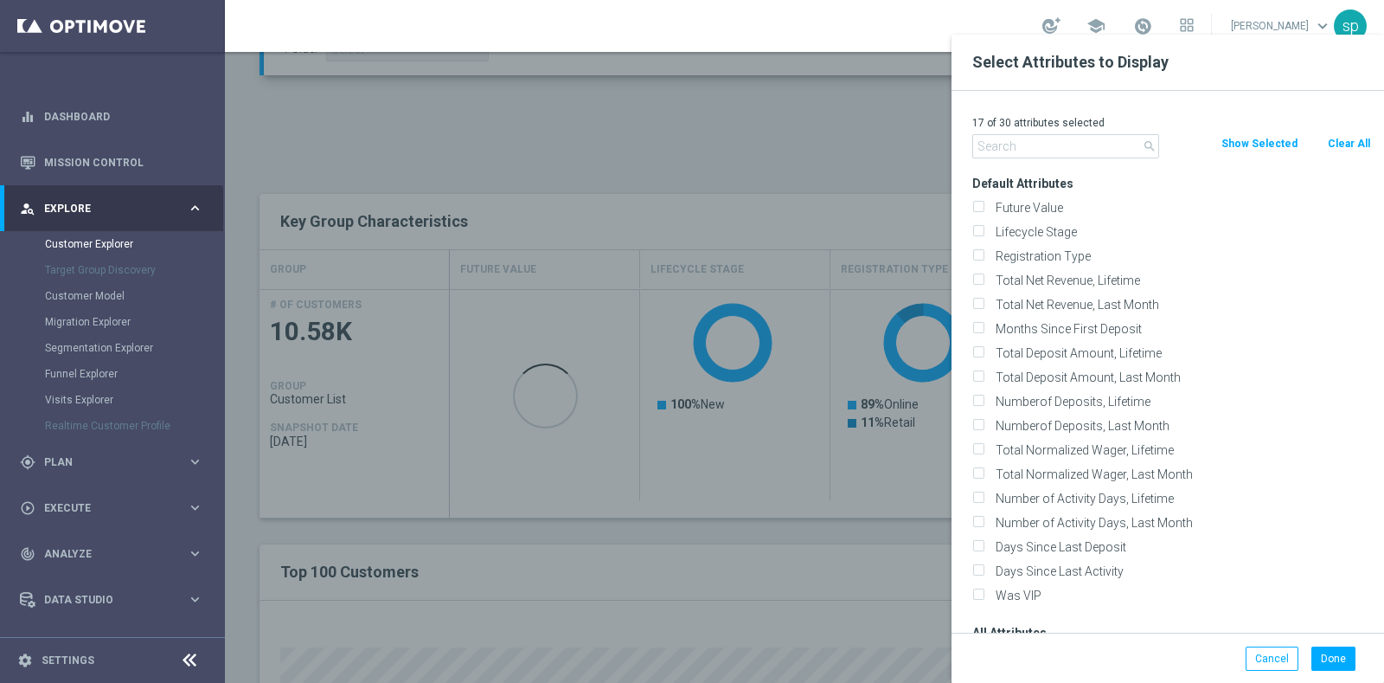
checkbox input "false"
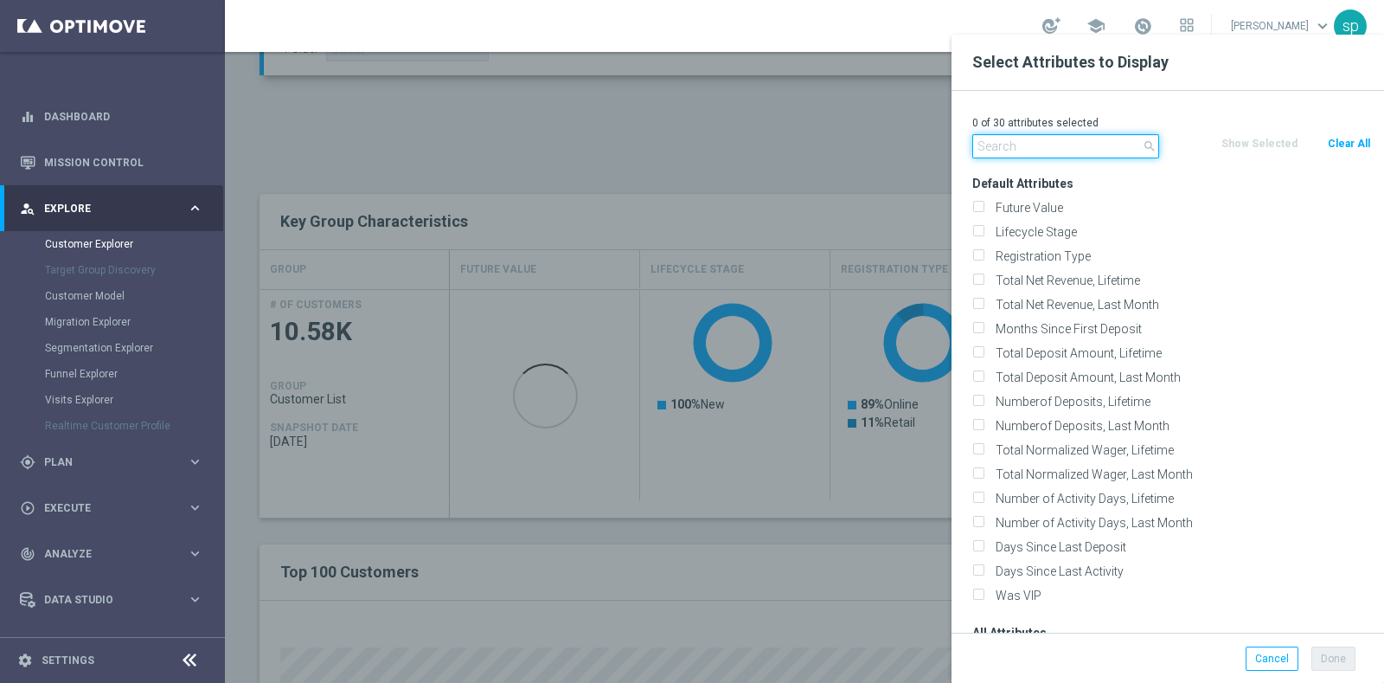
click at [1097, 149] on input "text" at bounding box center [1066, 146] width 187 height 24
type input "d"
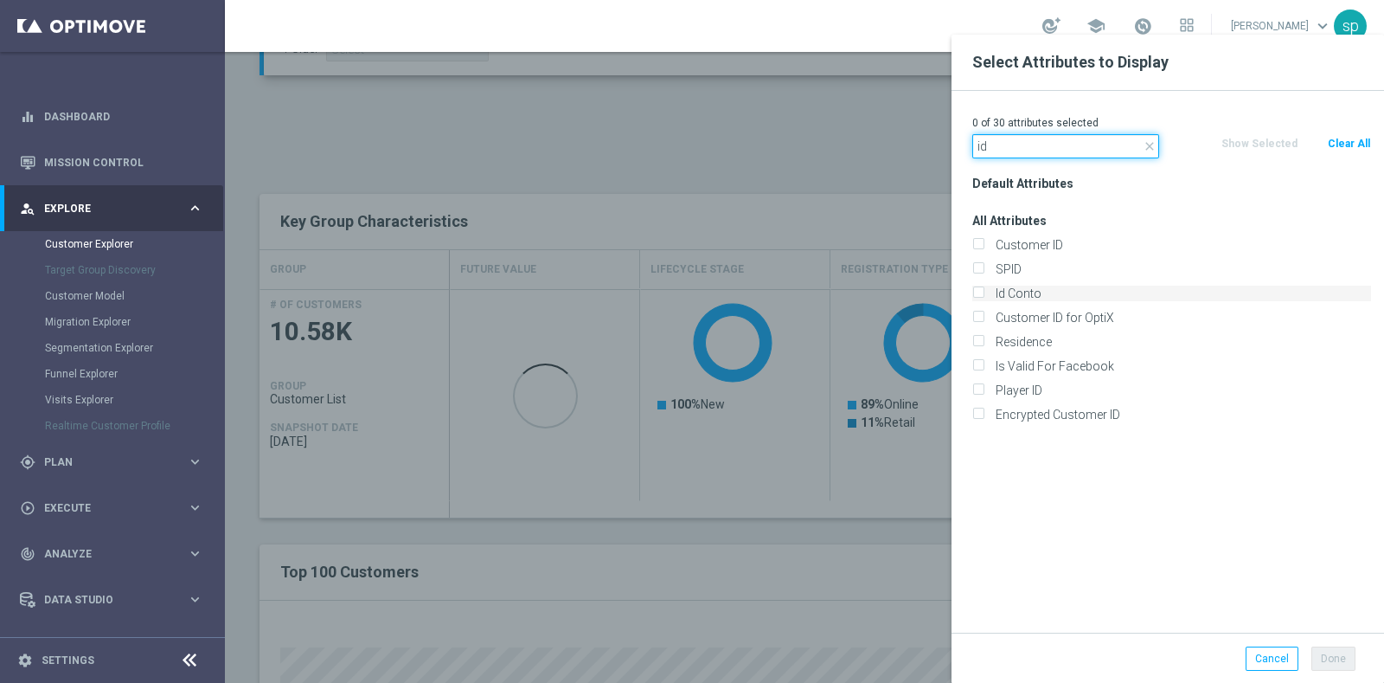
type input "id"
click at [1085, 299] on label "Id Conto" at bounding box center [1181, 294] width 382 height 16
click at [984, 299] on input "Id Conto" at bounding box center [978, 295] width 11 height 11
checkbox input "true"
click at [1051, 155] on input "id" at bounding box center [1066, 146] width 187 height 24
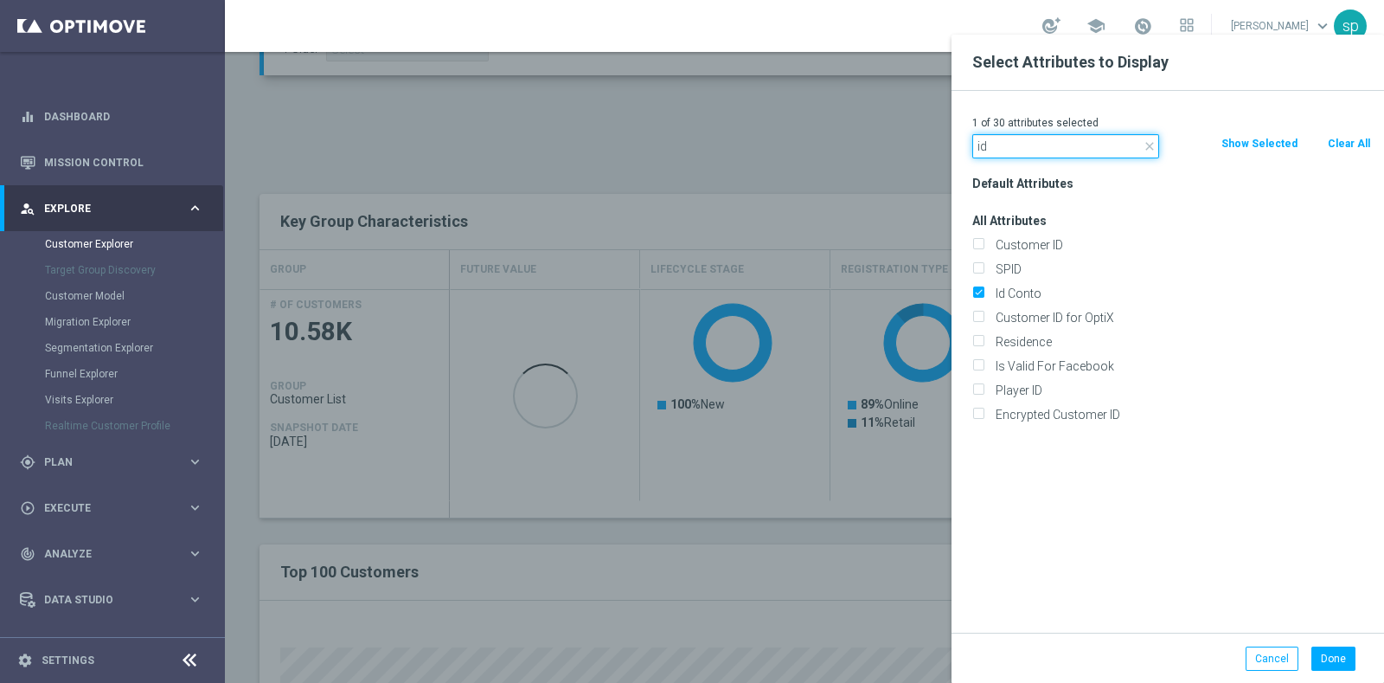
type input "i"
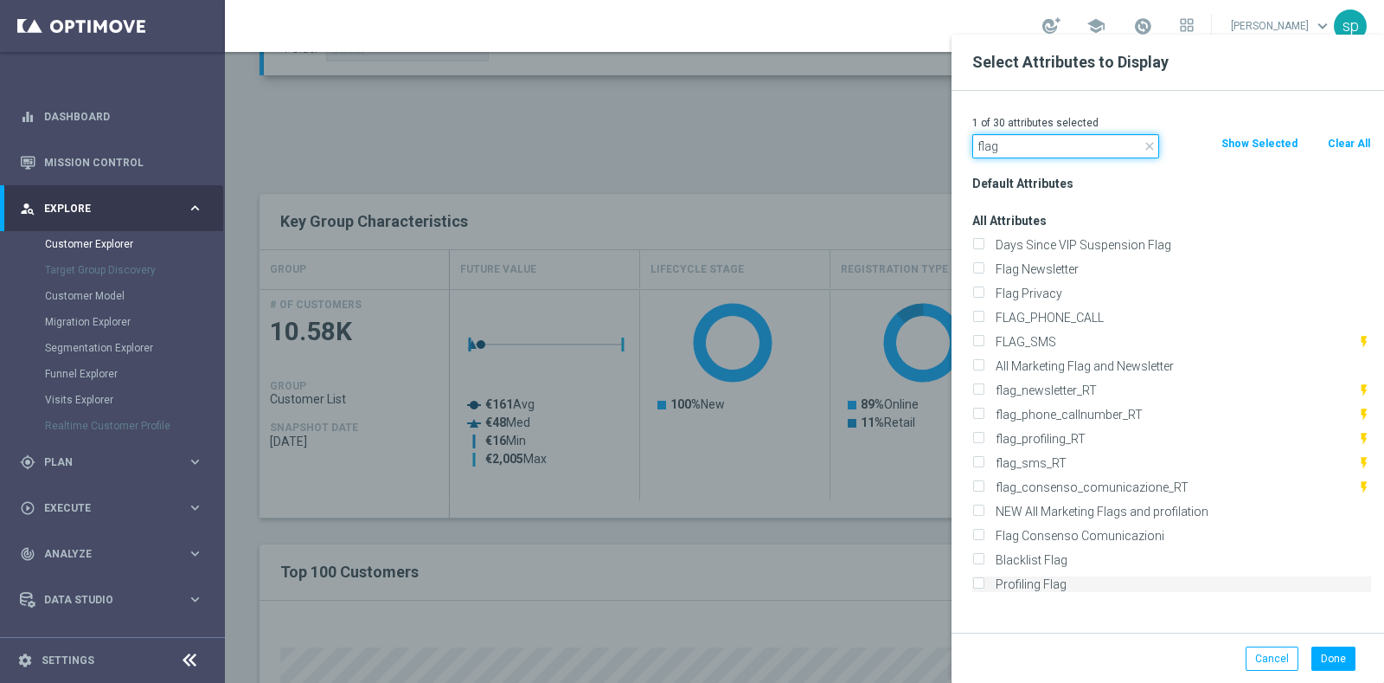
type input "flag"
click at [1066, 587] on label "Profiling Flag" at bounding box center [1181, 584] width 382 height 16
click at [984, 587] on input "Profiling Flag" at bounding box center [978, 586] width 11 height 11
checkbox input "true"
click at [1057, 268] on label "Flag Newsletter" at bounding box center [1181, 269] width 382 height 16
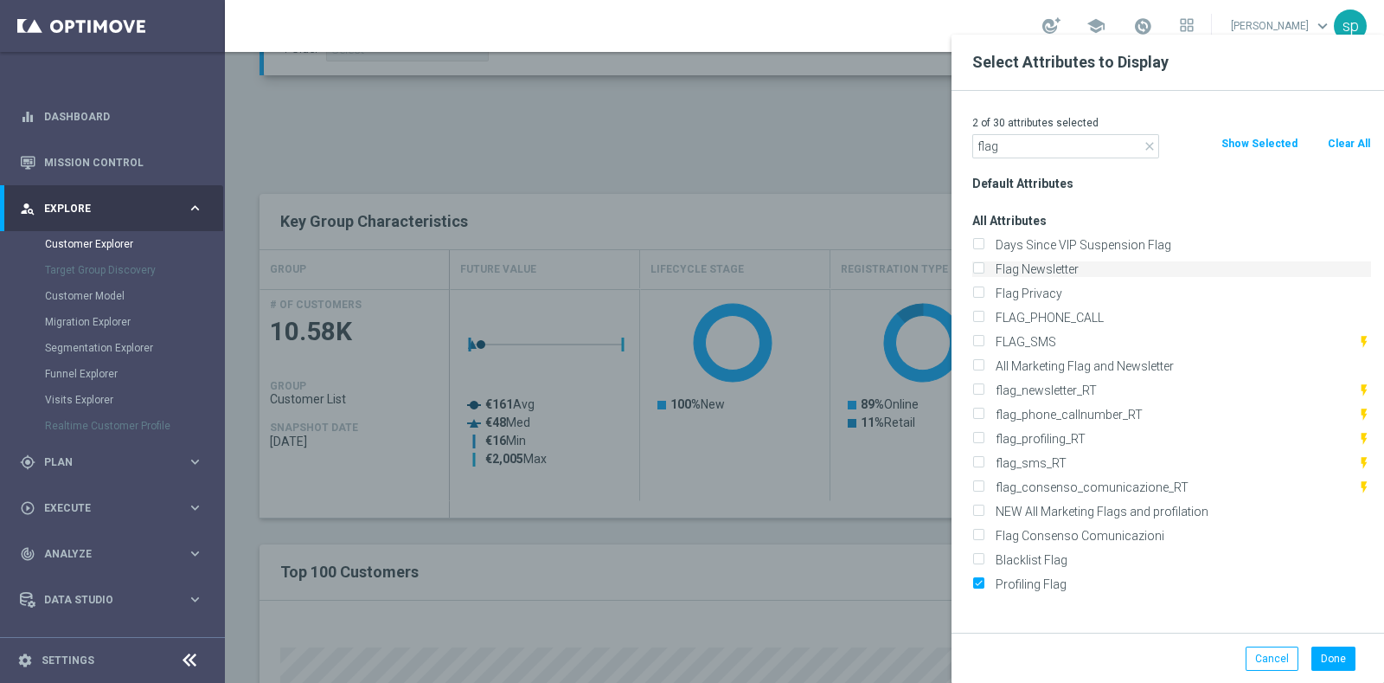
click at [984, 268] on input "Flag Newsletter" at bounding box center [978, 271] width 11 height 11
checkbox input "true"
click at [1037, 136] on input "flag" at bounding box center [1066, 146] width 187 height 24
type input "f"
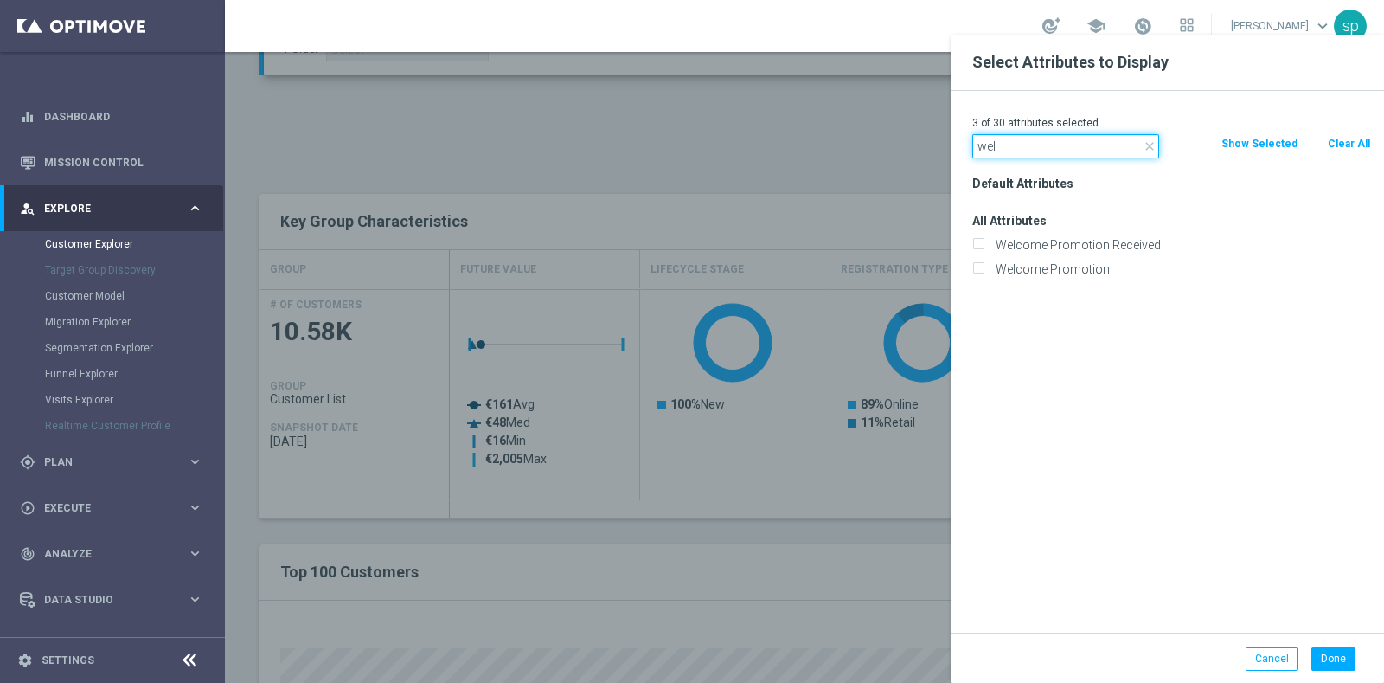
type input "wel"
click at [1068, 280] on div "Welcome Promotion" at bounding box center [1172, 269] width 425 height 24
click at [1090, 270] on label "Welcome Promotion" at bounding box center [1181, 269] width 382 height 16
click at [984, 270] on input "Welcome Promotion" at bounding box center [978, 271] width 11 height 11
checkbox input "true"
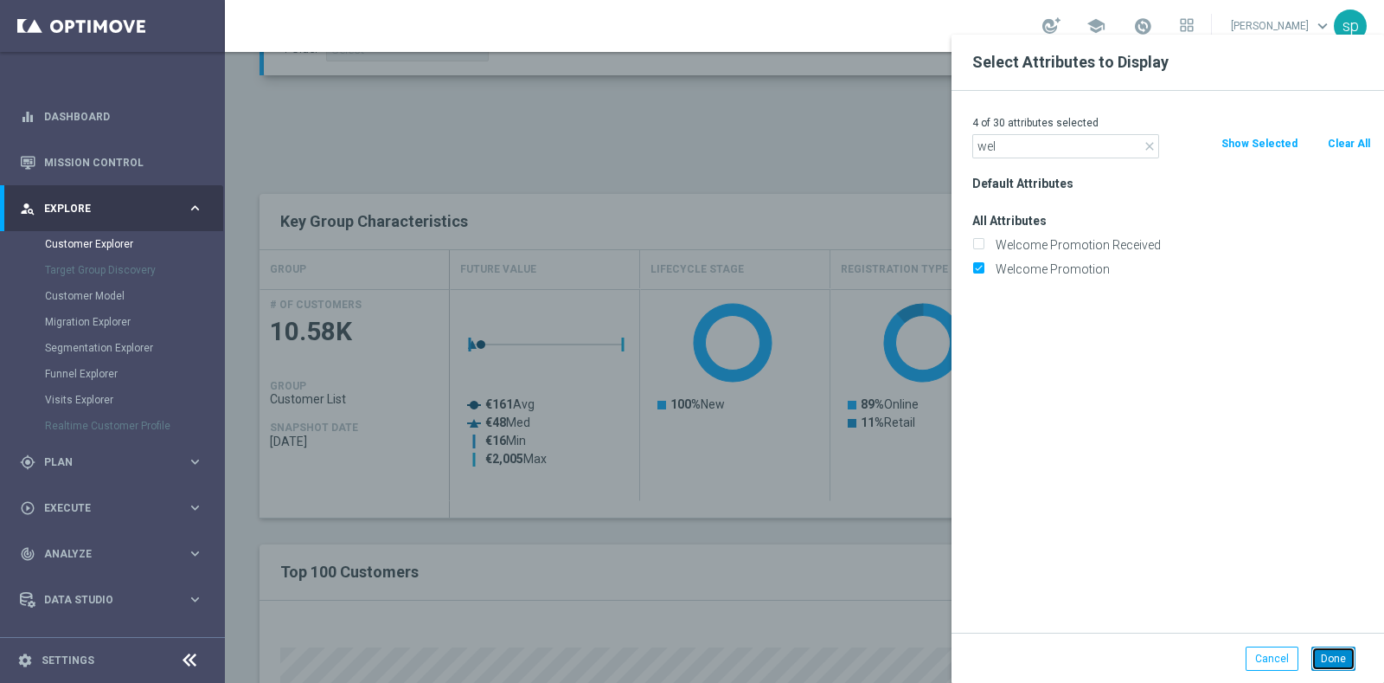
click at [1339, 655] on button "Done" at bounding box center [1334, 658] width 44 height 24
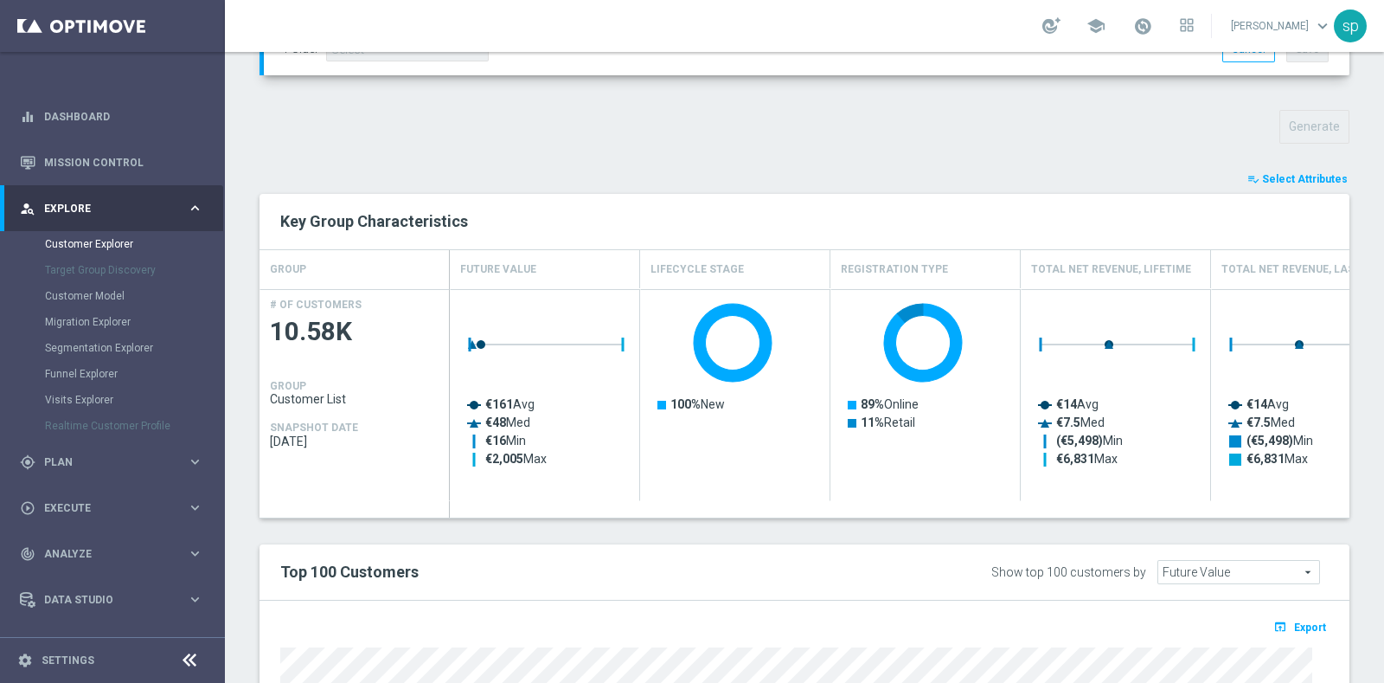
type input "Search"
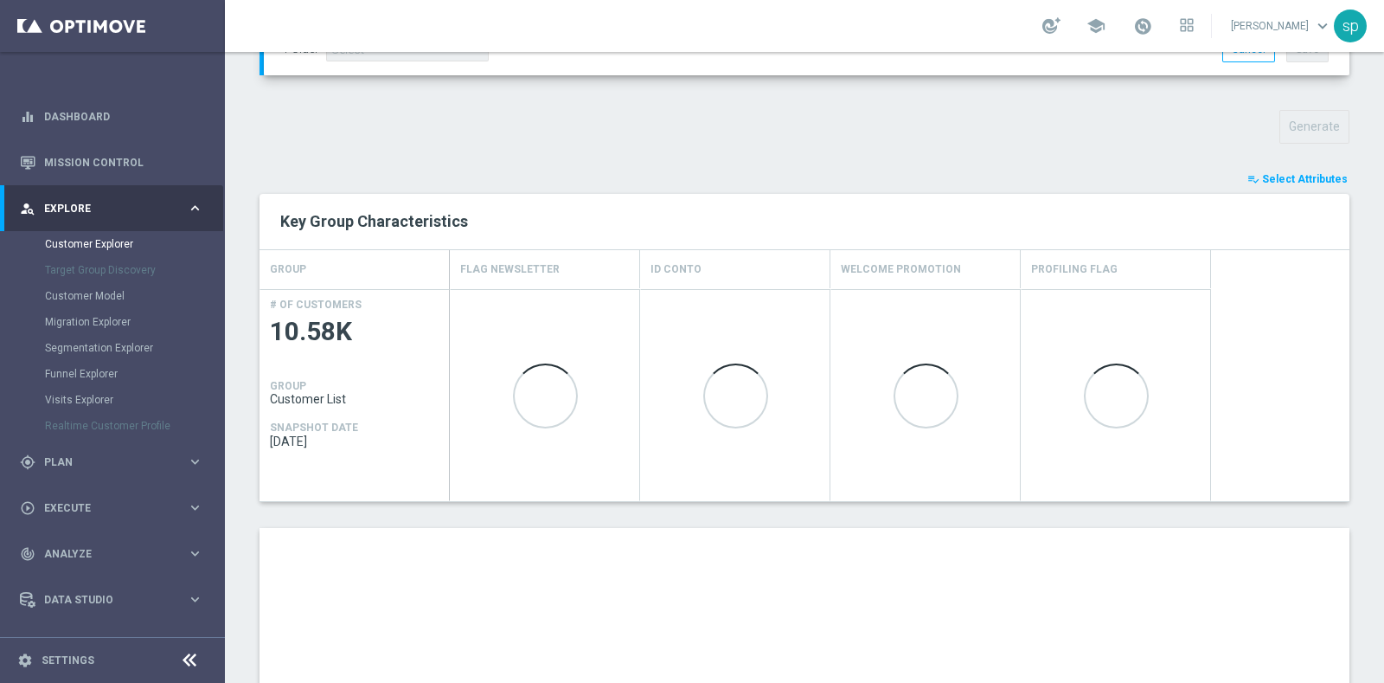
click at [1384, 583] on div "Customer Explorer Explore Group Compare Groups Group Migrations TARGET GROUP ar…" at bounding box center [804, 367] width 1159 height 631
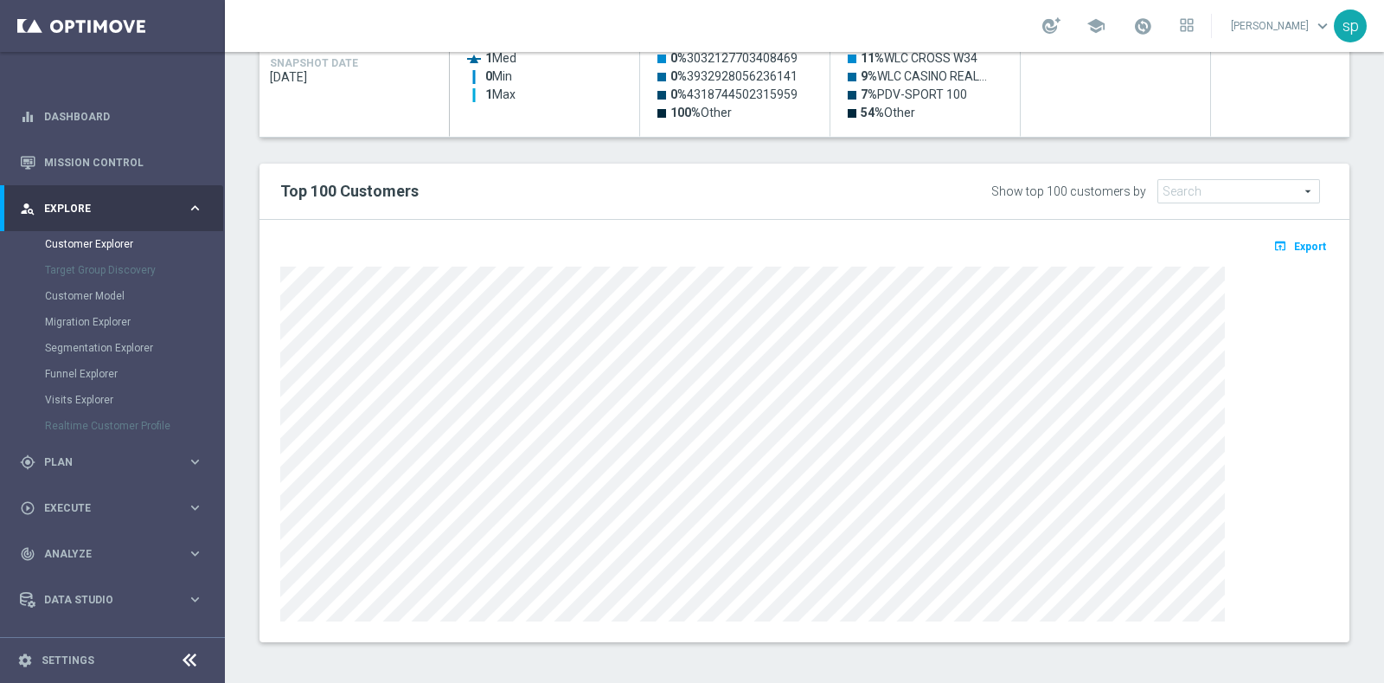
click at [1314, 244] on div "open_in_browser Export" at bounding box center [804, 252] width 1075 height 22
click at [1302, 241] on span "Export" at bounding box center [1310, 247] width 32 height 12
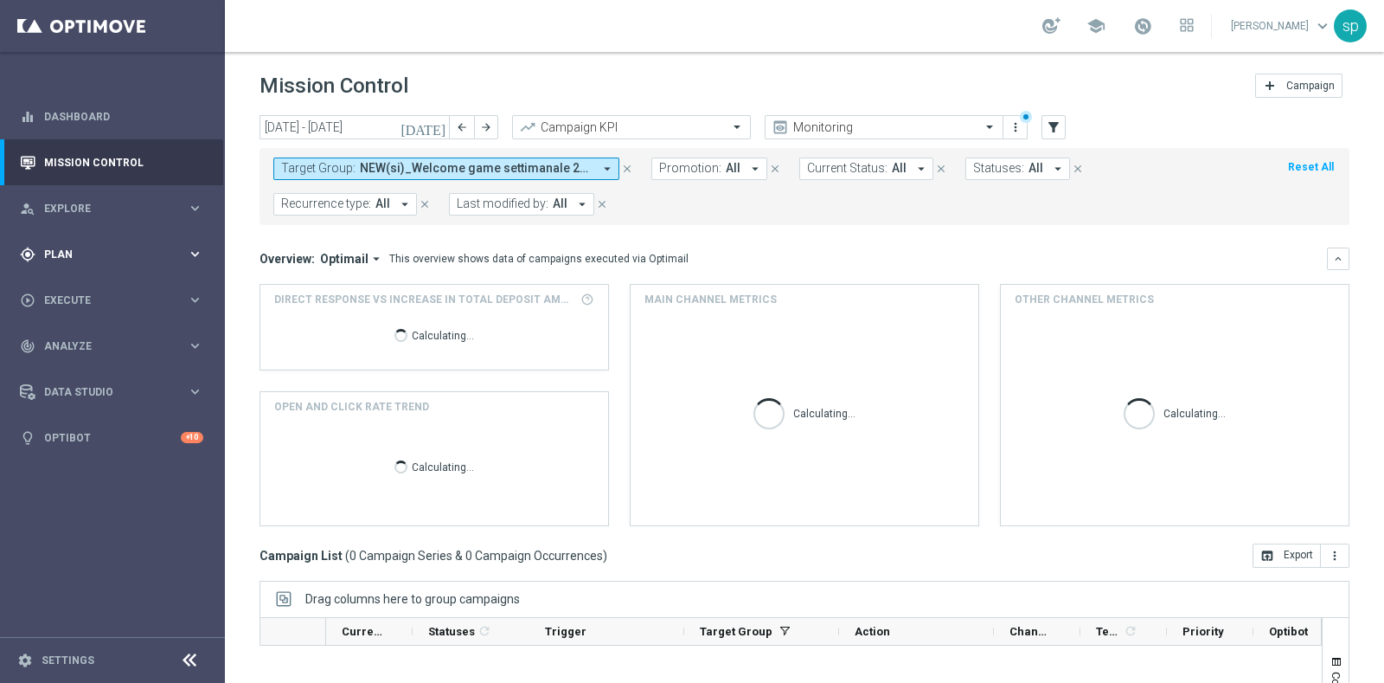
click at [61, 254] on span "Plan" at bounding box center [115, 254] width 143 height 10
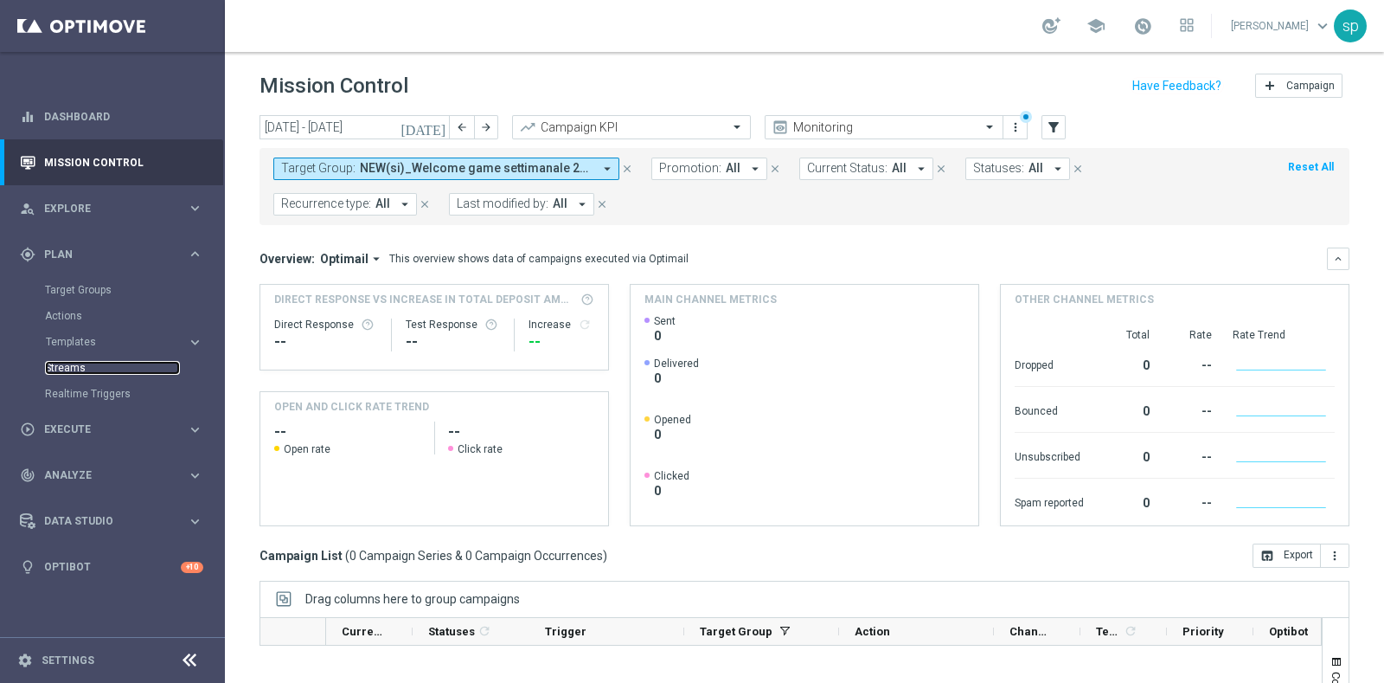
click at [74, 369] on link "Streams" at bounding box center [112, 368] width 135 height 14
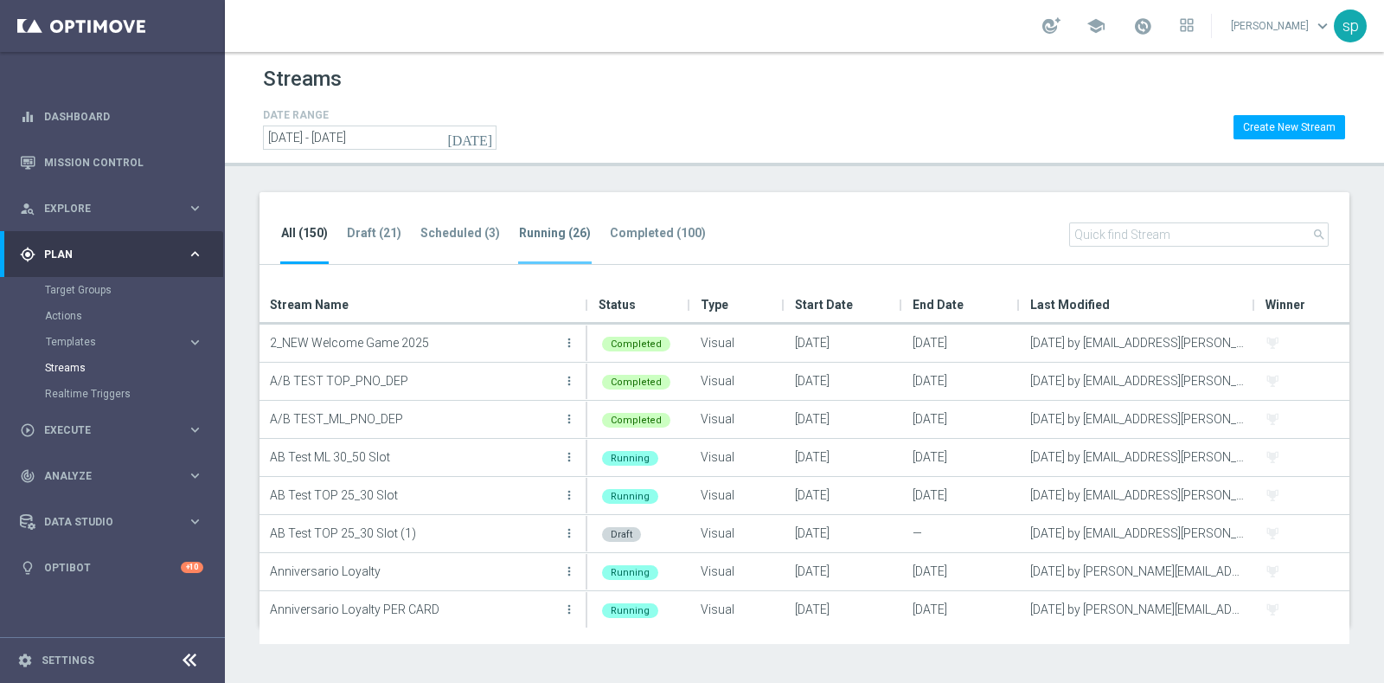
click at [534, 228] on tab-header "Running (26)" at bounding box center [555, 233] width 72 height 15
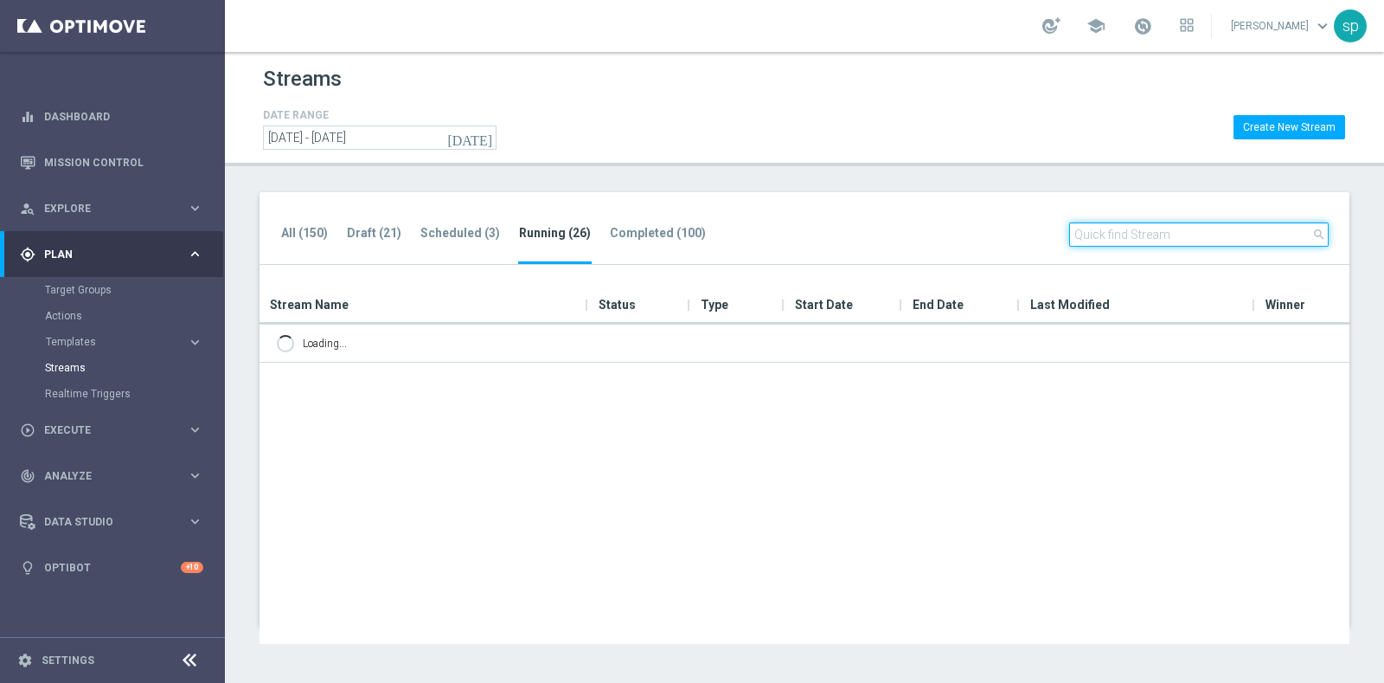
click at [1177, 230] on input "text" at bounding box center [1200, 234] width 260 height 24
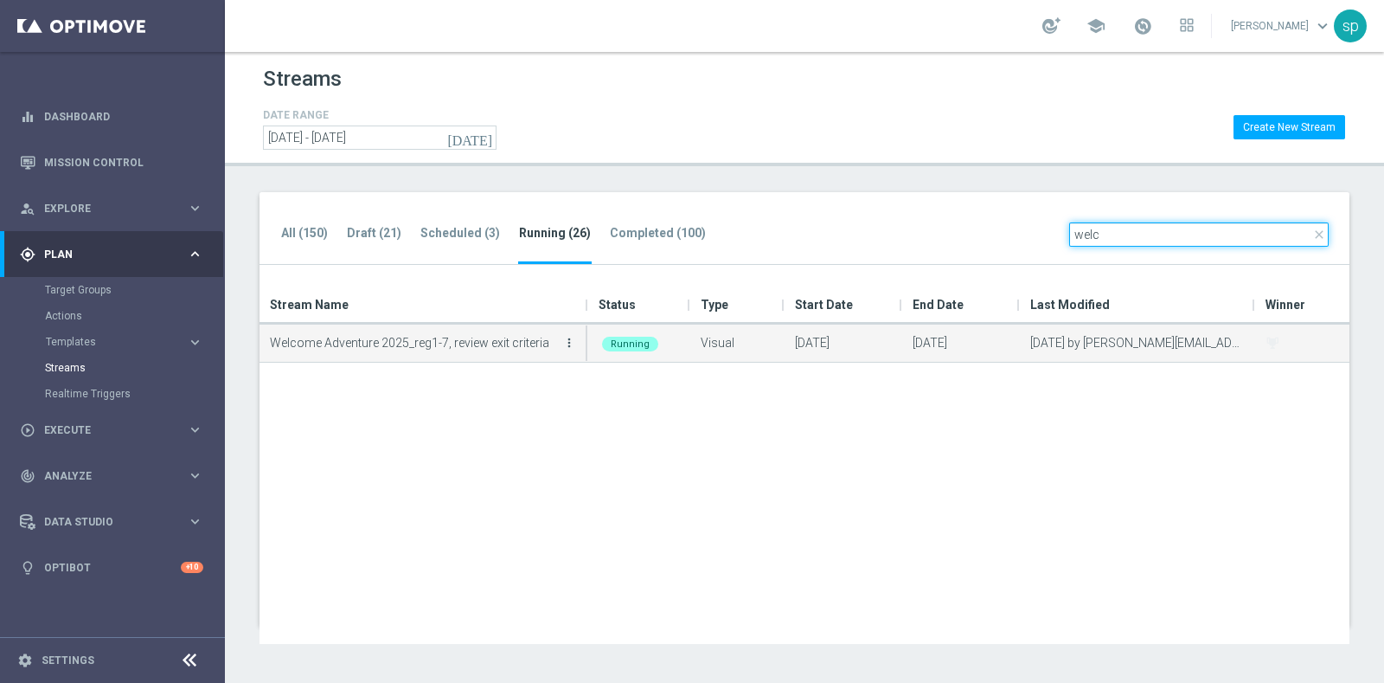
type input "welc"
click at [574, 341] on icon "more_vert" at bounding box center [569, 343] width 14 height 14
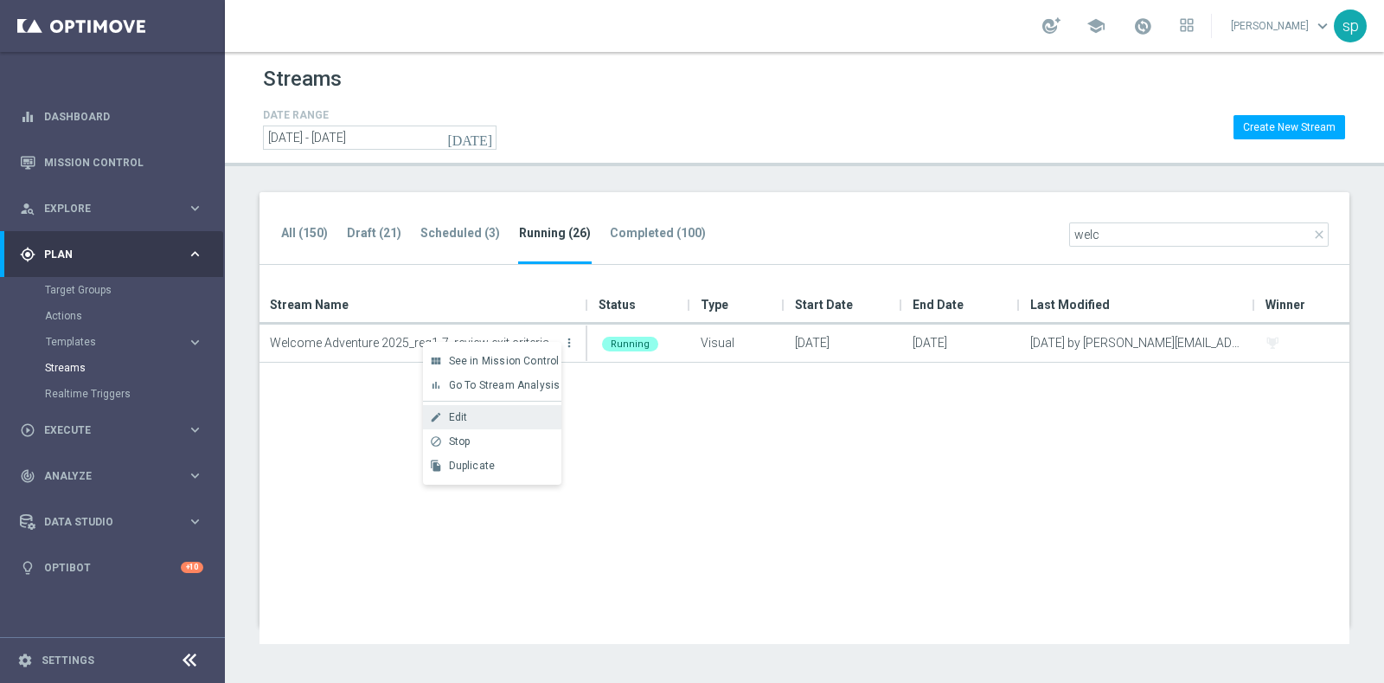
click at [487, 414] on div "Edit" at bounding box center [501, 417] width 105 height 12
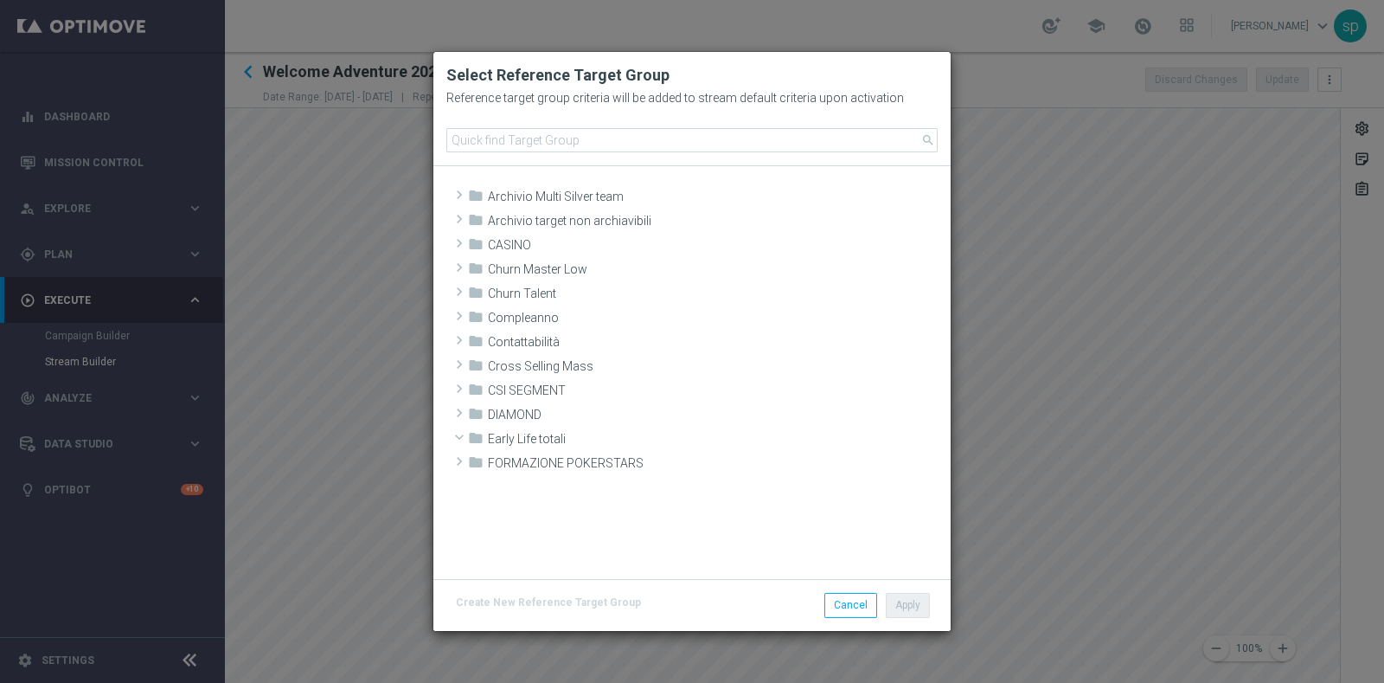
scroll to position [445, 0]
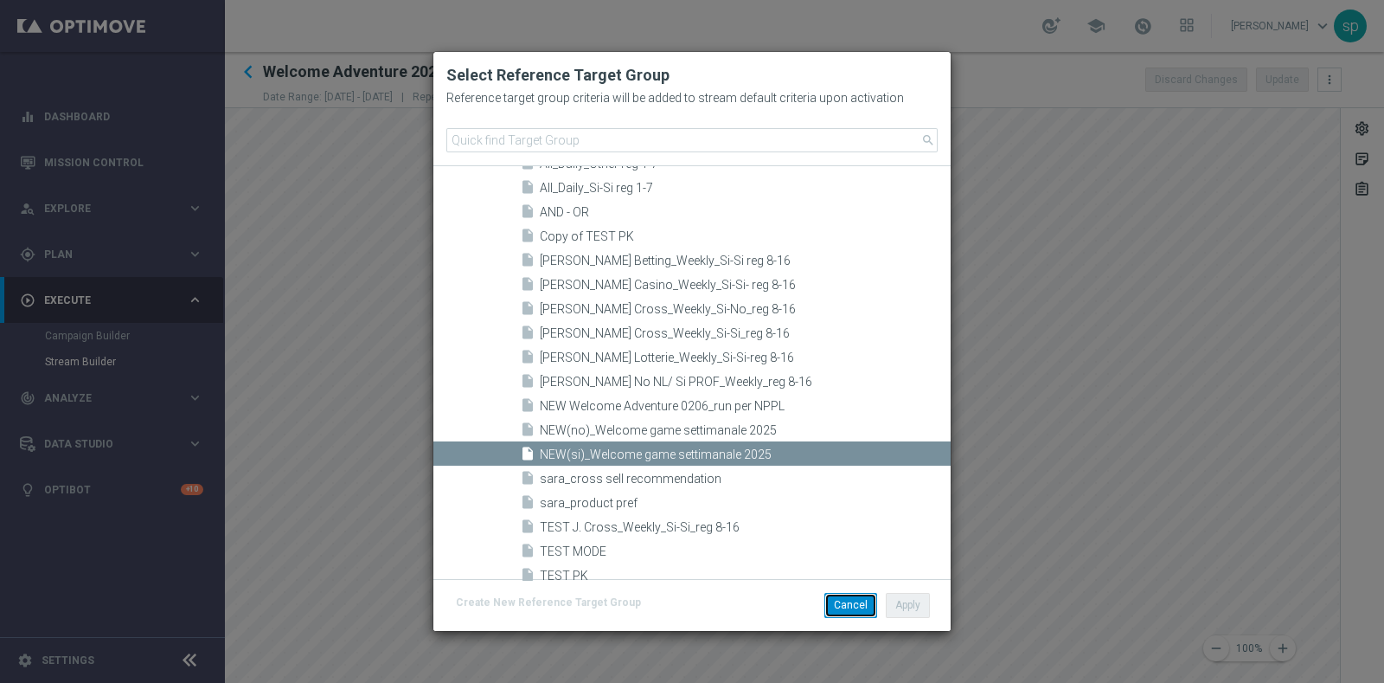
click at [855, 605] on button "Cancel" at bounding box center [851, 605] width 53 height 24
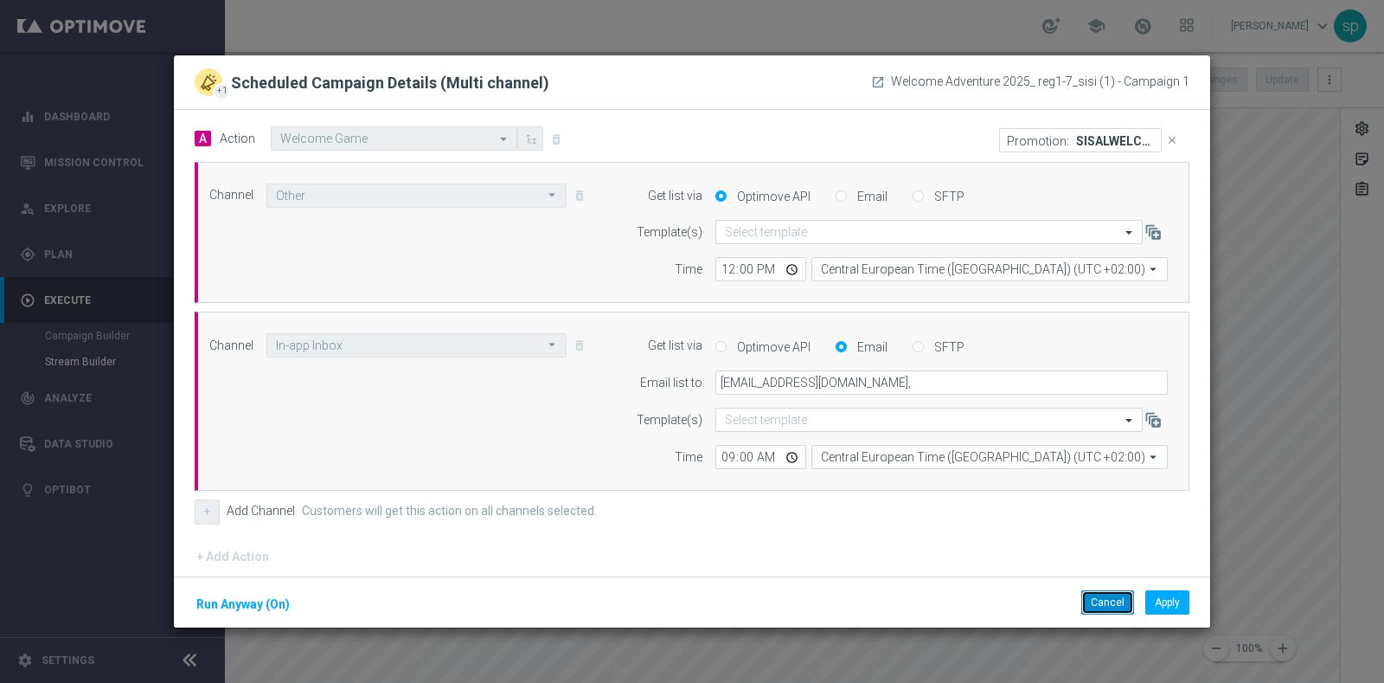
click at [1108, 603] on button "Cancel" at bounding box center [1108, 602] width 53 height 24
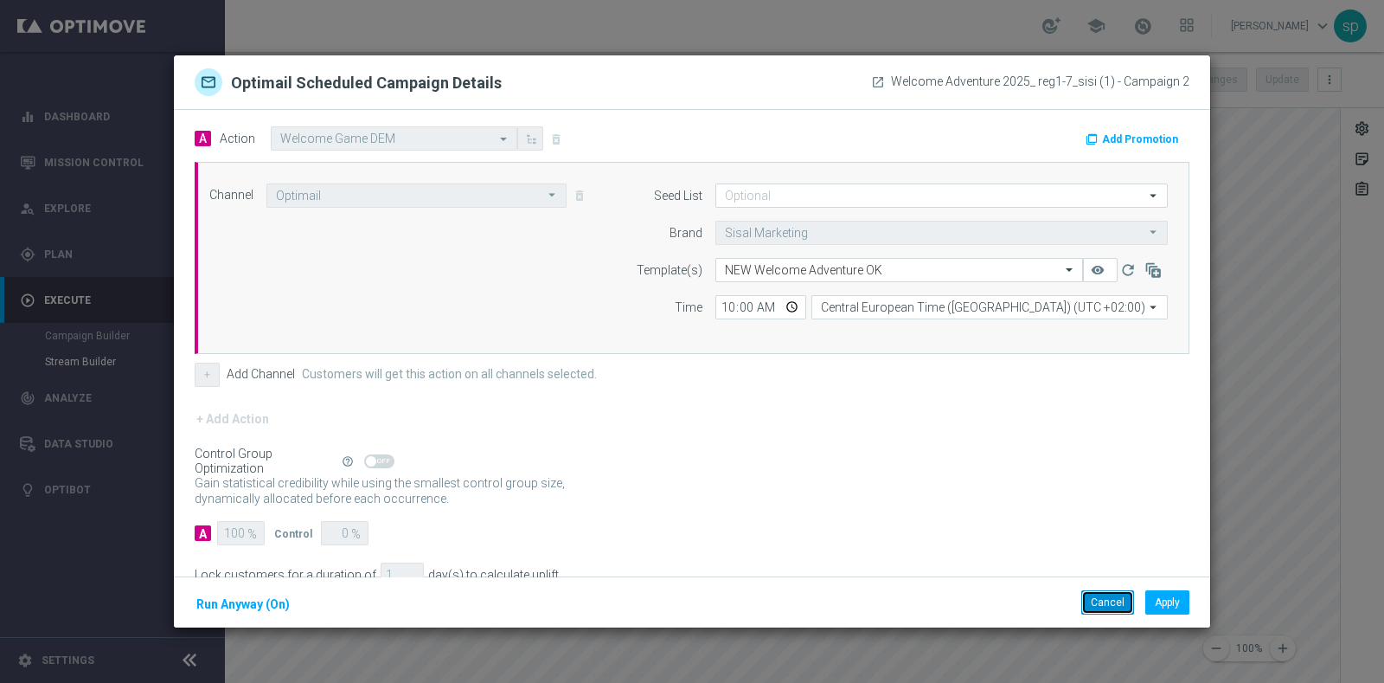
click at [1098, 610] on button "Cancel" at bounding box center [1108, 602] width 53 height 24
click at [1103, 605] on button "Cancel" at bounding box center [1108, 602] width 53 height 24
